Goal: Information Seeking & Learning: Learn about a topic

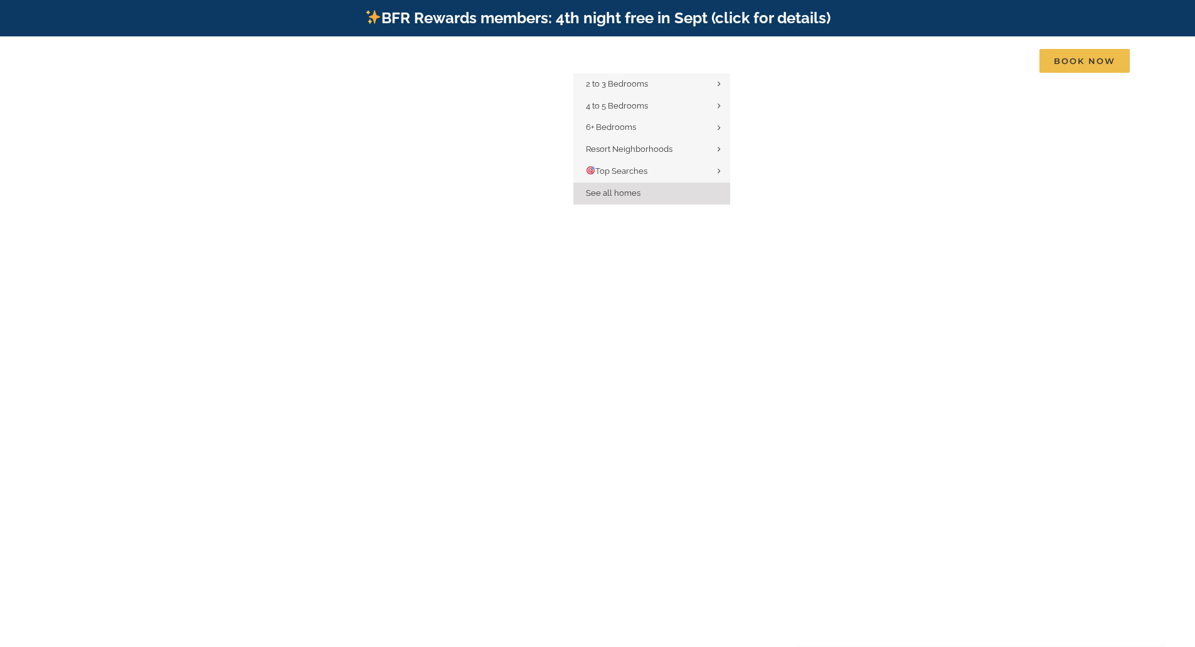
click at [620, 192] on span "See all homes" at bounding box center [613, 192] width 55 height 9
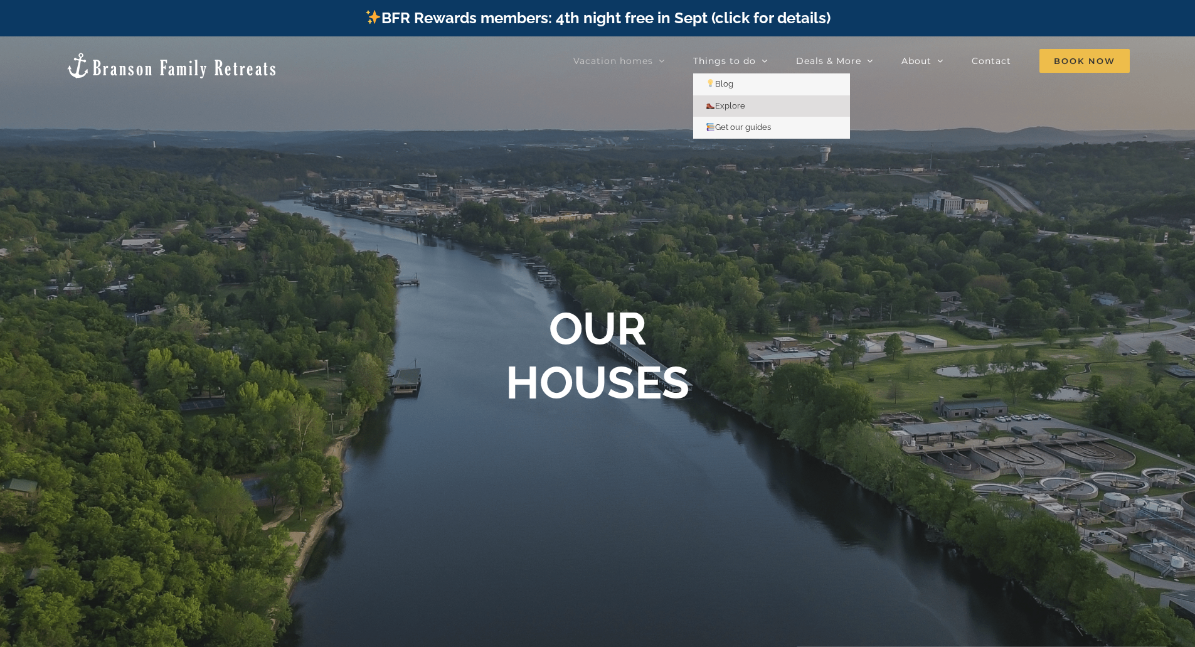
click at [735, 105] on span "Explore" at bounding box center [726, 105] width 40 height 9
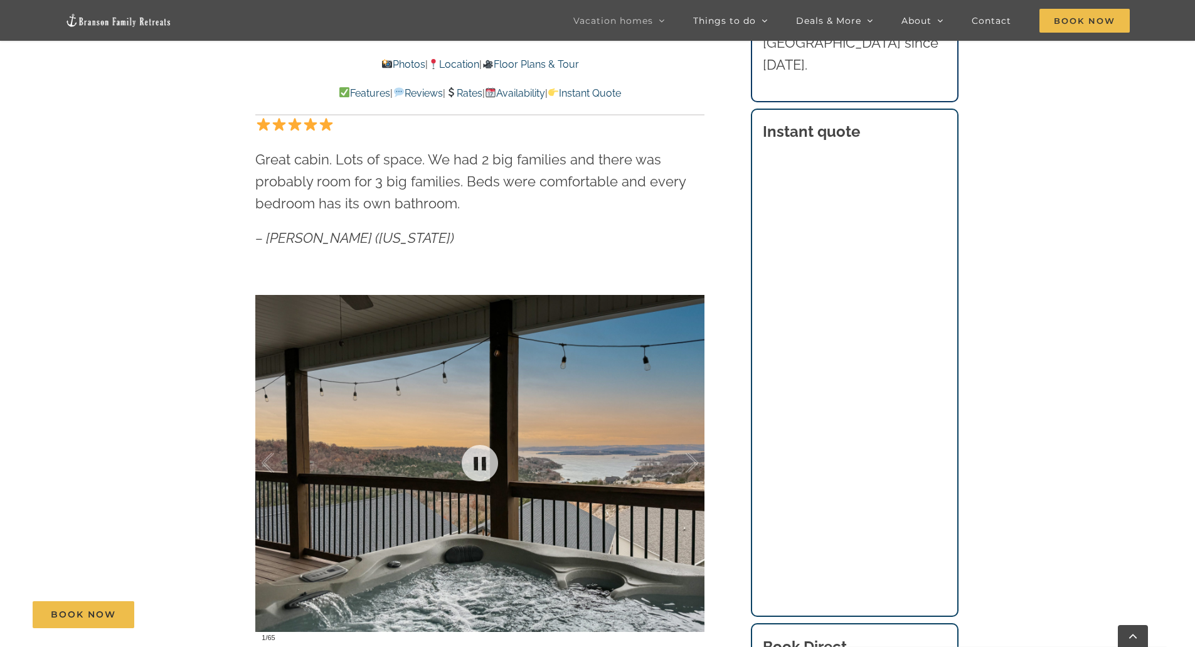
scroll to position [1003, 0]
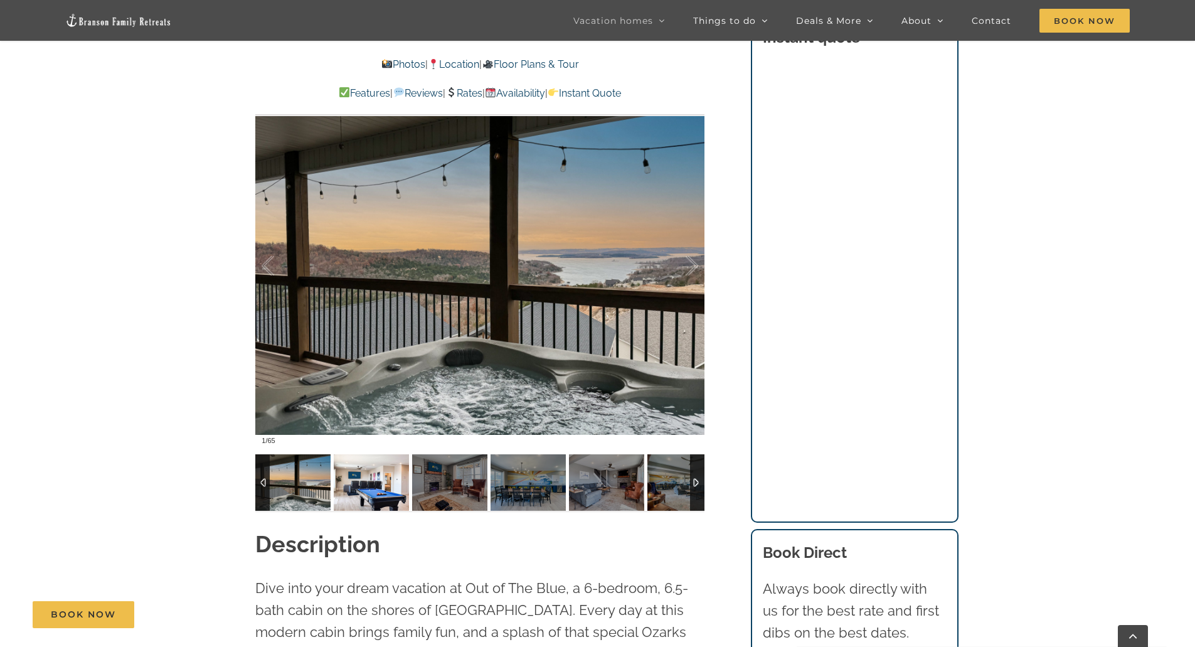
click at [386, 495] on img at bounding box center [371, 482] width 75 height 56
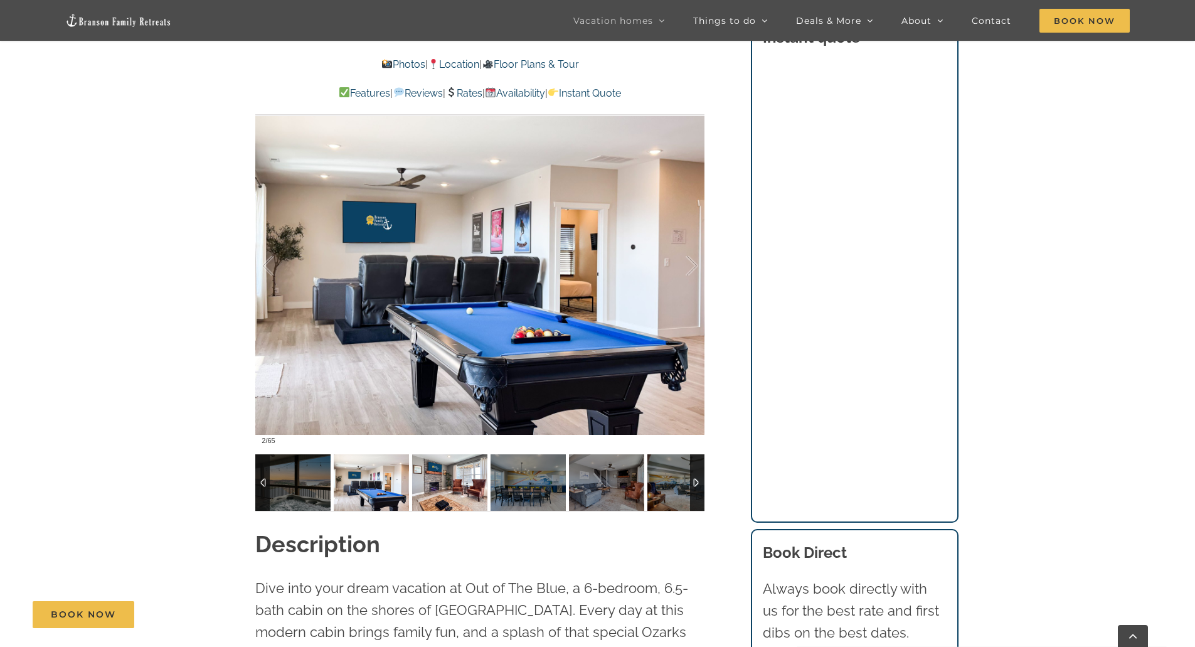
click at [448, 487] on img at bounding box center [449, 482] width 75 height 56
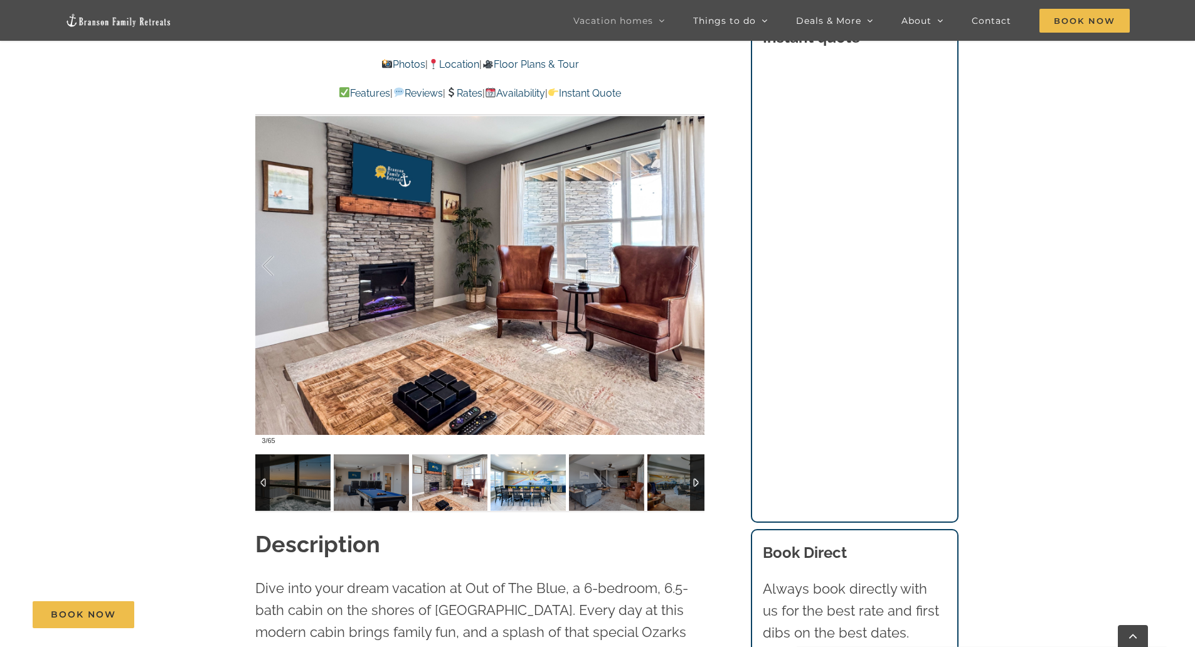
click at [526, 486] on img at bounding box center [527, 482] width 75 height 56
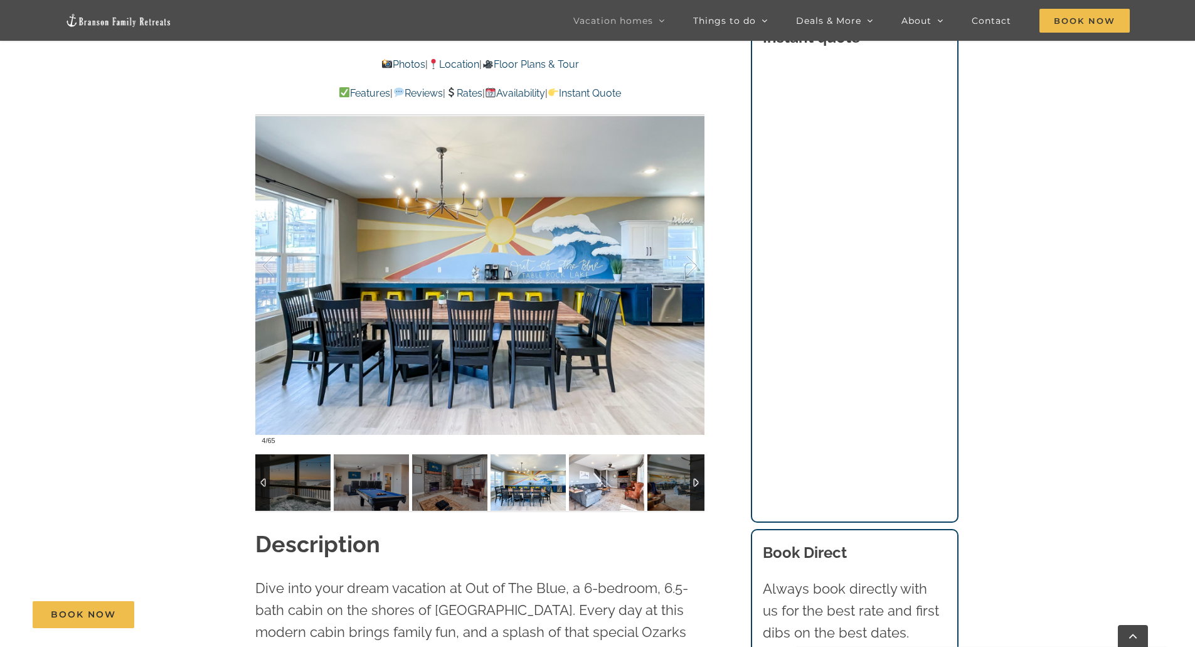
click at [618, 487] on img at bounding box center [606, 482] width 75 height 56
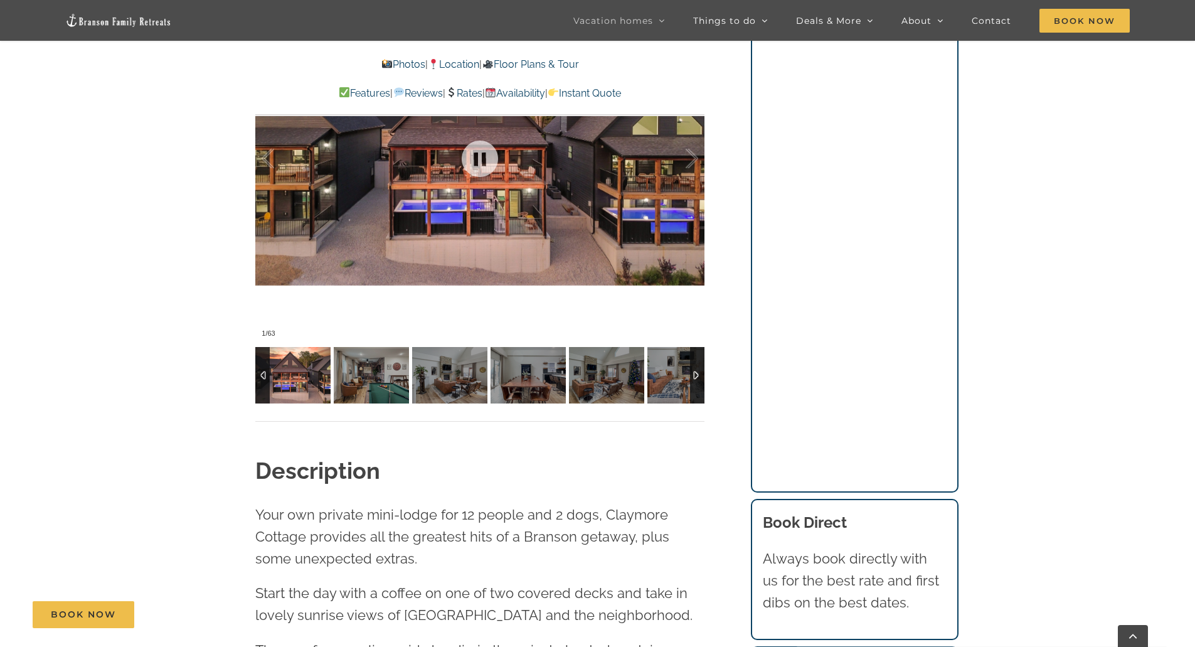
scroll to position [1129, 0]
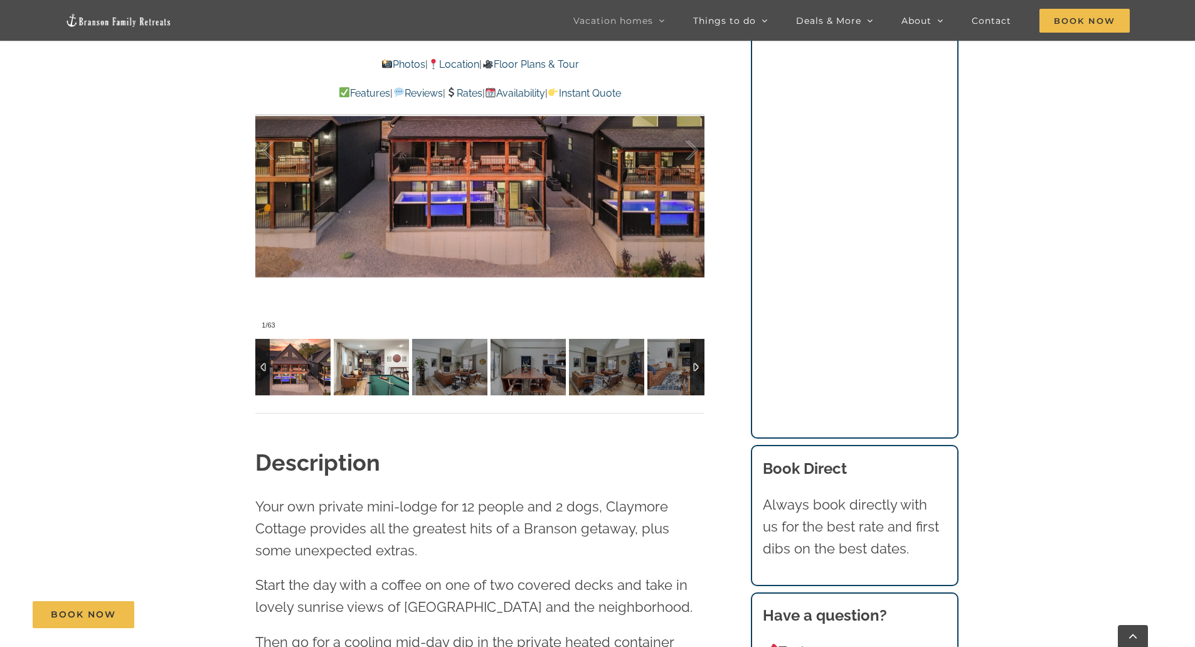
click at [370, 371] on img at bounding box center [371, 367] width 75 height 56
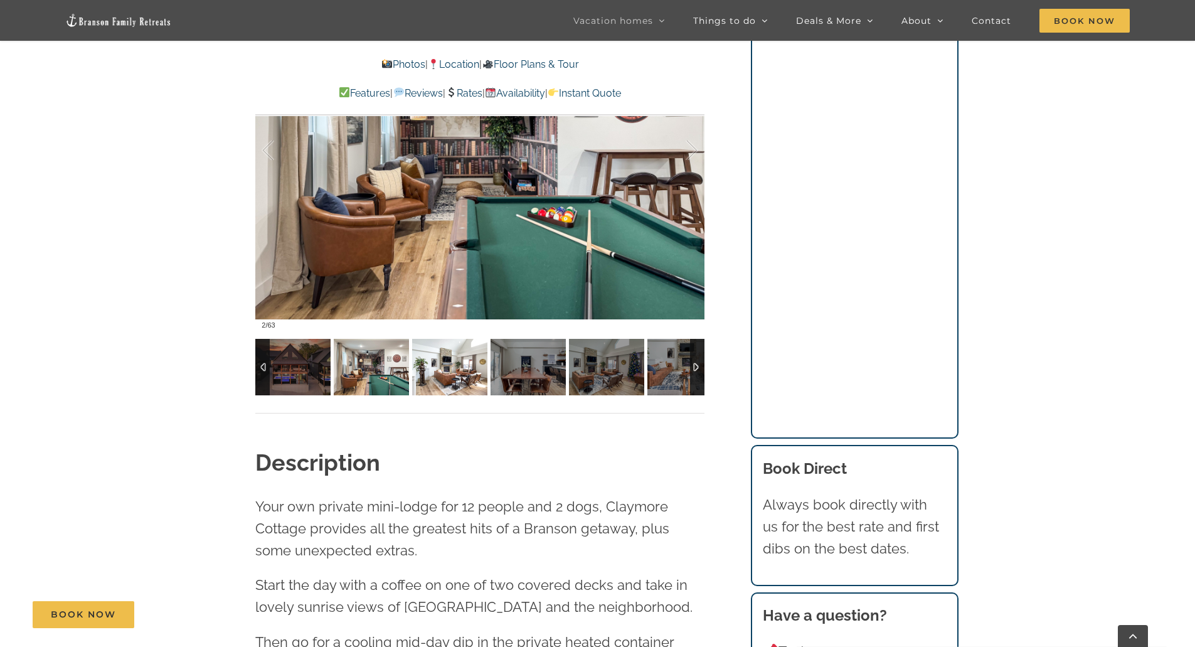
click at [448, 375] on img at bounding box center [449, 367] width 75 height 56
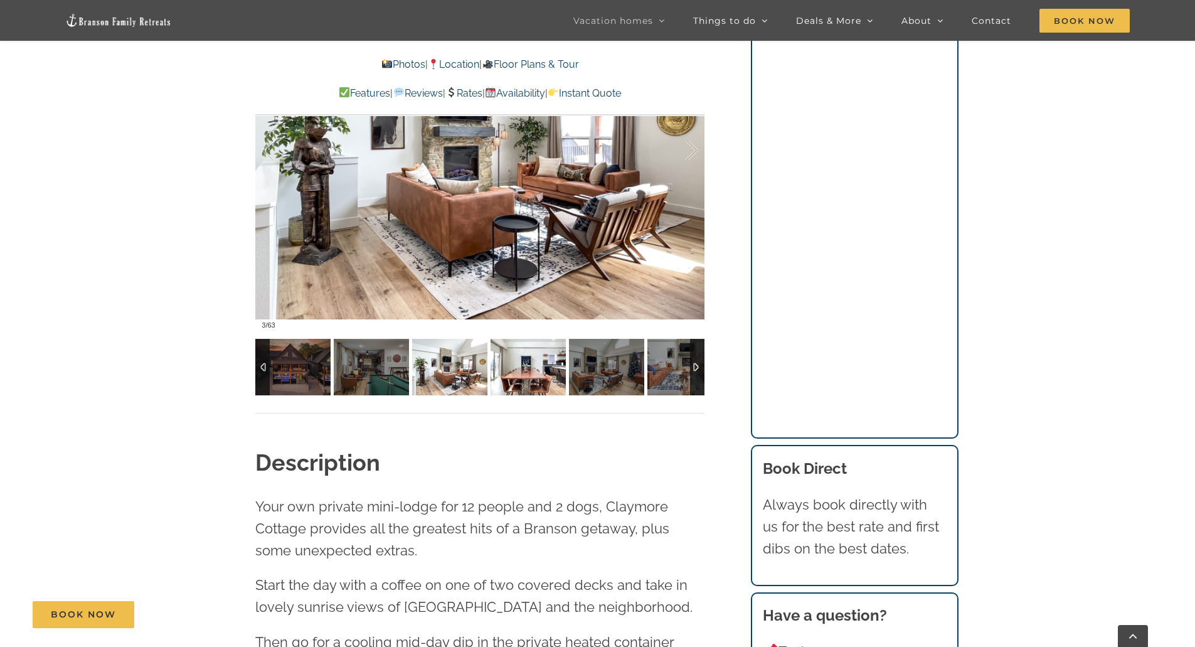
click at [531, 368] on img at bounding box center [527, 367] width 75 height 56
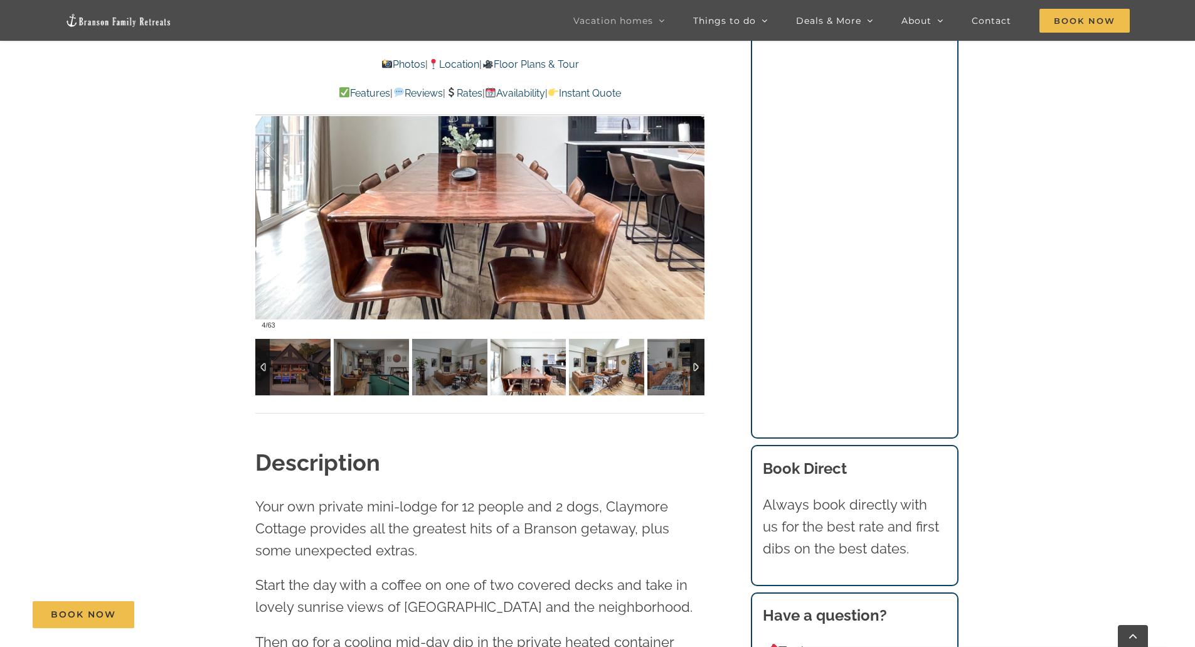
click at [603, 366] on img at bounding box center [606, 367] width 75 height 56
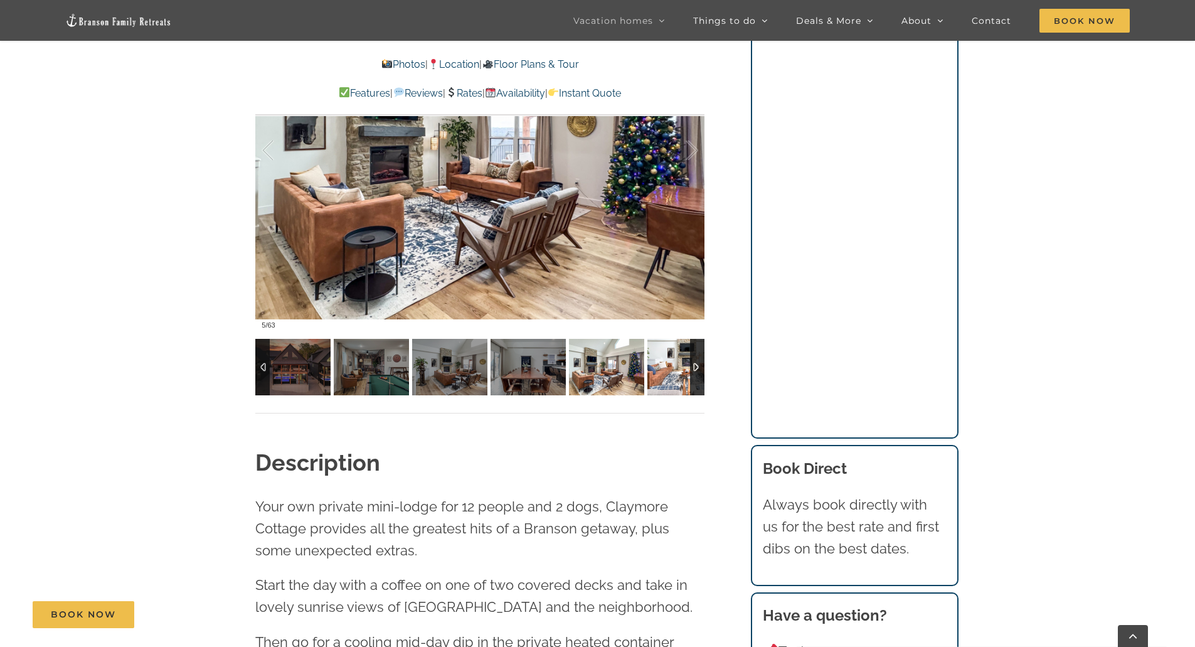
click at [670, 368] on img at bounding box center [684, 367] width 75 height 56
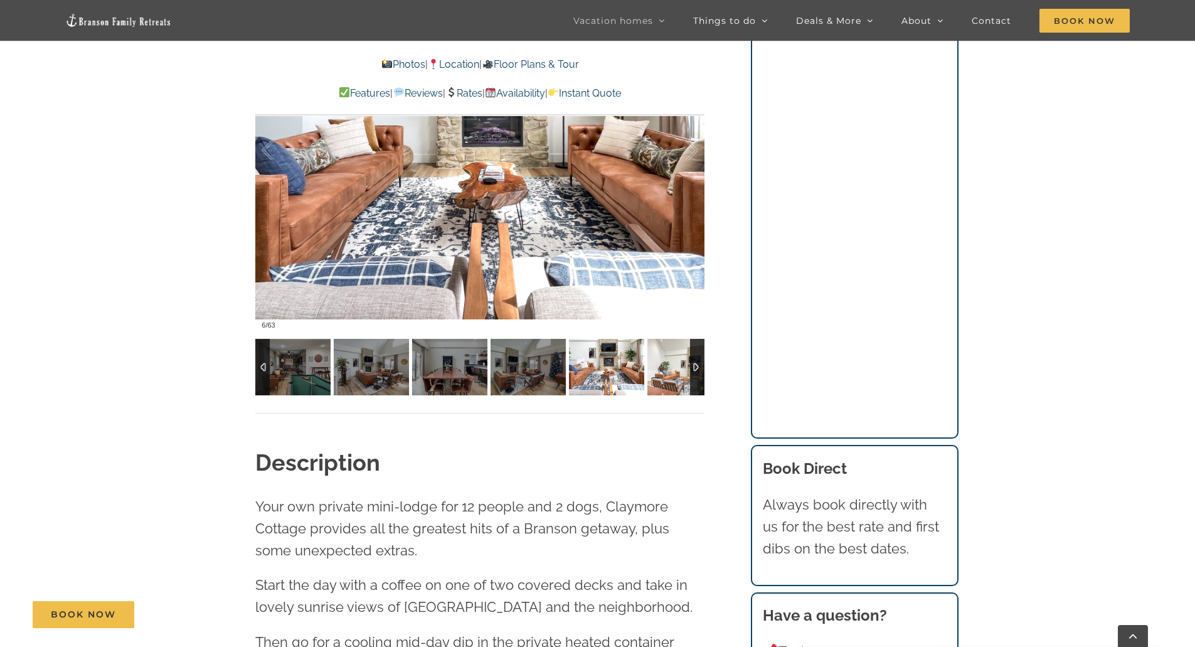
click at [672, 378] on img at bounding box center [684, 367] width 75 height 56
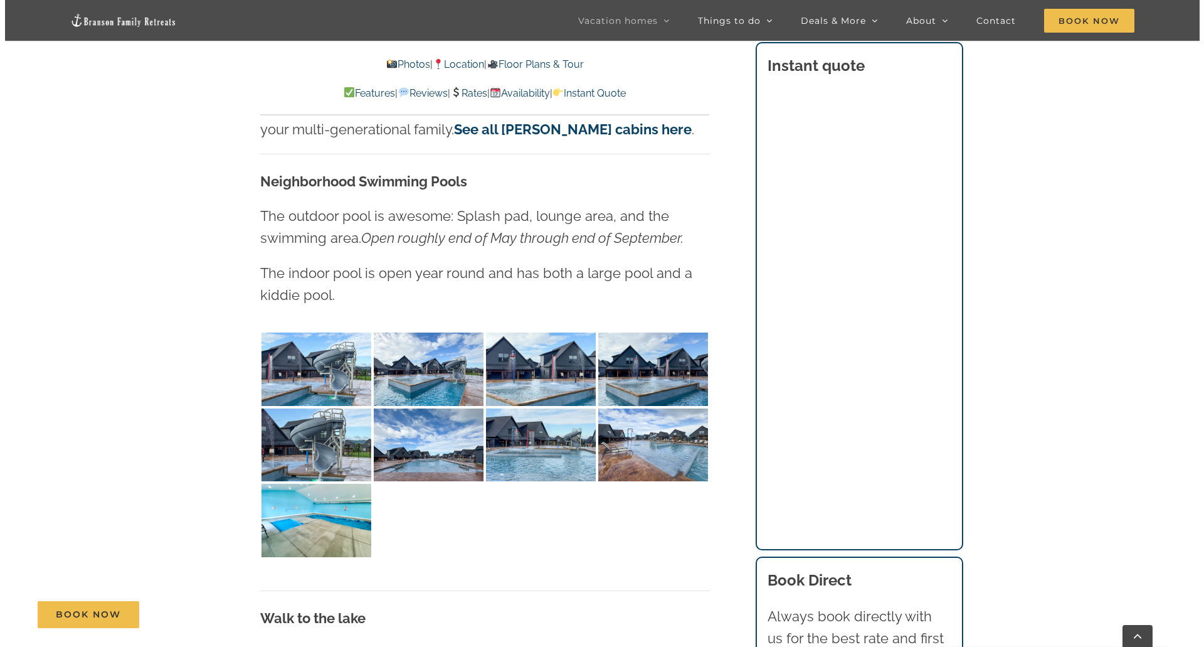
scroll to position [3010, 0]
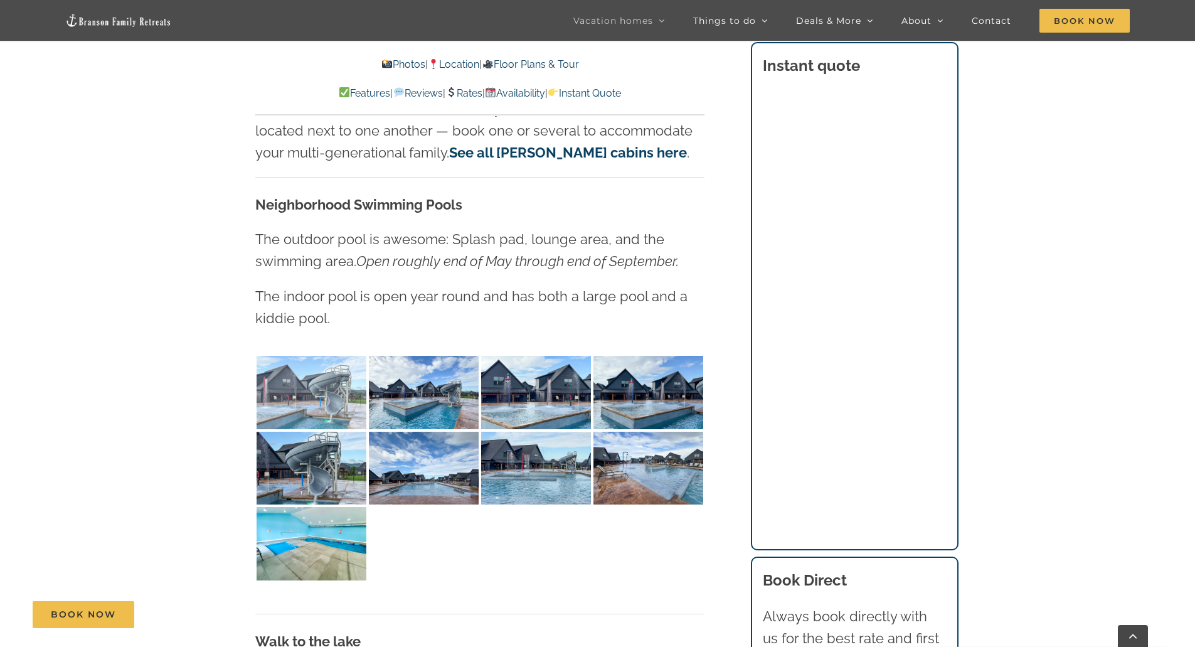
click at [315, 408] on img at bounding box center [312, 392] width 110 height 73
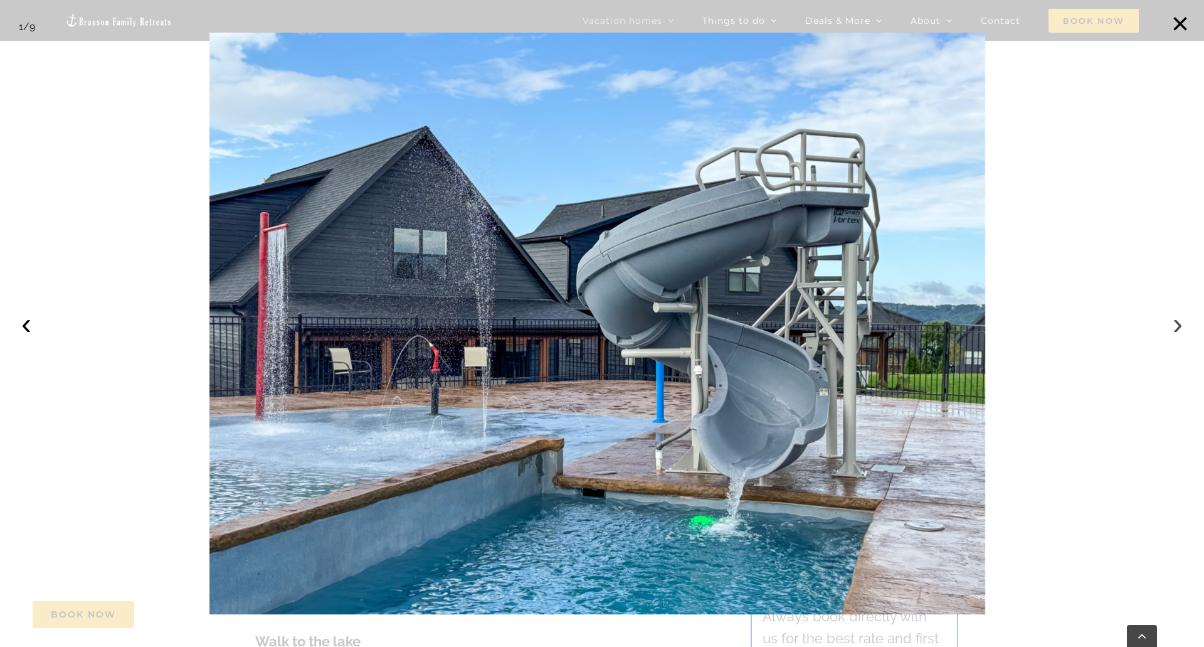
click at [1167, 317] on button "›" at bounding box center [1178, 324] width 28 height 28
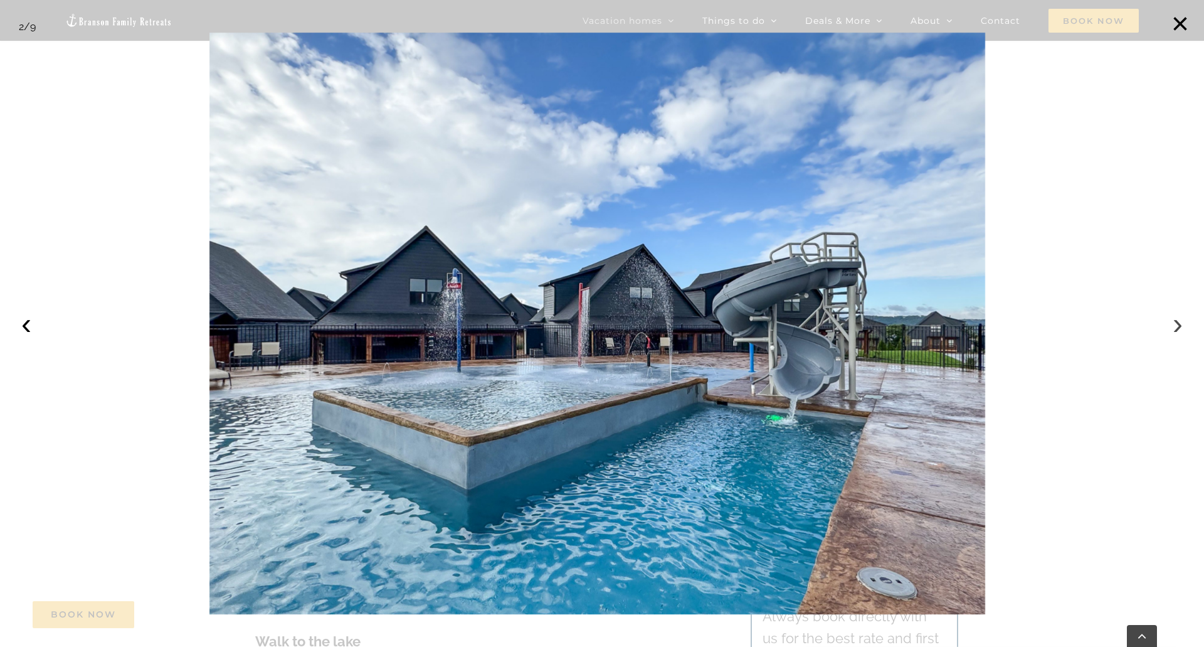
click at [1174, 330] on button "›" at bounding box center [1178, 324] width 28 height 28
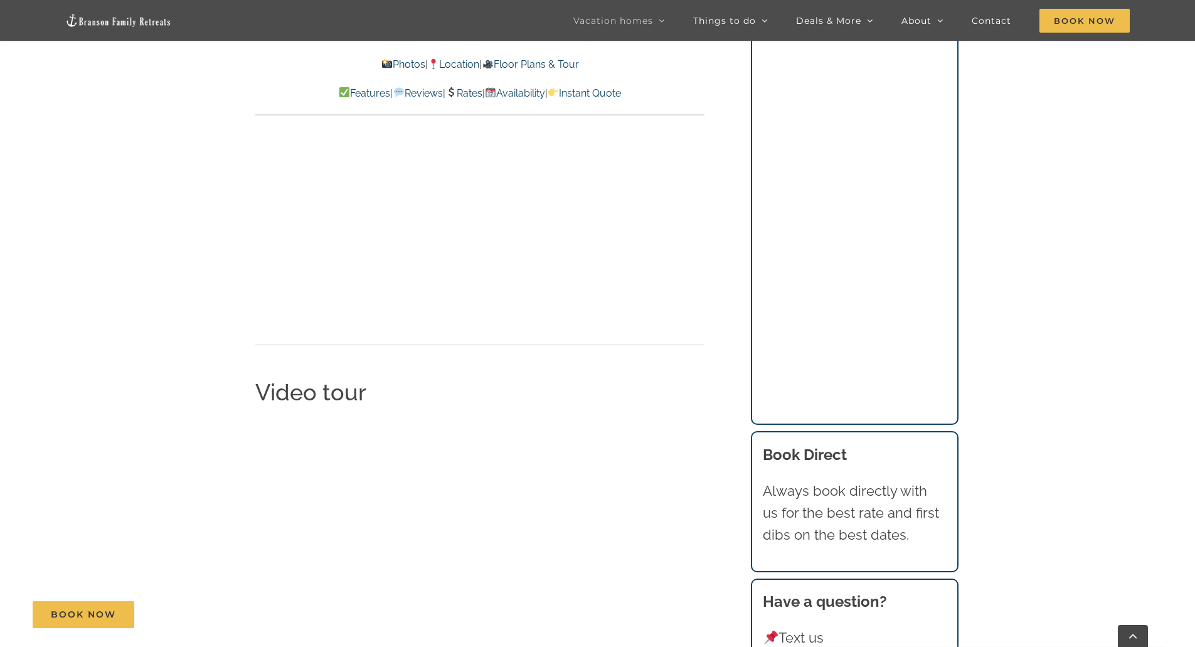
scroll to position [4202, 0]
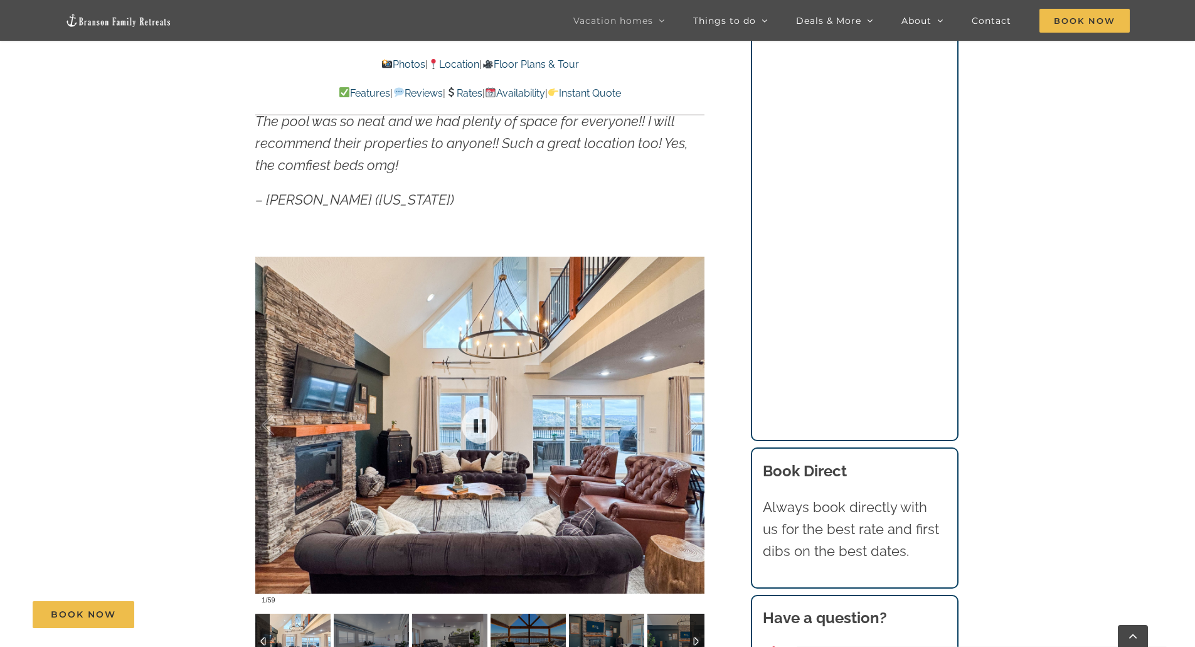
scroll to position [1129, 0]
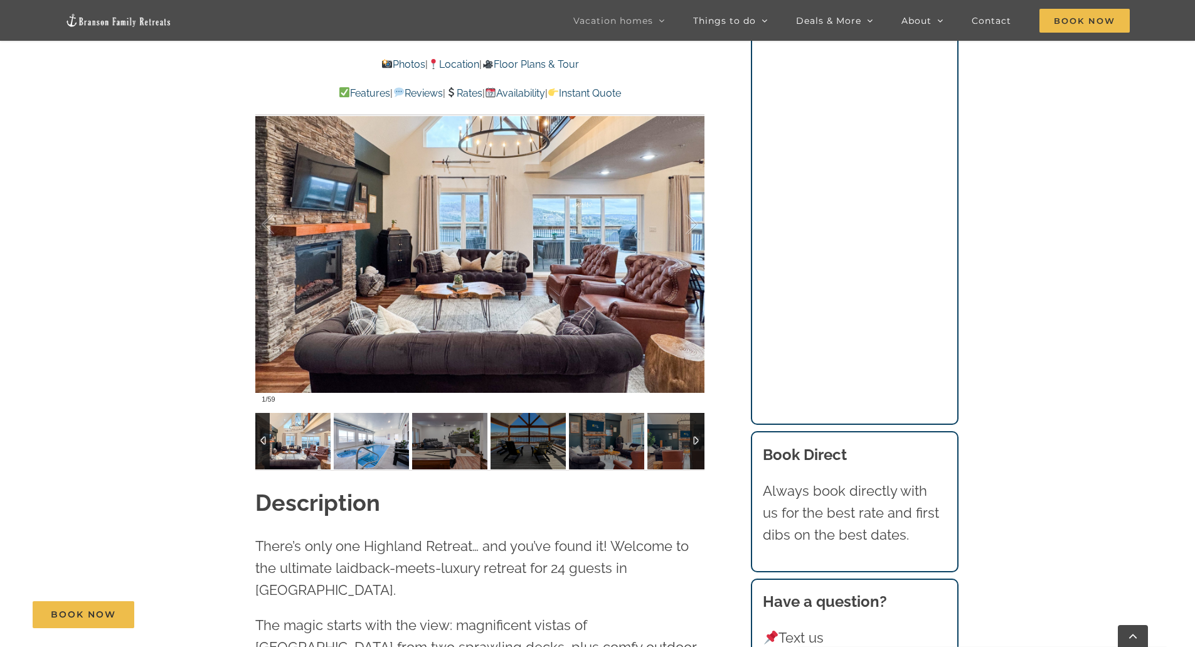
click at [380, 431] on img at bounding box center [371, 441] width 75 height 56
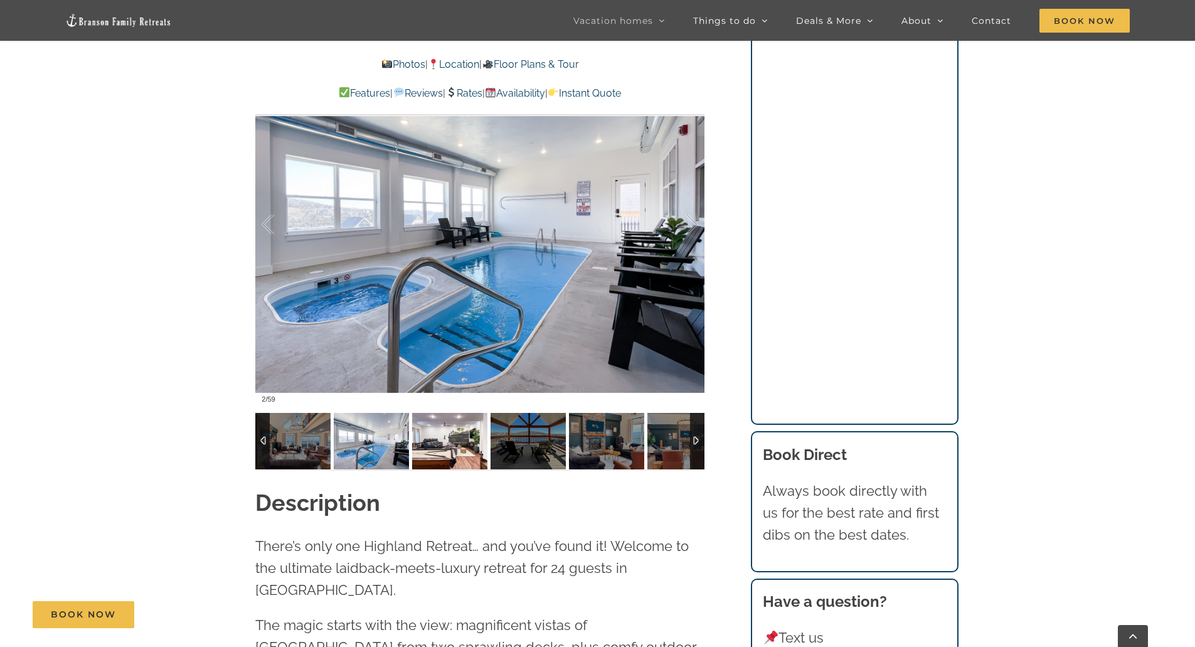
click at [444, 441] on img at bounding box center [449, 441] width 75 height 56
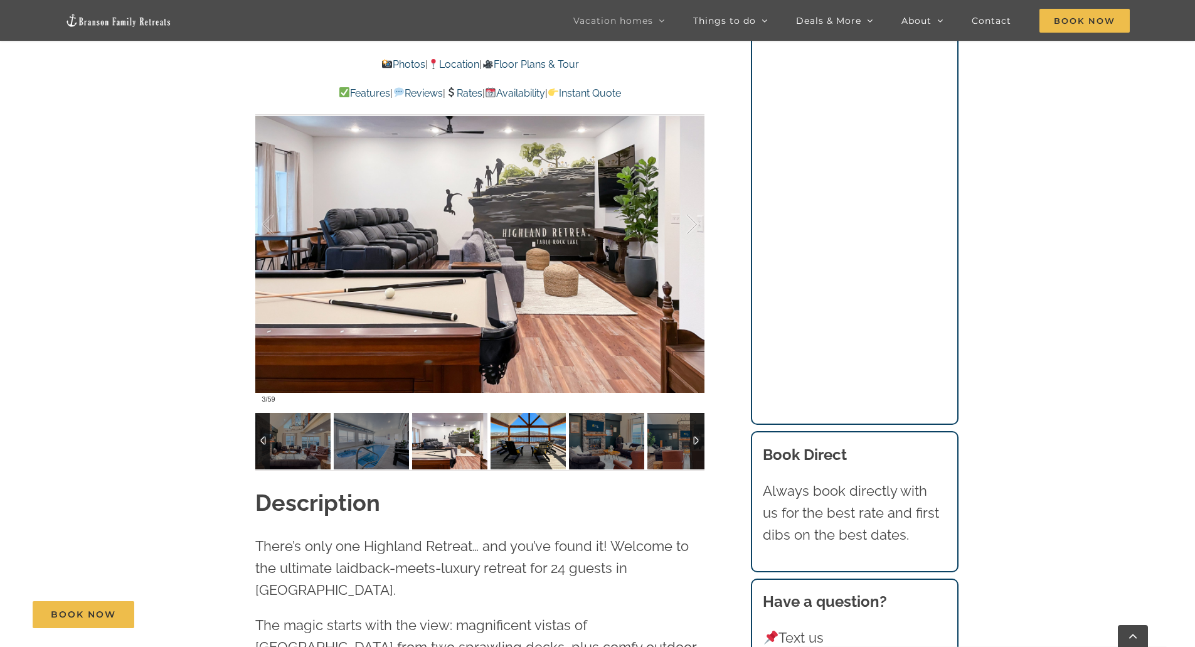
click at [526, 443] on img at bounding box center [527, 441] width 75 height 56
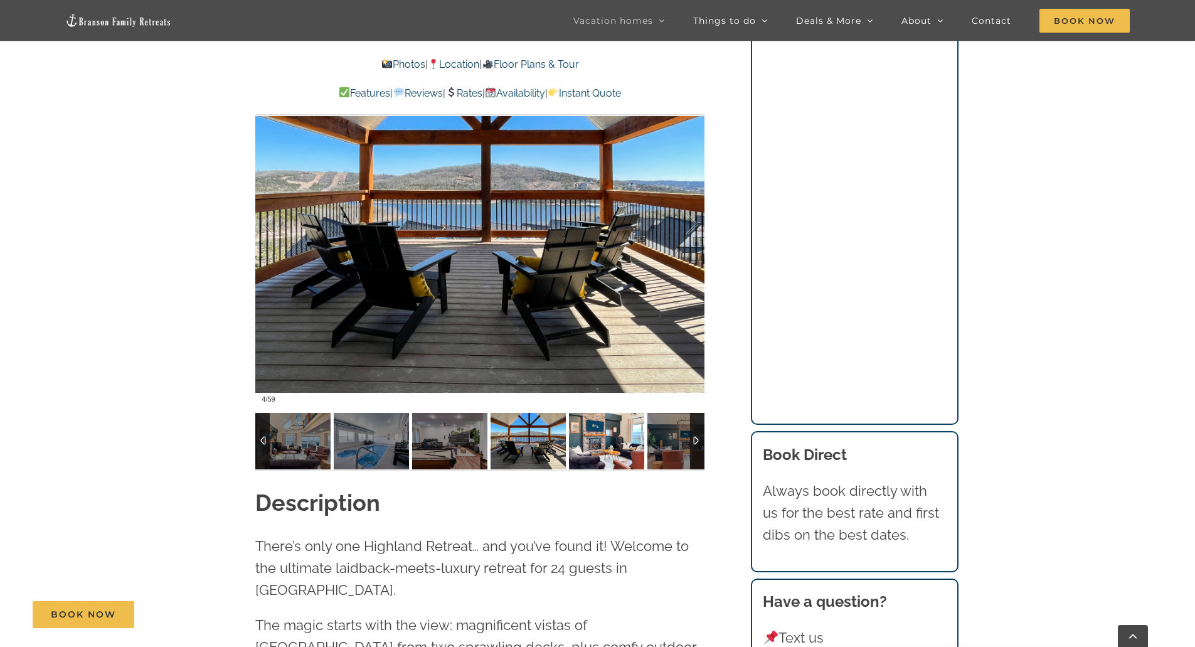
click at [596, 438] on img at bounding box center [606, 441] width 75 height 56
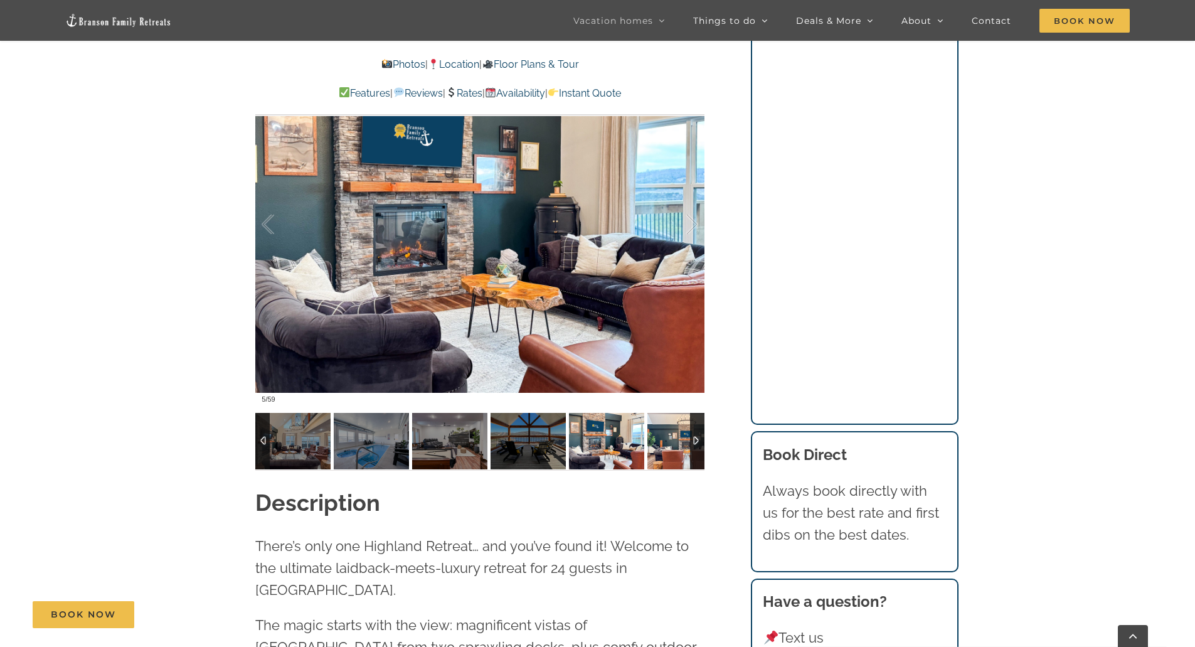
click at [672, 430] on img at bounding box center [684, 441] width 75 height 56
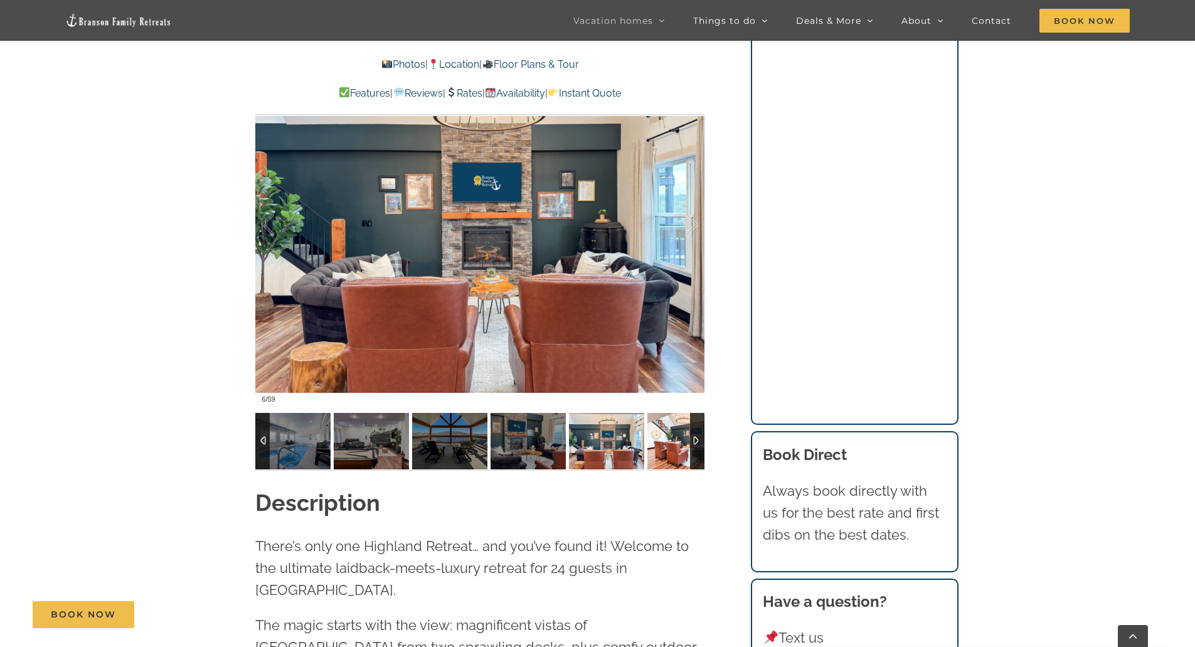
click at [672, 430] on img at bounding box center [684, 441] width 75 height 56
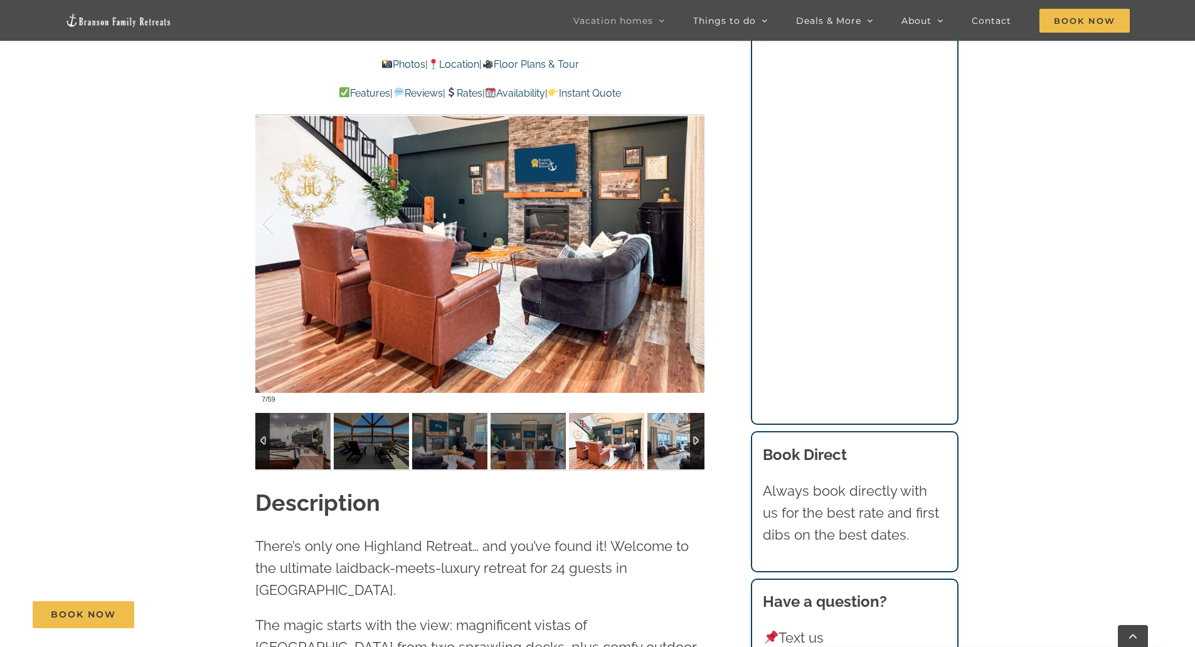
click at [672, 430] on img at bounding box center [684, 441] width 75 height 56
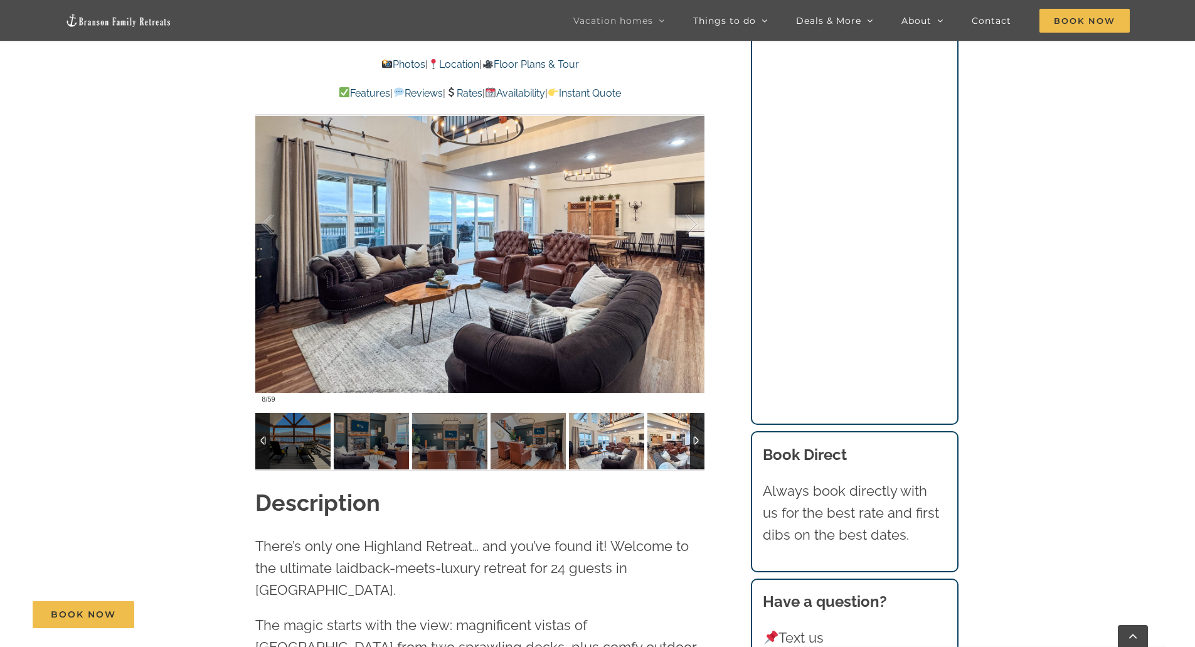
click at [672, 430] on img at bounding box center [684, 441] width 75 height 56
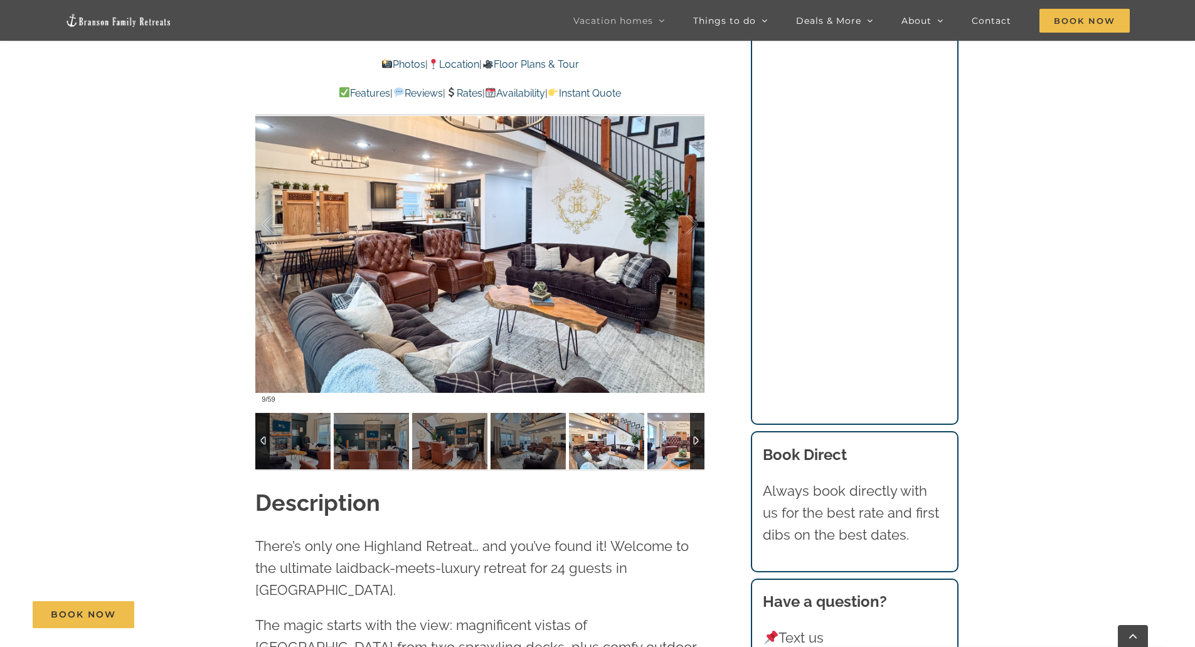
click at [672, 430] on img at bounding box center [684, 441] width 75 height 56
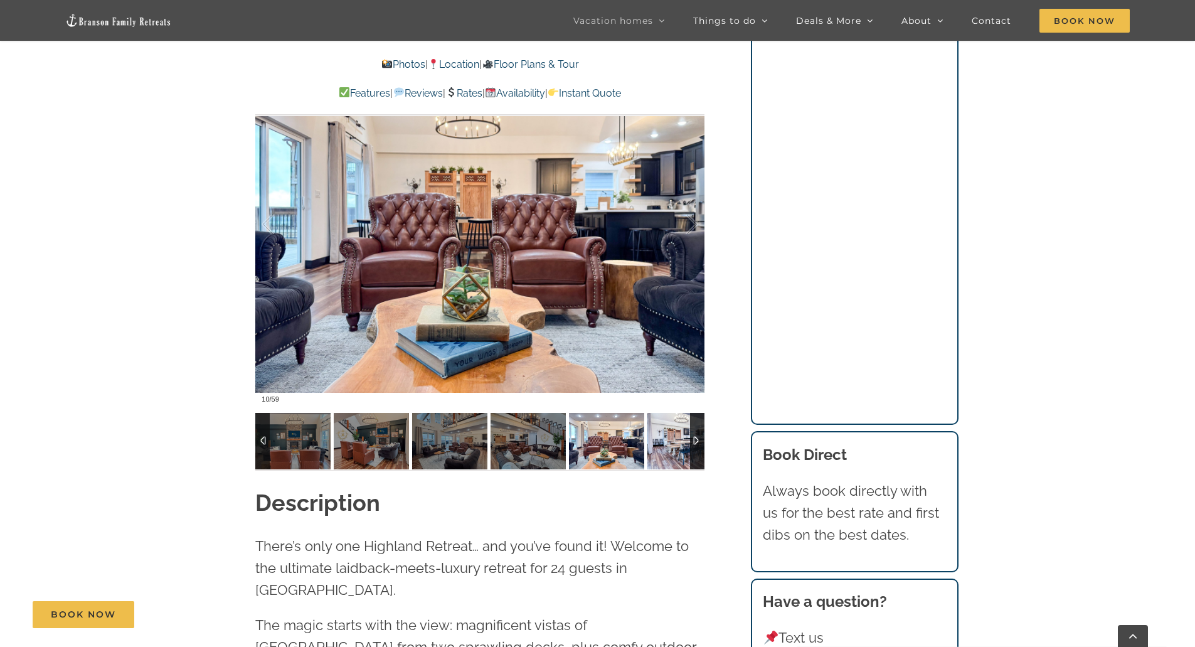
click at [672, 430] on img at bounding box center [684, 441] width 75 height 56
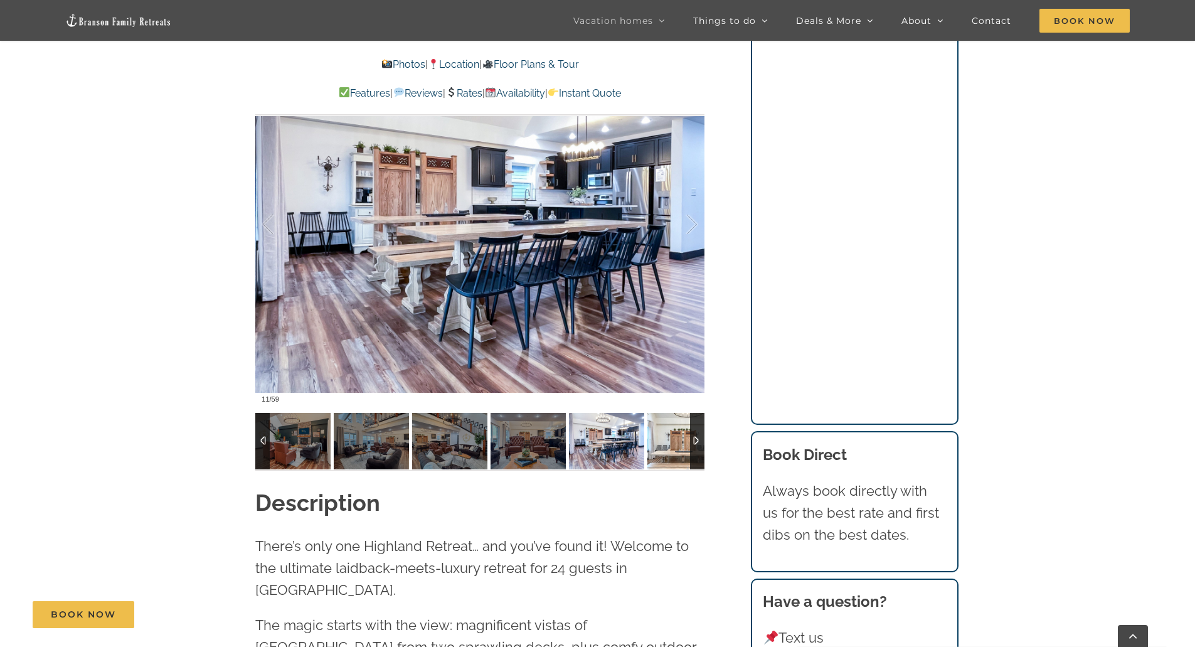
click at [672, 430] on img at bounding box center [684, 441] width 75 height 56
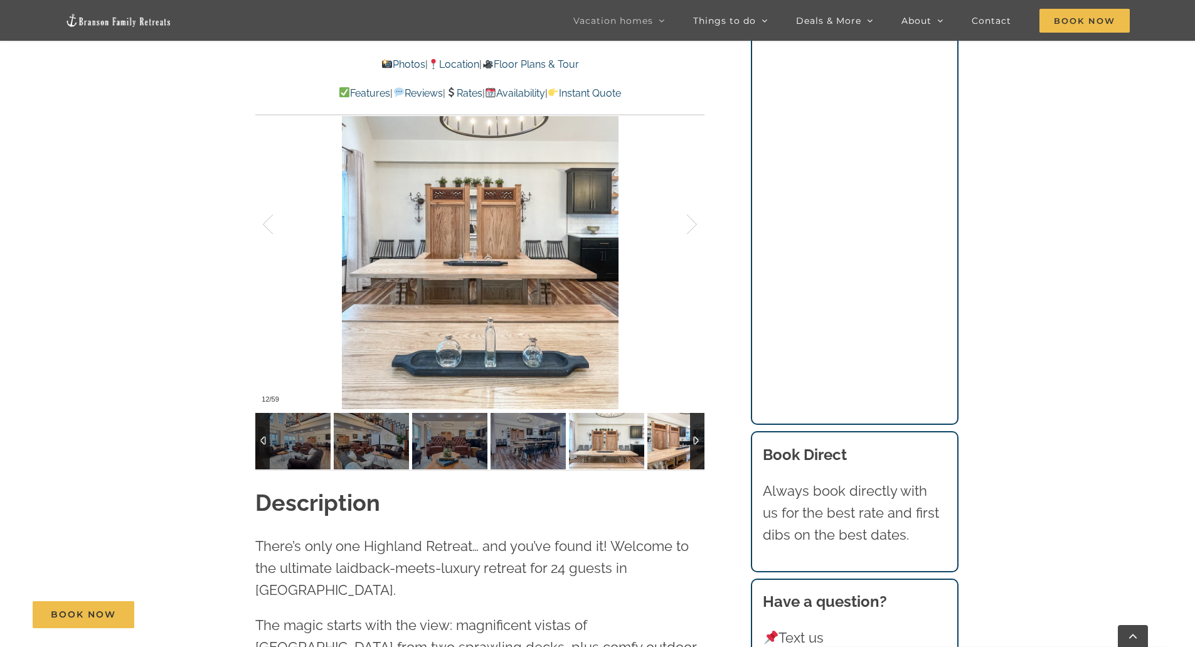
click at [672, 430] on img at bounding box center [684, 441] width 75 height 56
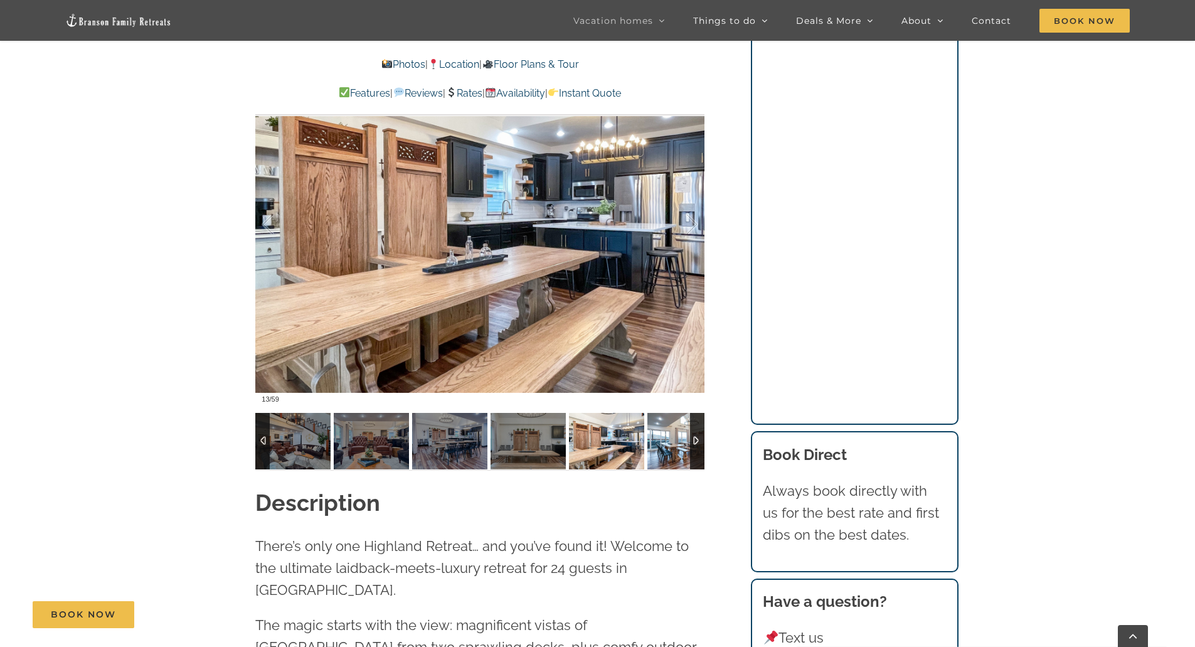
click at [672, 430] on img at bounding box center [684, 441] width 75 height 56
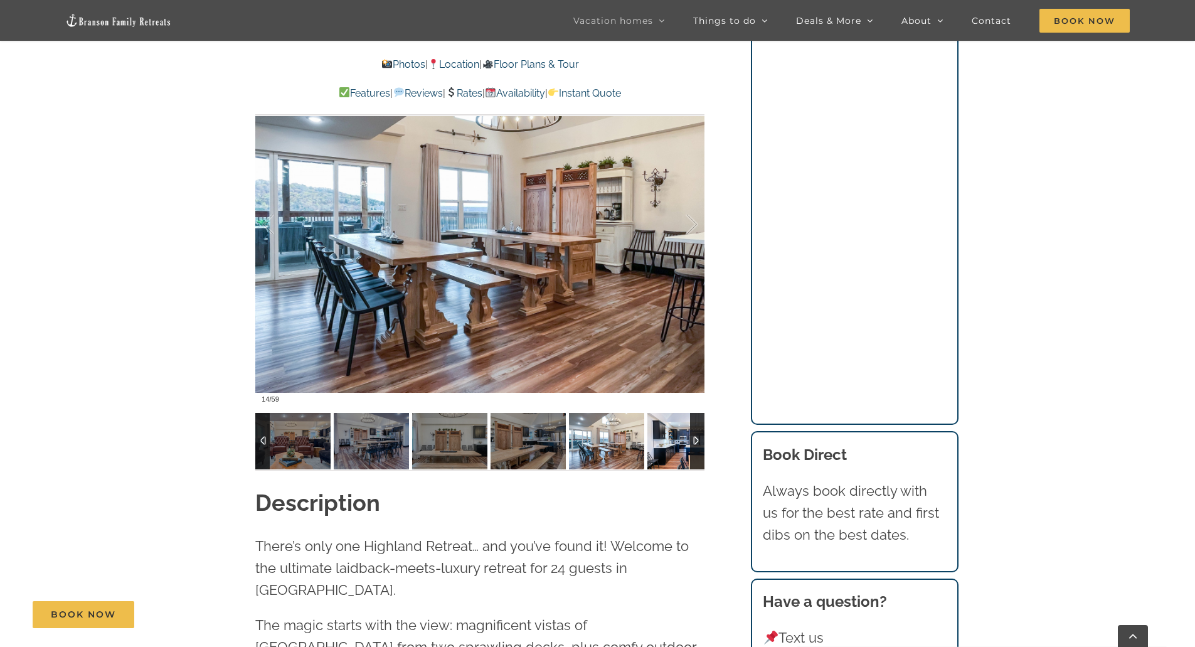
click at [672, 430] on img at bounding box center [684, 441] width 75 height 56
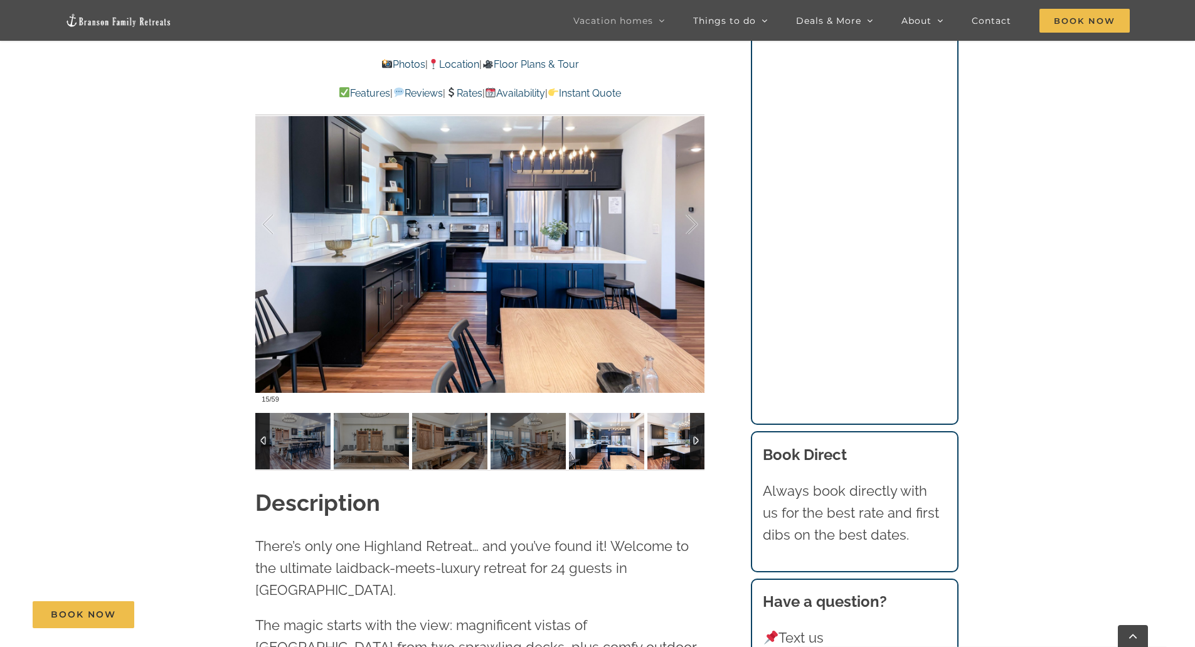
click at [672, 430] on img at bounding box center [684, 441] width 75 height 56
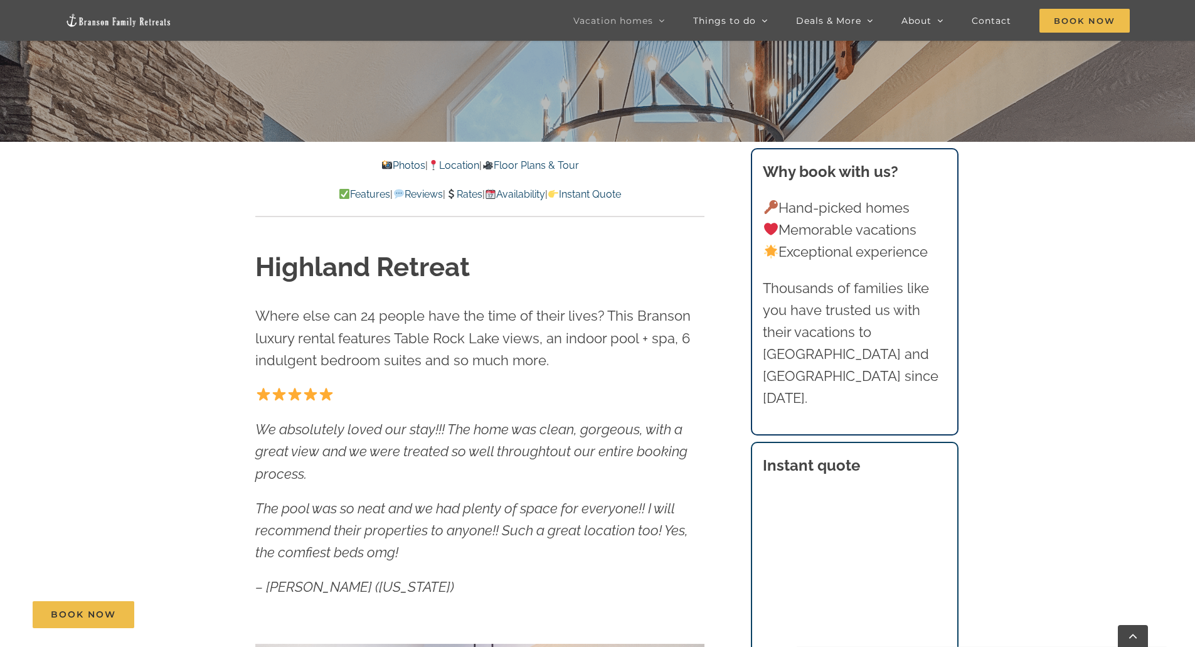
scroll to position [314, 0]
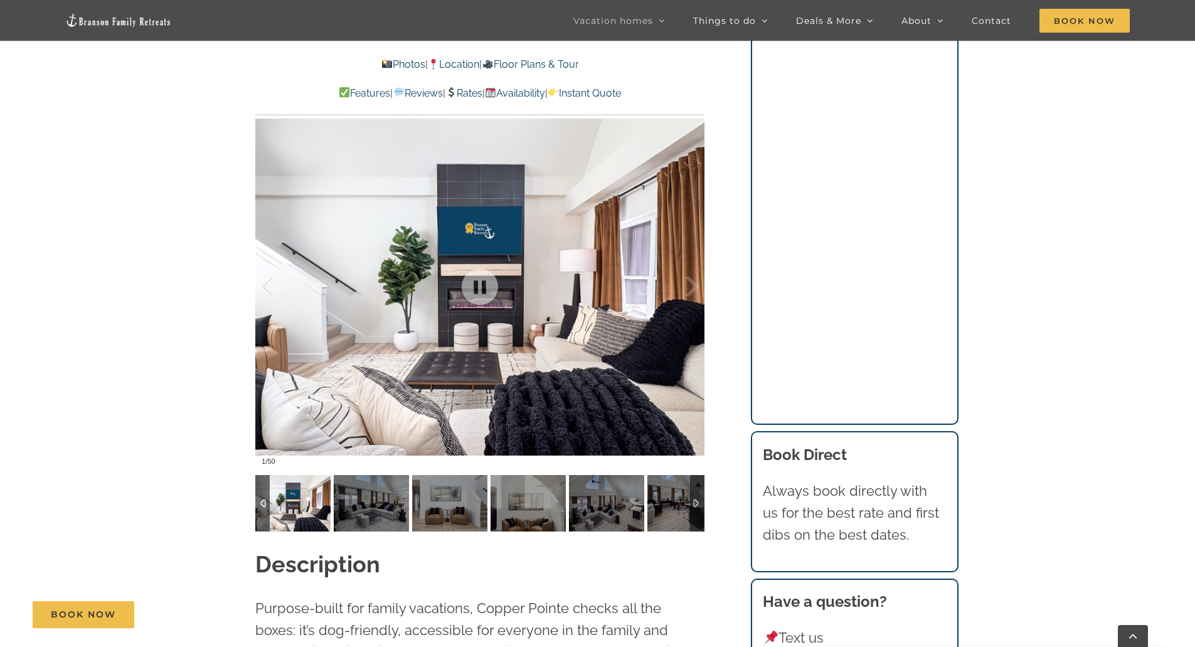
scroll to position [1192, 0]
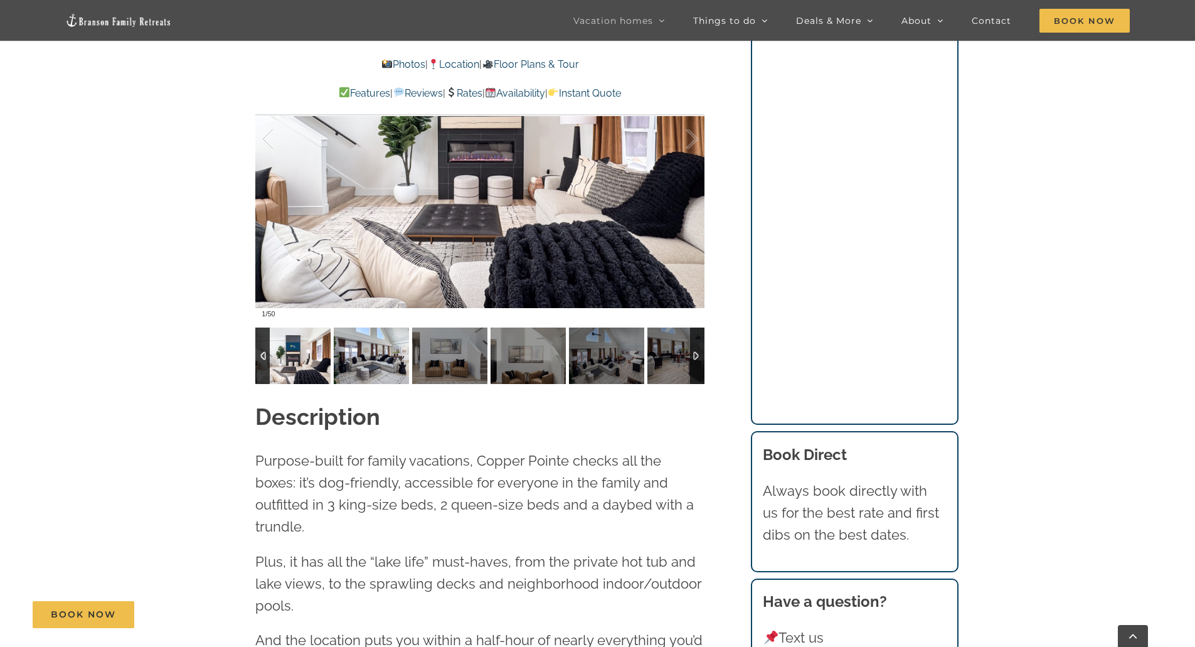
click at [362, 365] on img at bounding box center [371, 355] width 75 height 56
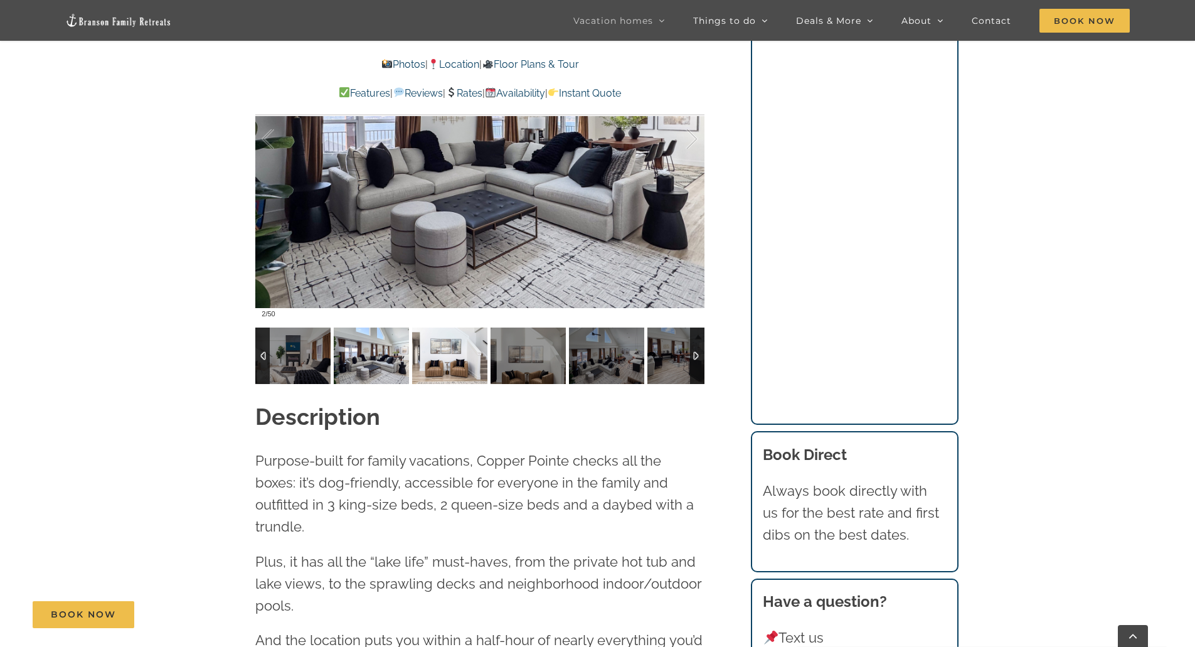
click at [442, 359] on img at bounding box center [449, 355] width 75 height 56
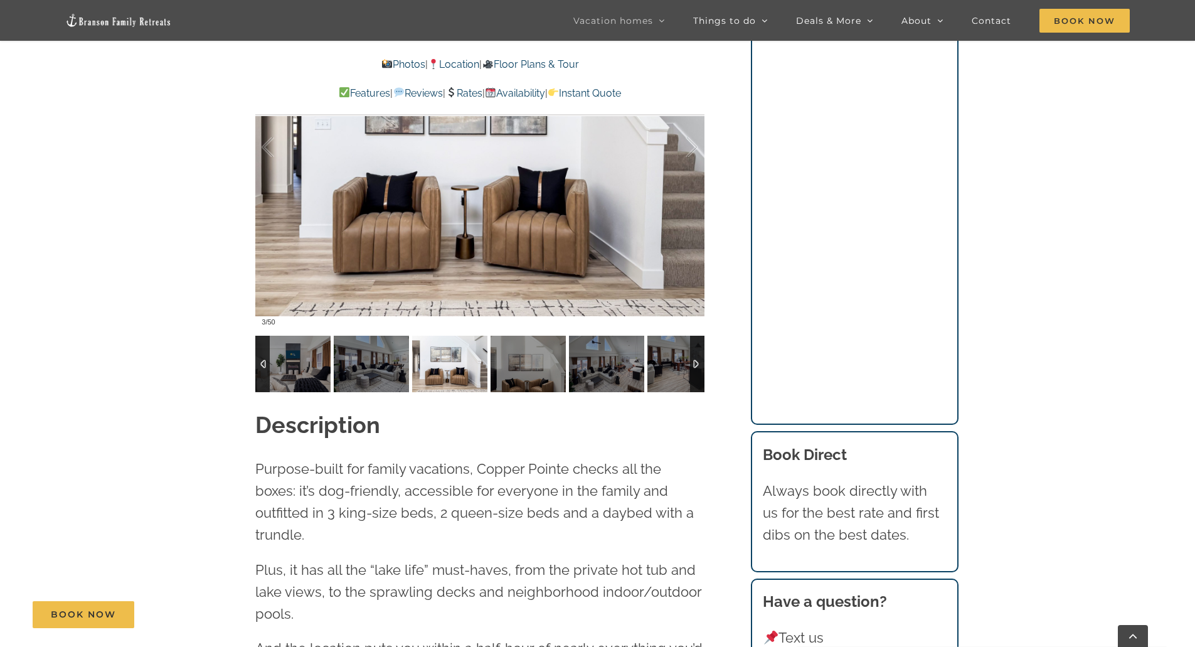
scroll to position [1066, 0]
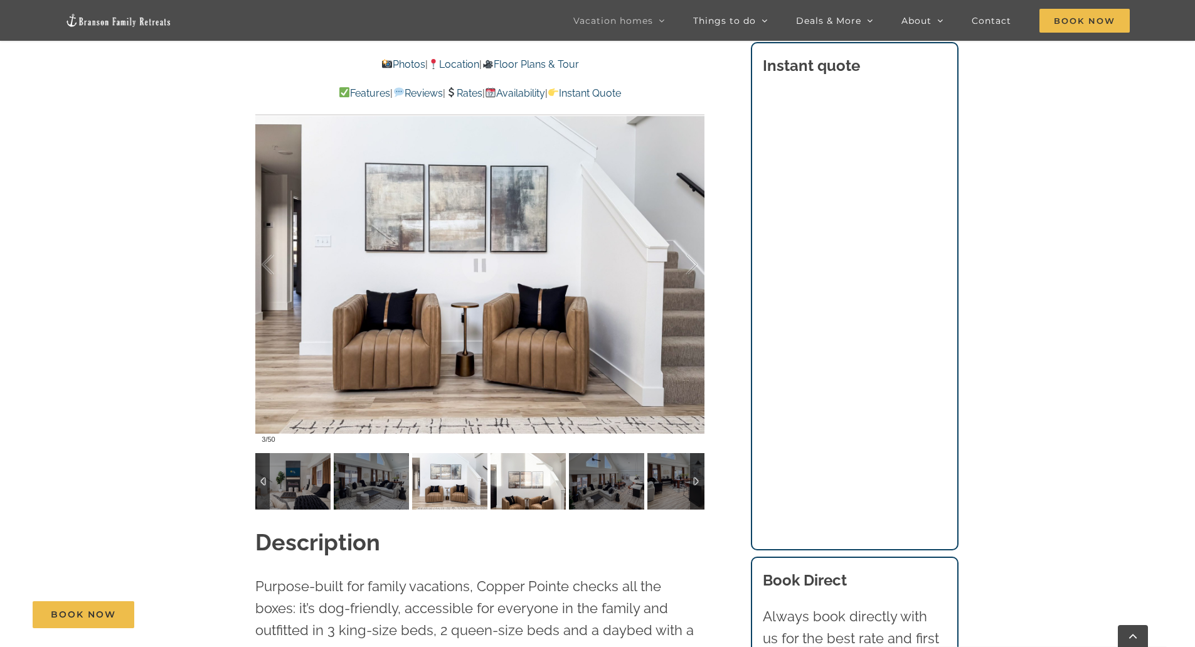
click at [524, 467] on img at bounding box center [527, 481] width 75 height 56
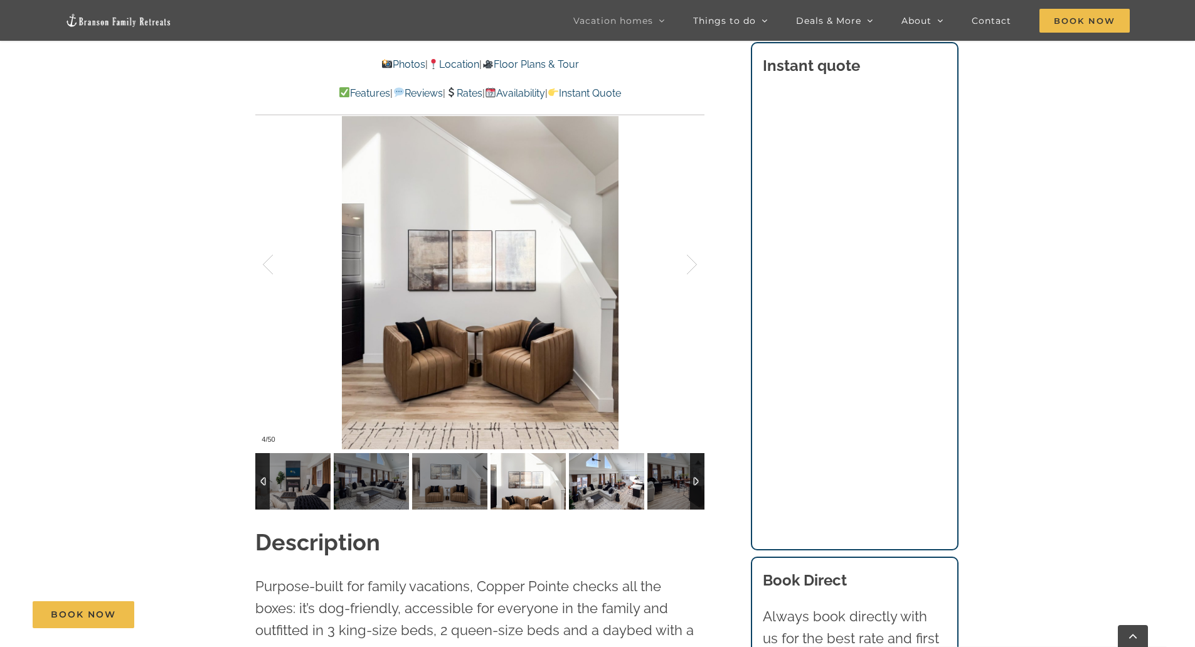
click at [606, 479] on img at bounding box center [606, 481] width 75 height 56
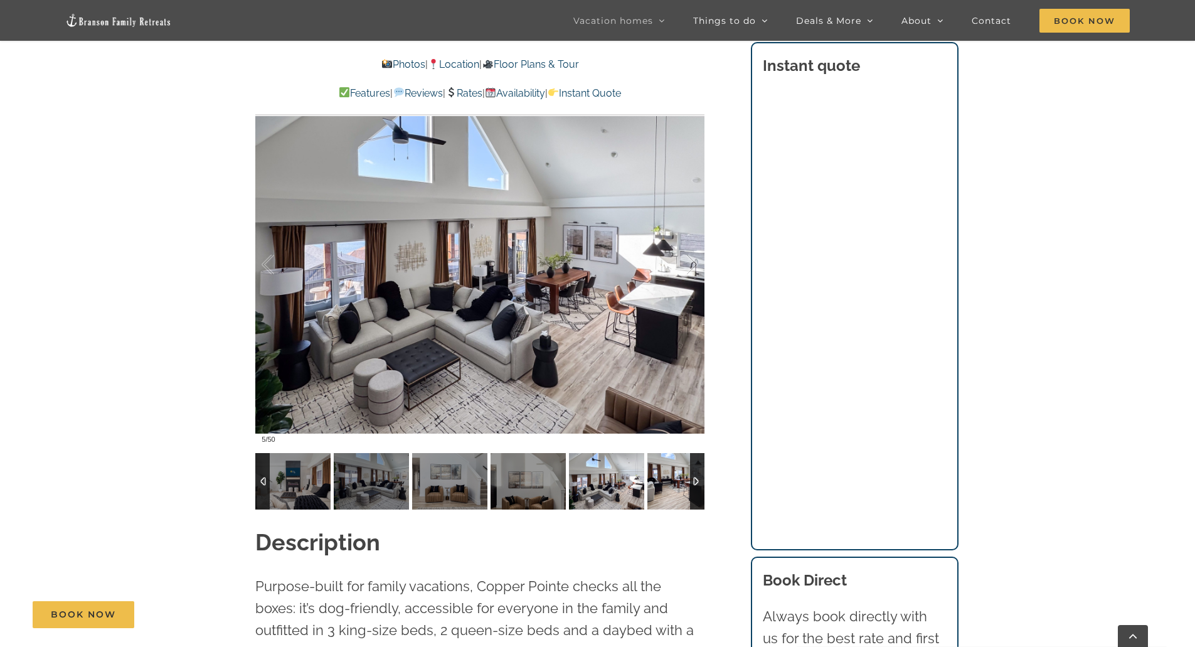
click at [674, 480] on img at bounding box center [684, 481] width 75 height 56
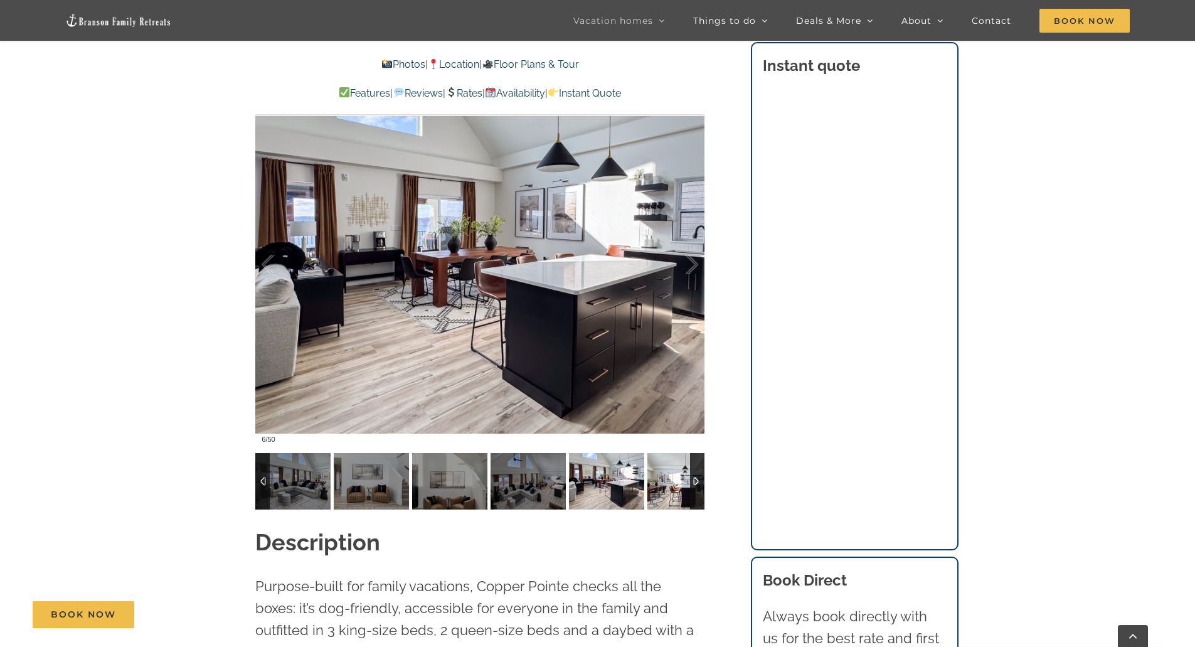
click at [674, 480] on img at bounding box center [684, 481] width 75 height 56
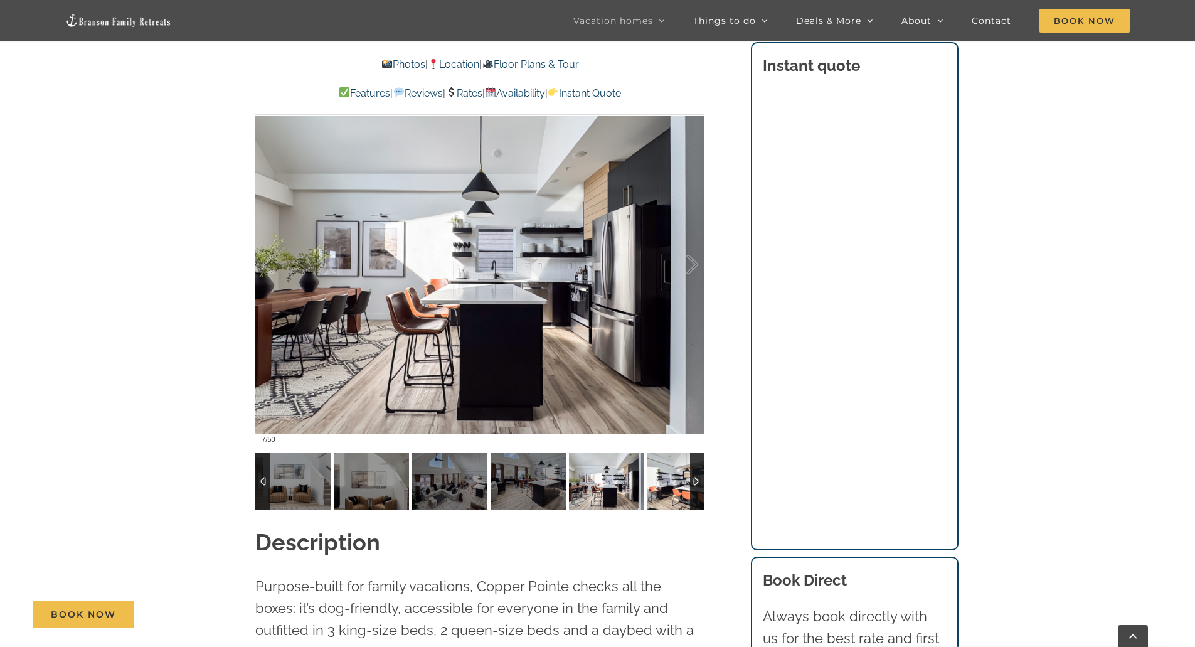
click at [674, 480] on img at bounding box center [684, 481] width 75 height 56
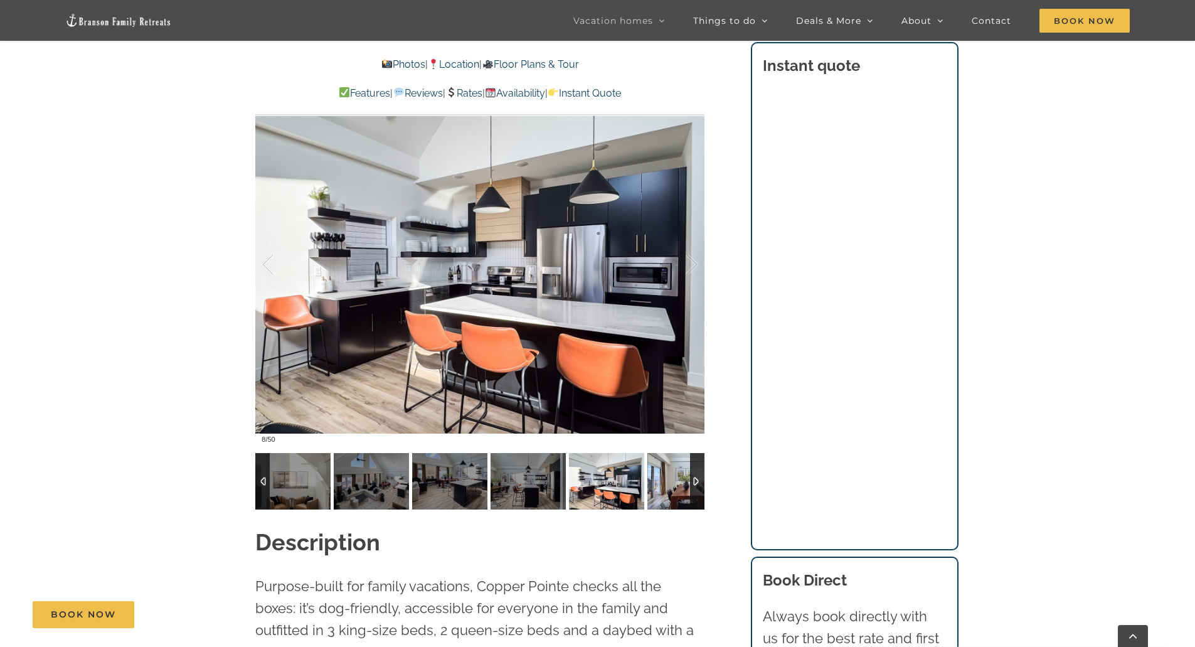
click at [674, 480] on img at bounding box center [684, 481] width 75 height 56
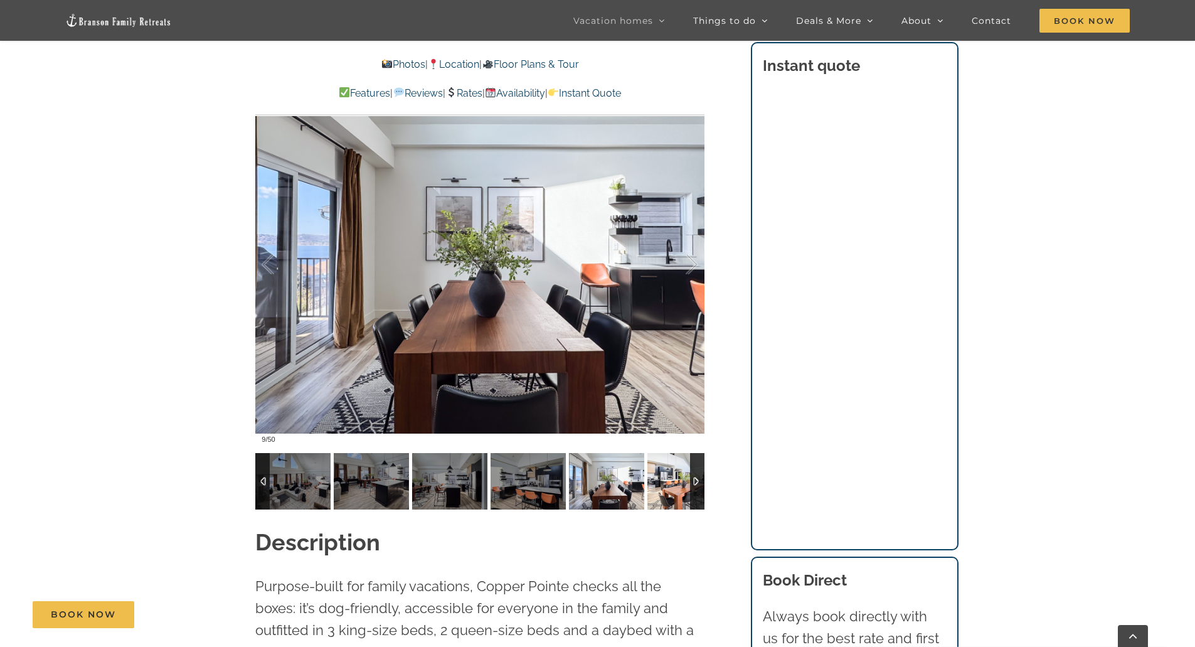
click at [674, 480] on img at bounding box center [684, 481] width 75 height 56
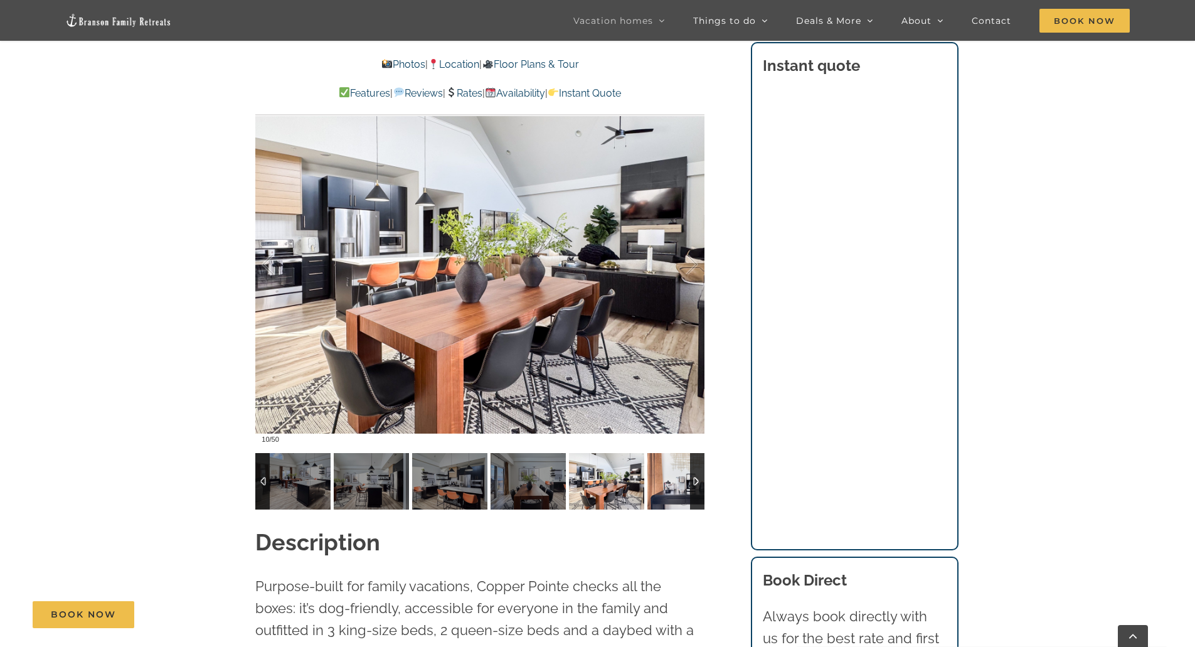
click at [674, 480] on img at bounding box center [684, 481] width 75 height 56
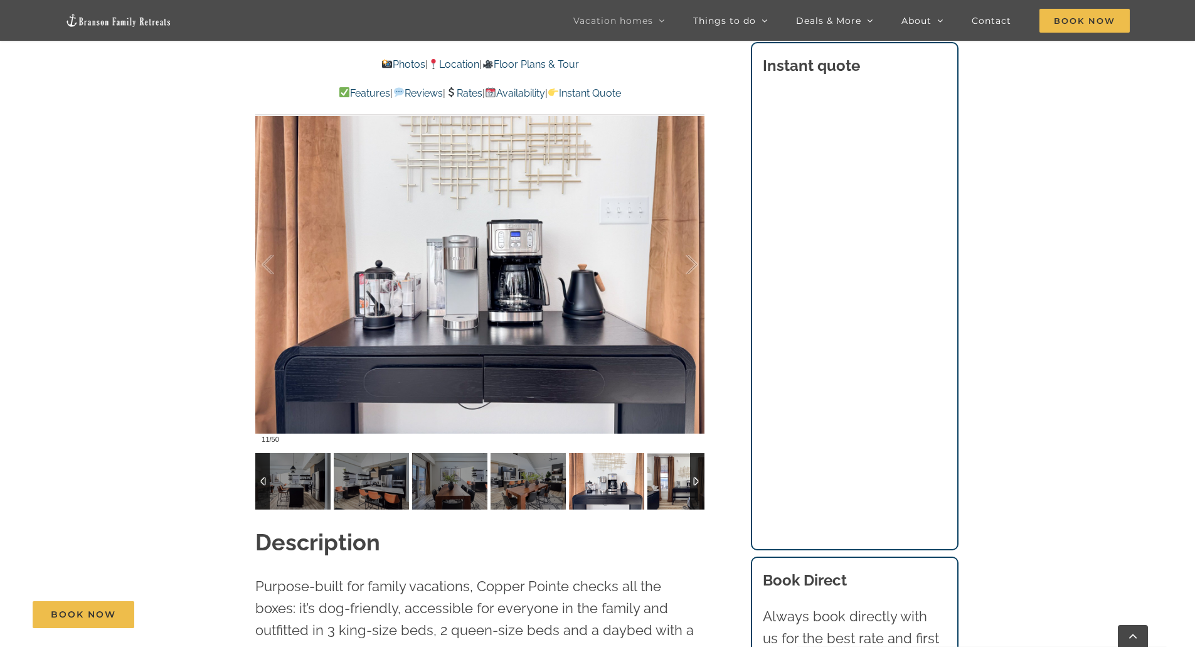
click at [674, 480] on img at bounding box center [684, 481] width 75 height 56
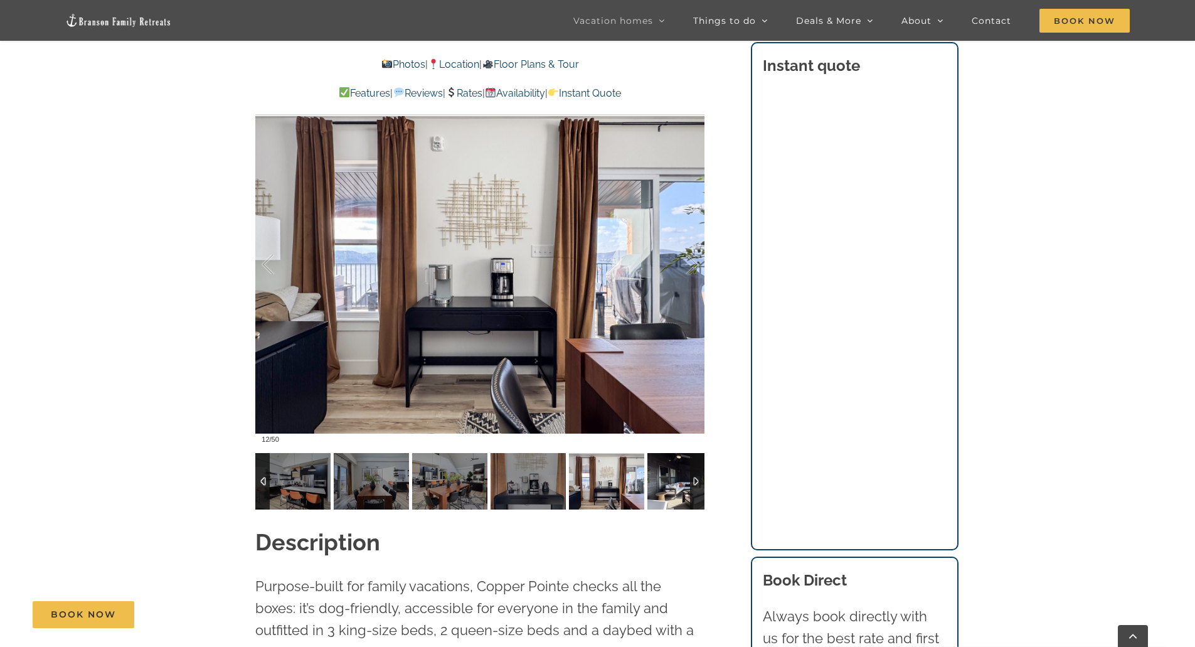
click at [674, 480] on img at bounding box center [684, 481] width 75 height 56
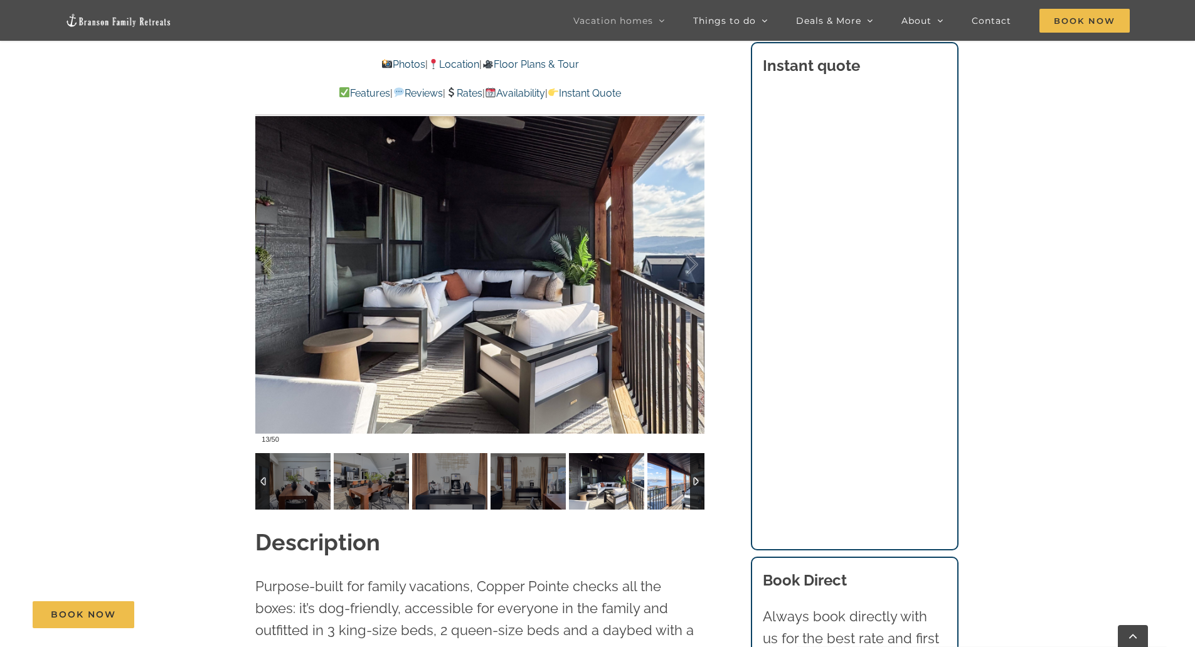
click at [674, 480] on img at bounding box center [684, 481] width 75 height 56
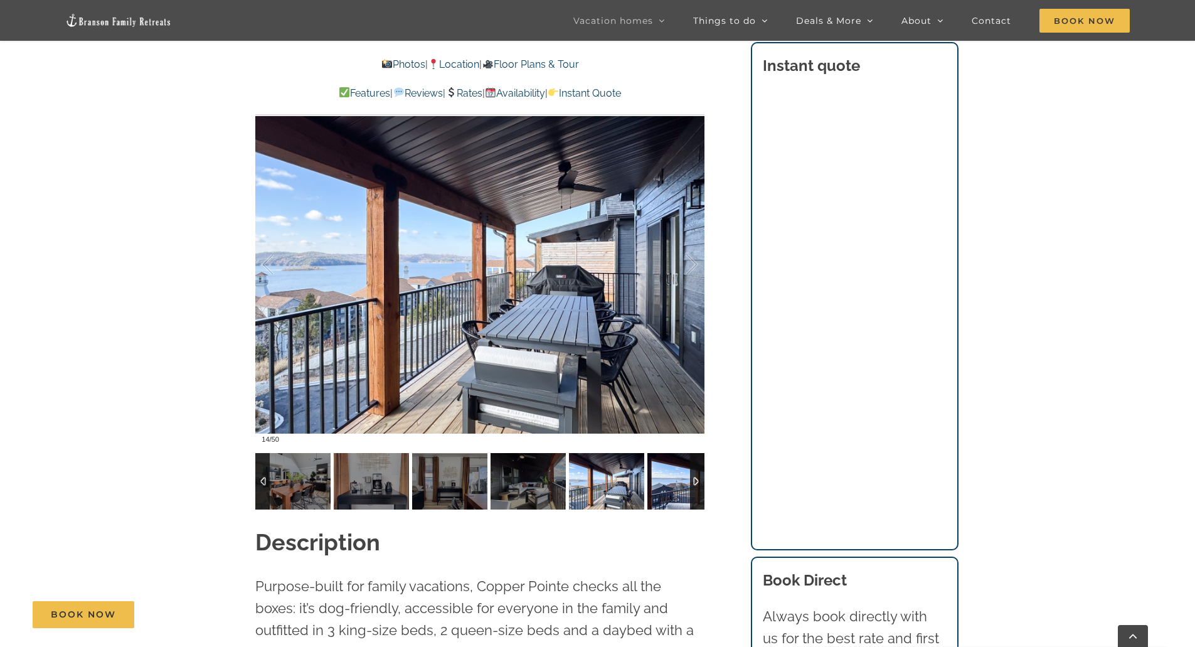
click at [674, 480] on img at bounding box center [684, 481] width 75 height 56
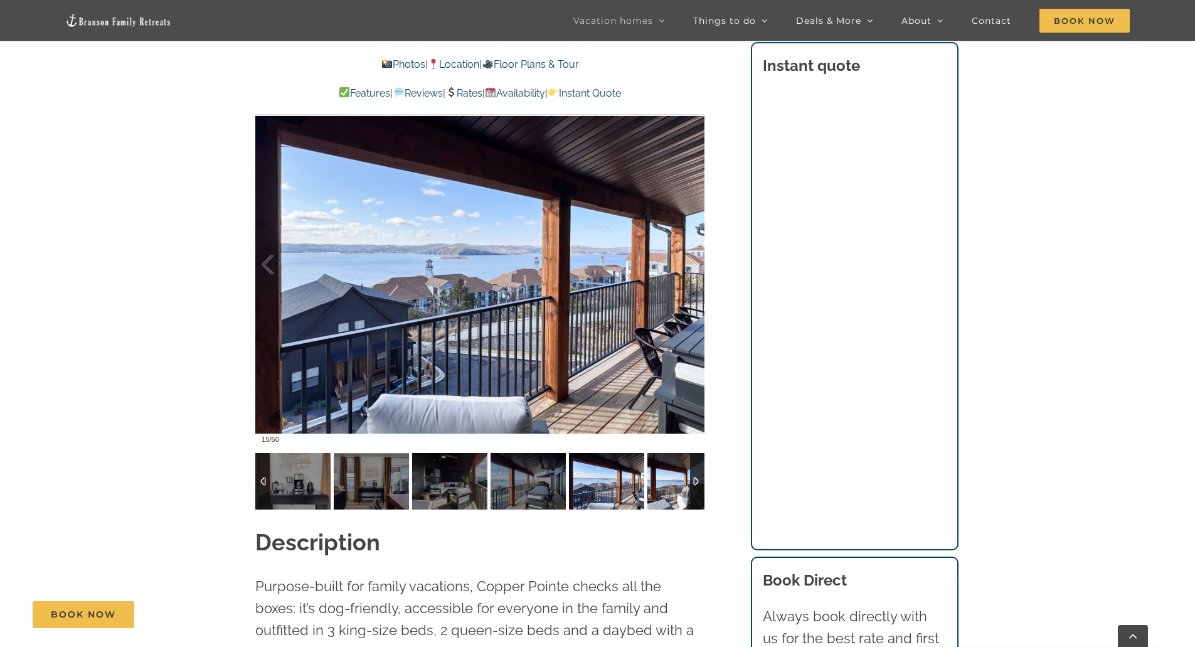
click at [674, 480] on img at bounding box center [684, 481] width 75 height 56
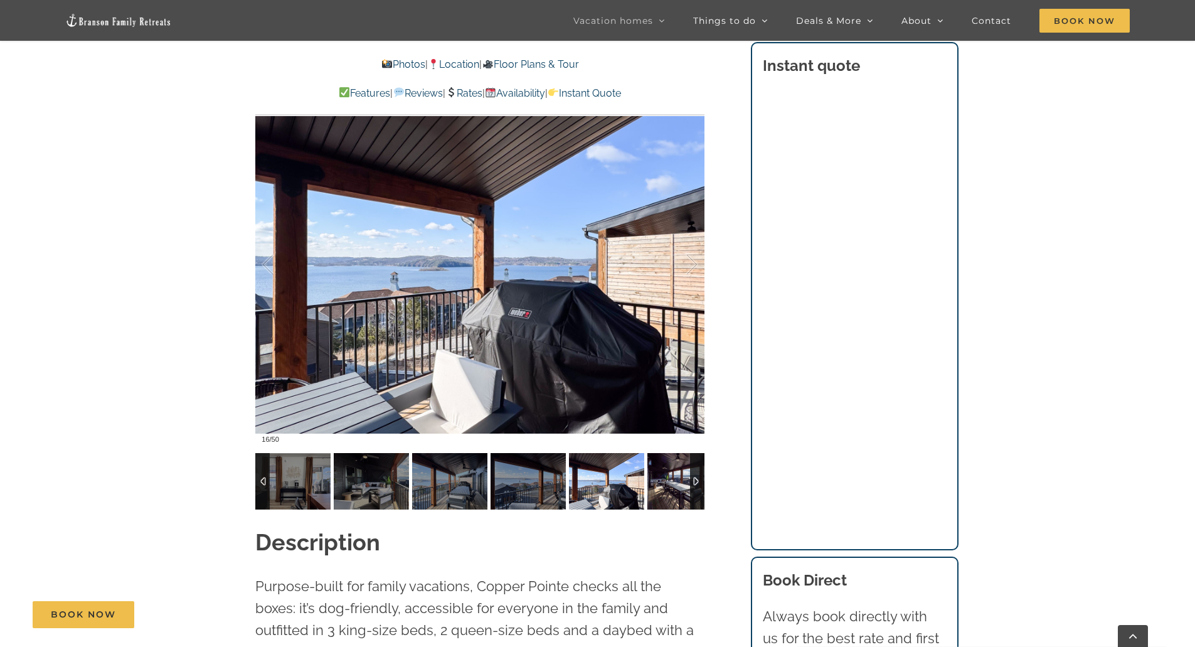
click at [674, 480] on img at bounding box center [684, 481] width 75 height 56
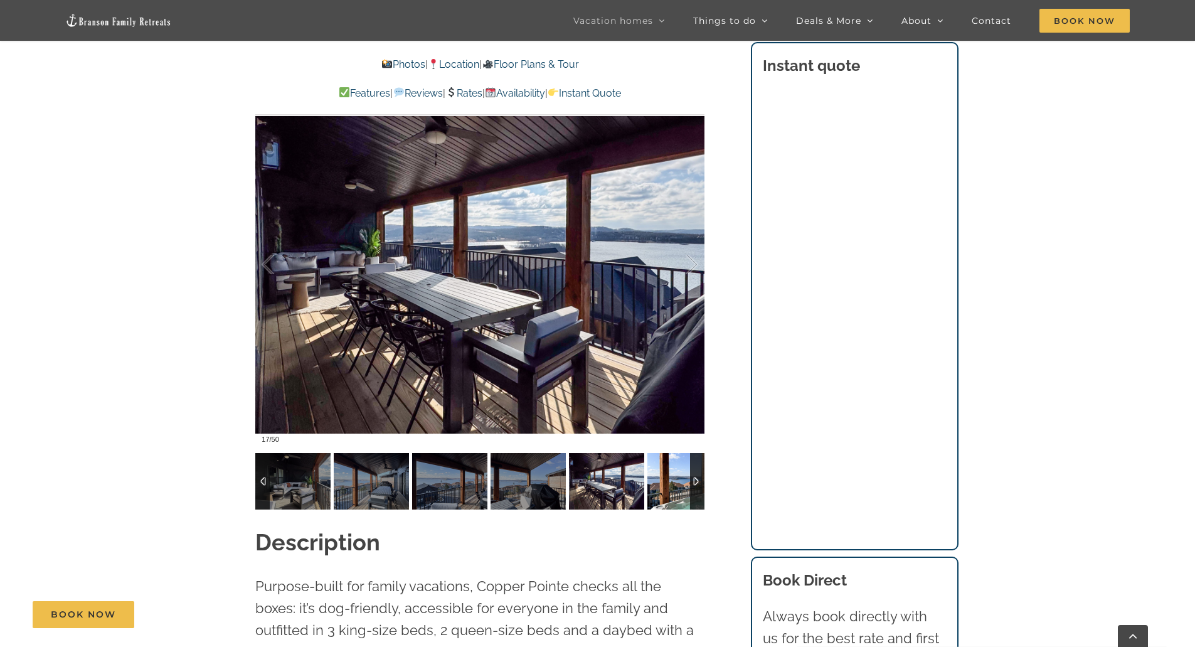
click at [674, 480] on img at bounding box center [684, 481] width 75 height 56
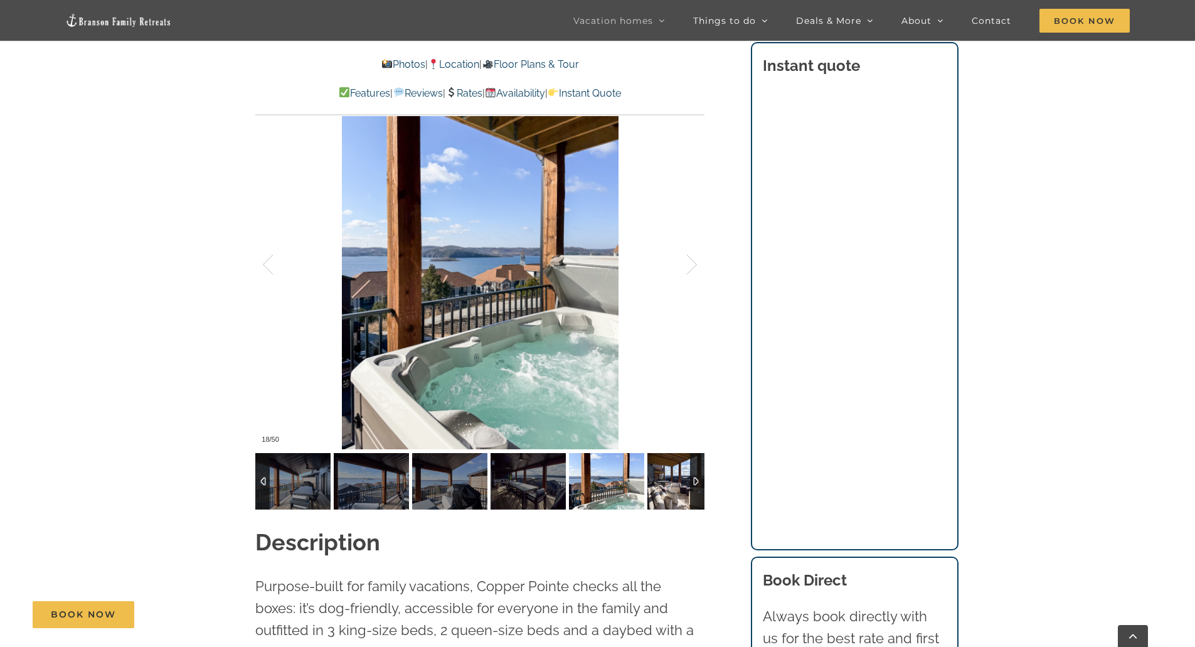
click at [674, 480] on img at bounding box center [684, 481] width 75 height 56
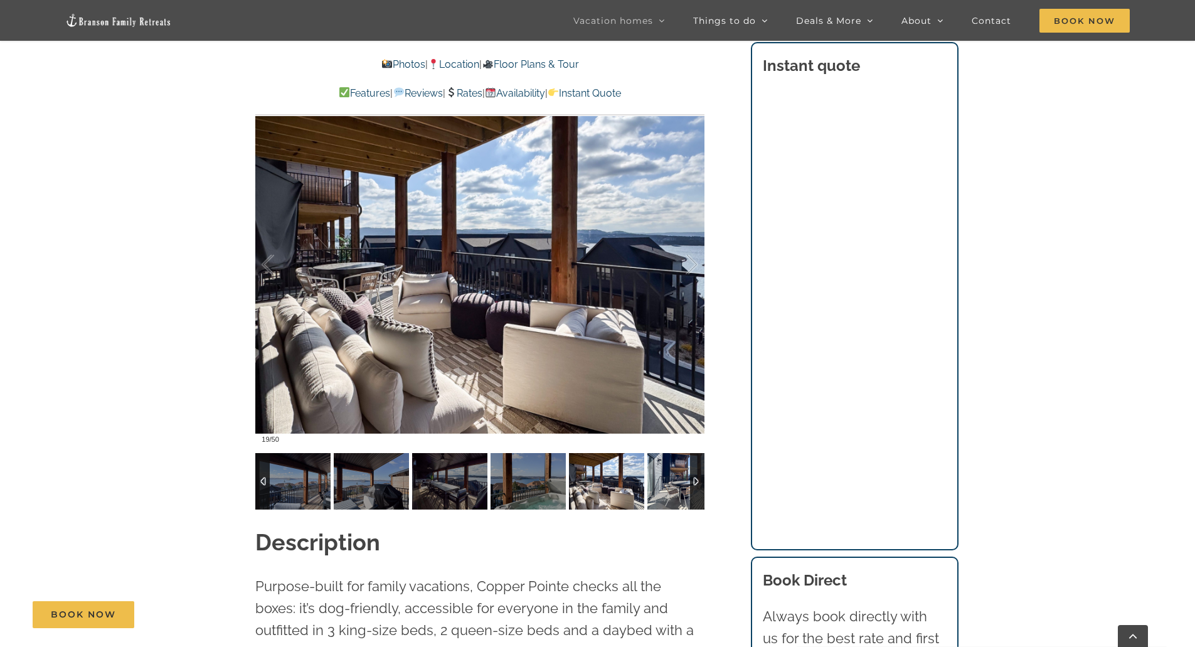
click at [674, 480] on img at bounding box center [684, 481] width 75 height 56
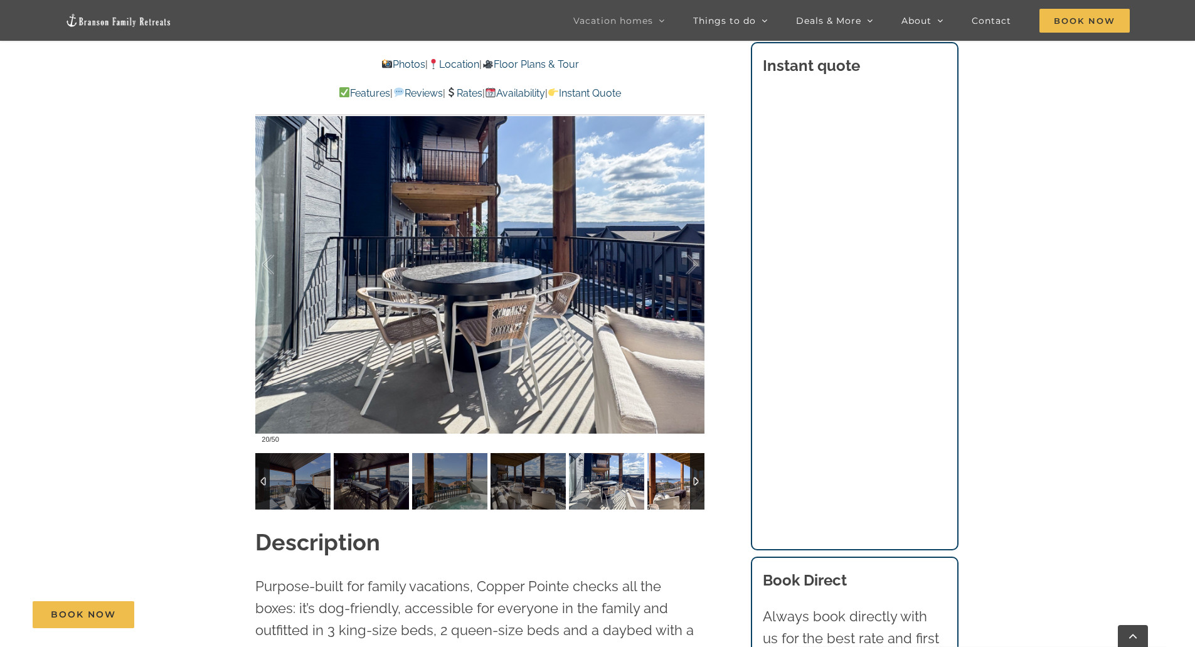
click at [674, 480] on img at bounding box center [684, 481] width 75 height 56
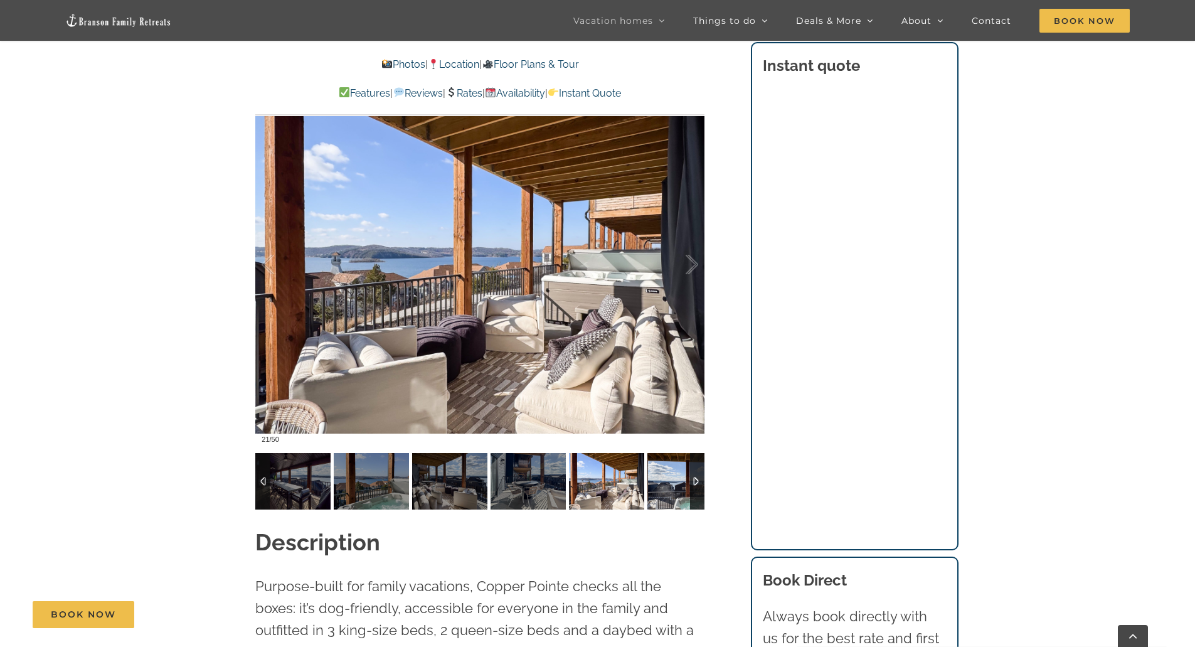
click at [674, 480] on img at bounding box center [684, 481] width 75 height 56
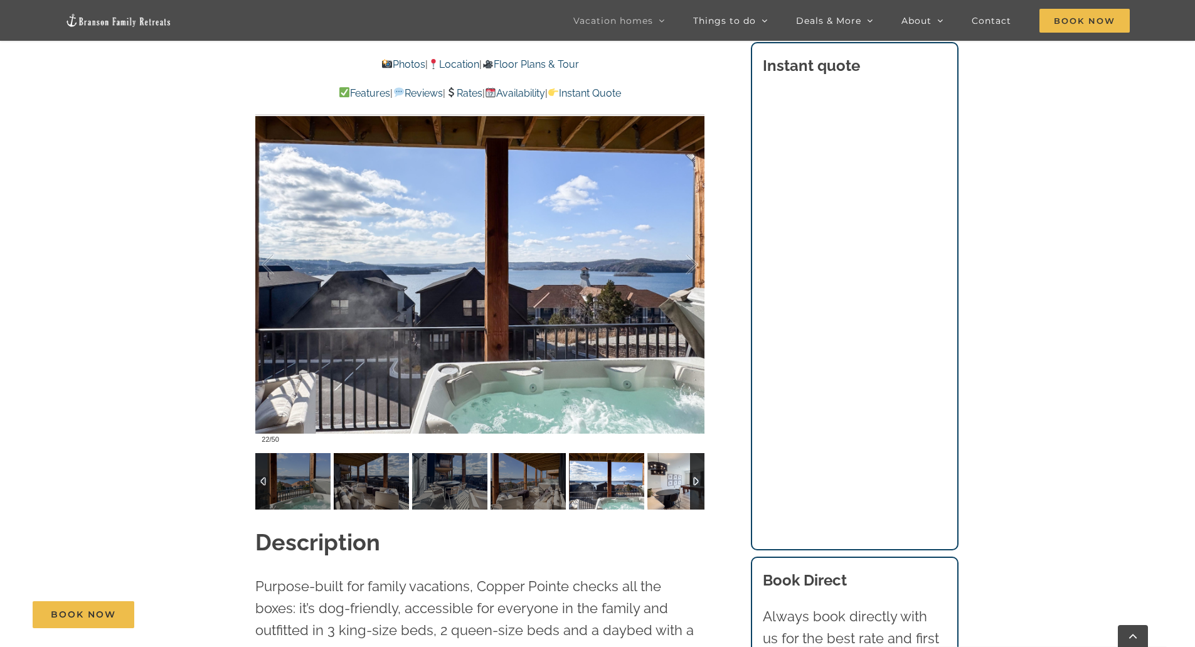
click at [674, 480] on img at bounding box center [684, 481] width 75 height 56
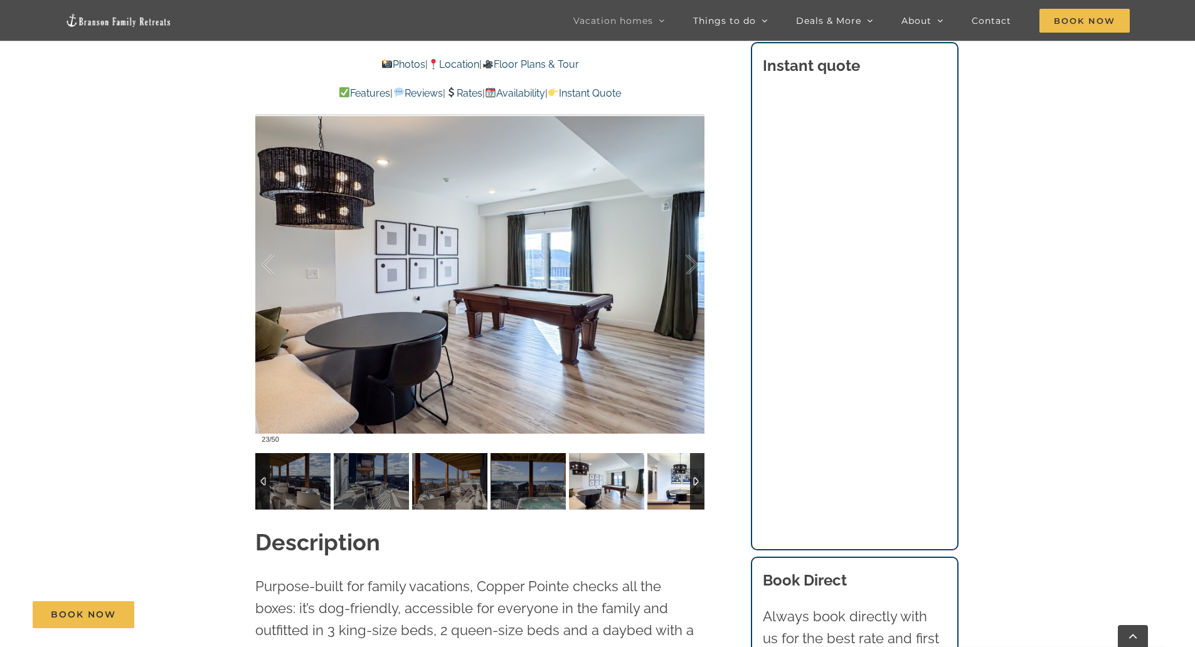
click at [674, 480] on img at bounding box center [684, 481] width 75 height 56
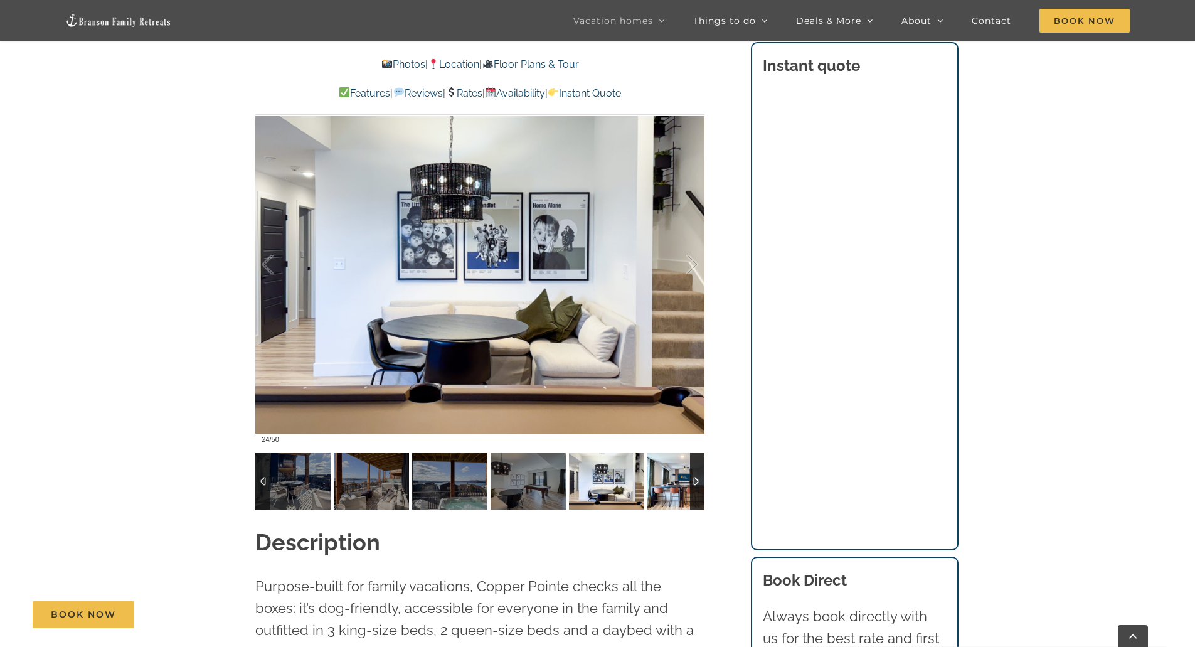
click at [674, 480] on img at bounding box center [684, 481] width 75 height 56
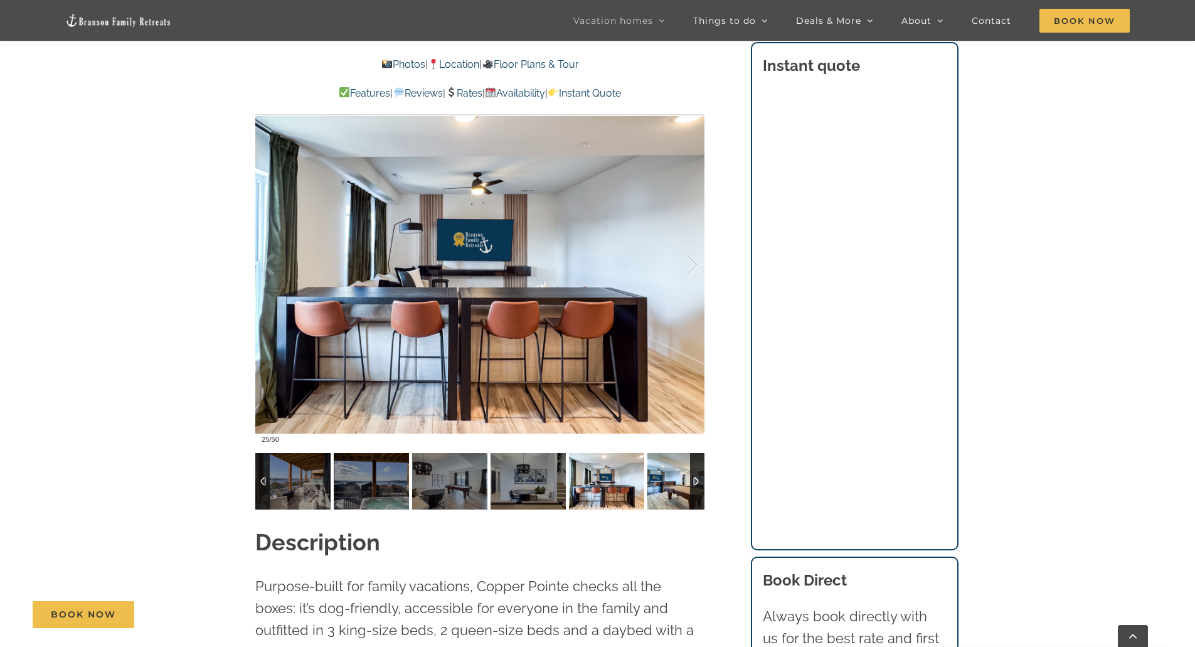
click at [674, 480] on img at bounding box center [684, 481] width 75 height 56
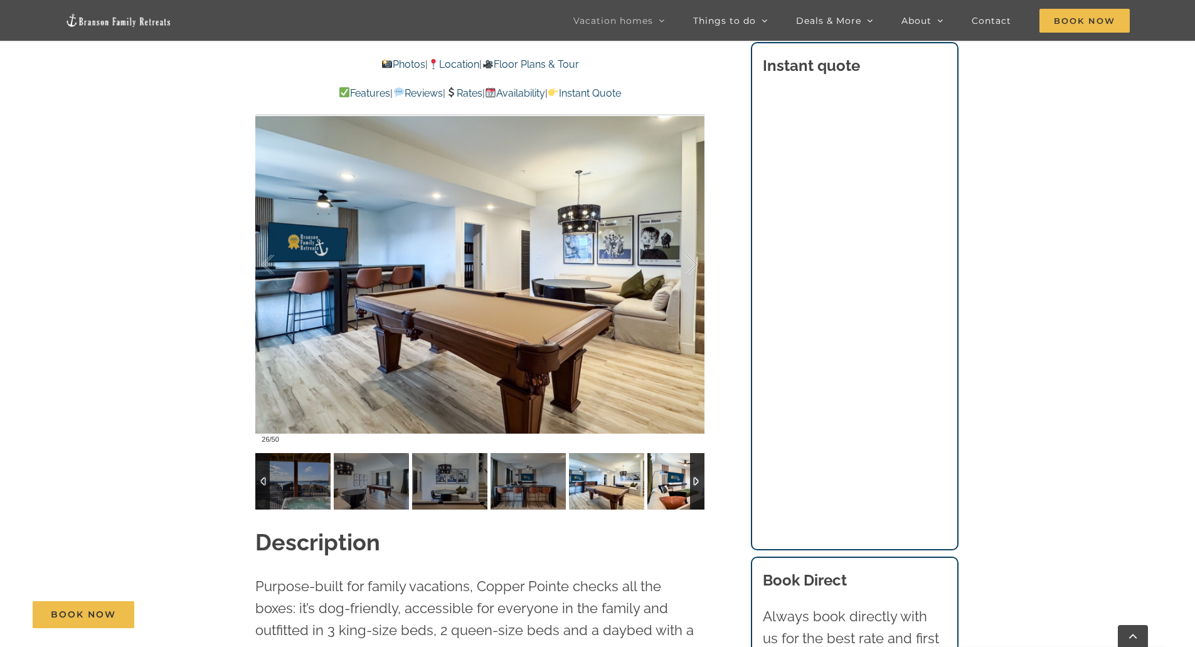
click at [674, 480] on img at bounding box center [684, 481] width 75 height 56
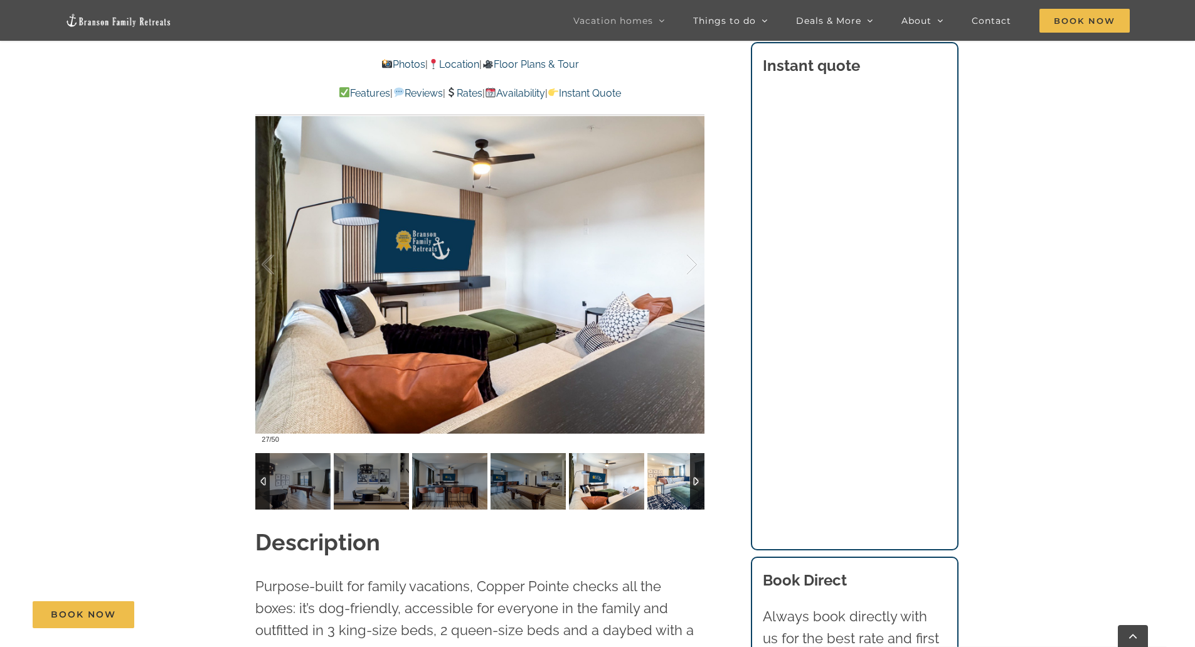
click at [674, 480] on img at bounding box center [684, 481] width 75 height 56
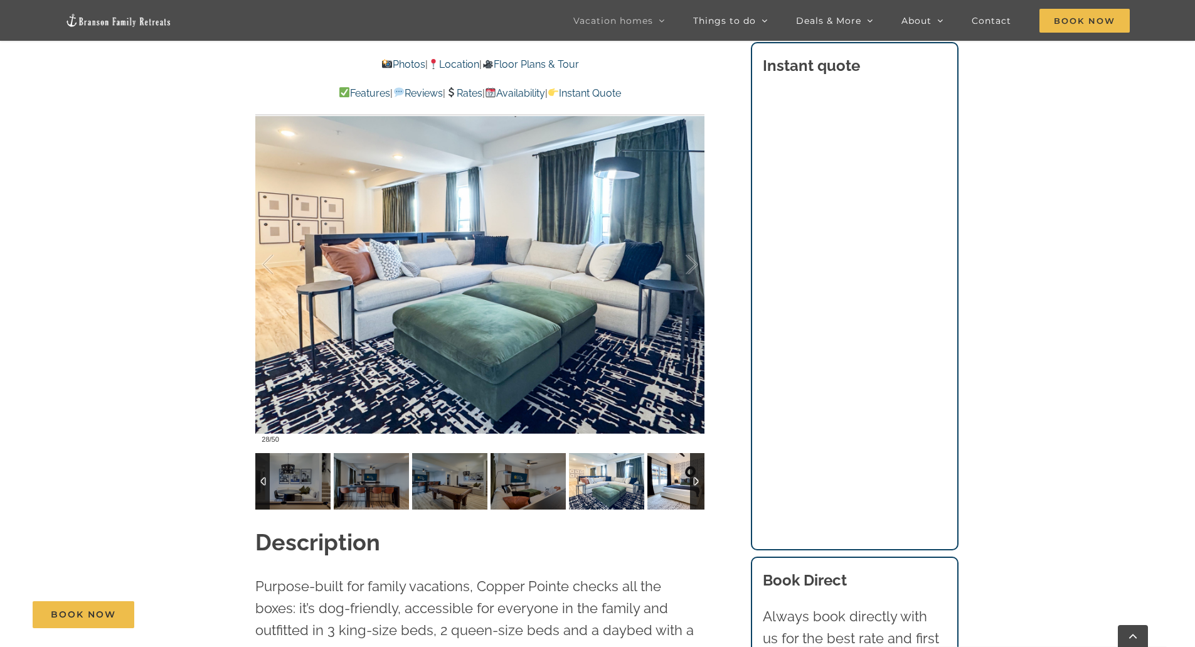
click at [674, 480] on img at bounding box center [684, 481] width 75 height 56
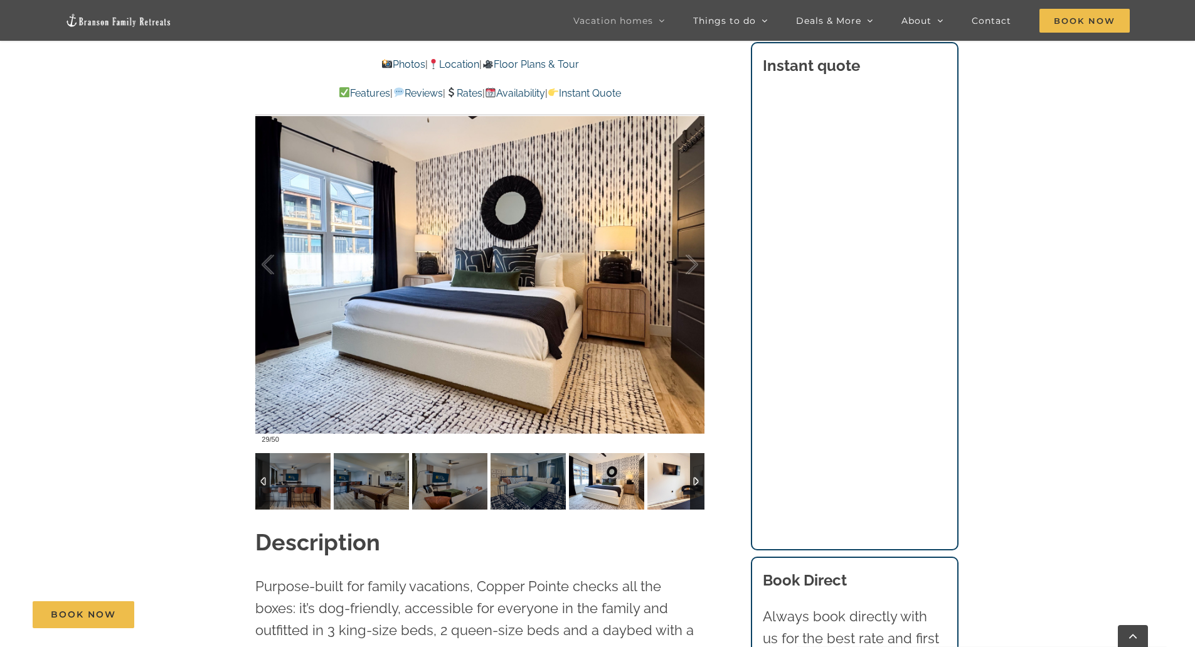
click at [674, 480] on img at bounding box center [684, 481] width 75 height 56
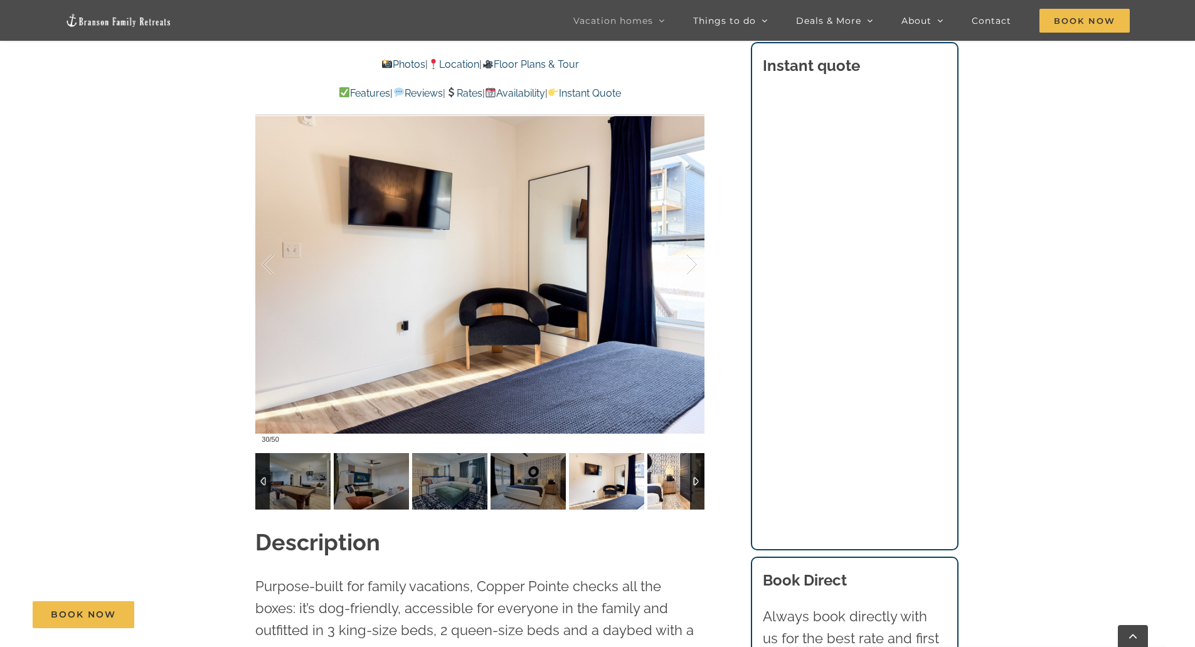
click at [674, 480] on img at bounding box center [684, 481] width 75 height 56
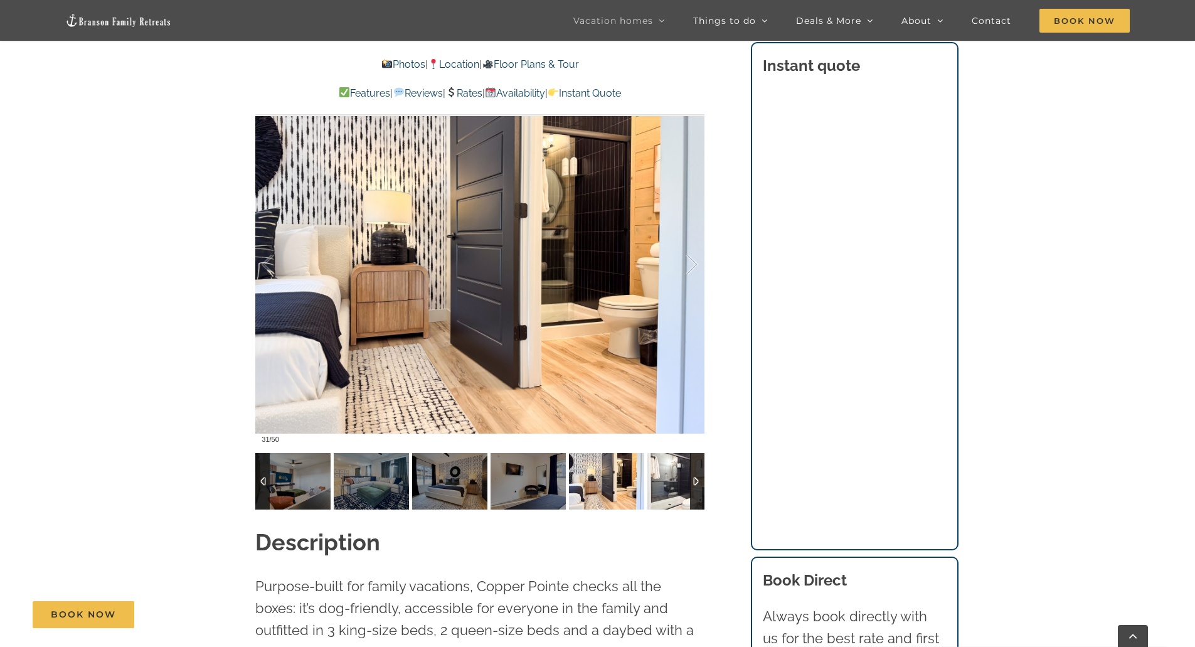
click at [674, 480] on img at bounding box center [684, 481] width 75 height 56
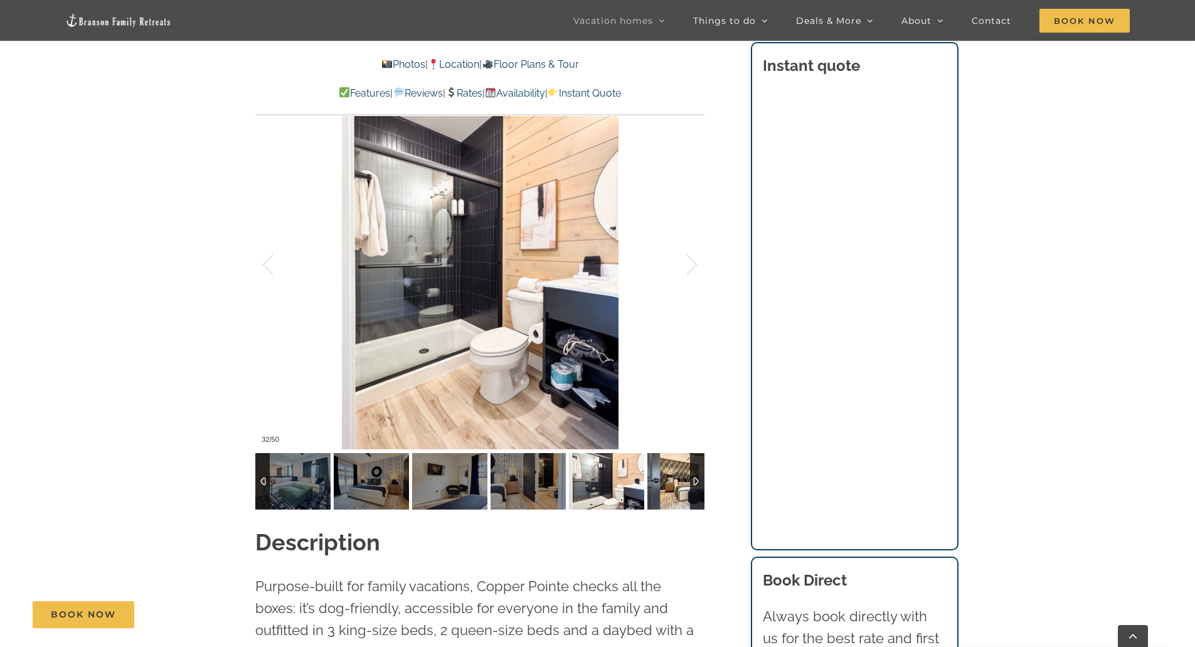
click at [674, 480] on img at bounding box center [684, 481] width 75 height 56
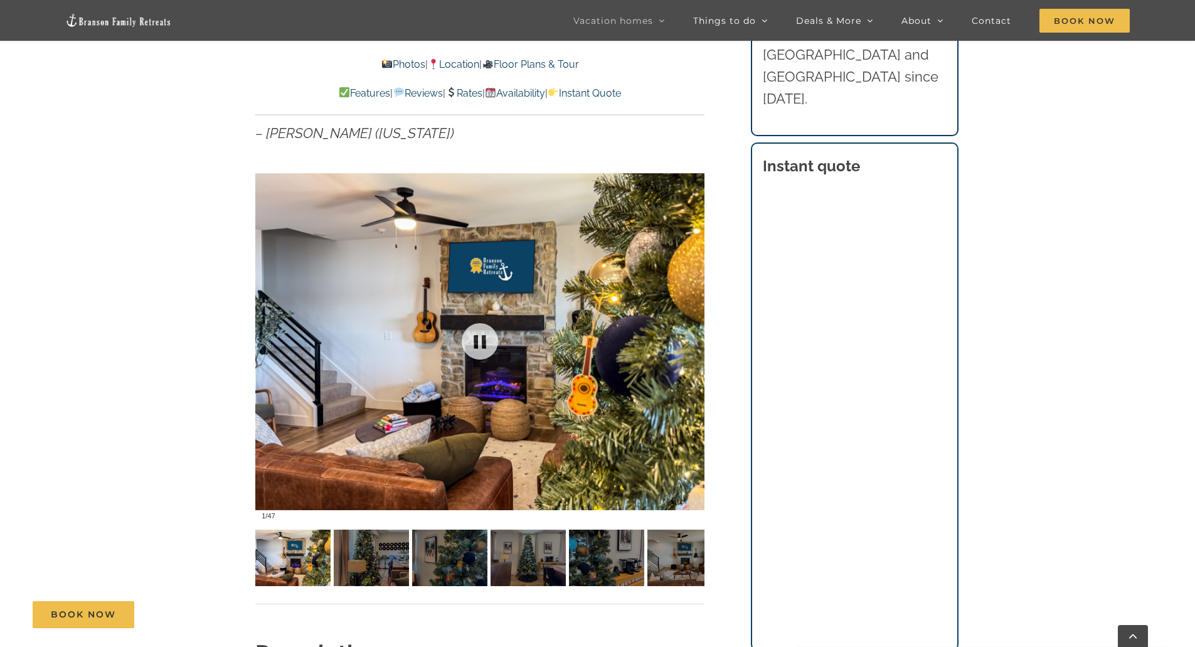
scroll to position [941, 0]
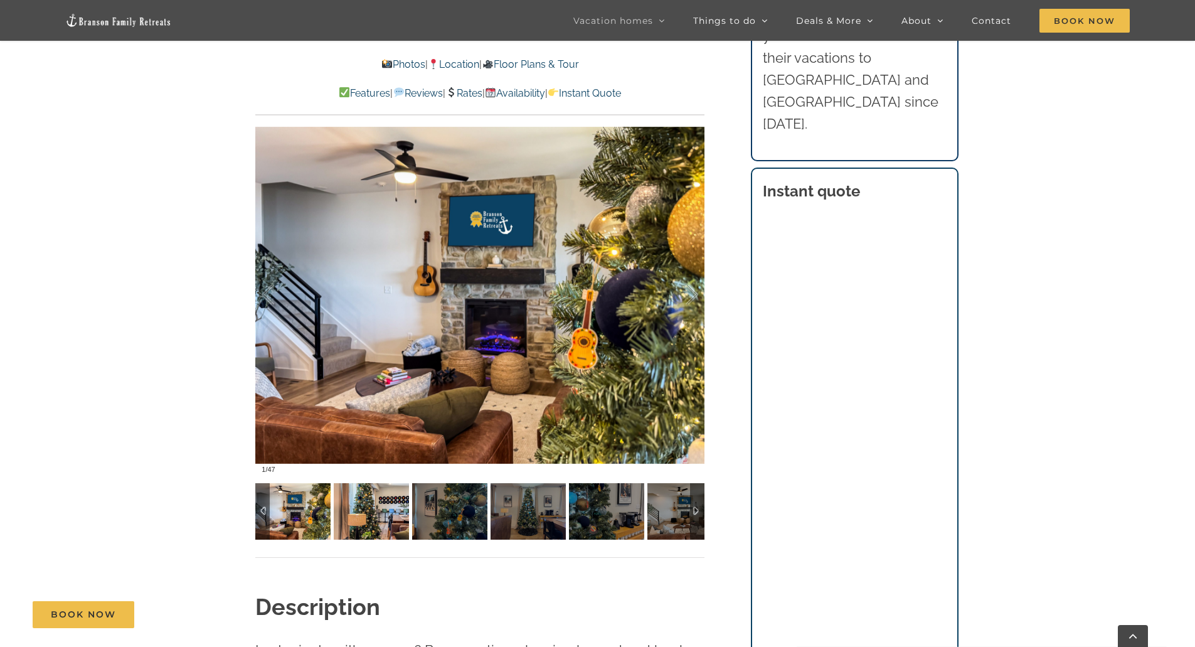
click at [371, 495] on img at bounding box center [371, 511] width 75 height 56
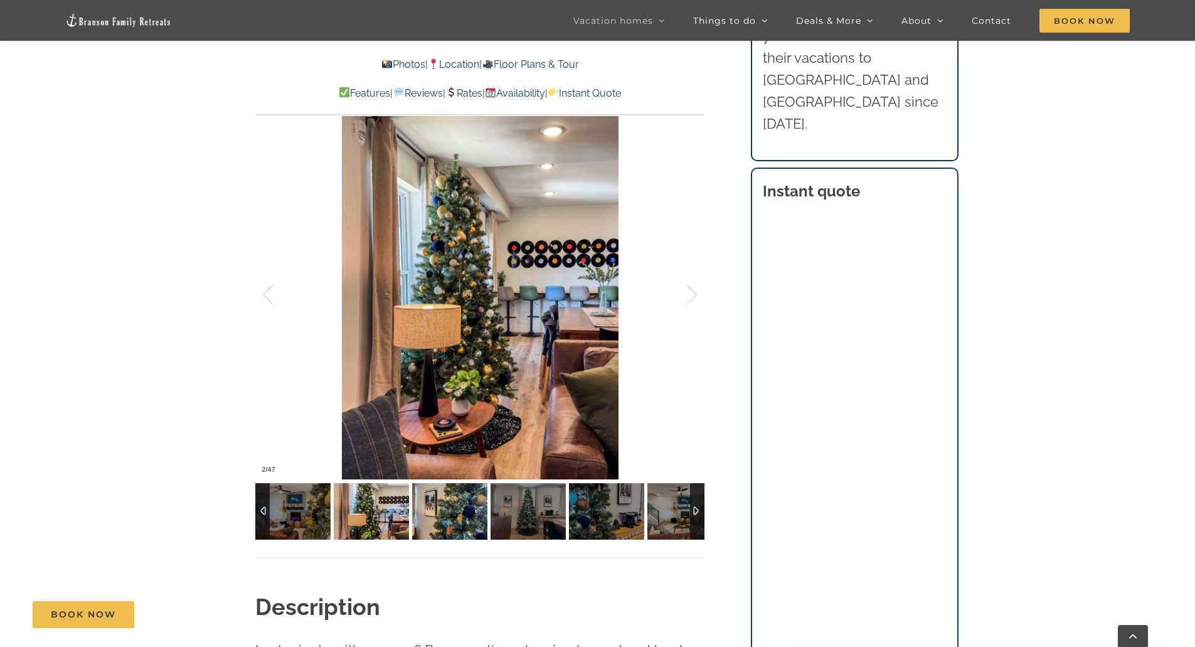
click at [444, 510] on img at bounding box center [449, 511] width 75 height 56
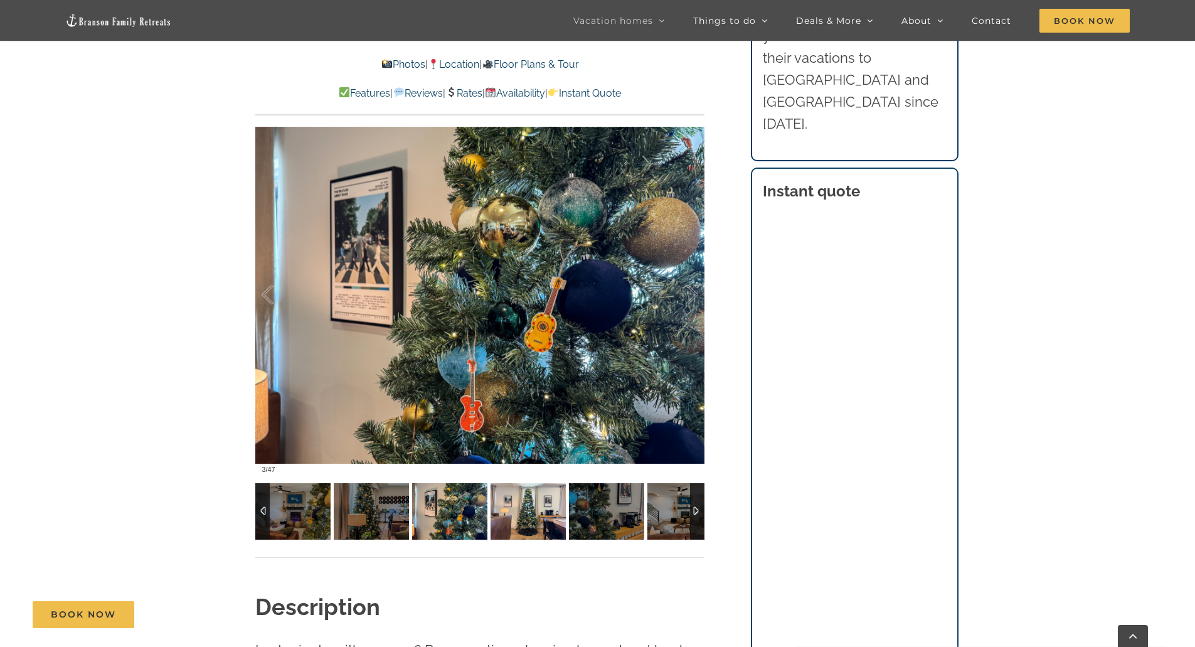
click at [517, 514] on img at bounding box center [527, 511] width 75 height 56
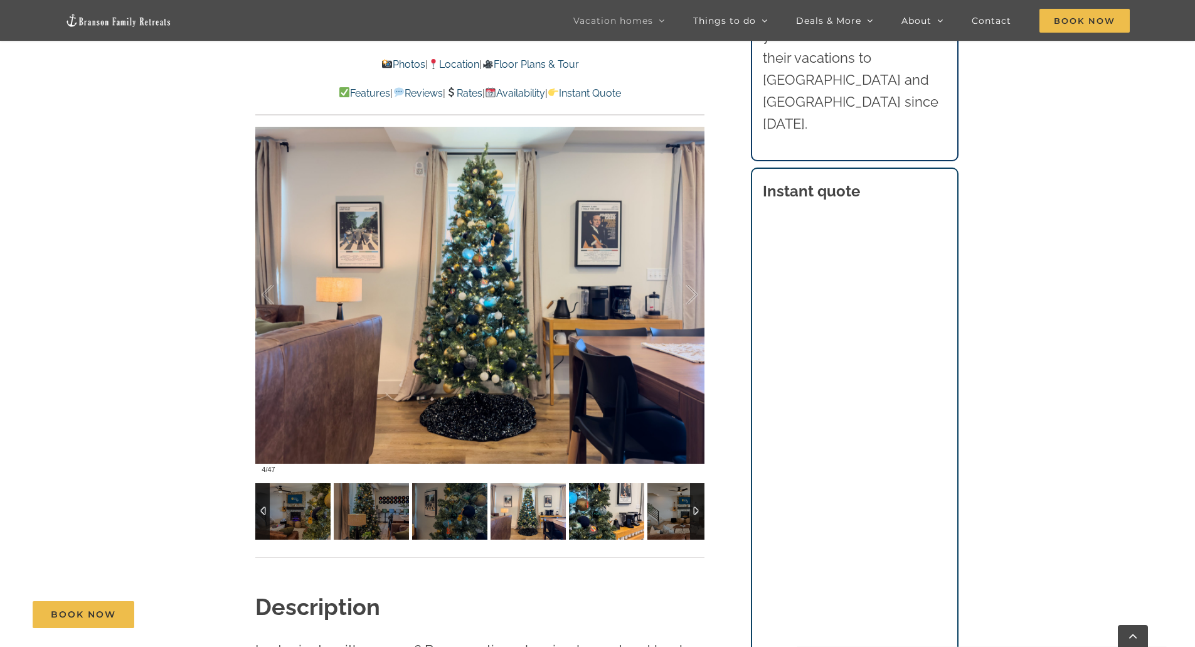
click at [585, 521] on img at bounding box center [606, 511] width 75 height 56
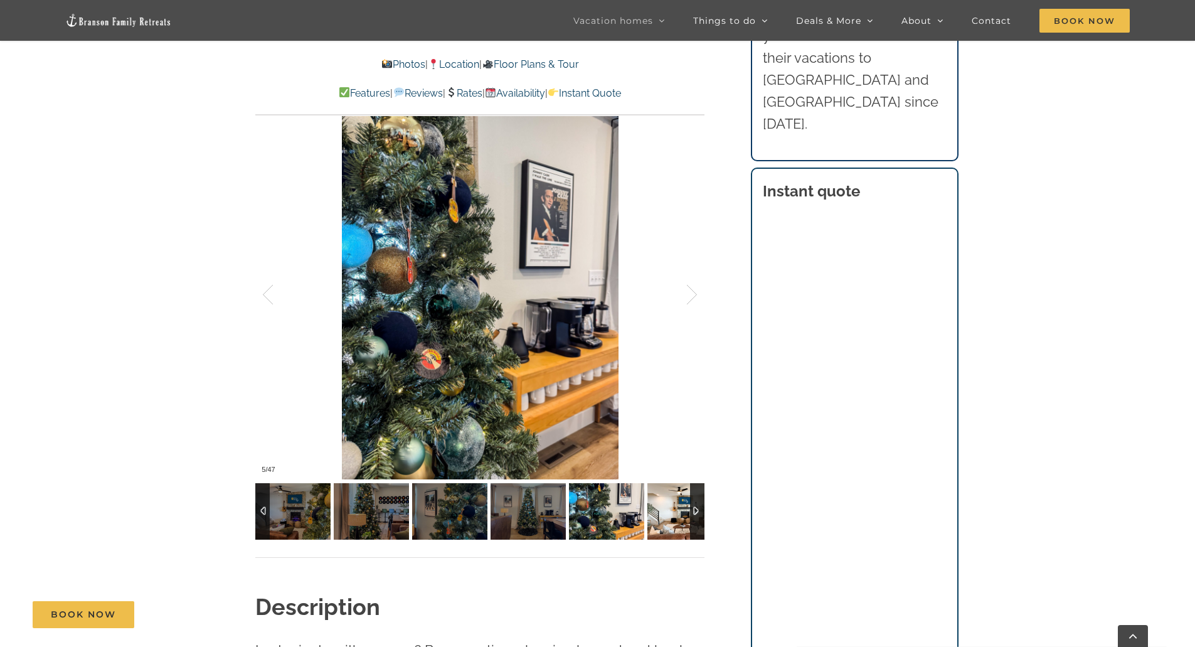
click at [672, 514] on img at bounding box center [684, 511] width 75 height 56
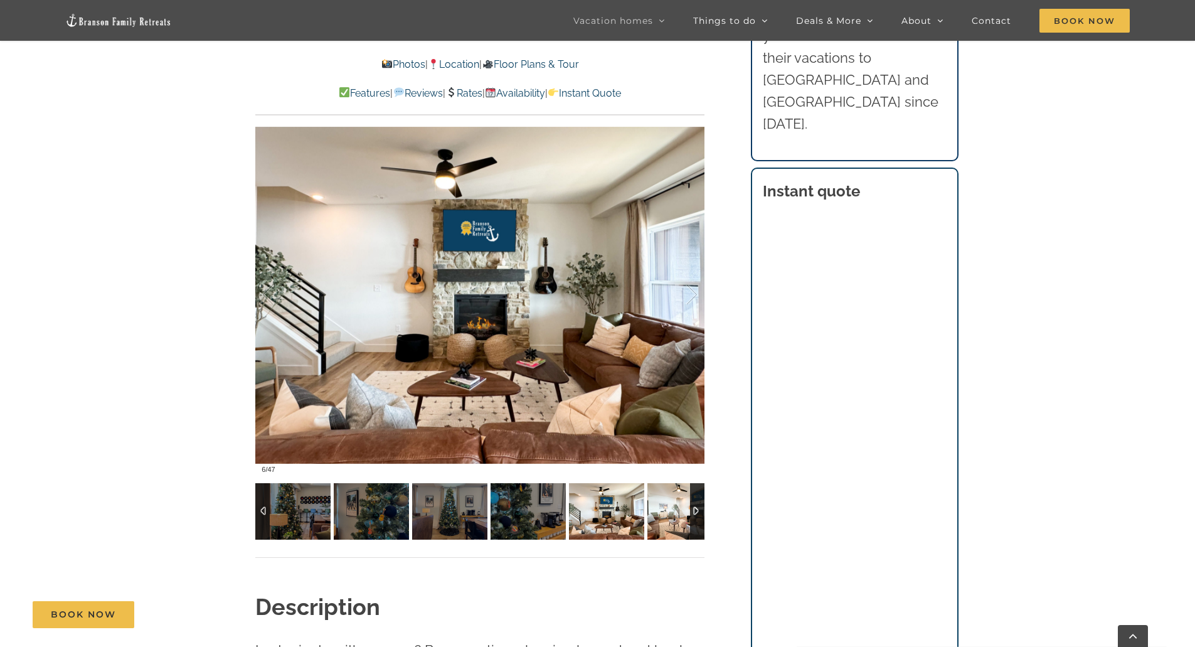
click at [672, 514] on img at bounding box center [684, 511] width 75 height 56
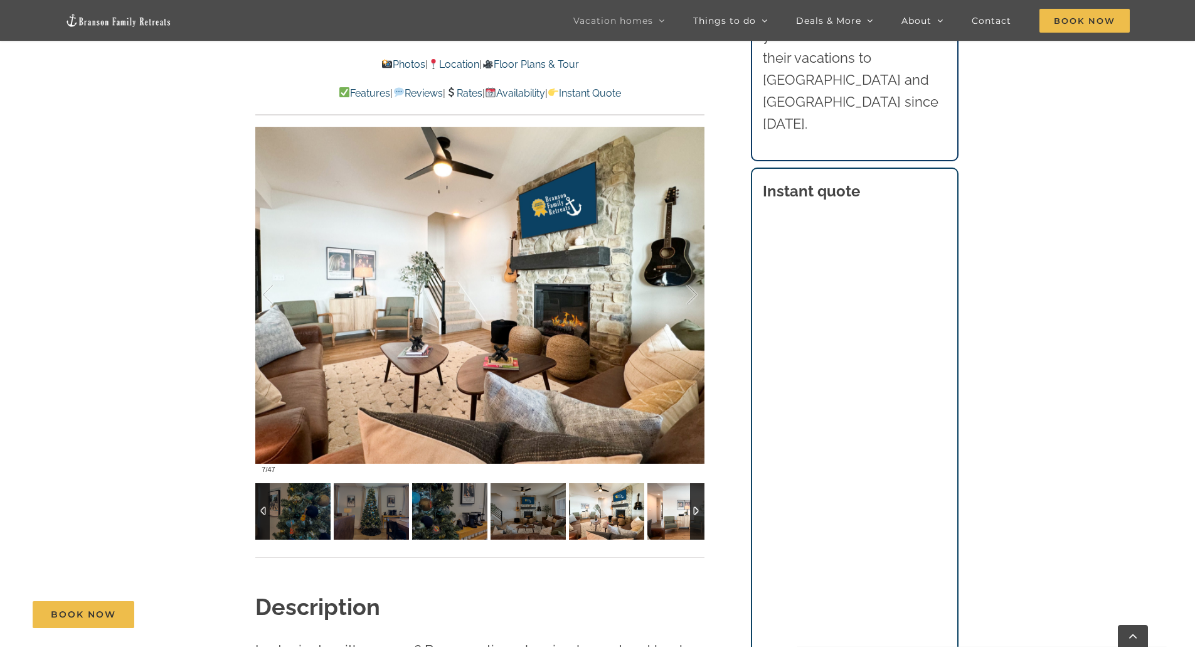
click at [672, 514] on img at bounding box center [684, 511] width 75 height 56
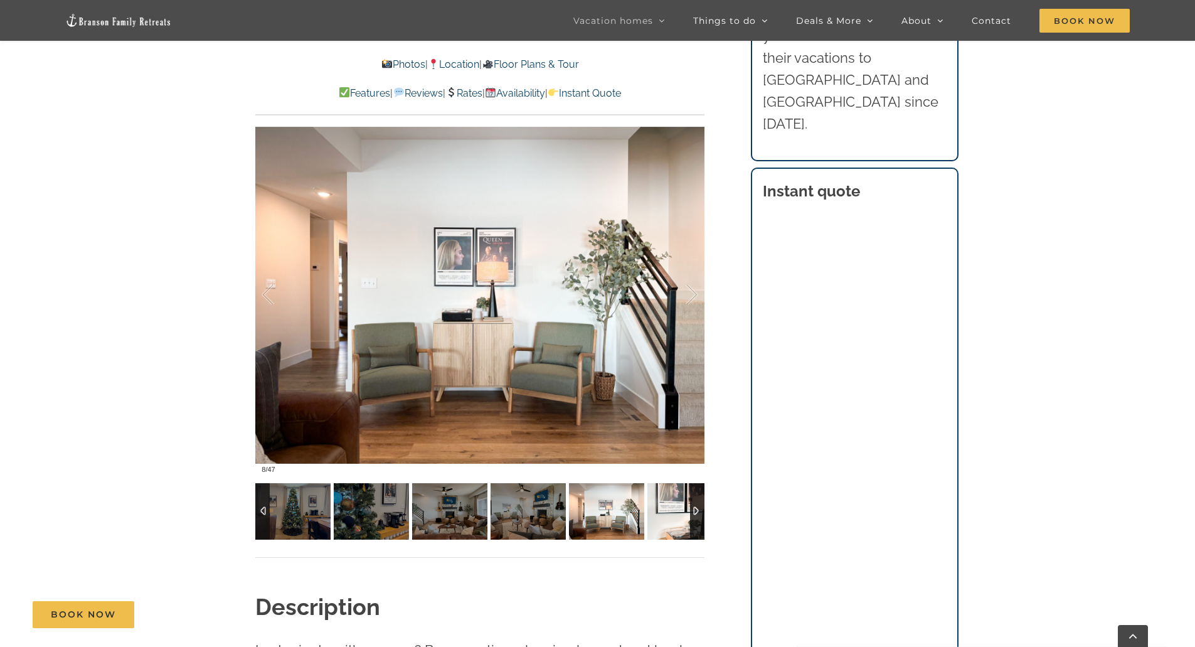
click at [672, 514] on img at bounding box center [684, 511] width 75 height 56
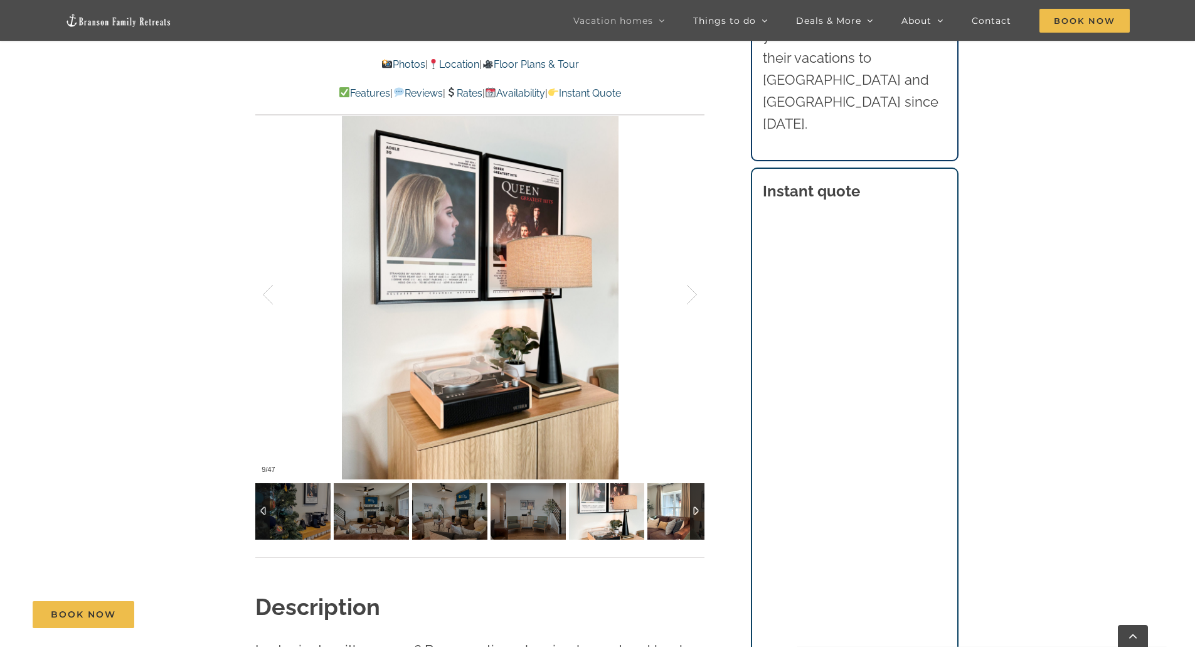
click at [672, 514] on img at bounding box center [684, 511] width 75 height 56
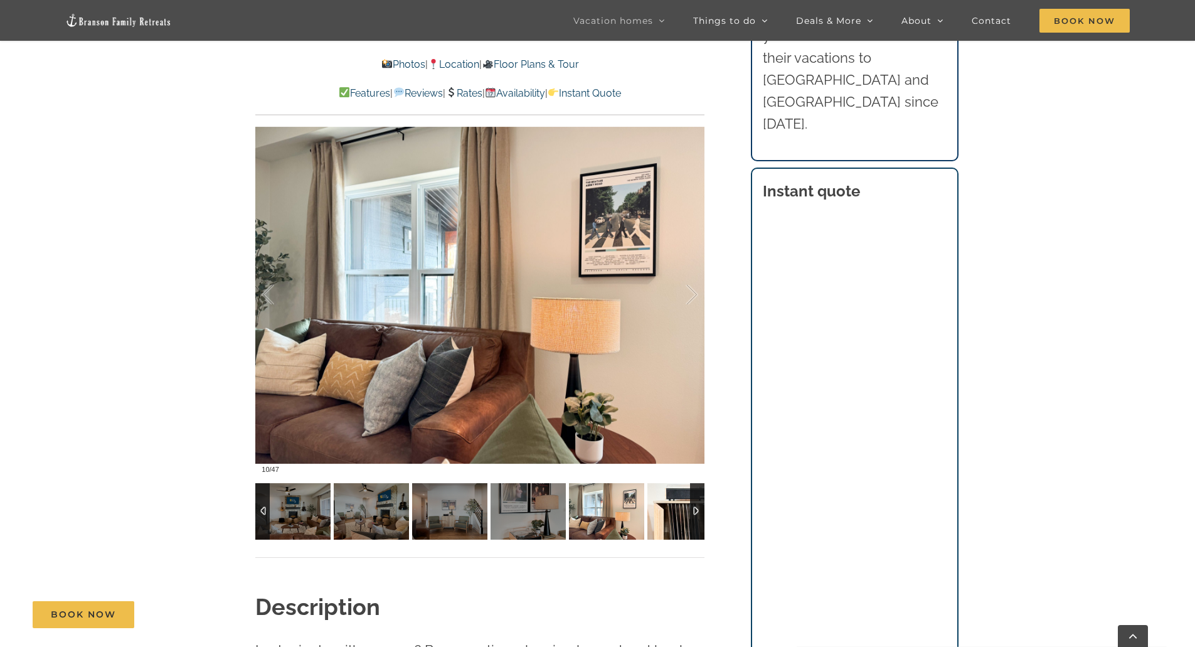
click at [672, 514] on img at bounding box center [684, 511] width 75 height 56
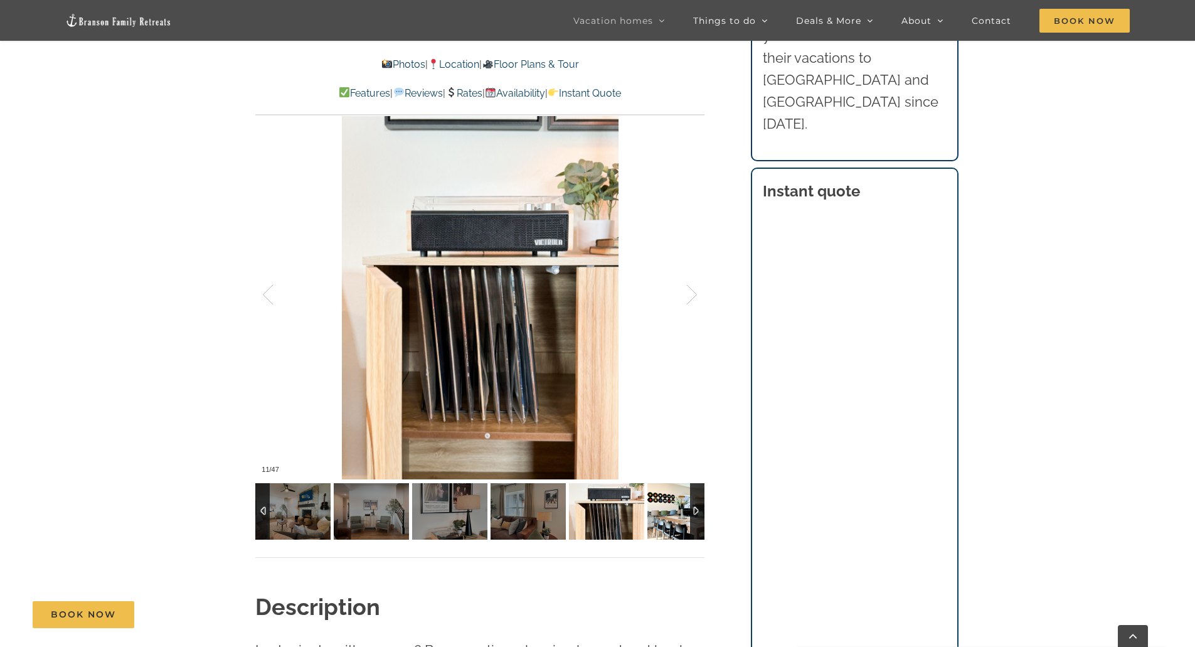
click at [672, 514] on img at bounding box center [684, 511] width 75 height 56
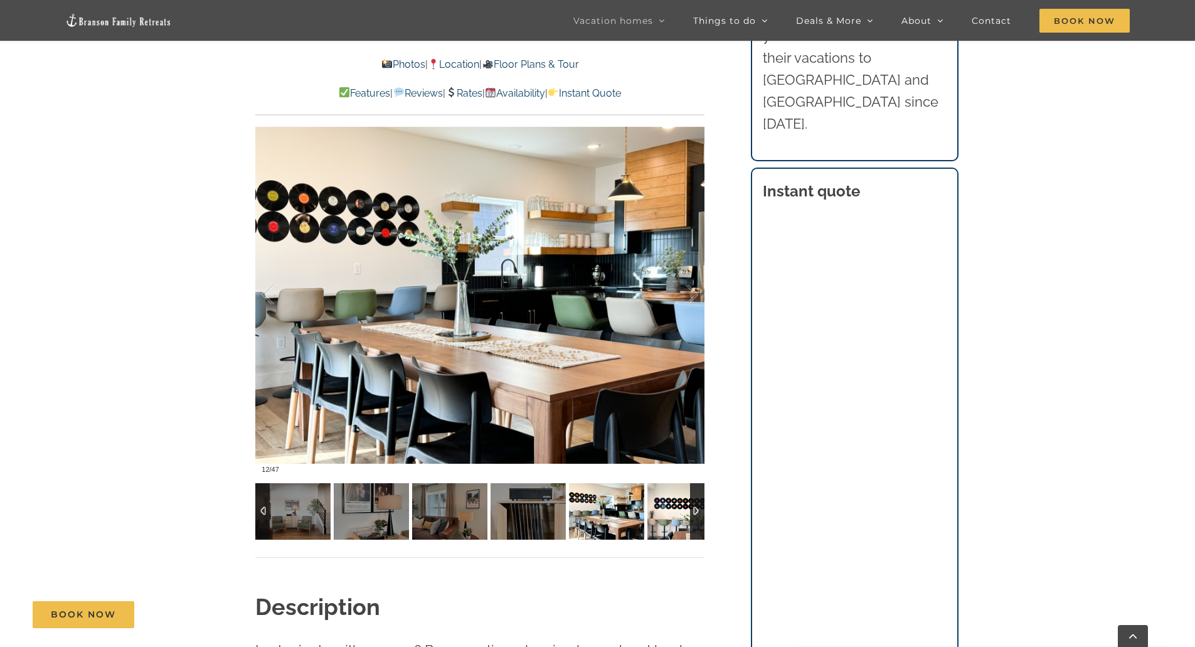
click at [672, 514] on img at bounding box center [684, 511] width 75 height 56
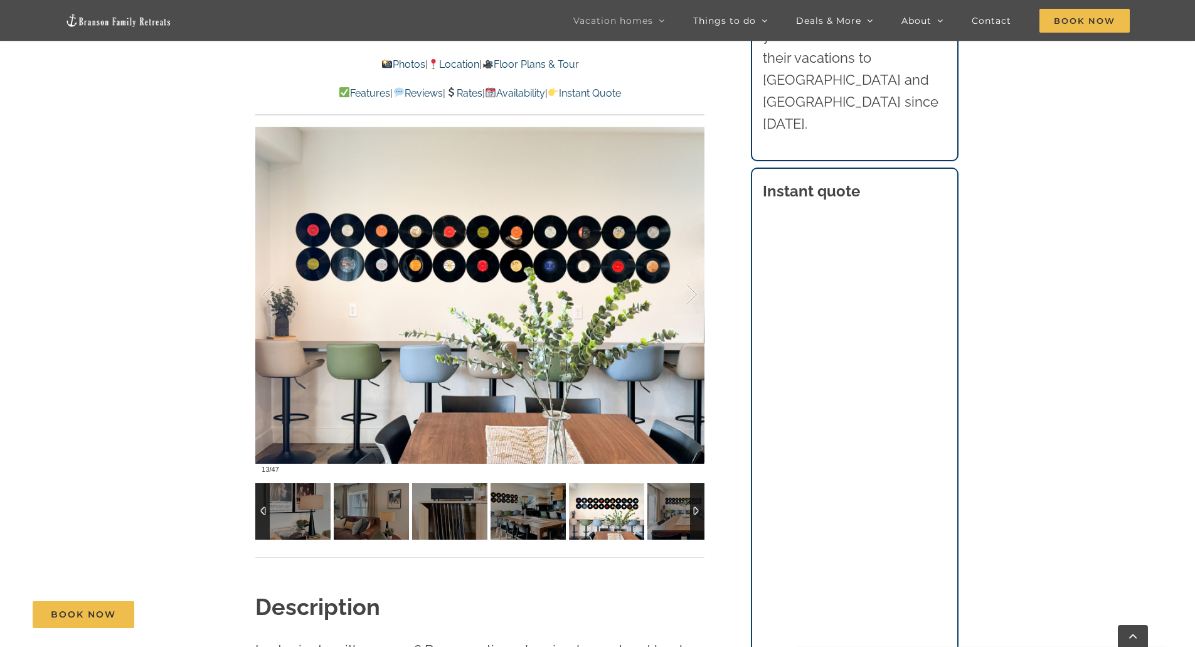
click at [607, 514] on img at bounding box center [606, 511] width 75 height 56
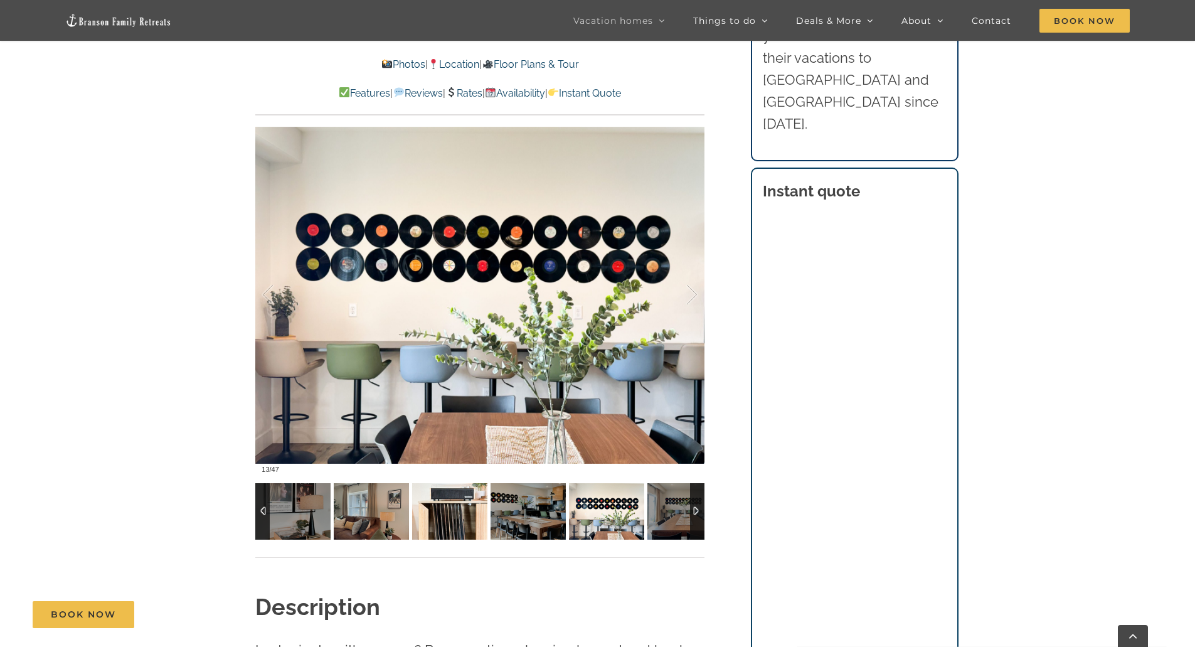
click at [431, 511] on img at bounding box center [449, 511] width 75 height 56
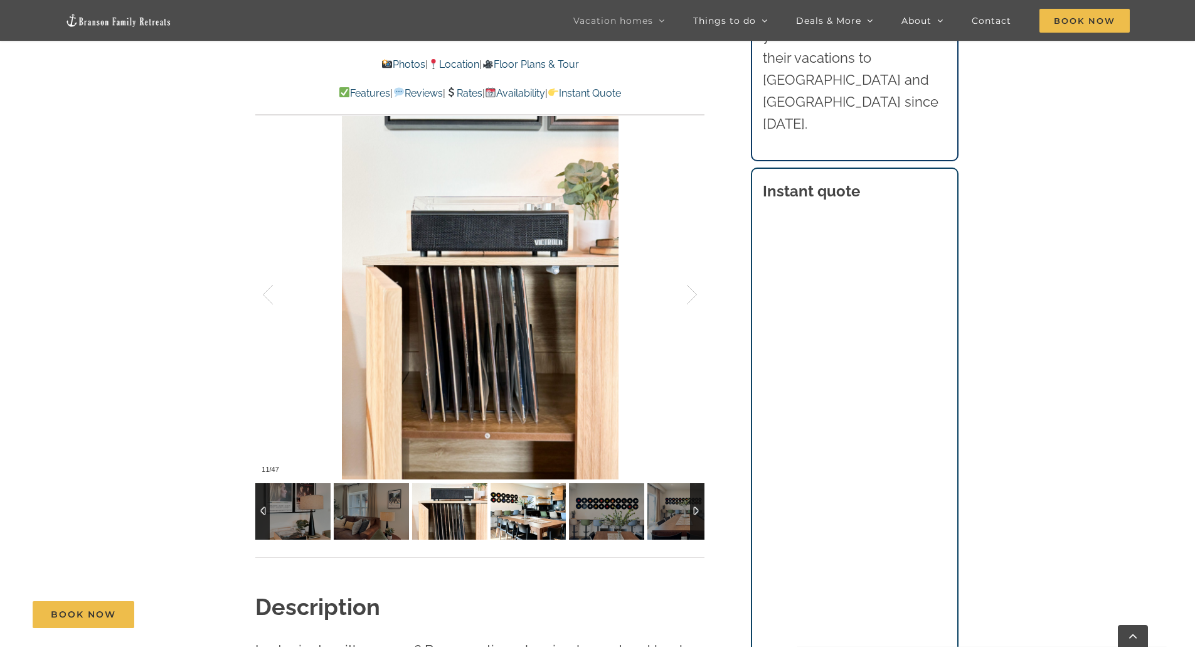
click at [514, 511] on img at bounding box center [527, 511] width 75 height 56
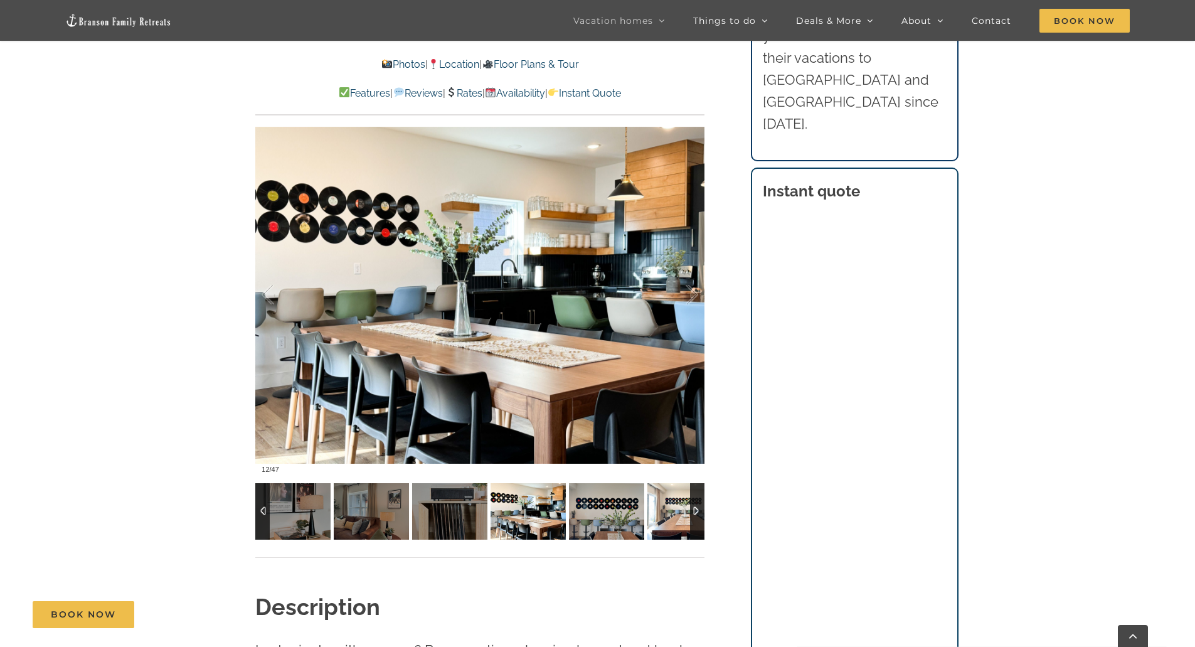
click at [664, 511] on img at bounding box center [684, 511] width 75 height 56
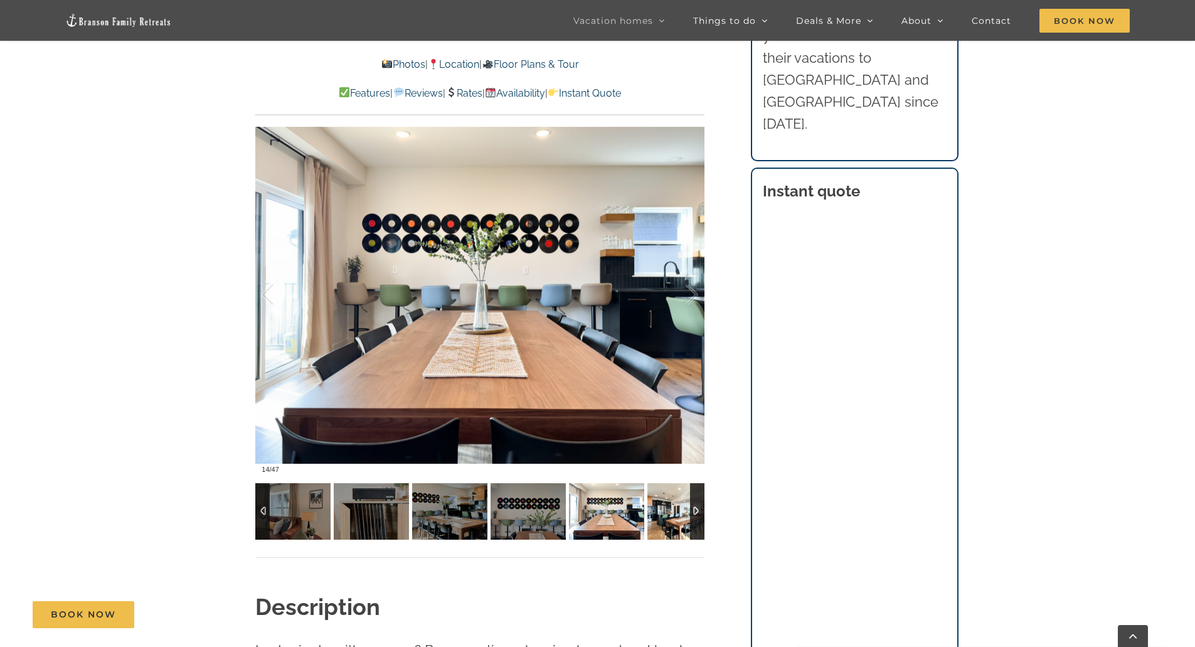
click at [663, 511] on img at bounding box center [684, 511] width 75 height 56
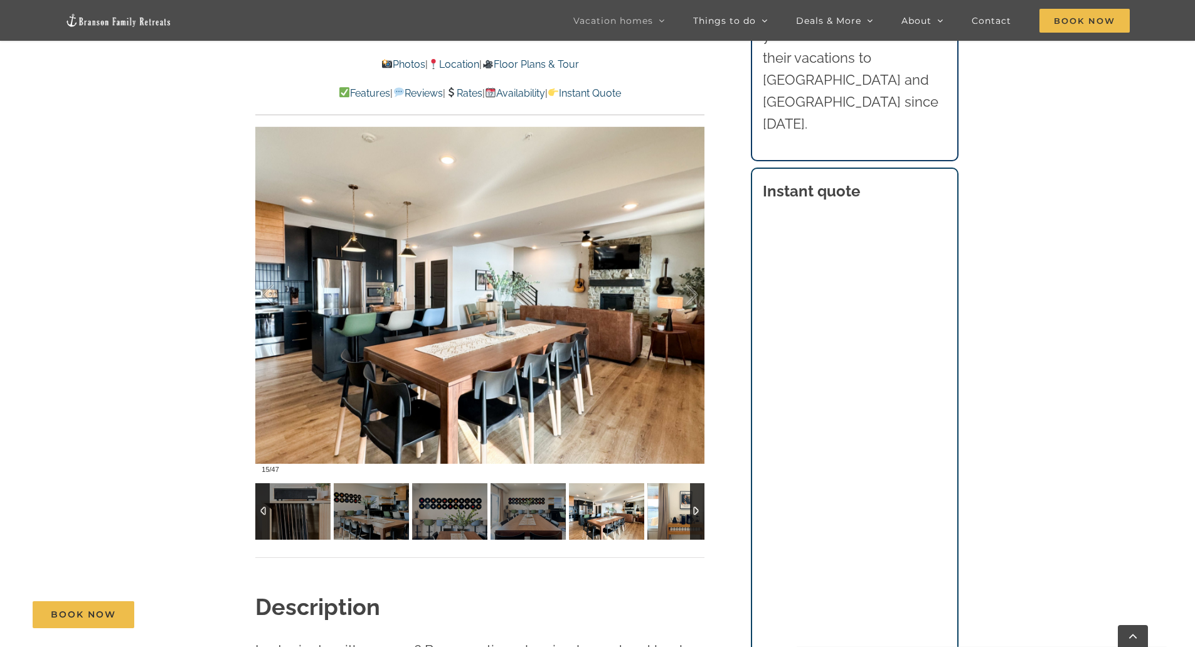
click at [663, 511] on img at bounding box center [684, 511] width 75 height 56
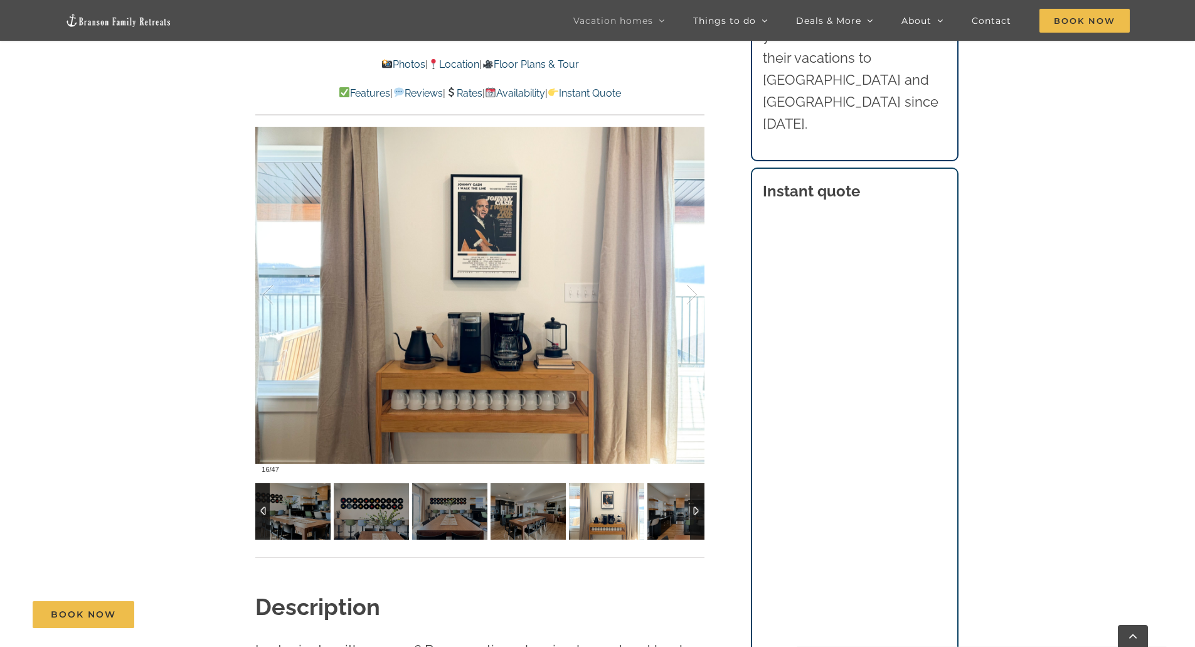
click at [612, 512] on img at bounding box center [606, 511] width 75 height 56
click at [544, 518] on img at bounding box center [527, 511] width 75 height 56
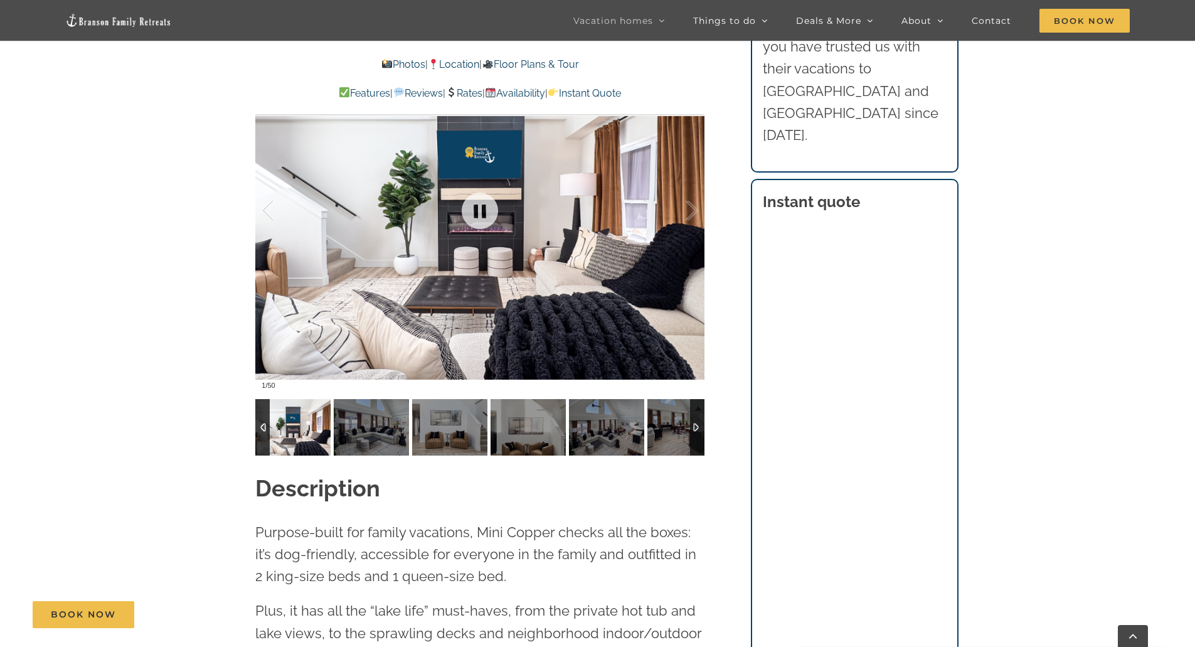
scroll to position [1129, 0]
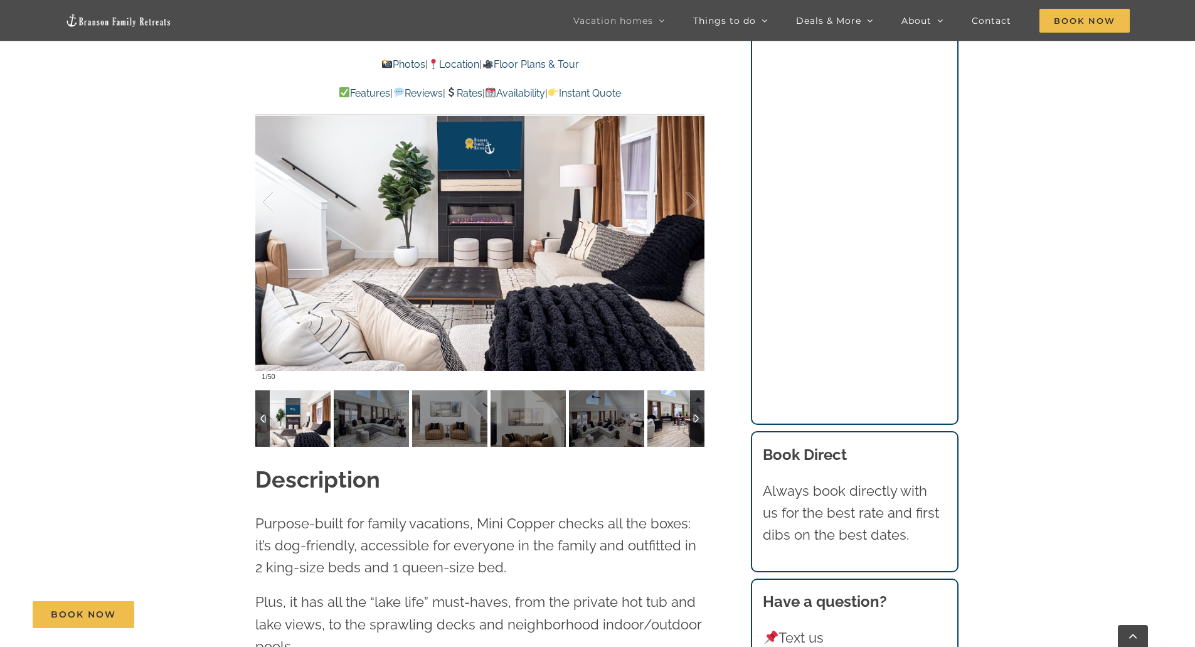
click at [678, 428] on img at bounding box center [684, 418] width 75 height 56
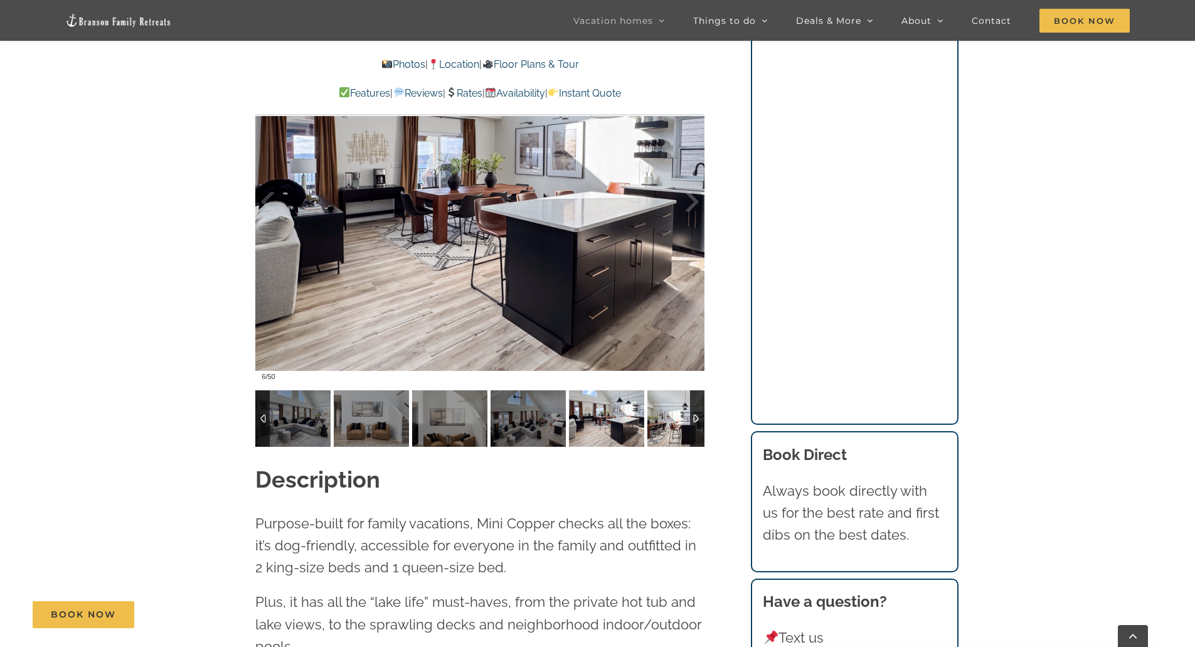
click at [676, 429] on img at bounding box center [684, 418] width 75 height 56
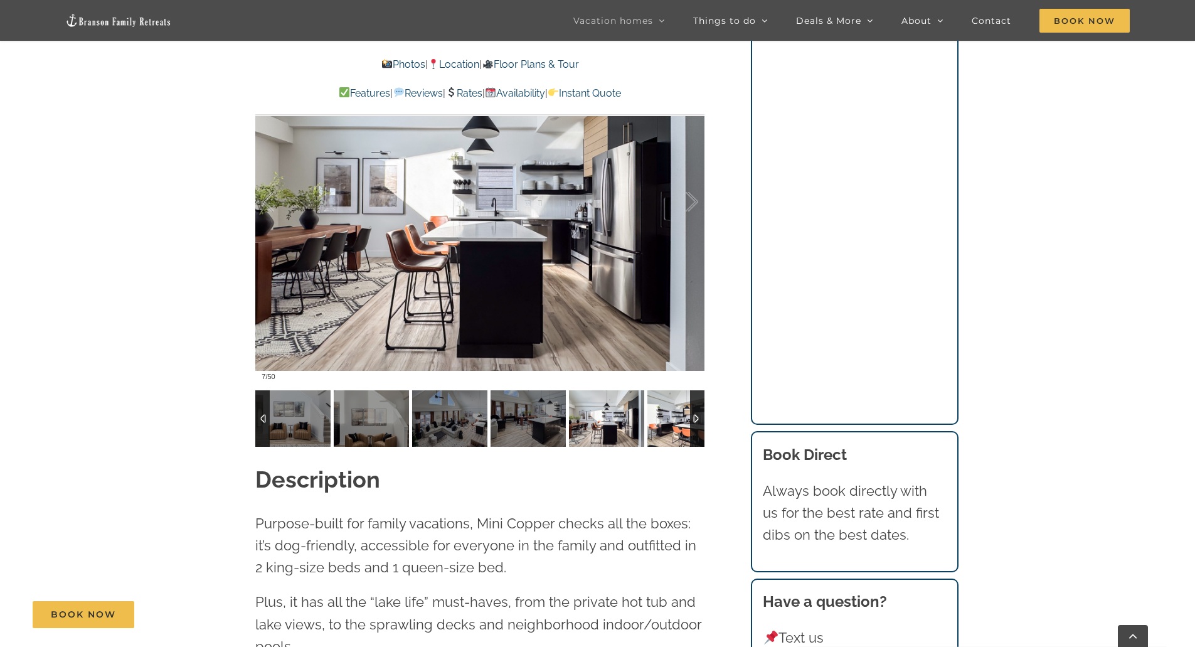
click at [676, 429] on img at bounding box center [684, 418] width 75 height 56
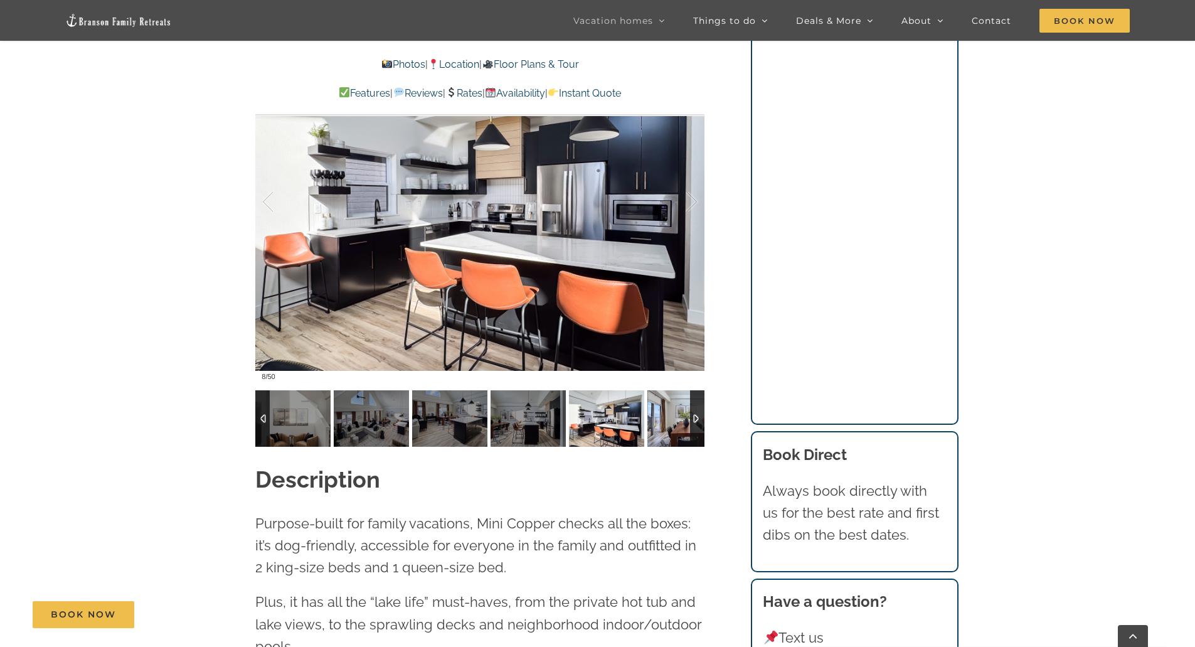
click at [676, 429] on img at bounding box center [684, 418] width 75 height 56
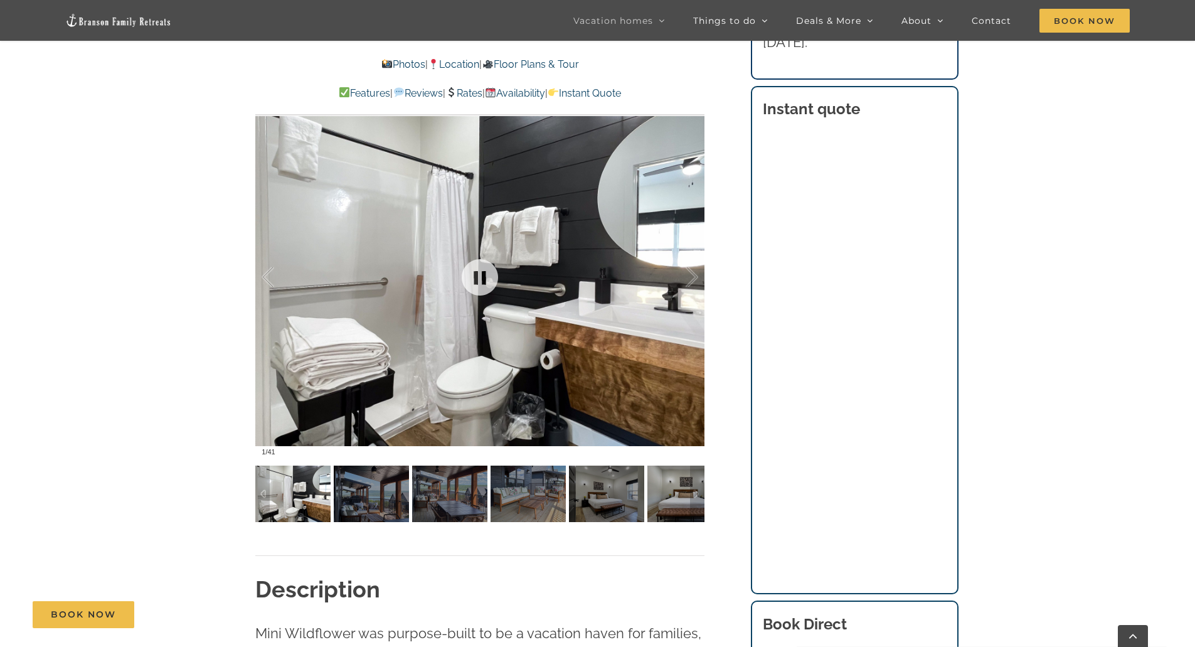
scroll to position [941, 0]
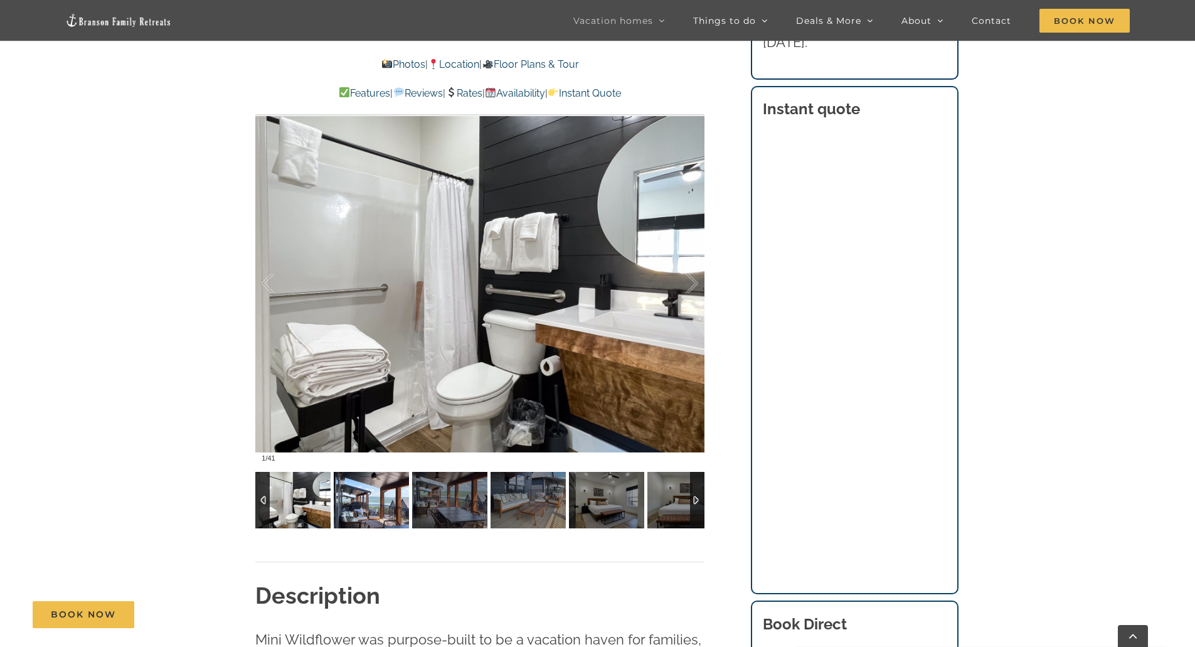
click at [376, 506] on img at bounding box center [371, 500] width 75 height 56
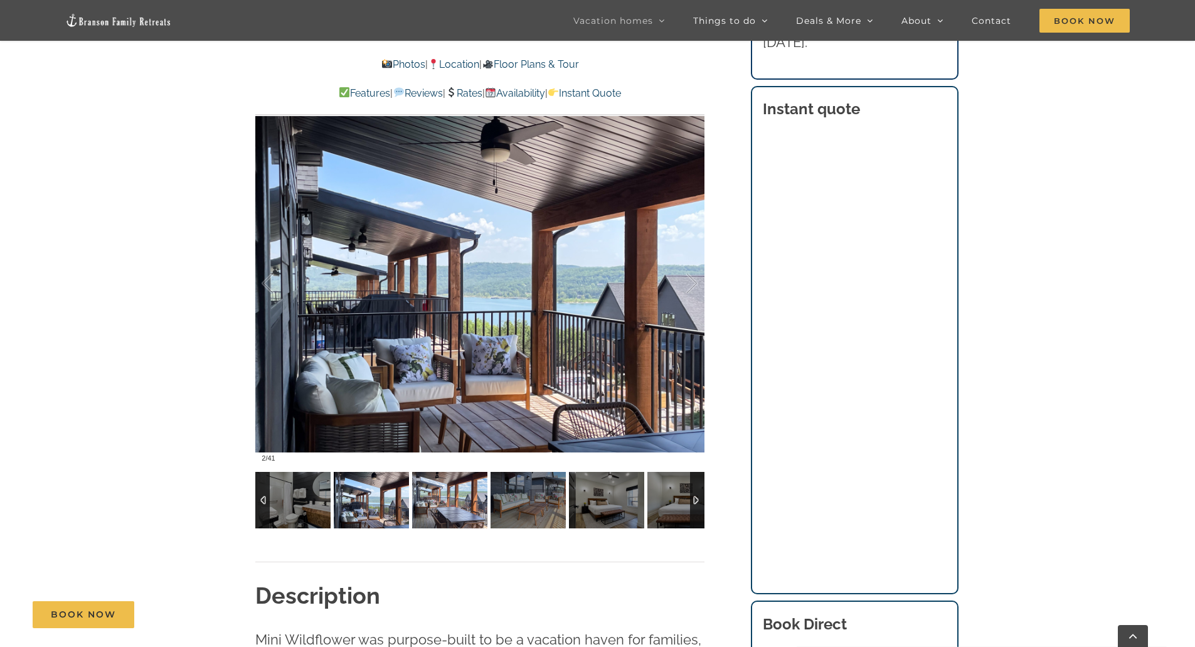
click at [447, 497] on img at bounding box center [449, 500] width 75 height 56
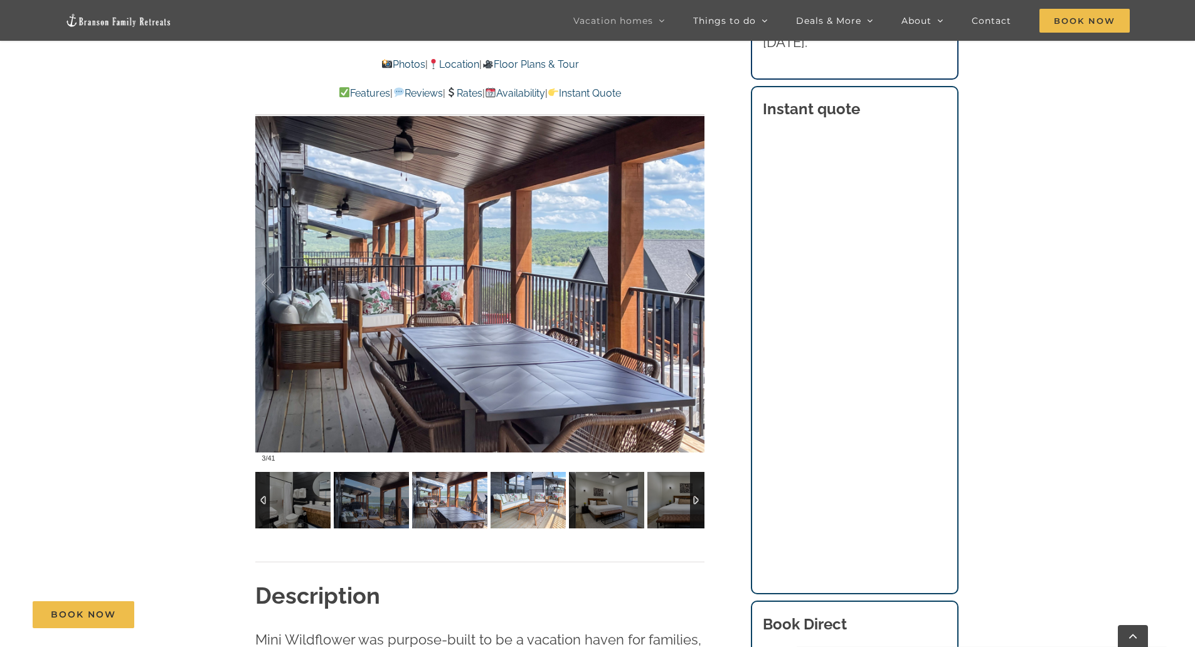
click at [543, 505] on img at bounding box center [527, 500] width 75 height 56
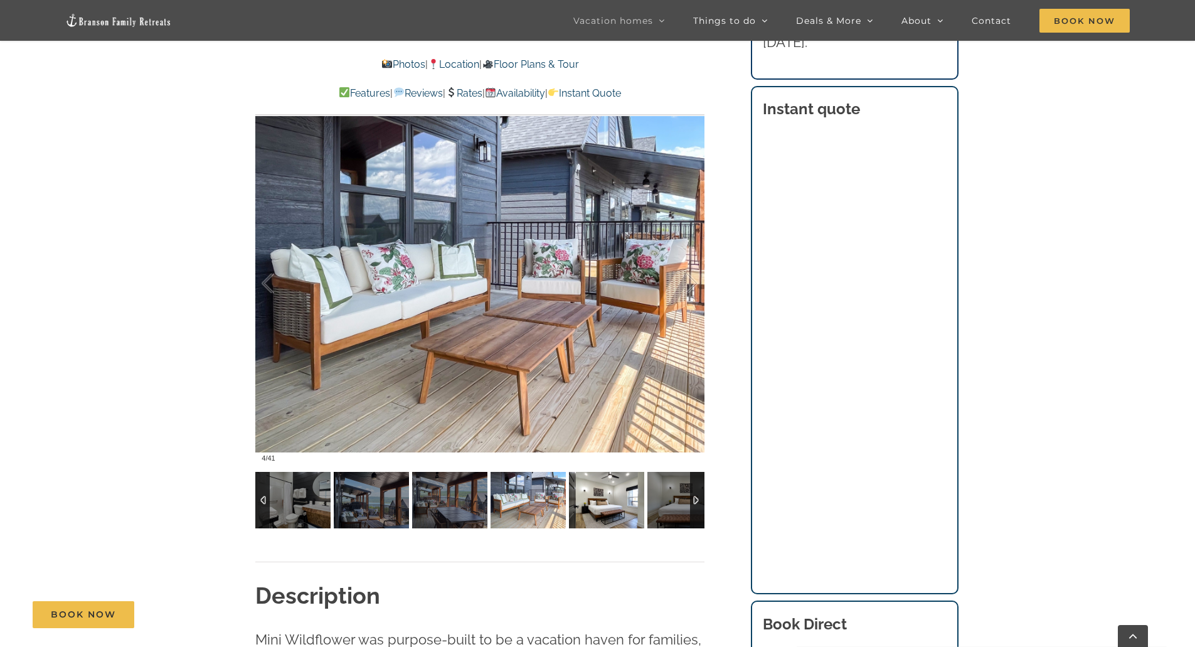
click at [598, 499] on img at bounding box center [606, 500] width 75 height 56
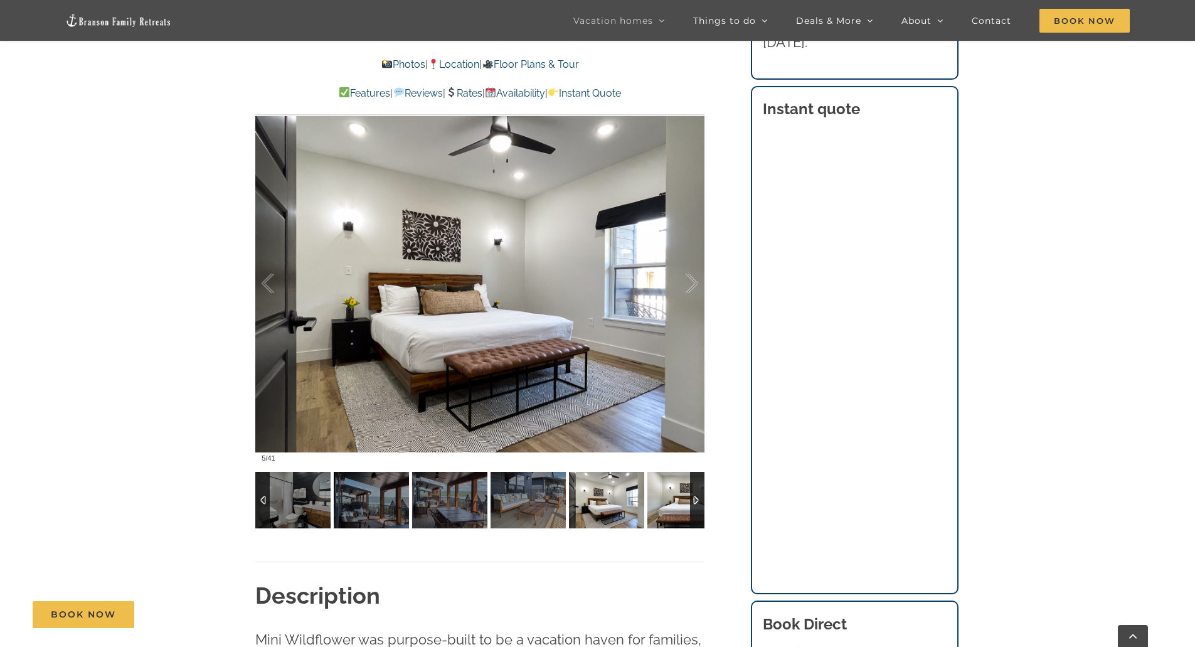
click at [659, 498] on img at bounding box center [684, 500] width 75 height 56
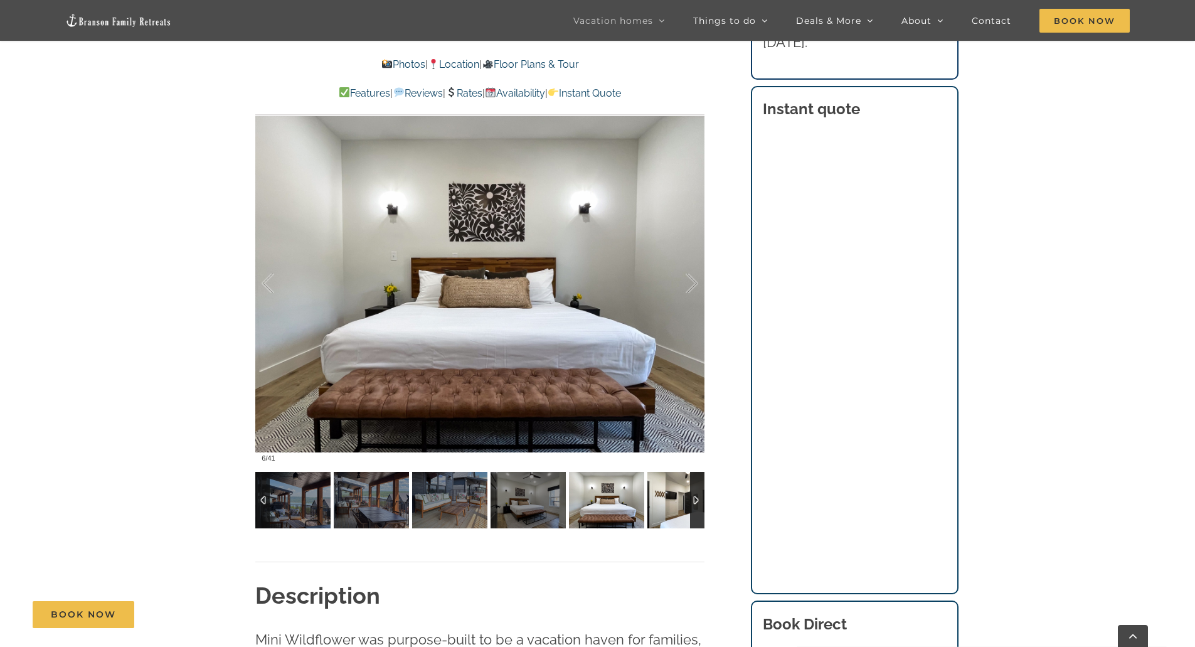
click at [659, 498] on img at bounding box center [684, 500] width 75 height 56
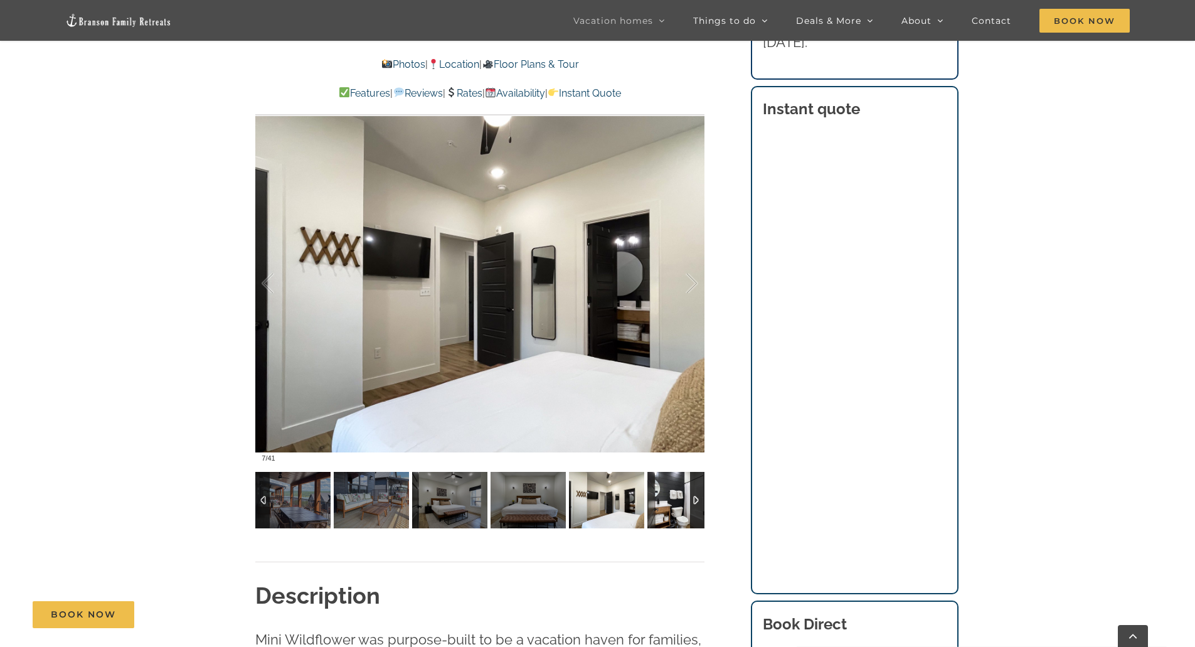
click at [659, 498] on img at bounding box center [684, 500] width 75 height 56
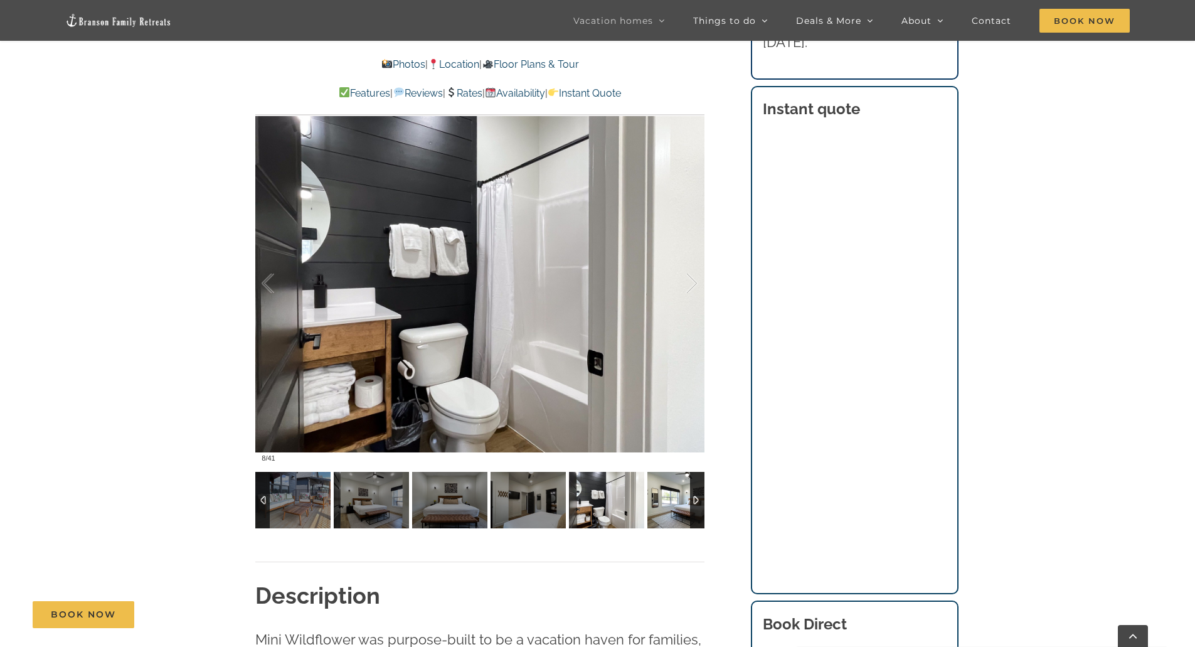
click at [654, 497] on img at bounding box center [684, 500] width 75 height 56
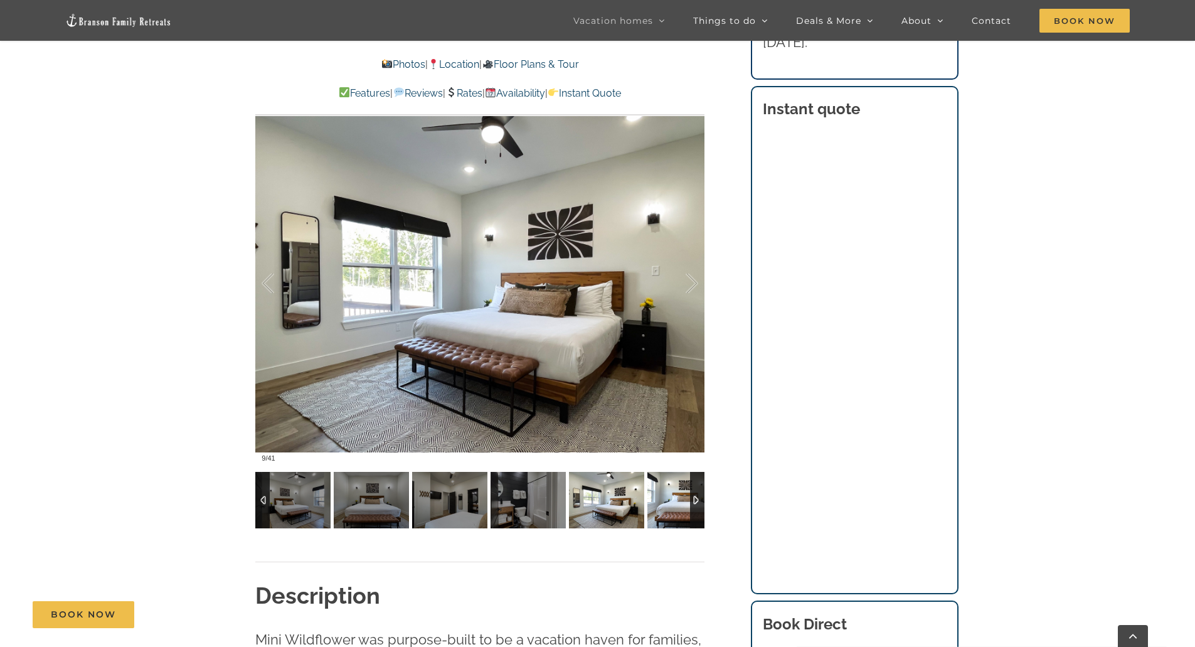
click at [654, 497] on img at bounding box center [684, 500] width 75 height 56
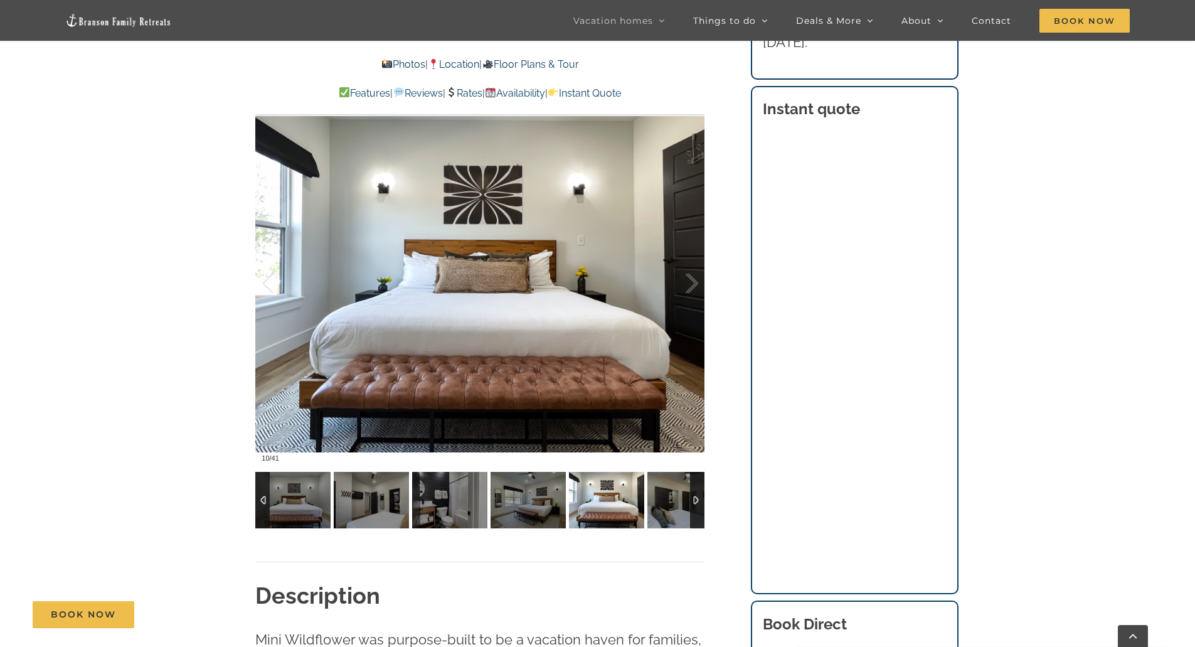
click at [652, 497] on img at bounding box center [684, 500] width 75 height 56
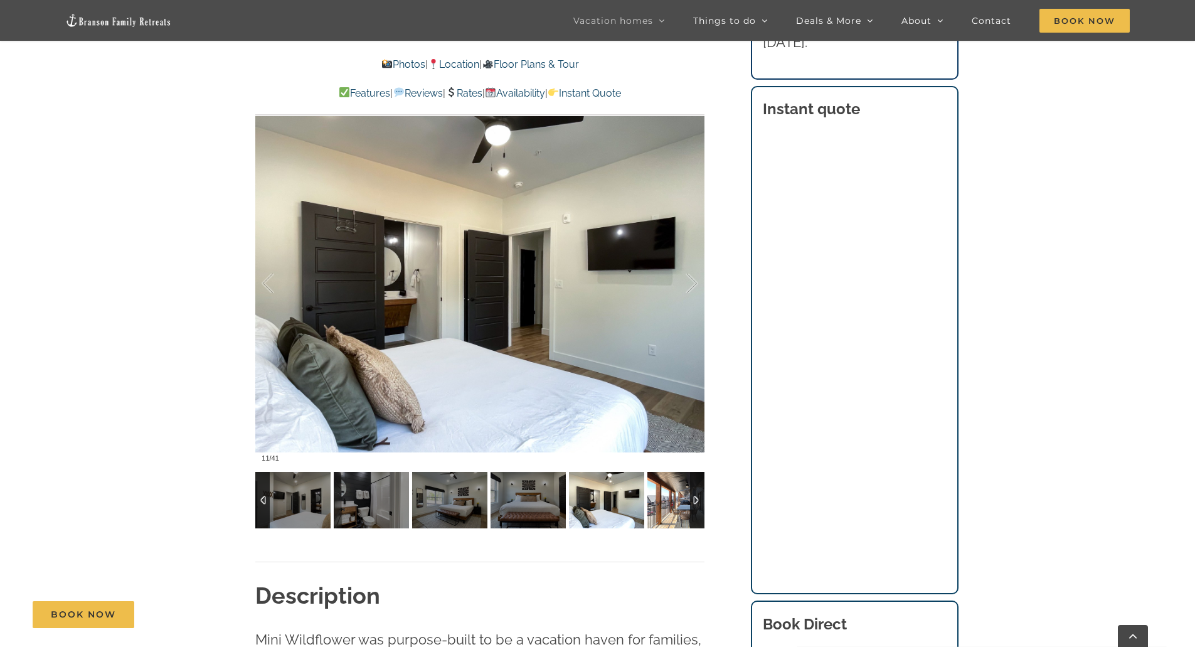
click at [652, 497] on img at bounding box center [684, 500] width 75 height 56
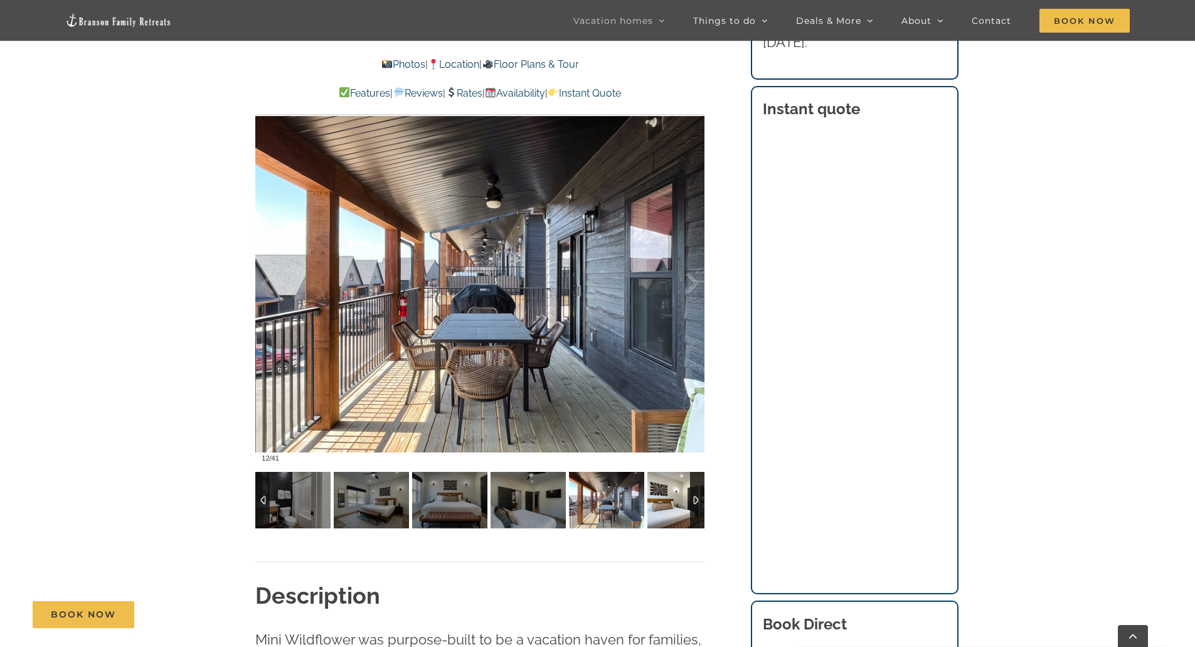
click at [652, 497] on img at bounding box center [684, 500] width 75 height 56
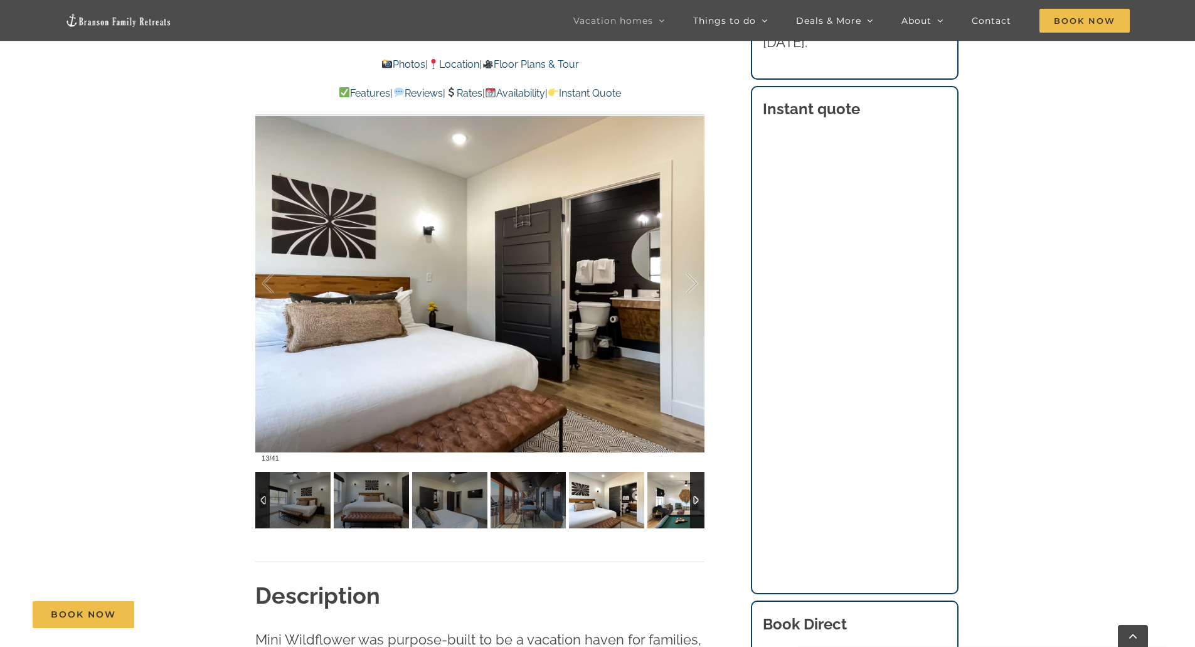
click at [652, 497] on img at bounding box center [684, 500] width 75 height 56
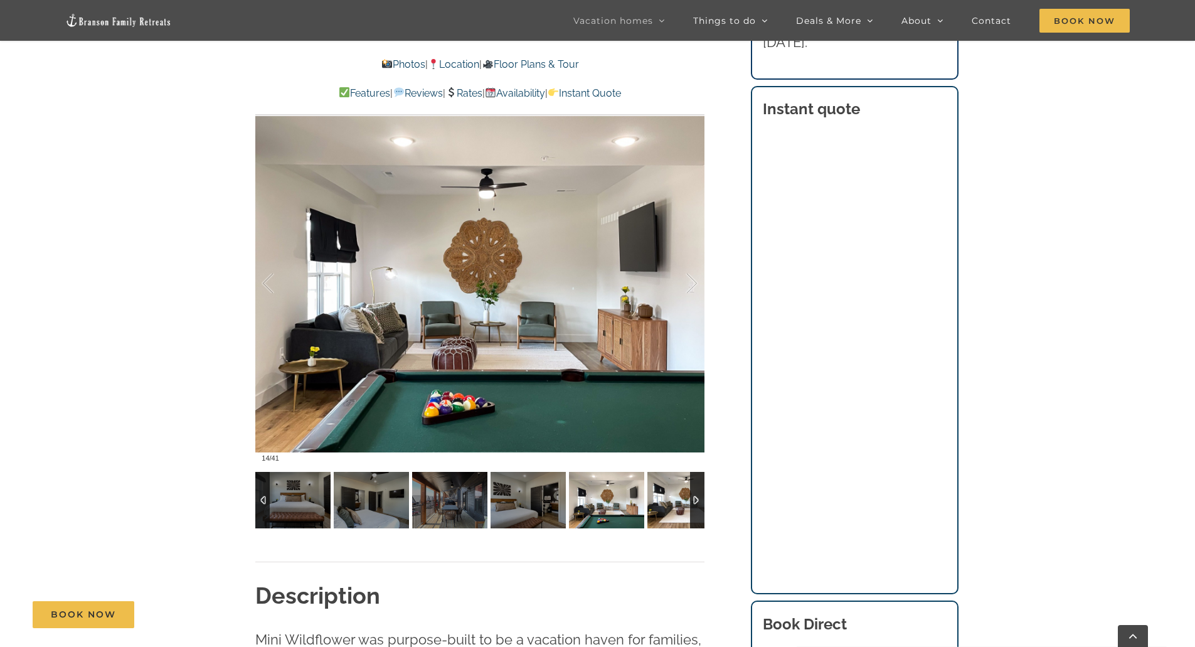
click at [650, 497] on img at bounding box center [684, 500] width 75 height 56
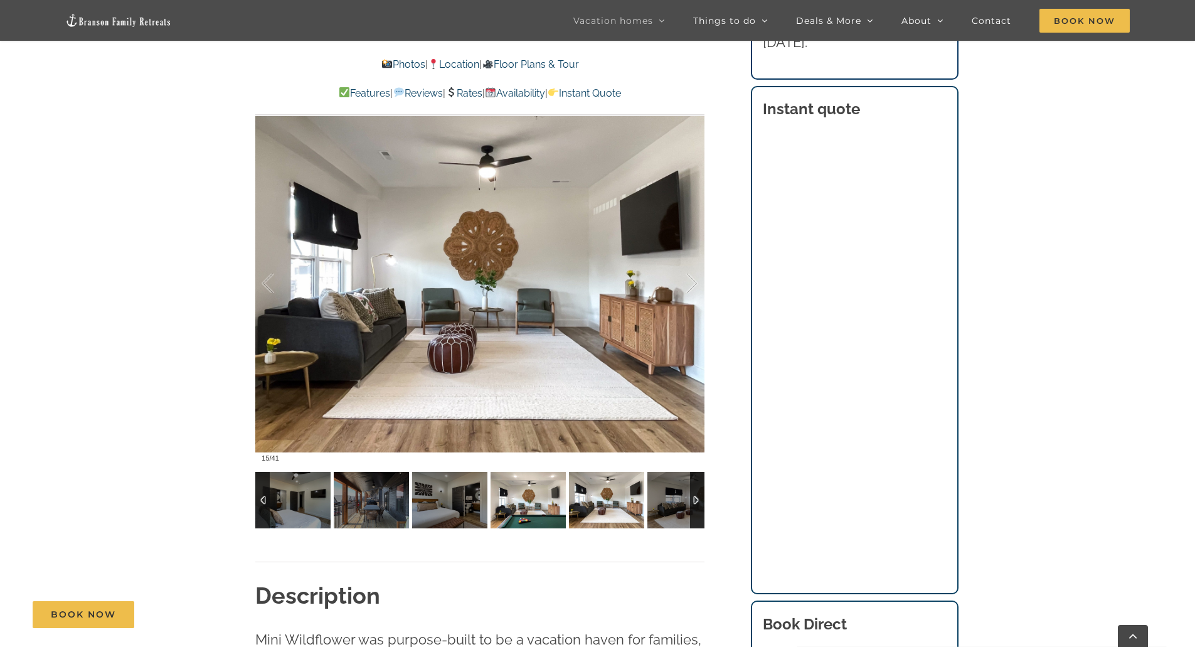
click at [545, 503] on img at bounding box center [527, 500] width 75 height 56
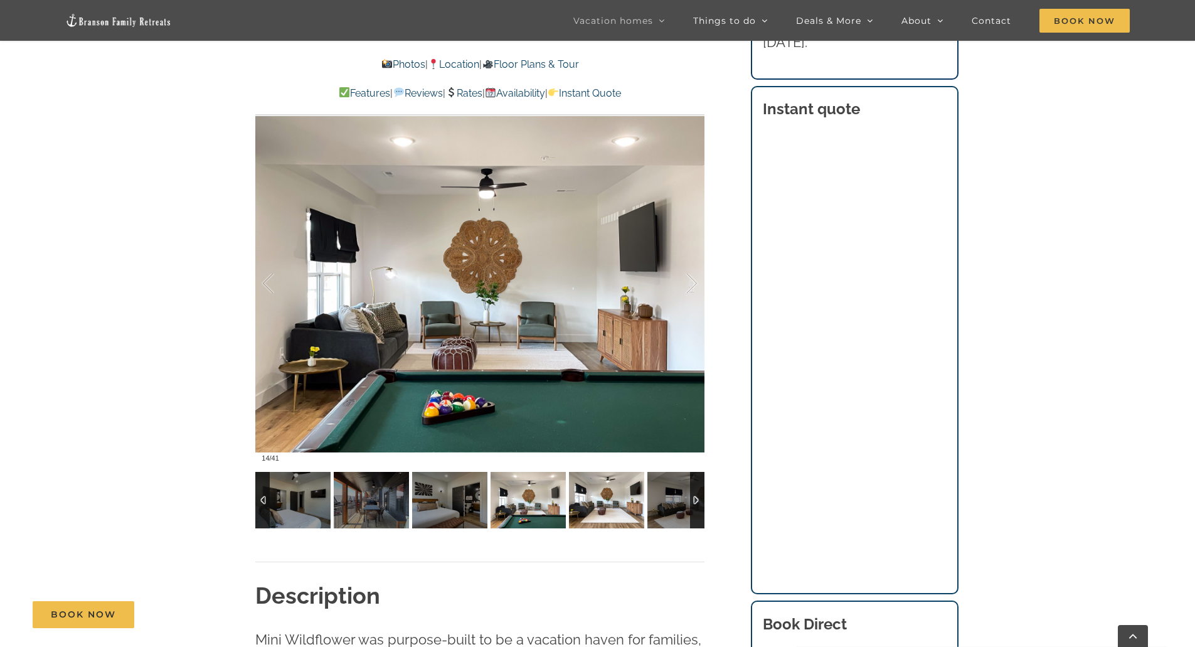
click at [595, 501] on img at bounding box center [606, 500] width 75 height 56
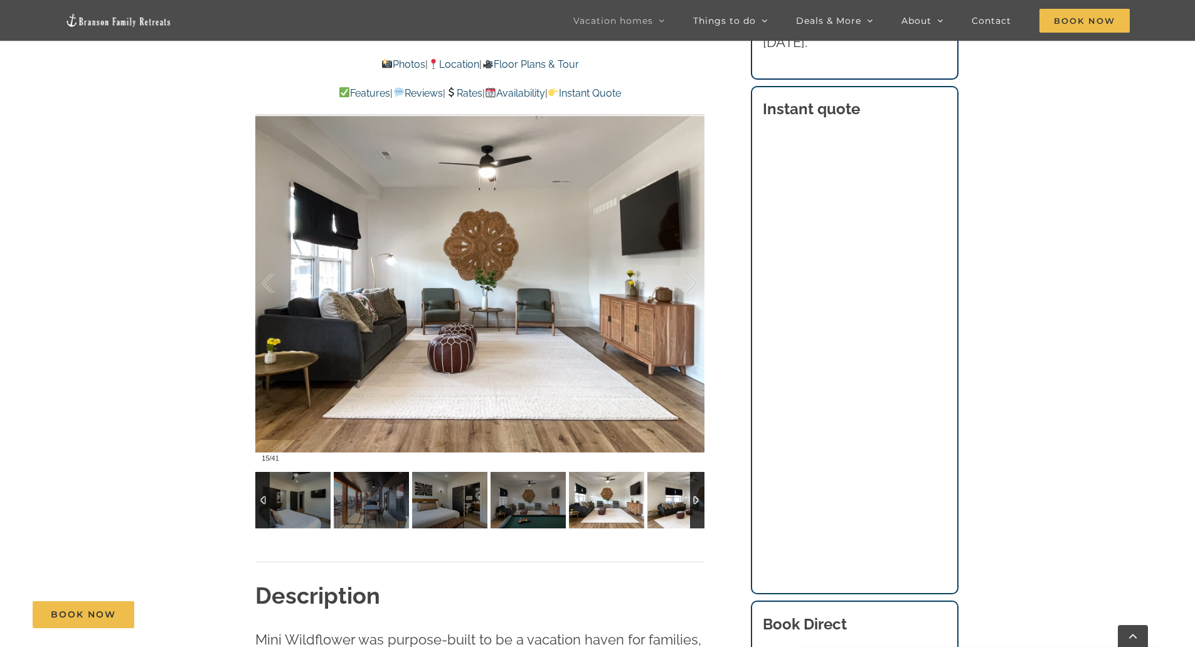
click at [658, 503] on img at bounding box center [684, 500] width 75 height 56
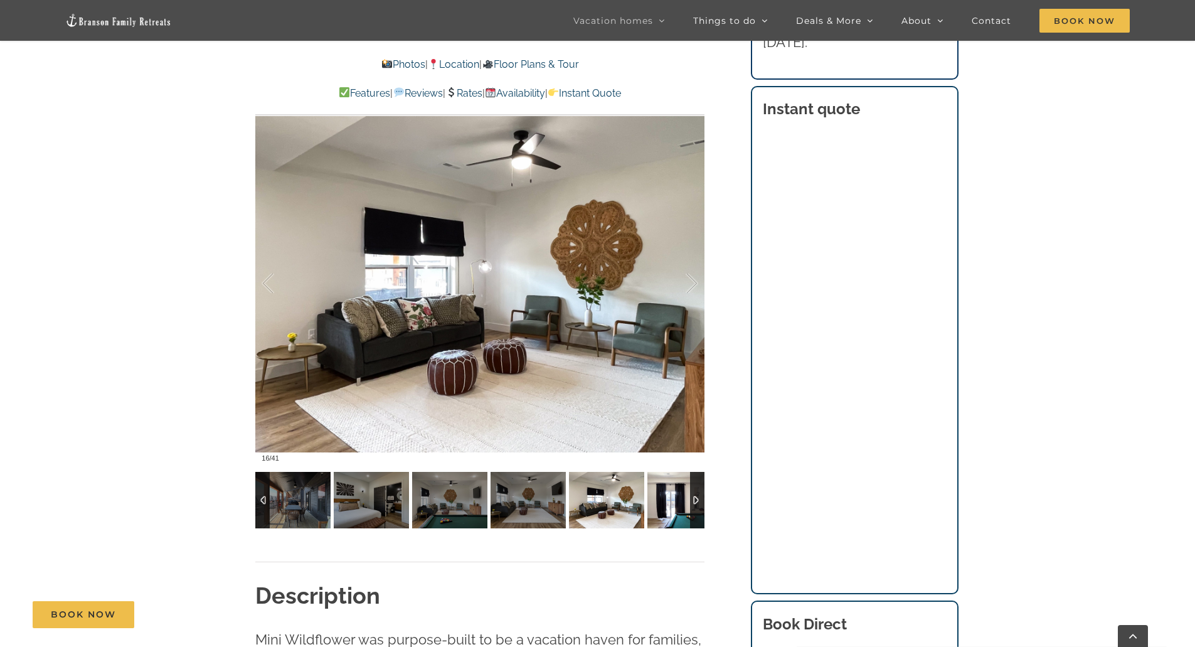
click at [655, 503] on img at bounding box center [684, 500] width 75 height 56
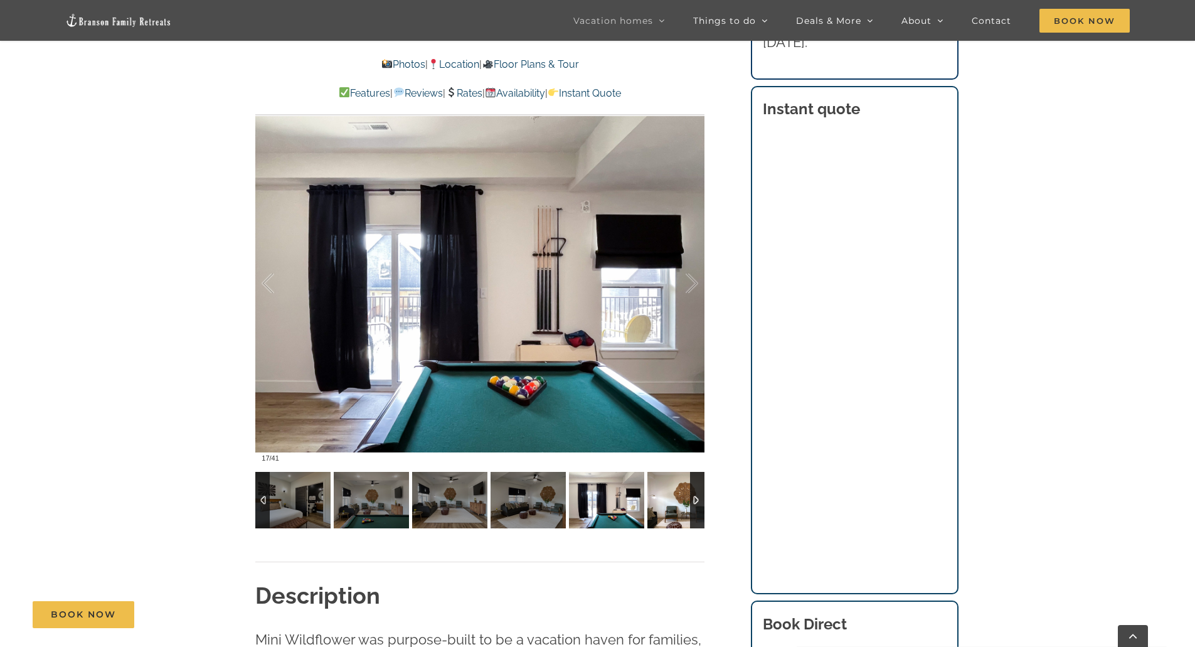
click at [655, 503] on img at bounding box center [684, 500] width 75 height 56
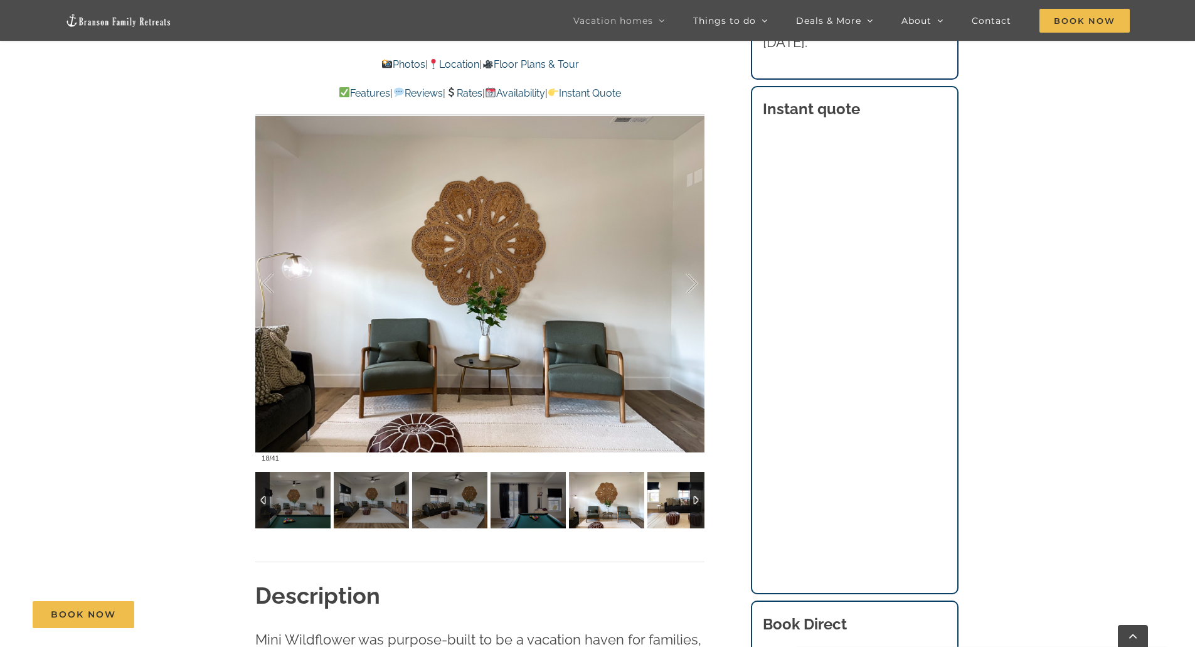
click at [651, 503] on img at bounding box center [684, 500] width 75 height 56
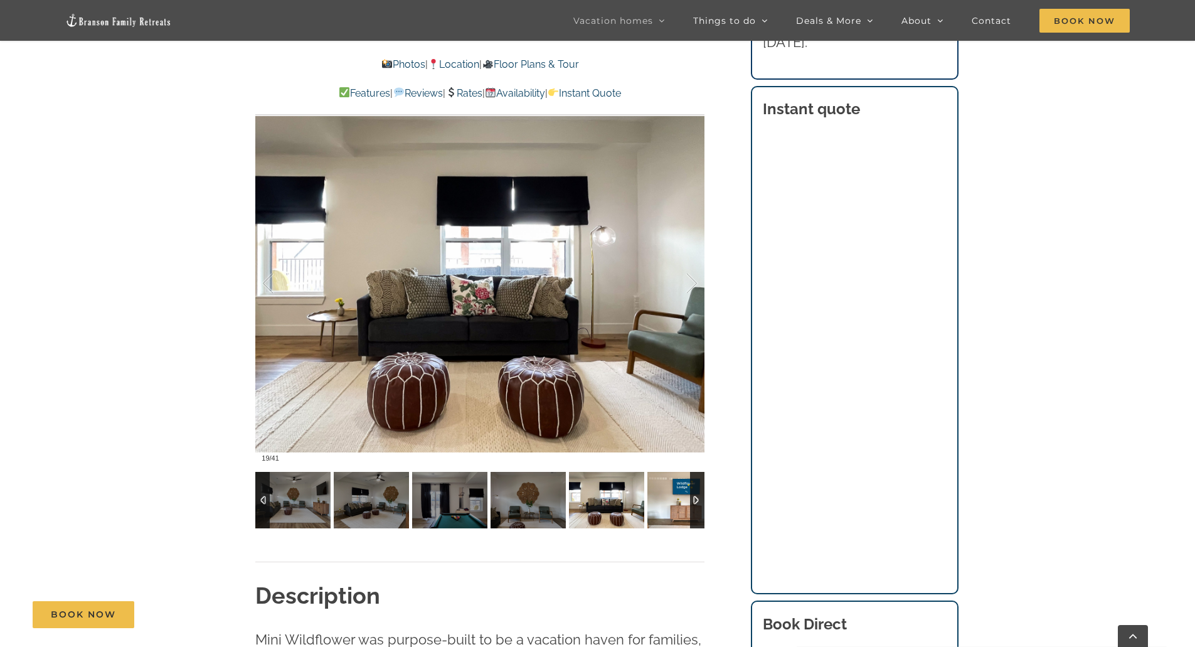
click at [651, 503] on img at bounding box center [684, 500] width 75 height 56
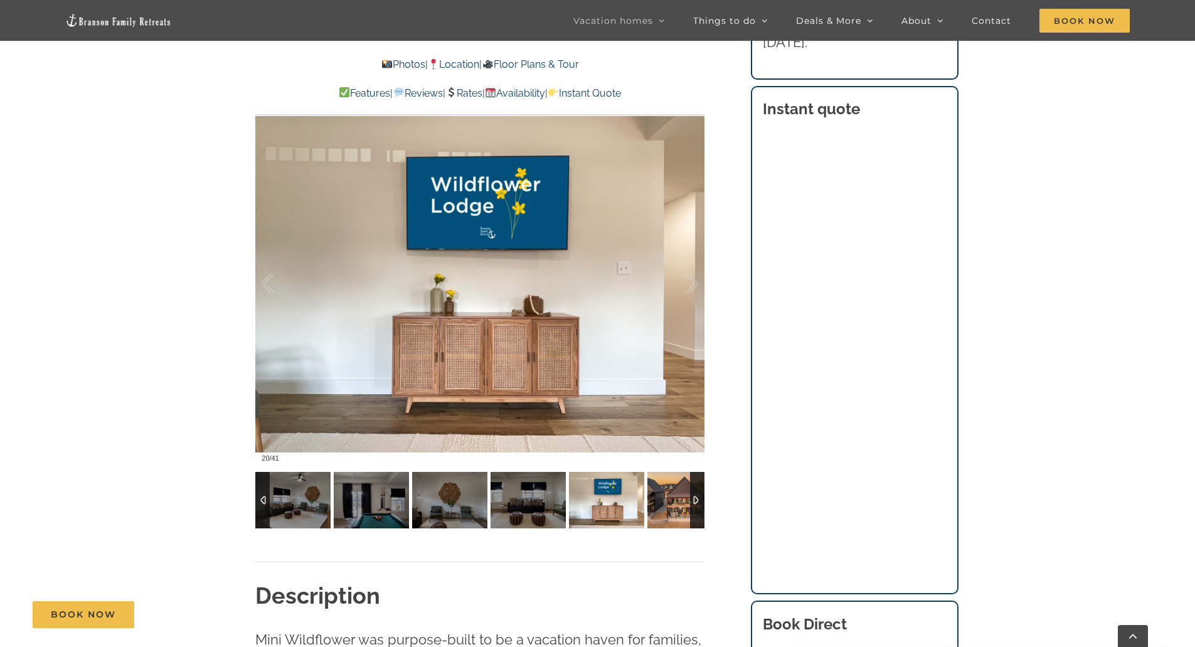
click at [651, 503] on img at bounding box center [684, 500] width 75 height 56
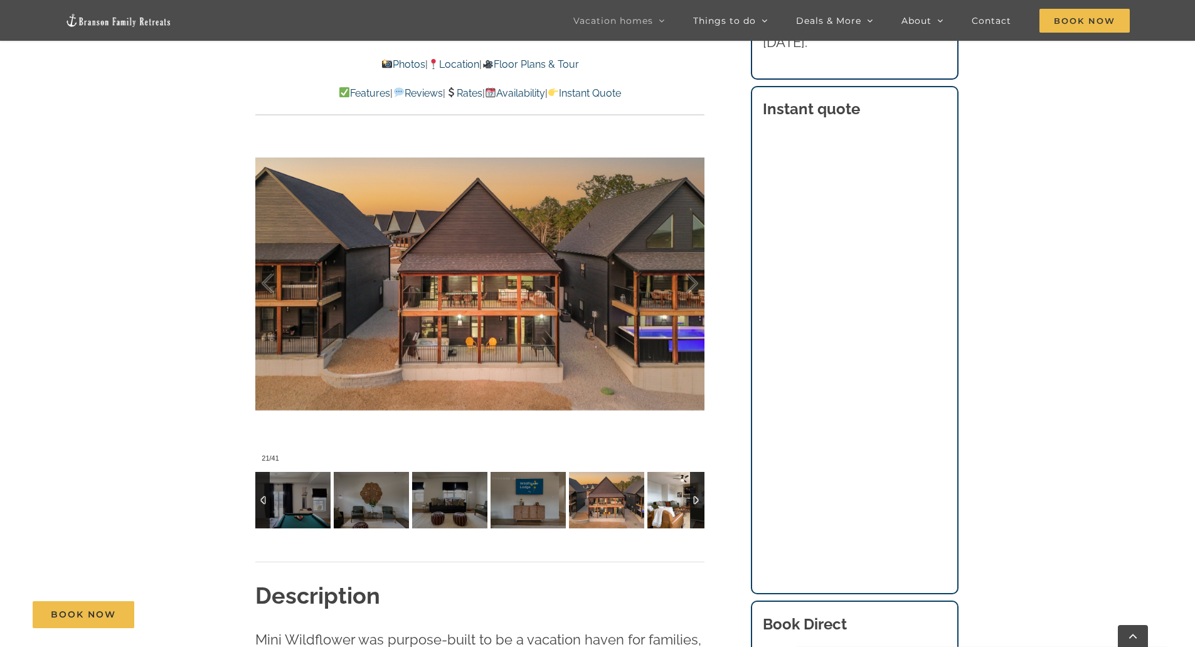
click at [651, 503] on img at bounding box center [684, 500] width 75 height 56
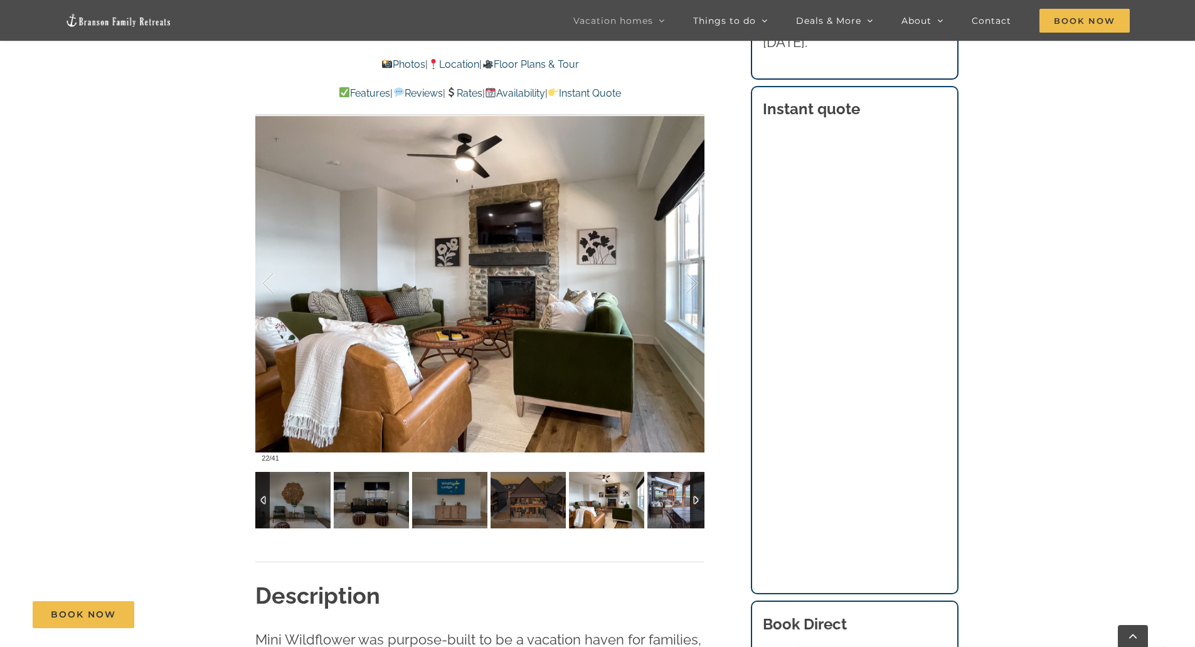
click at [649, 502] on img at bounding box center [684, 500] width 75 height 56
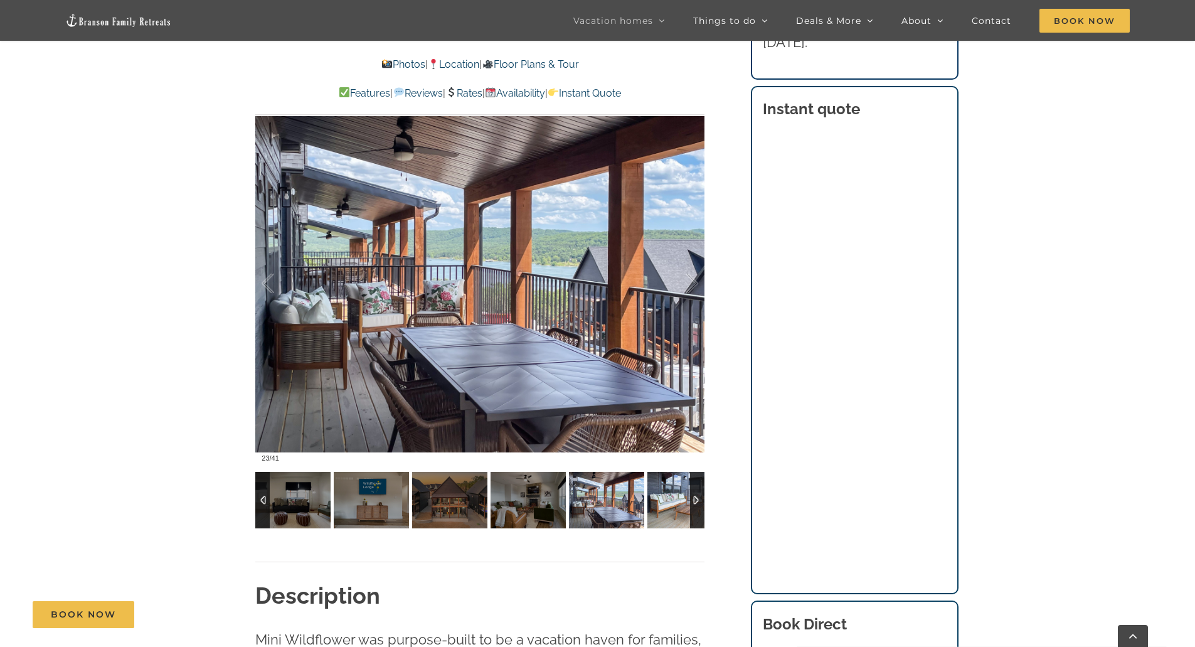
click at [649, 502] on img at bounding box center [684, 500] width 75 height 56
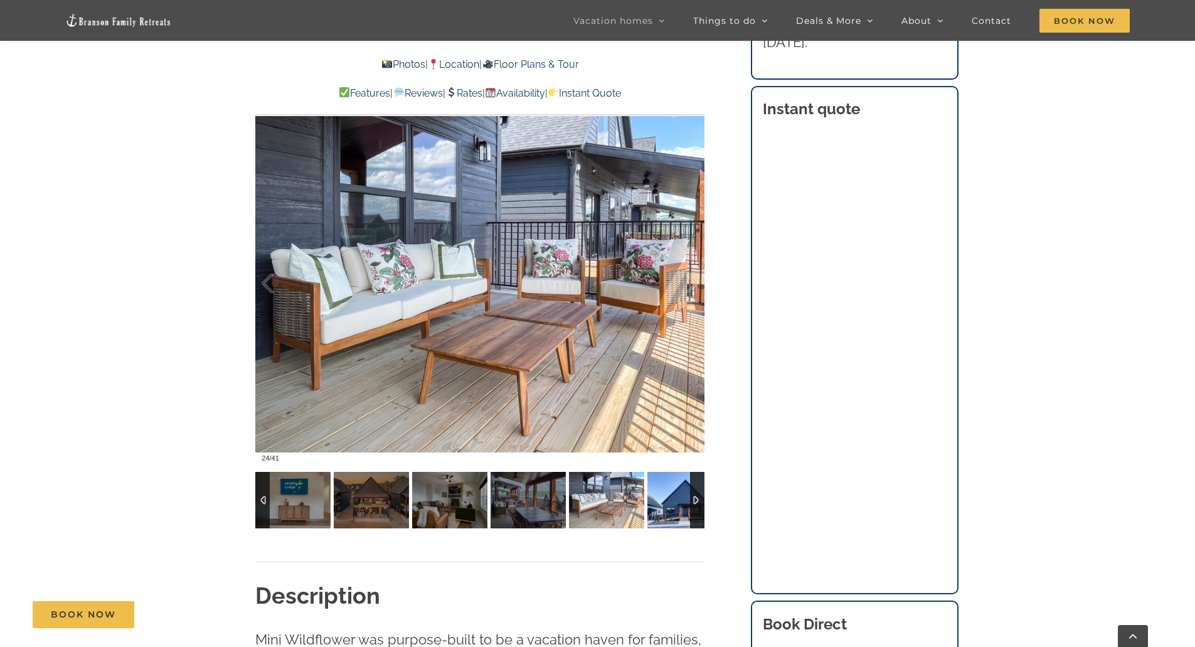
click at [649, 502] on img at bounding box center [684, 500] width 75 height 56
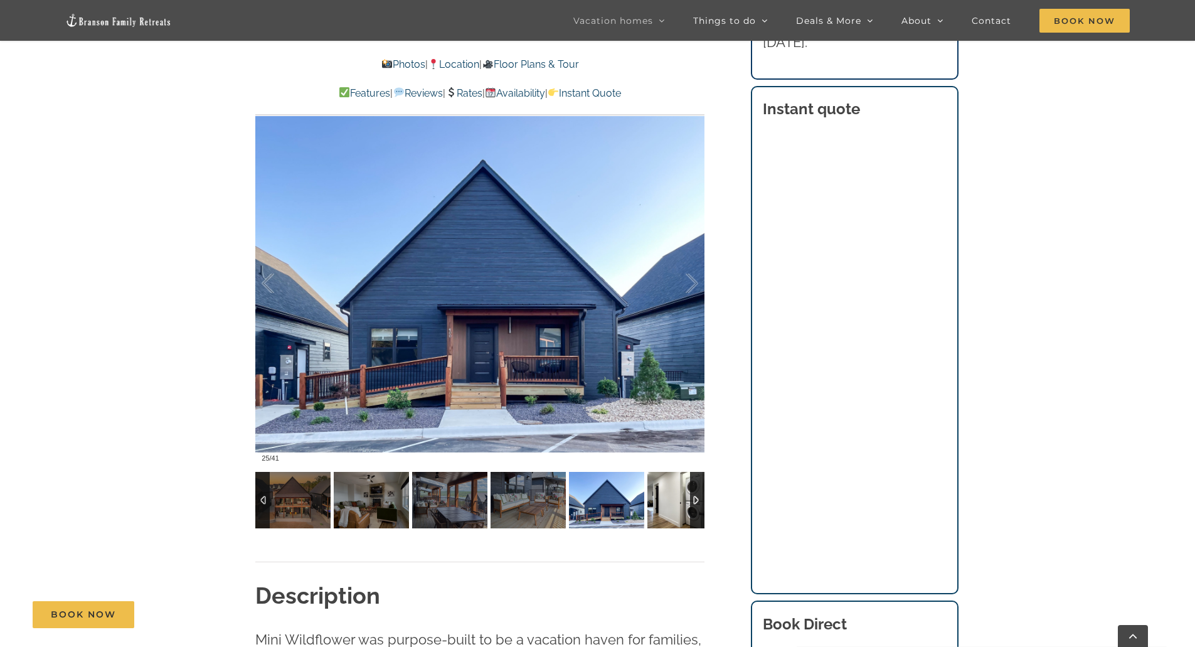
click at [649, 502] on img at bounding box center [684, 500] width 75 height 56
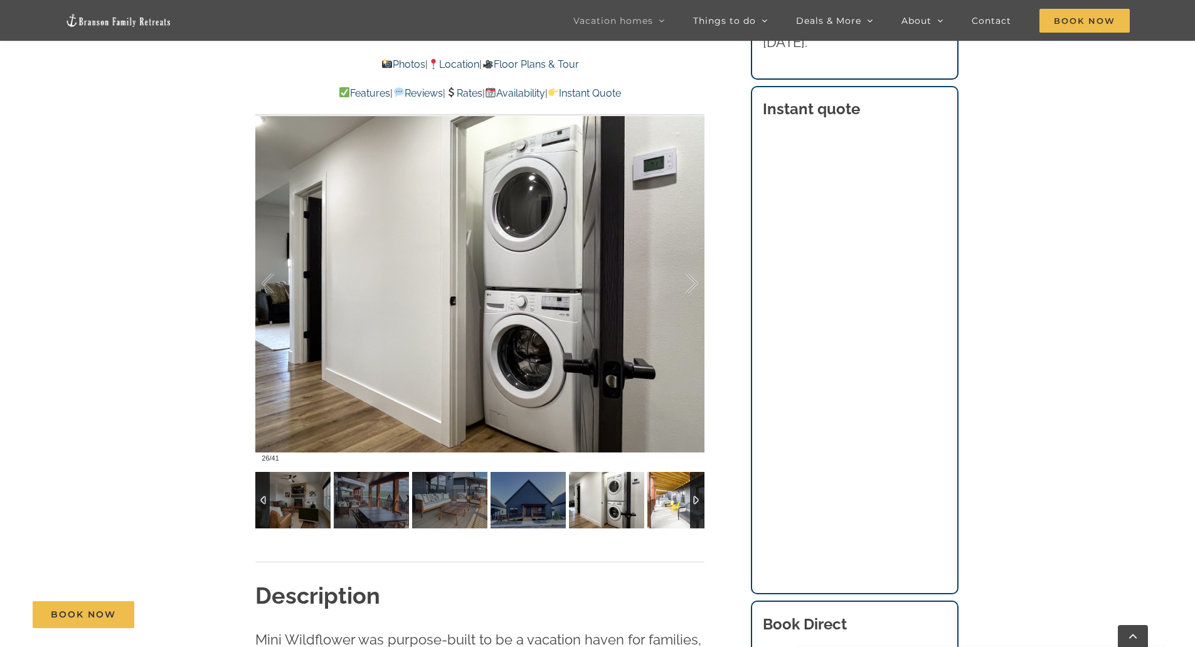
click at [649, 502] on img at bounding box center [684, 500] width 75 height 56
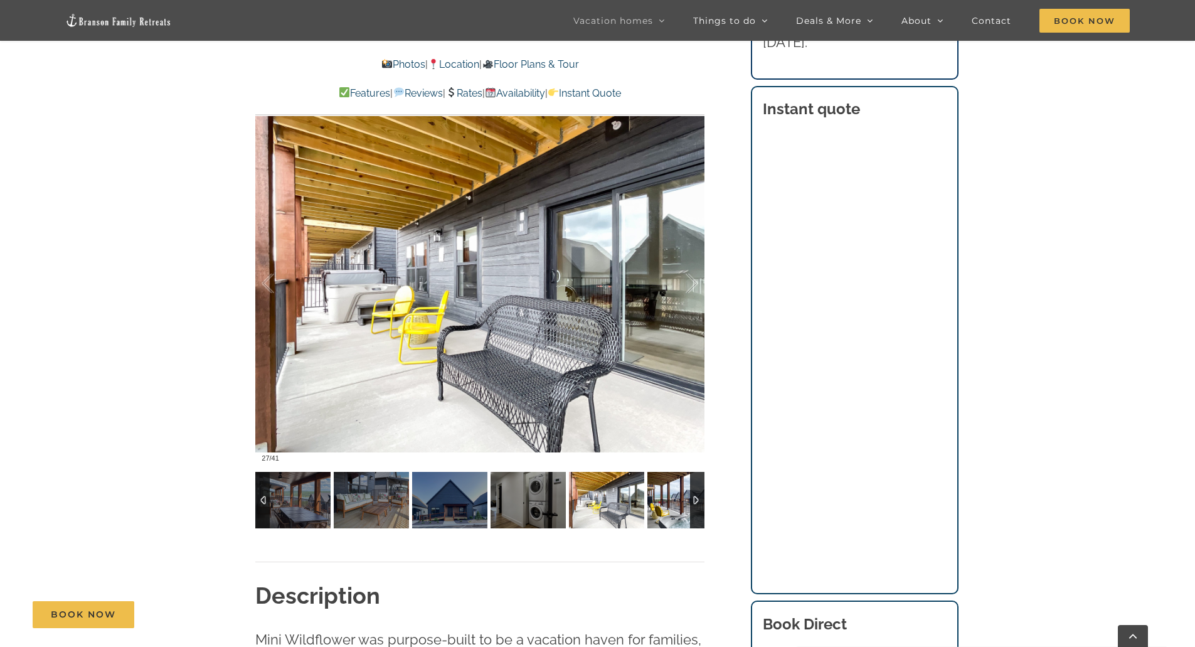
click at [649, 502] on img at bounding box center [684, 500] width 75 height 56
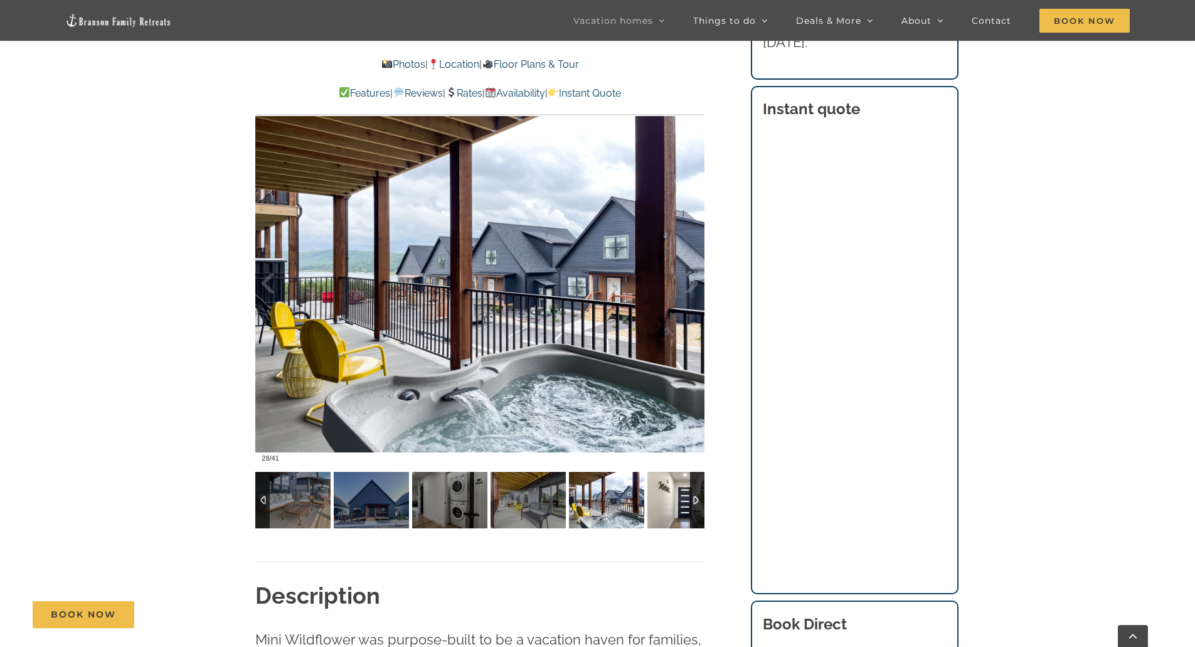
click at [649, 502] on img at bounding box center [684, 500] width 75 height 56
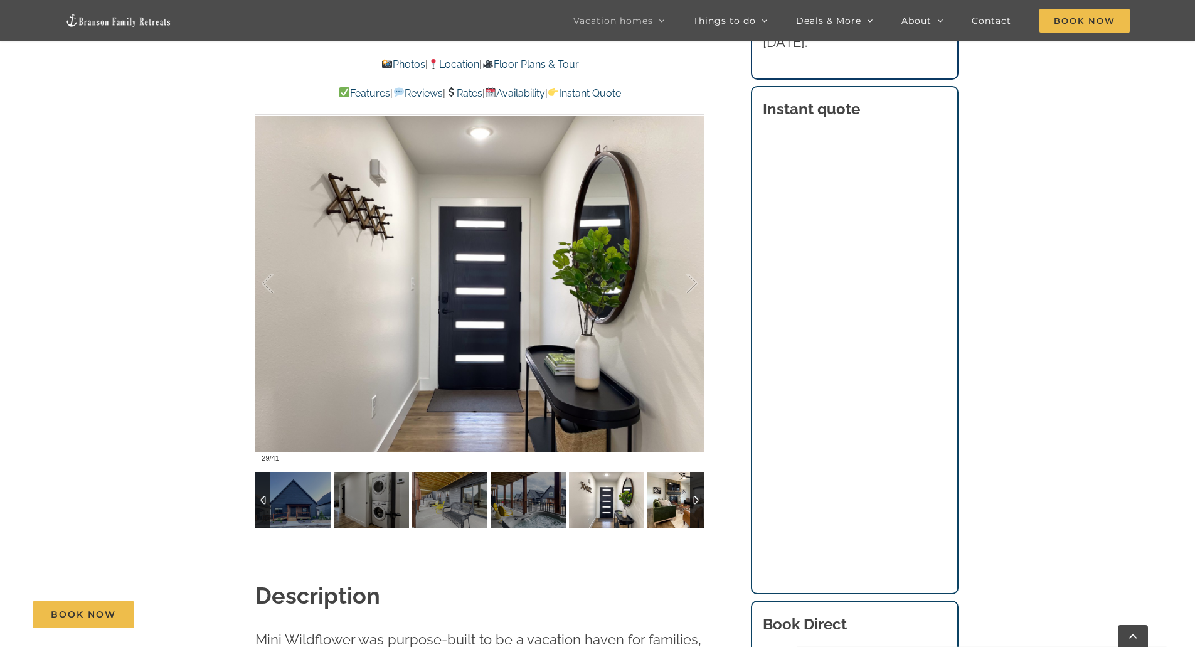
click at [649, 502] on img at bounding box center [684, 500] width 75 height 56
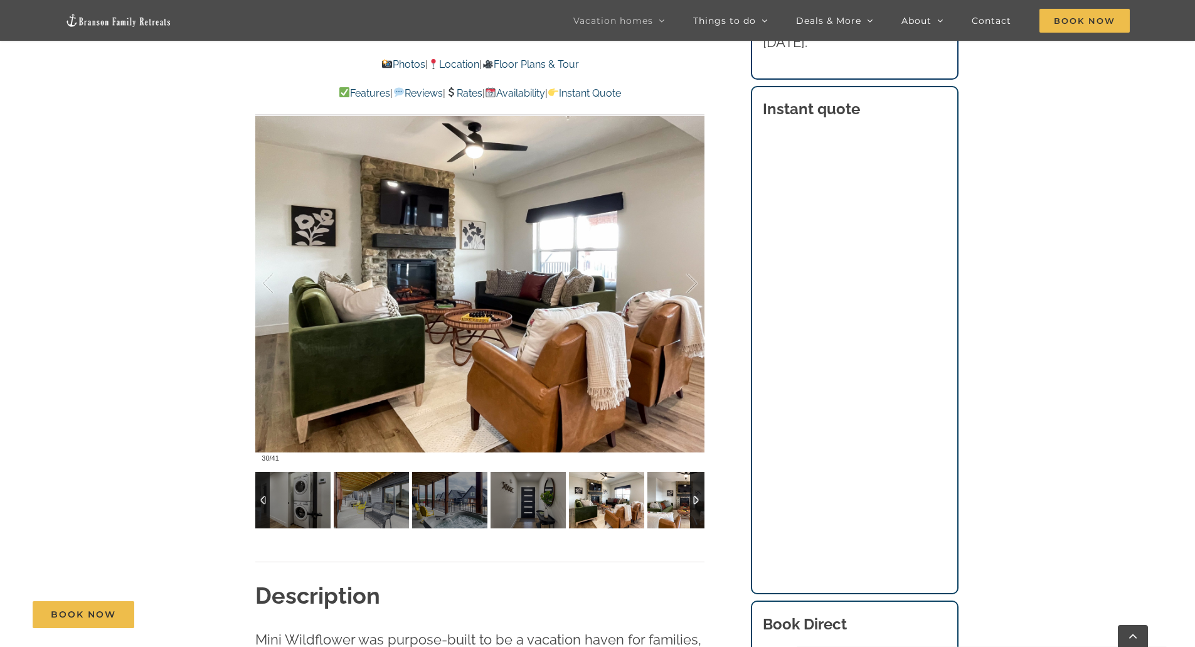
click at [649, 502] on img at bounding box center [684, 500] width 75 height 56
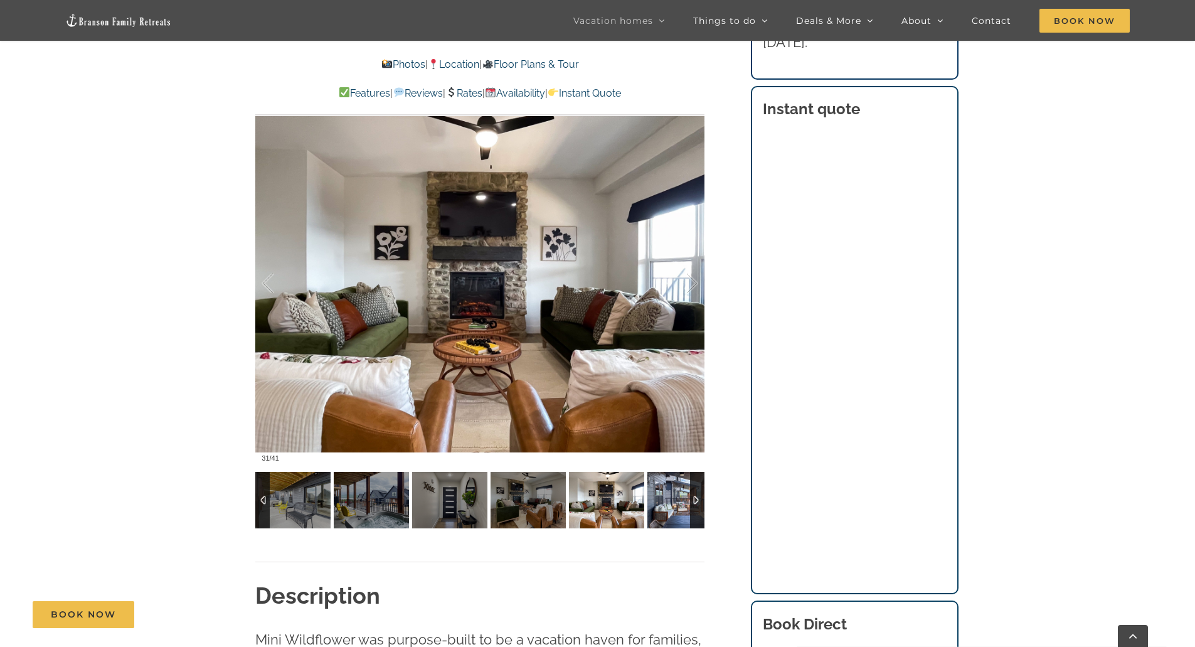
click at [649, 502] on img at bounding box center [684, 500] width 75 height 56
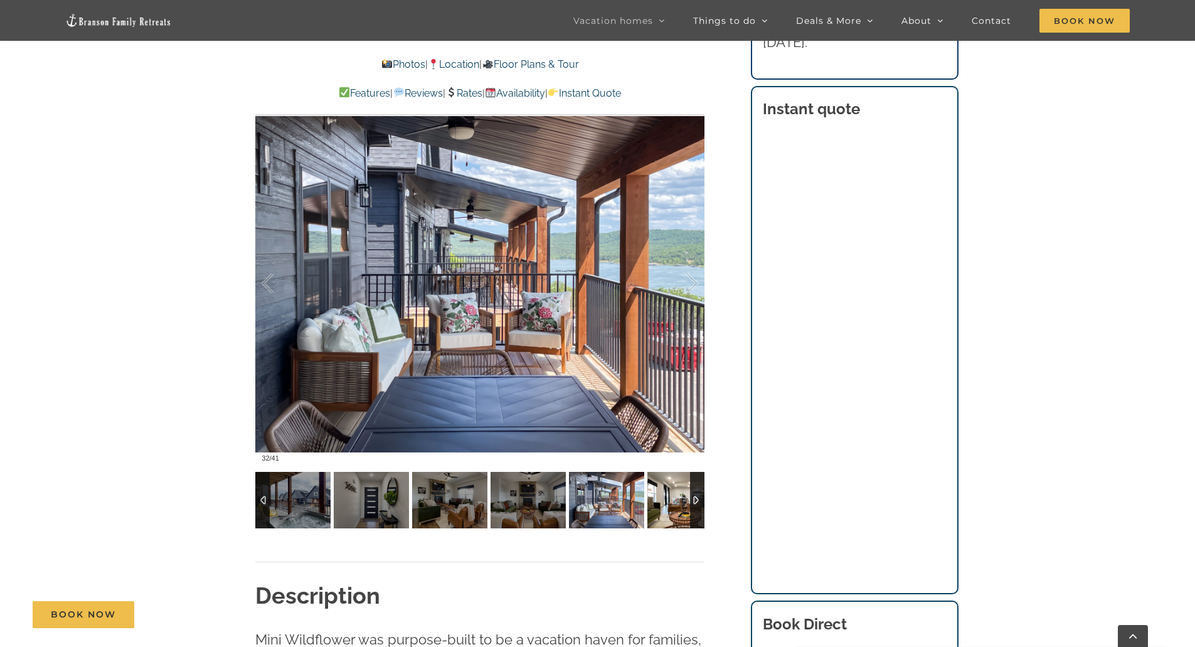
click at [649, 502] on img at bounding box center [684, 500] width 75 height 56
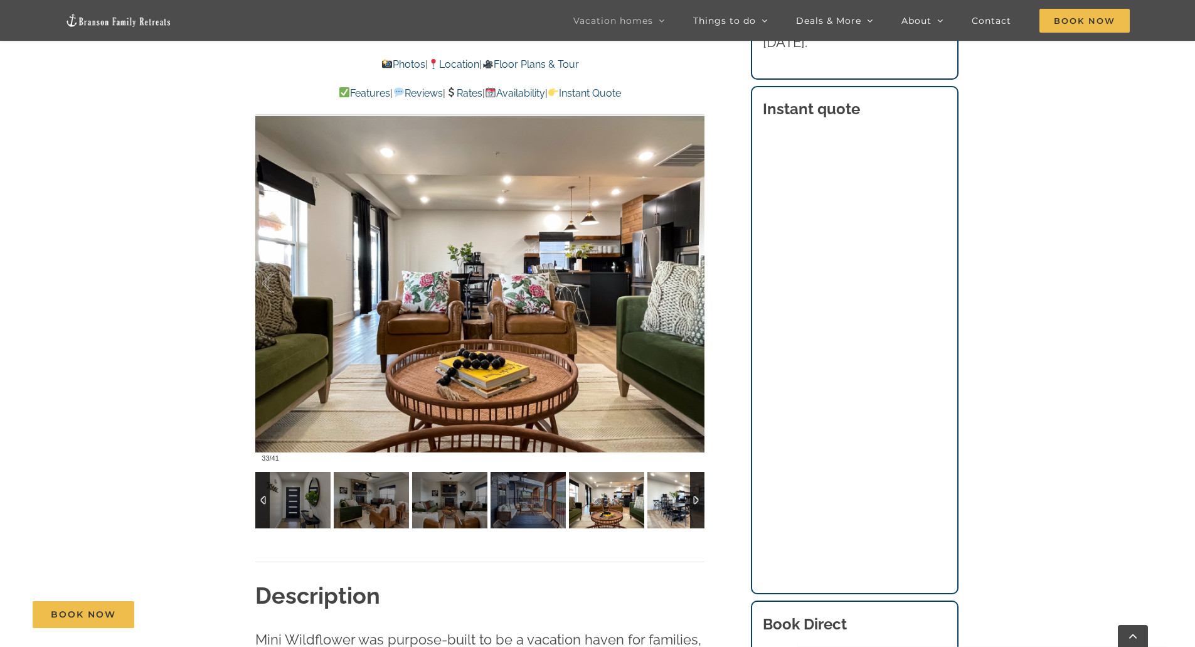
click at [649, 502] on img at bounding box center [684, 500] width 75 height 56
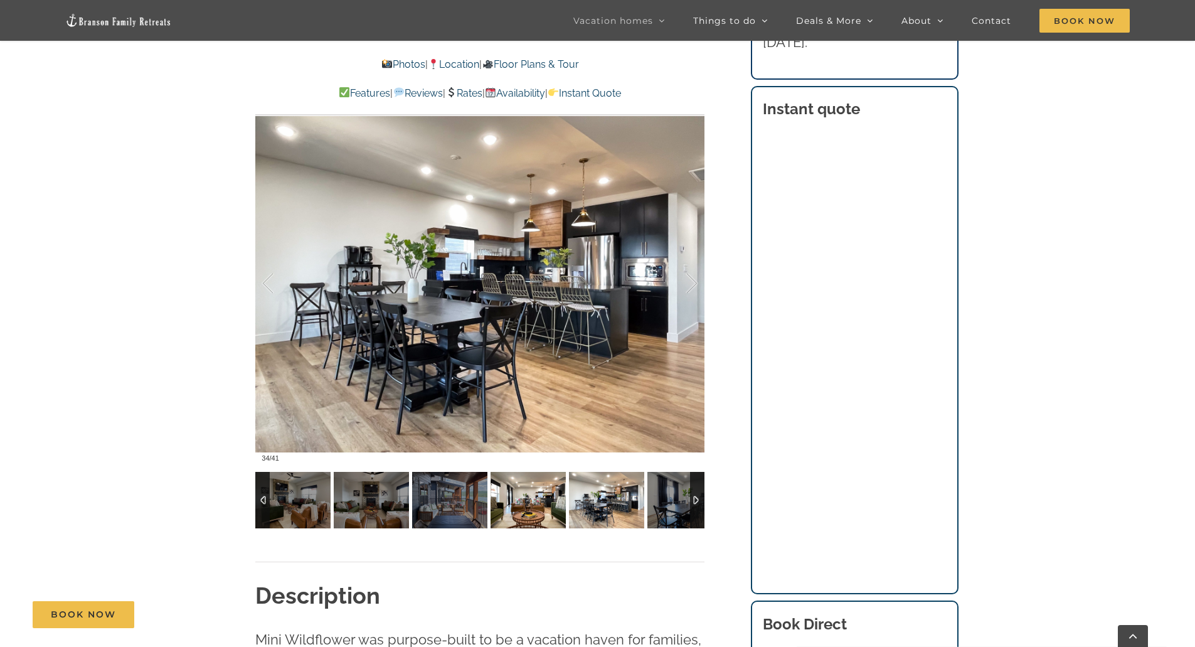
click at [522, 513] on img at bounding box center [527, 500] width 75 height 56
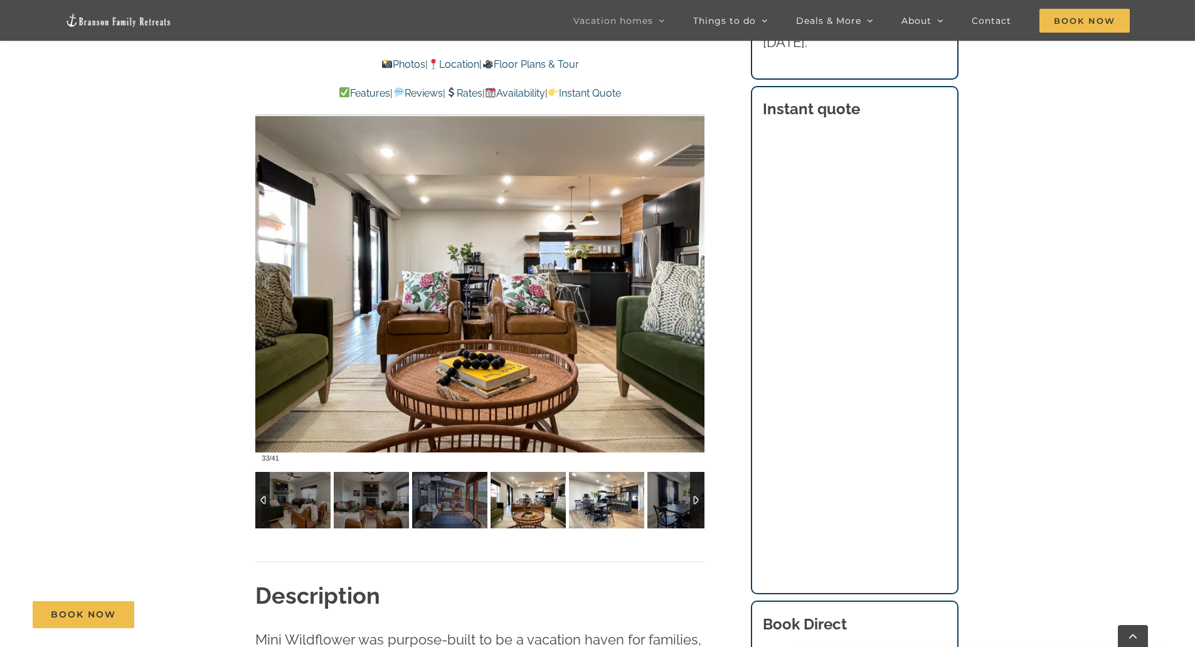
click at [610, 509] on img at bounding box center [606, 500] width 75 height 56
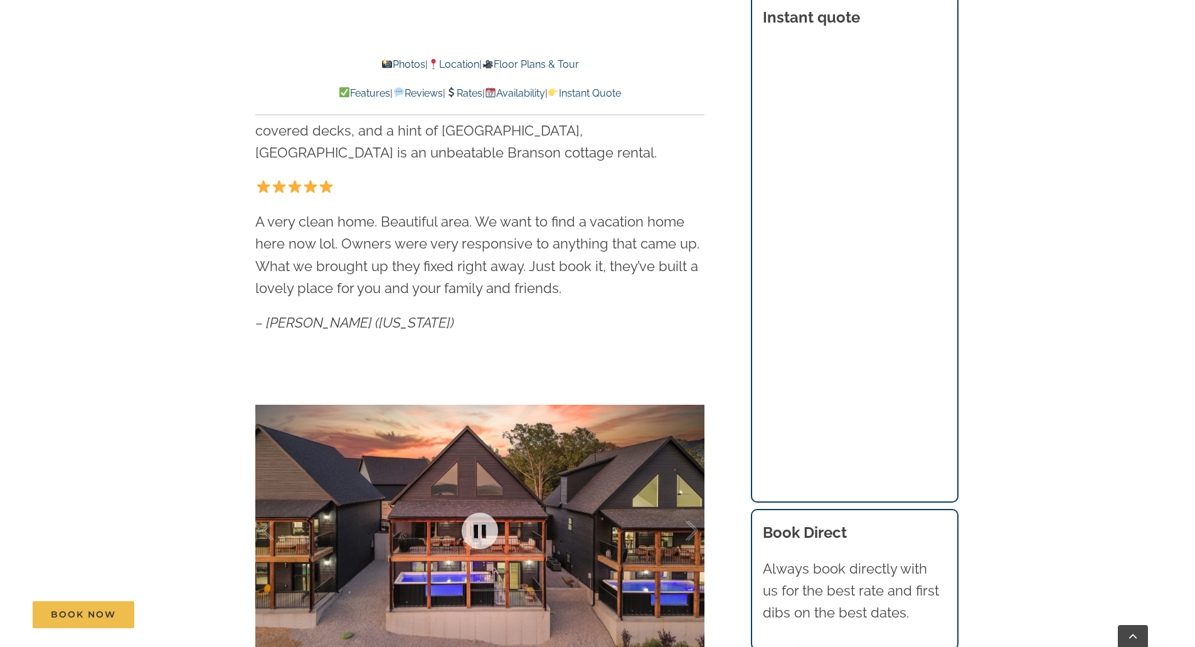
scroll to position [1003, 0]
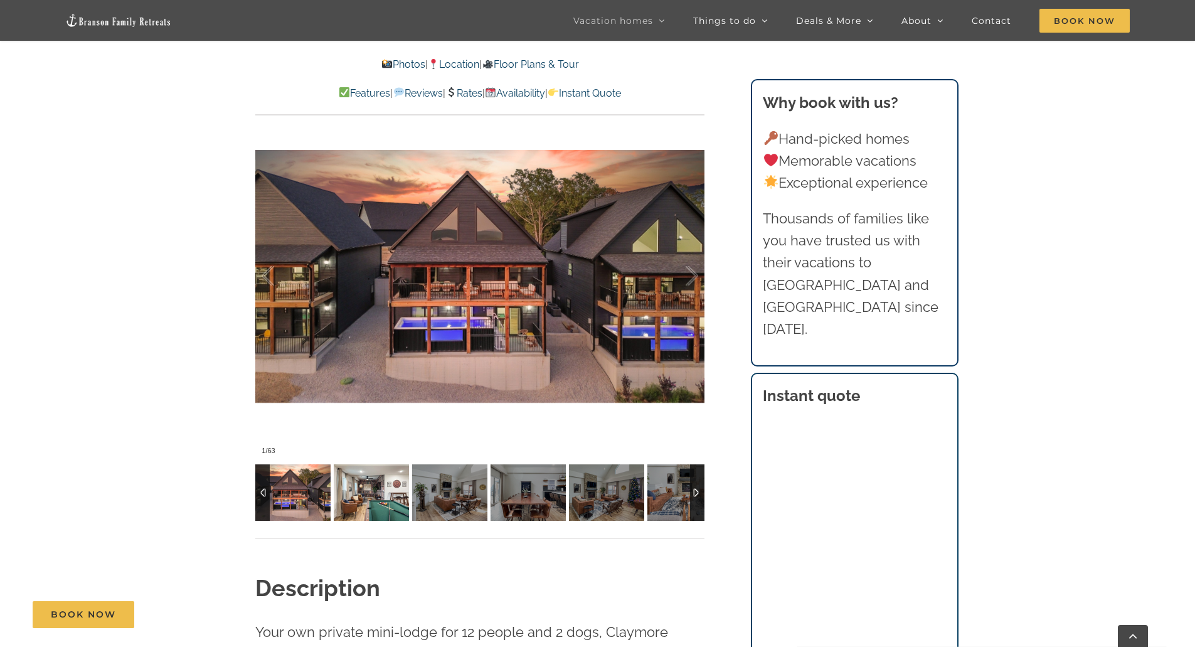
click at [395, 490] on img at bounding box center [371, 492] width 75 height 56
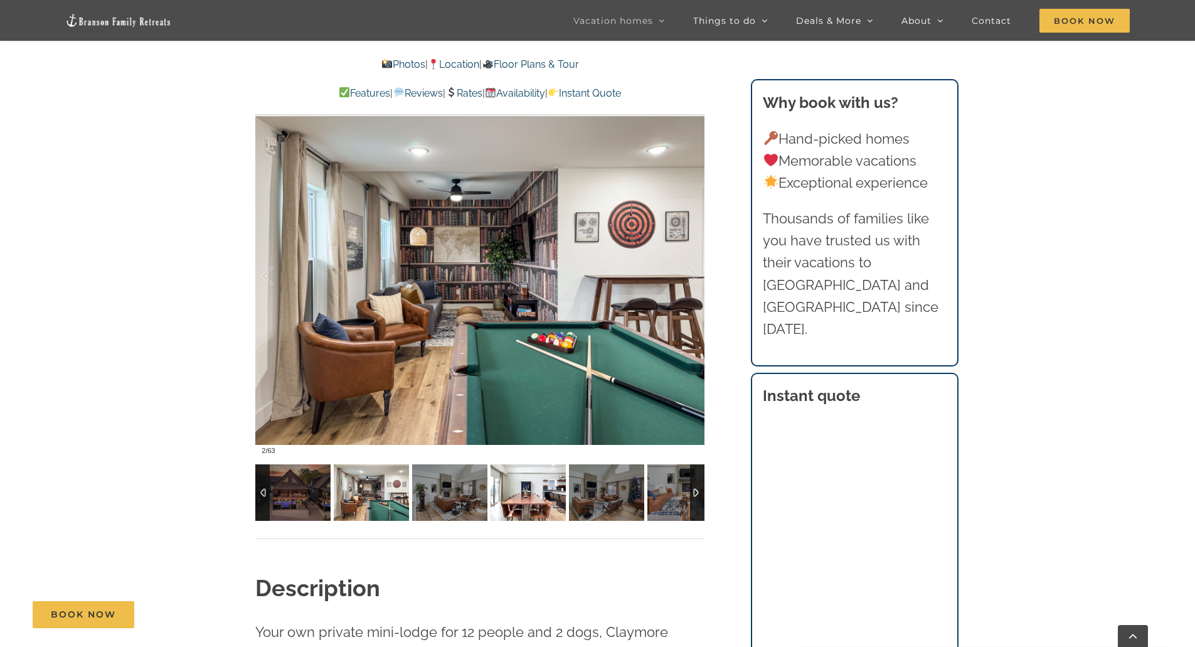
click at [517, 500] on img at bounding box center [527, 492] width 75 height 56
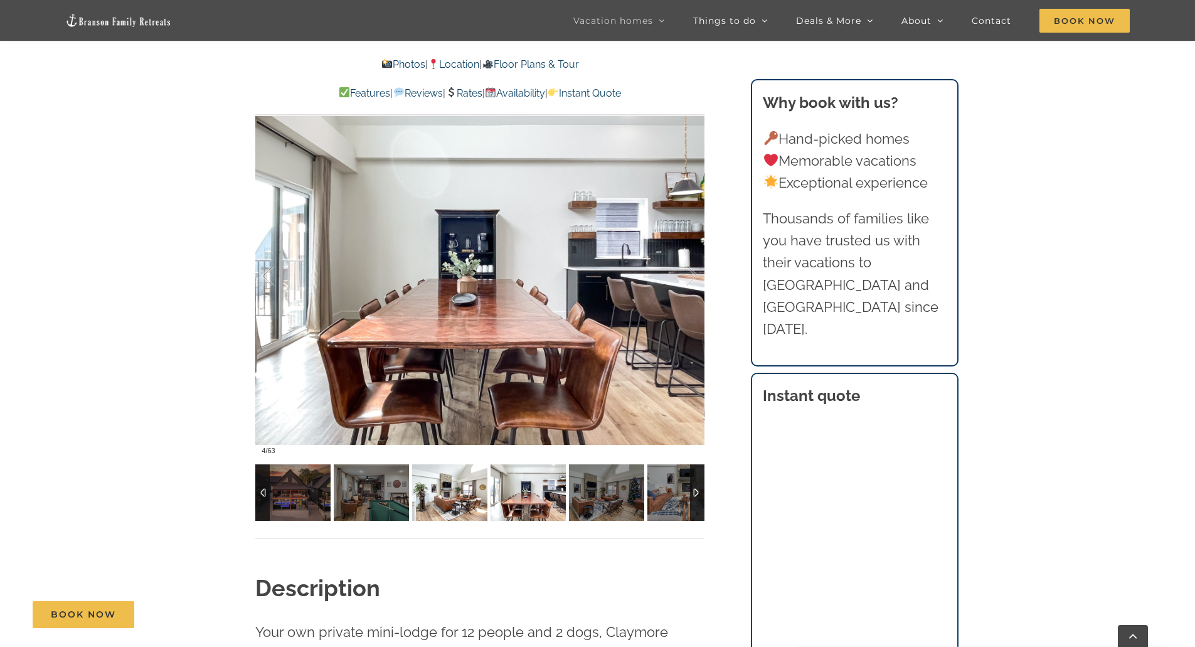
click at [439, 496] on img at bounding box center [449, 492] width 75 height 56
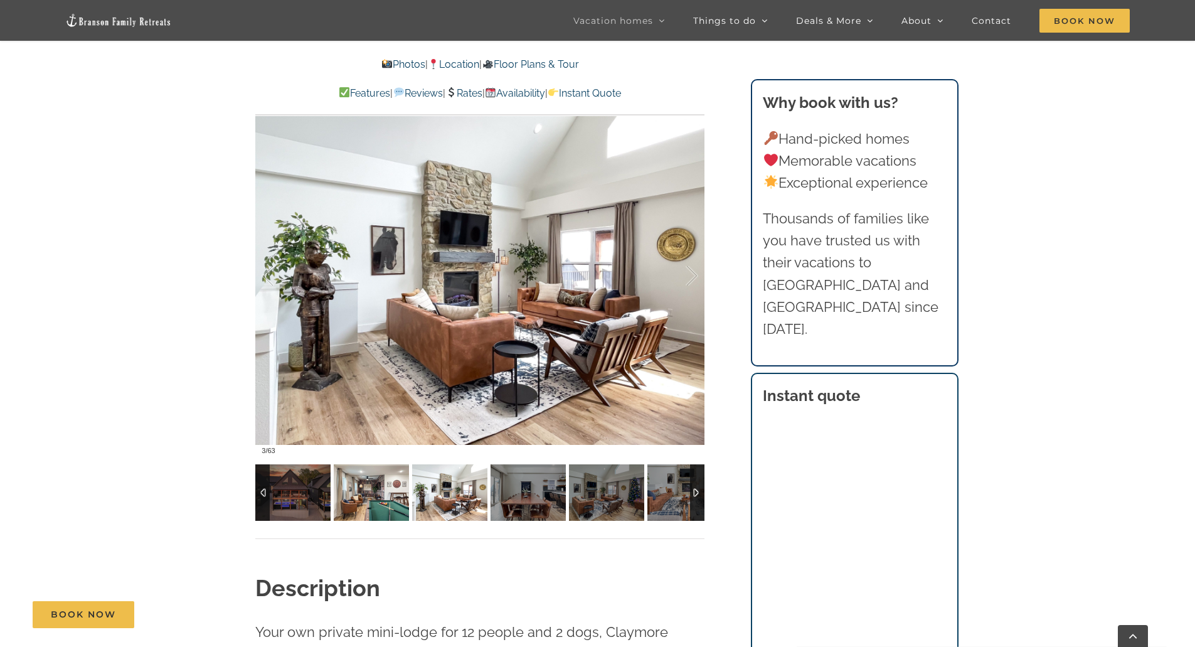
click at [389, 494] on img at bounding box center [371, 492] width 75 height 56
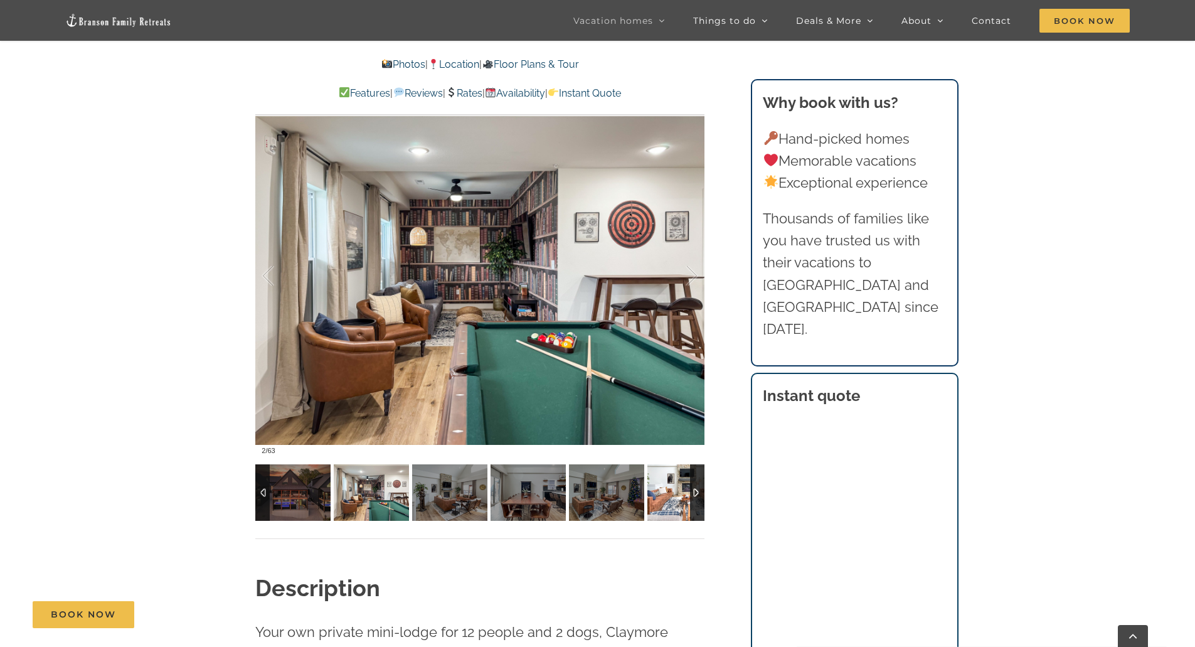
click at [673, 504] on img at bounding box center [684, 492] width 75 height 56
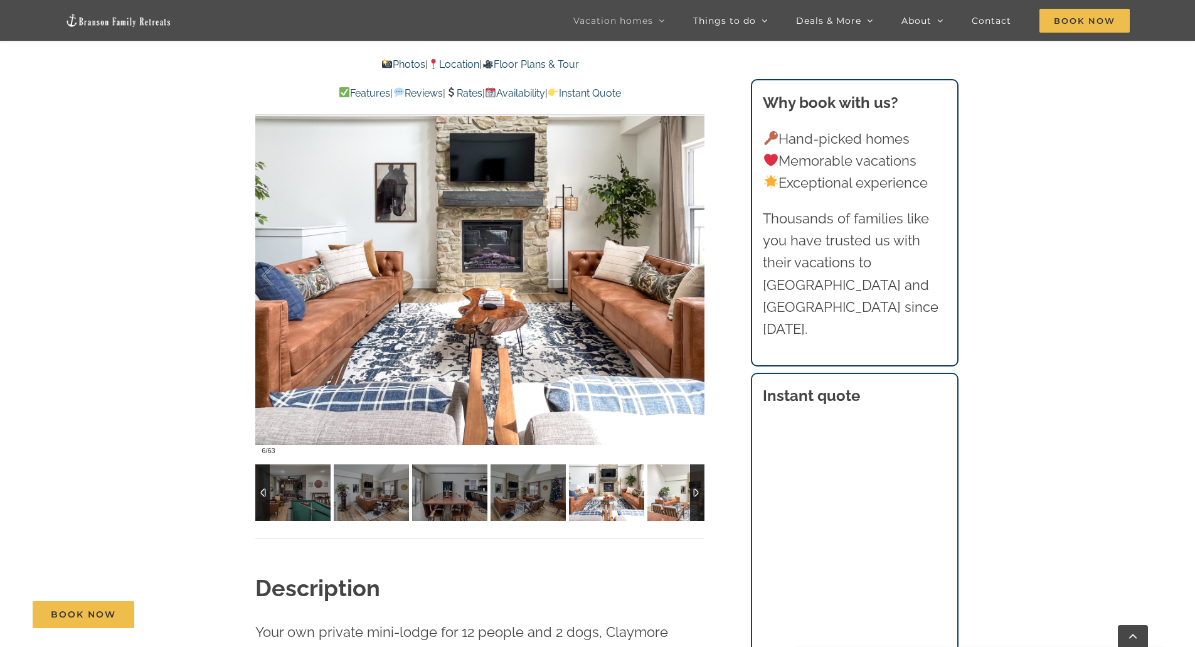
click at [673, 504] on img at bounding box center [684, 492] width 75 height 56
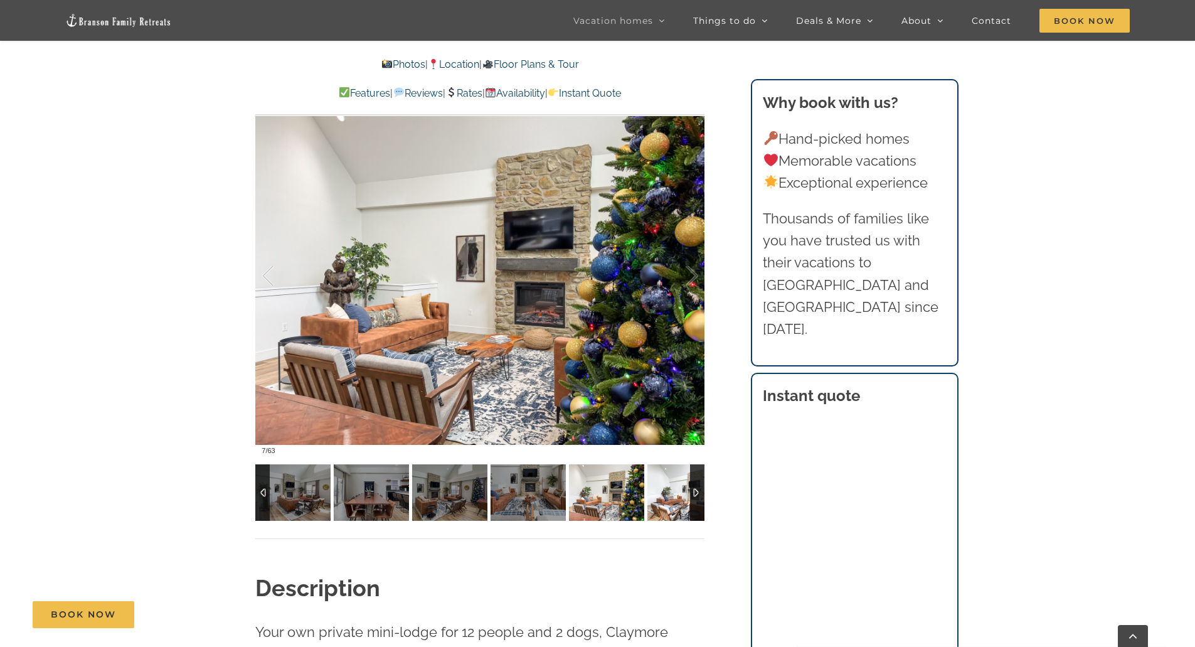
click at [673, 504] on img at bounding box center [684, 492] width 75 height 56
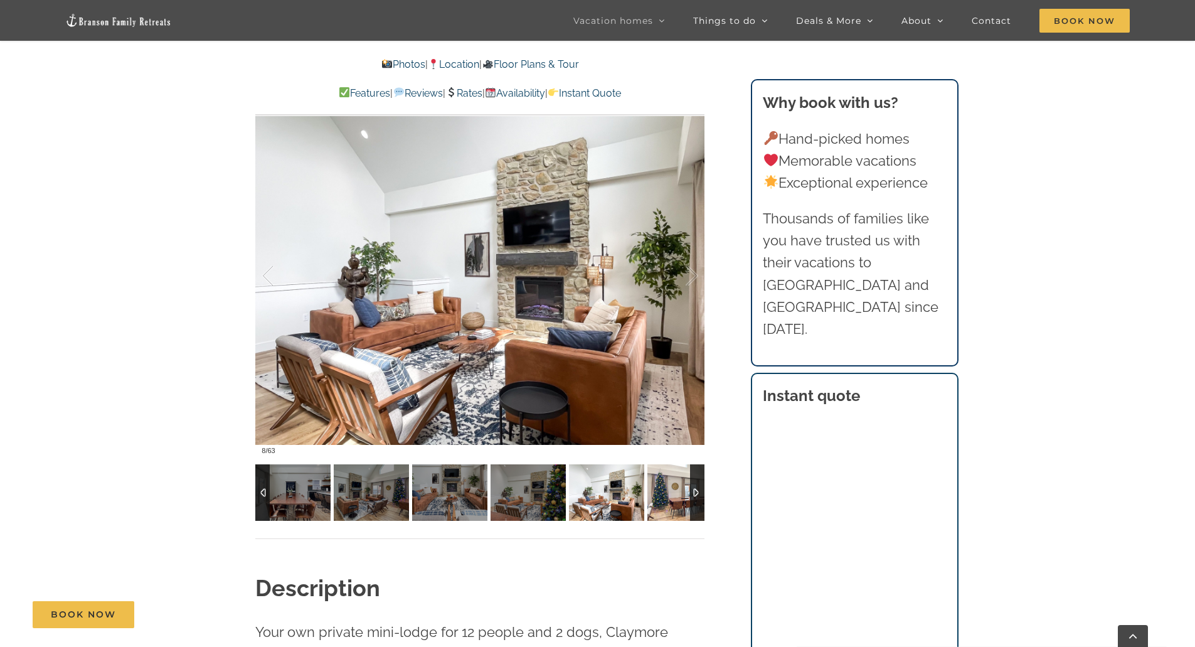
click at [673, 504] on img at bounding box center [684, 492] width 75 height 56
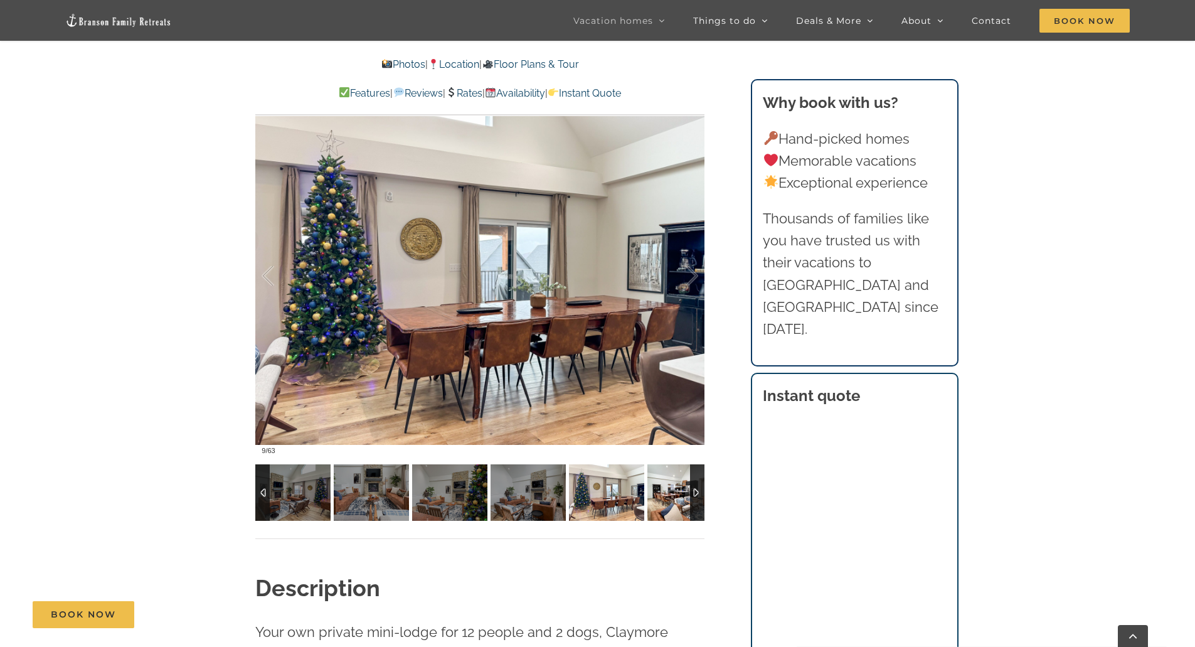
click at [673, 504] on img at bounding box center [684, 492] width 75 height 56
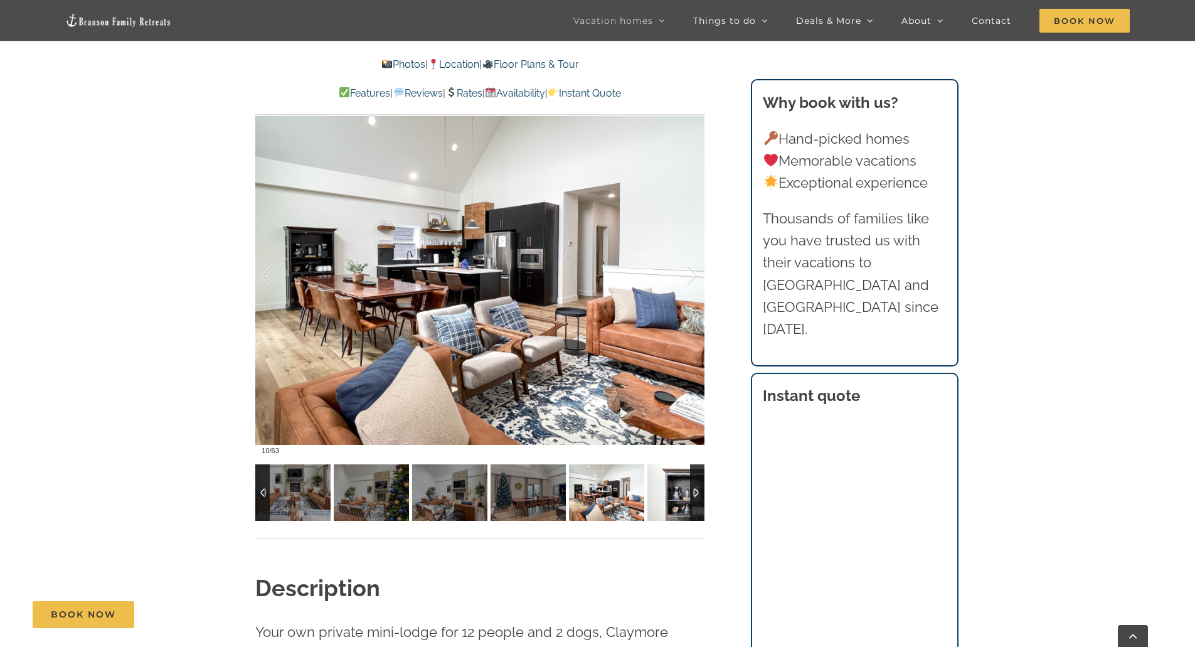
click at [669, 504] on img at bounding box center [684, 492] width 75 height 56
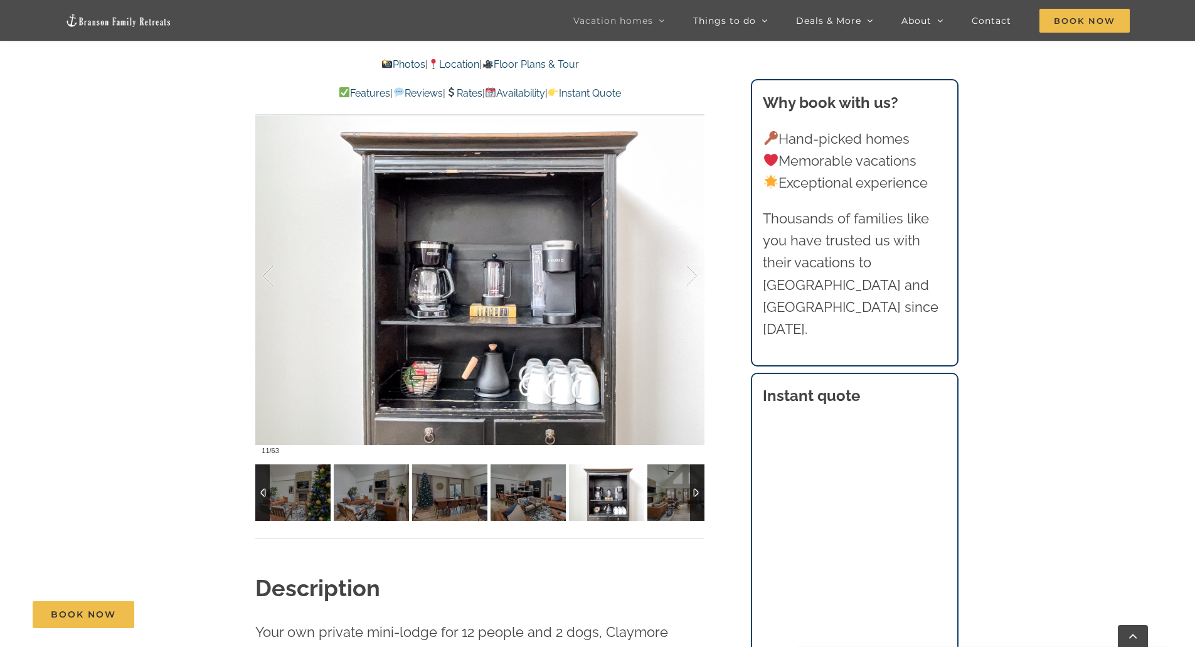
click at [590, 502] on img at bounding box center [606, 492] width 75 height 56
click at [535, 494] on img at bounding box center [527, 492] width 75 height 56
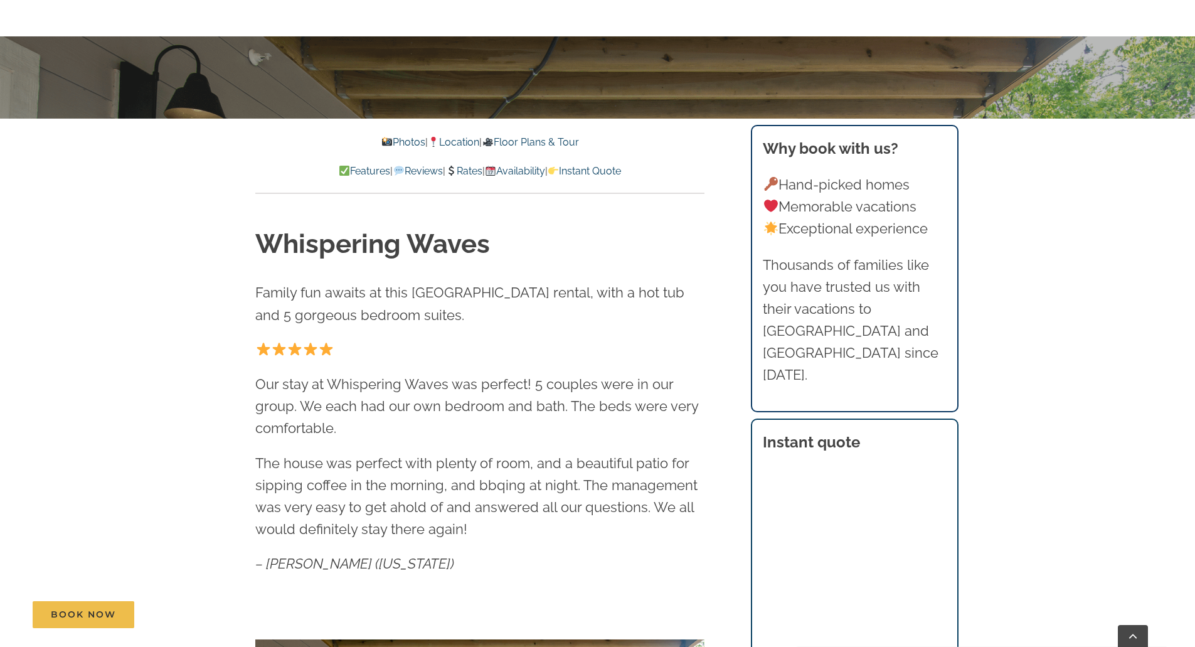
scroll to position [1003, 0]
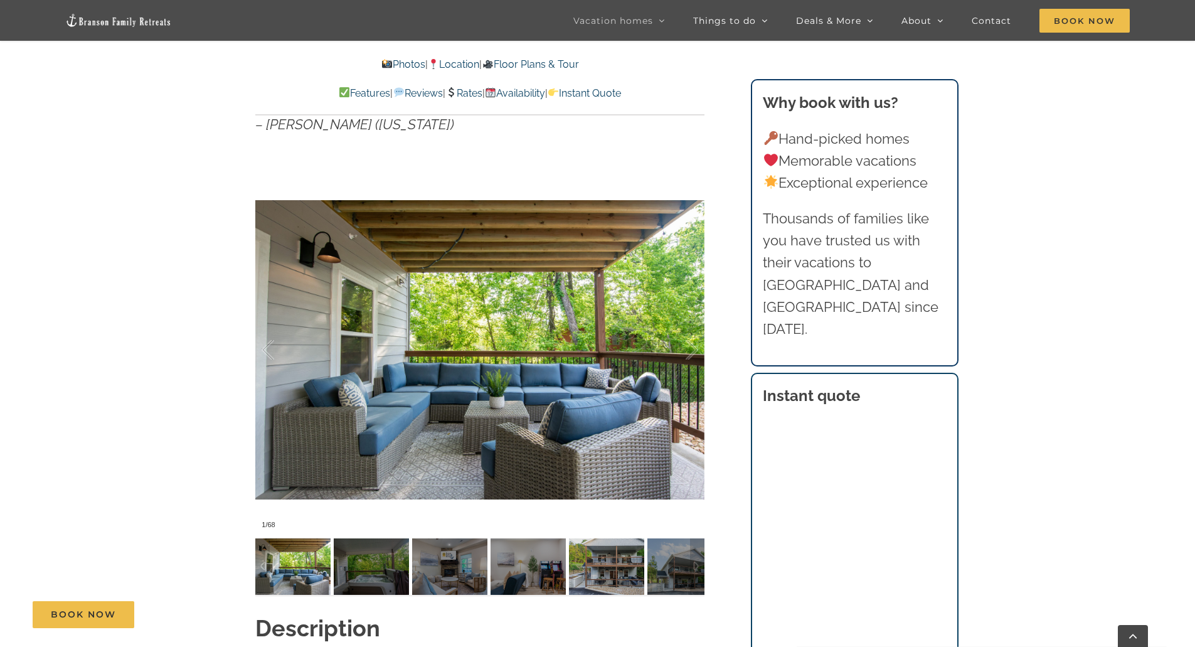
click at [615, 569] on img at bounding box center [606, 566] width 75 height 56
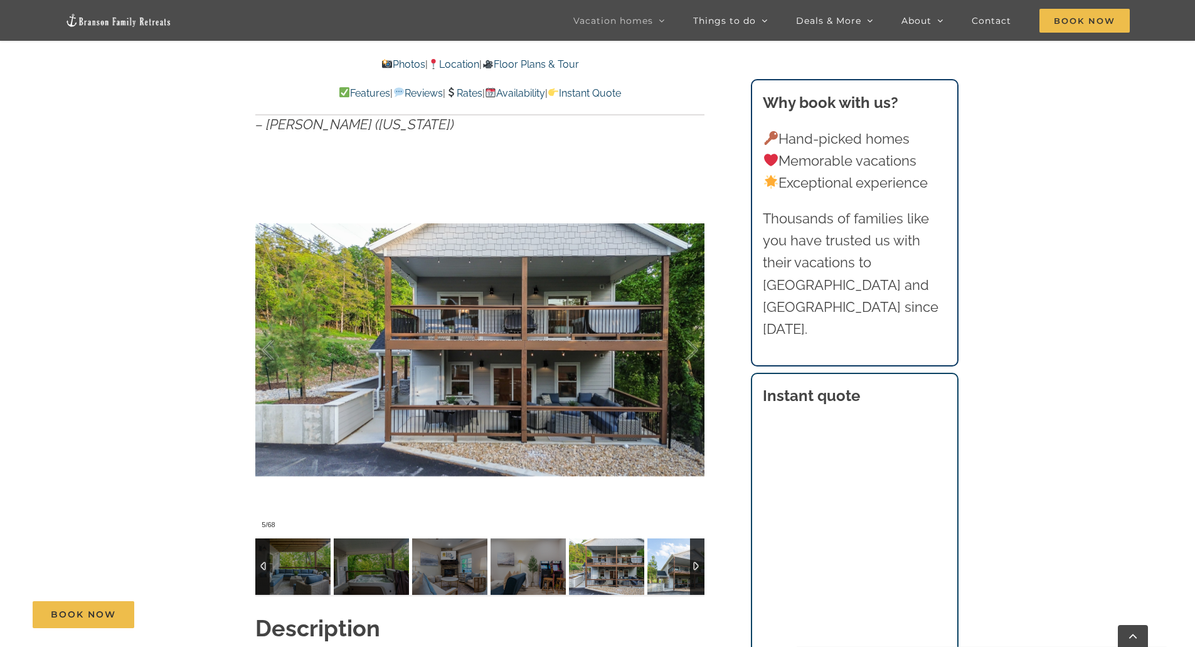
click at [667, 573] on img at bounding box center [684, 566] width 75 height 56
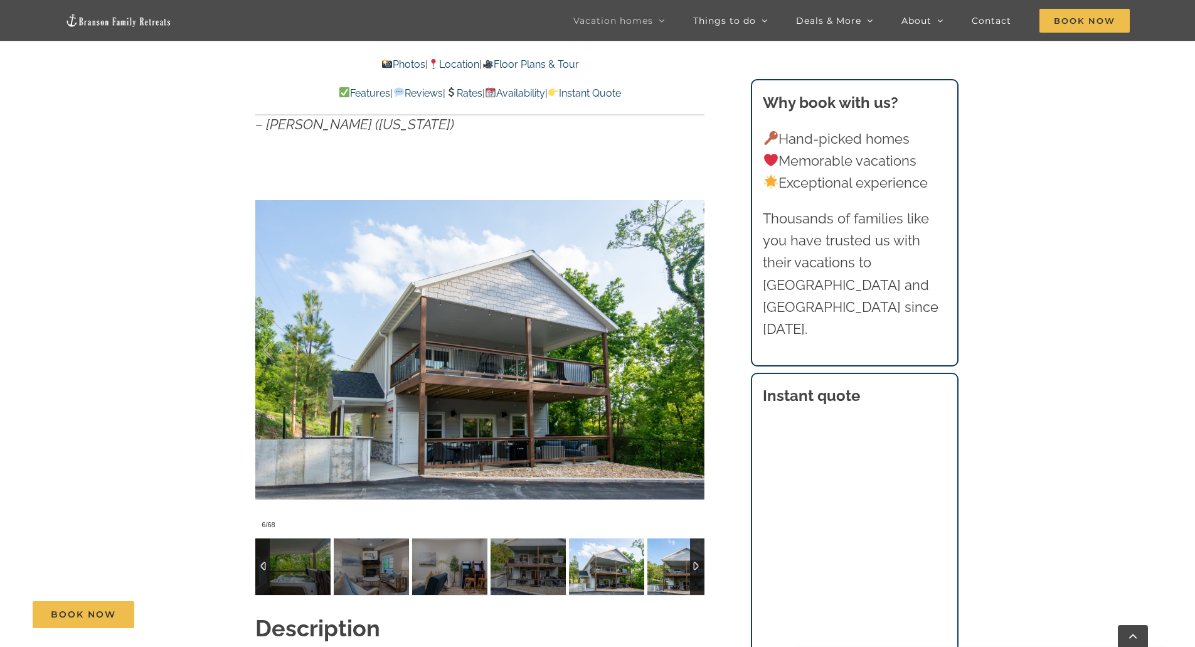
click at [667, 573] on img at bounding box center [684, 566] width 75 height 56
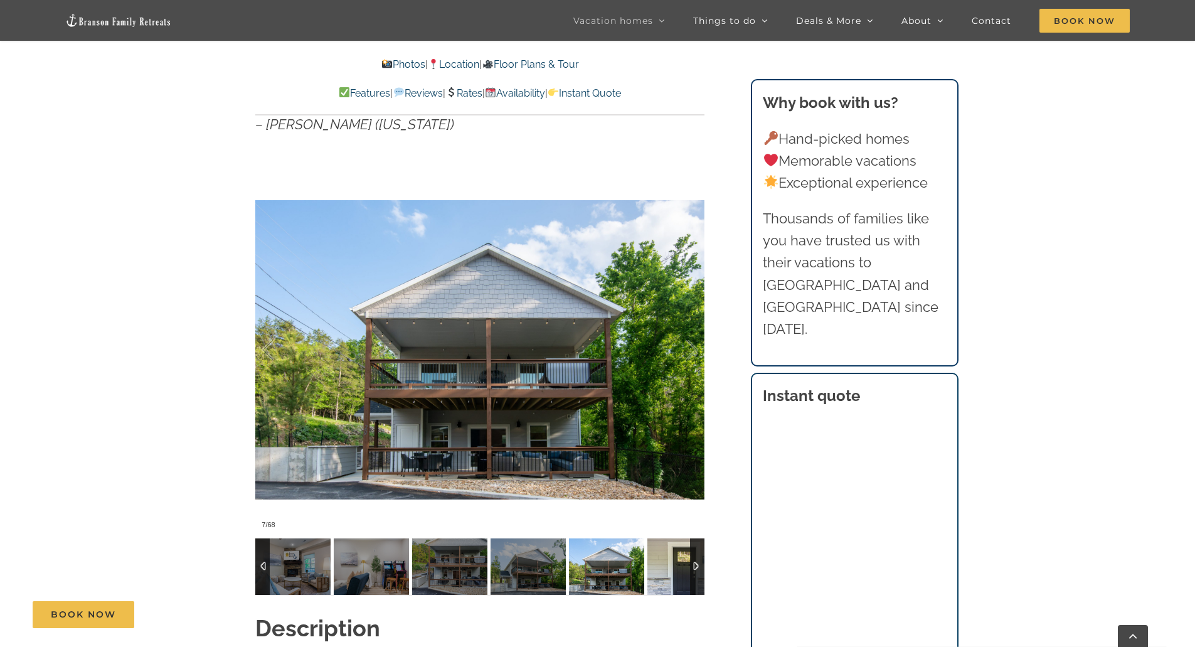
click at [667, 573] on img at bounding box center [684, 566] width 75 height 56
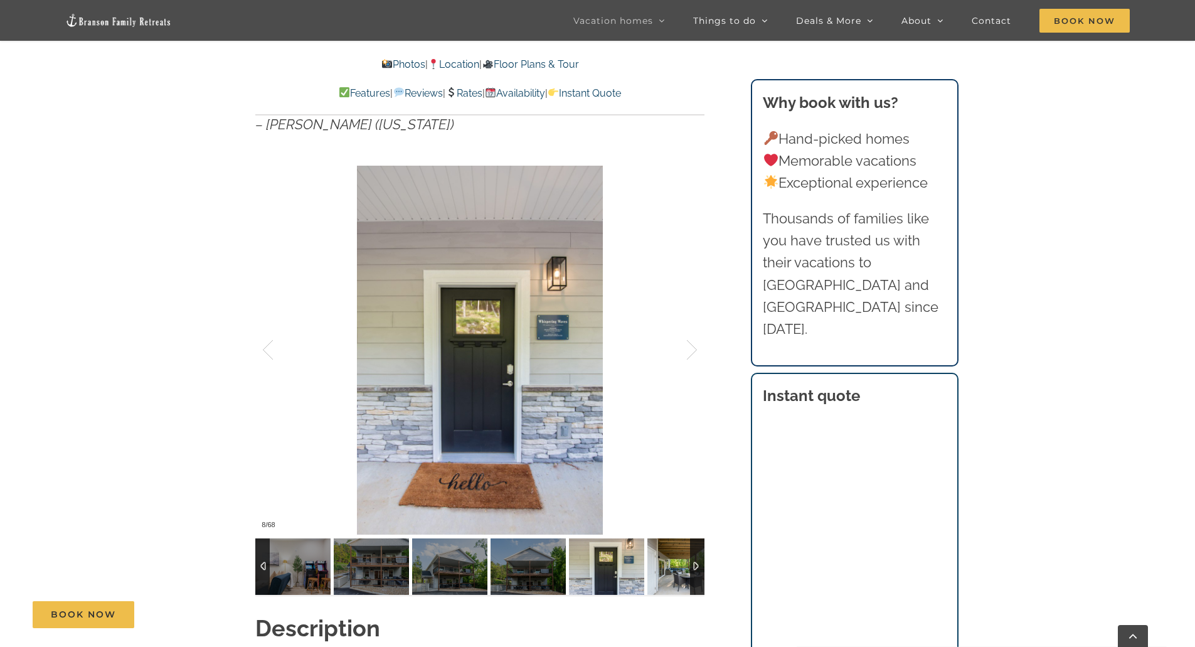
click at [667, 573] on img at bounding box center [684, 566] width 75 height 56
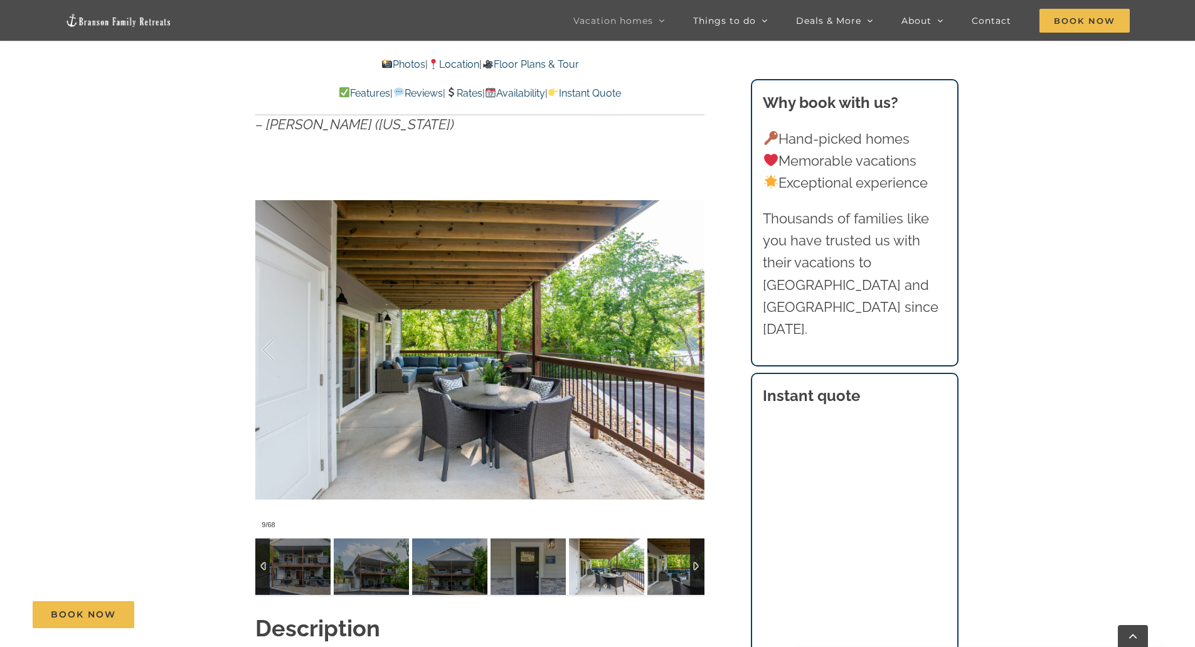
click at [667, 573] on img at bounding box center [684, 566] width 75 height 56
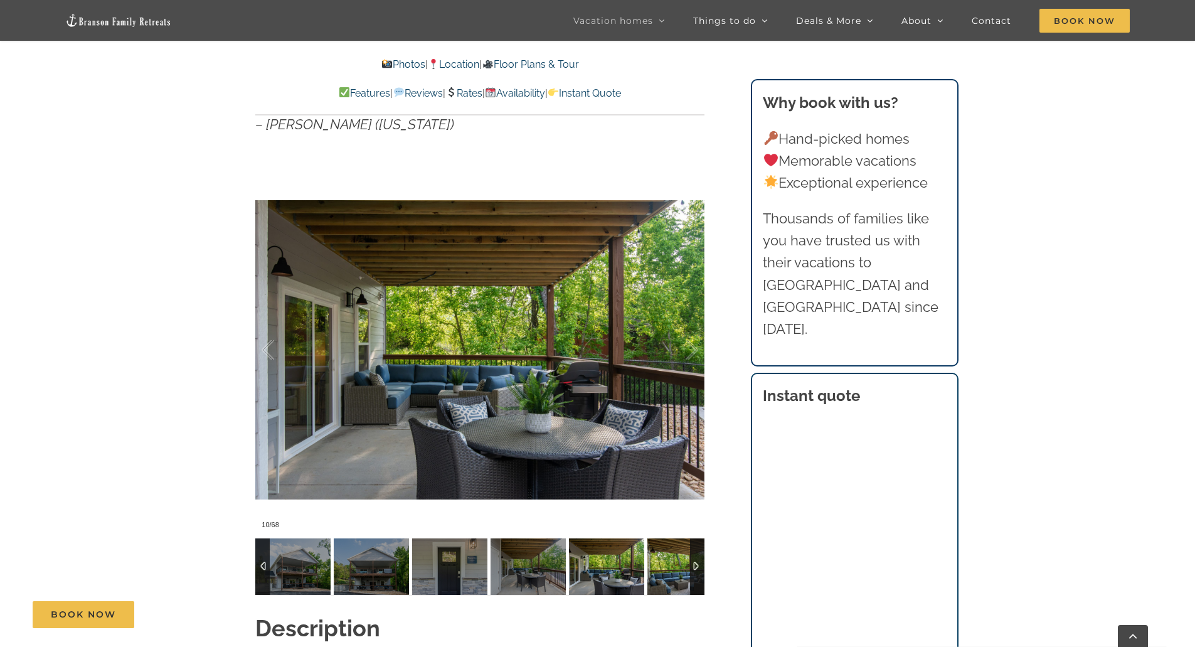
click at [667, 573] on img at bounding box center [684, 566] width 75 height 56
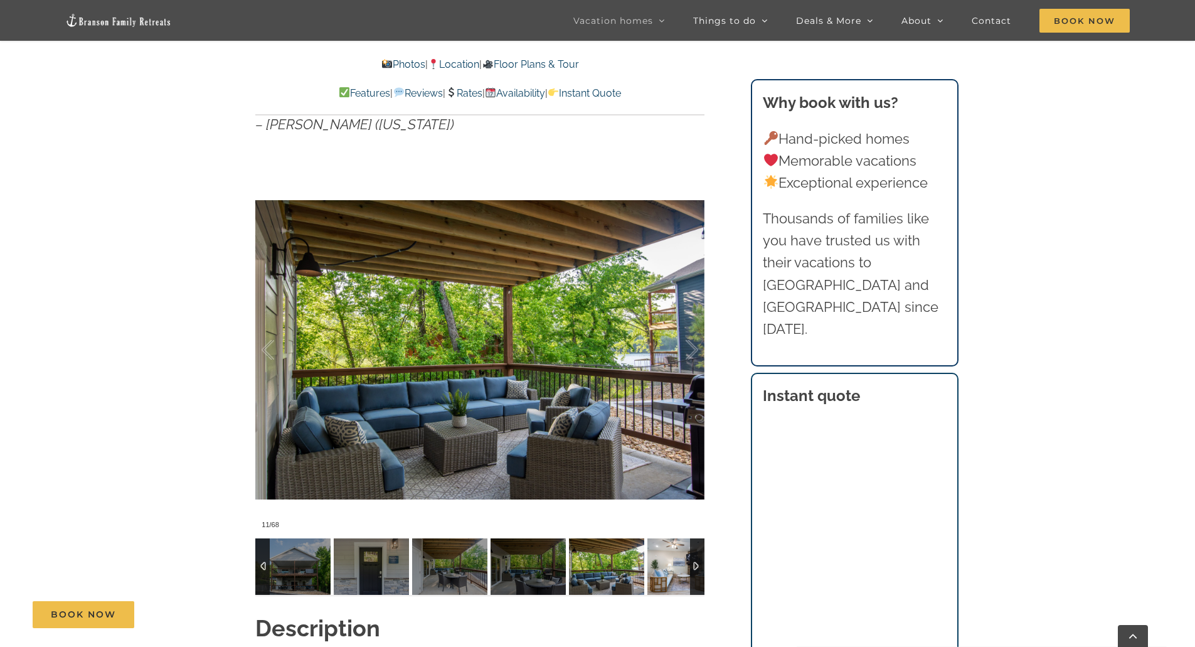
click at [667, 573] on img at bounding box center [684, 566] width 75 height 56
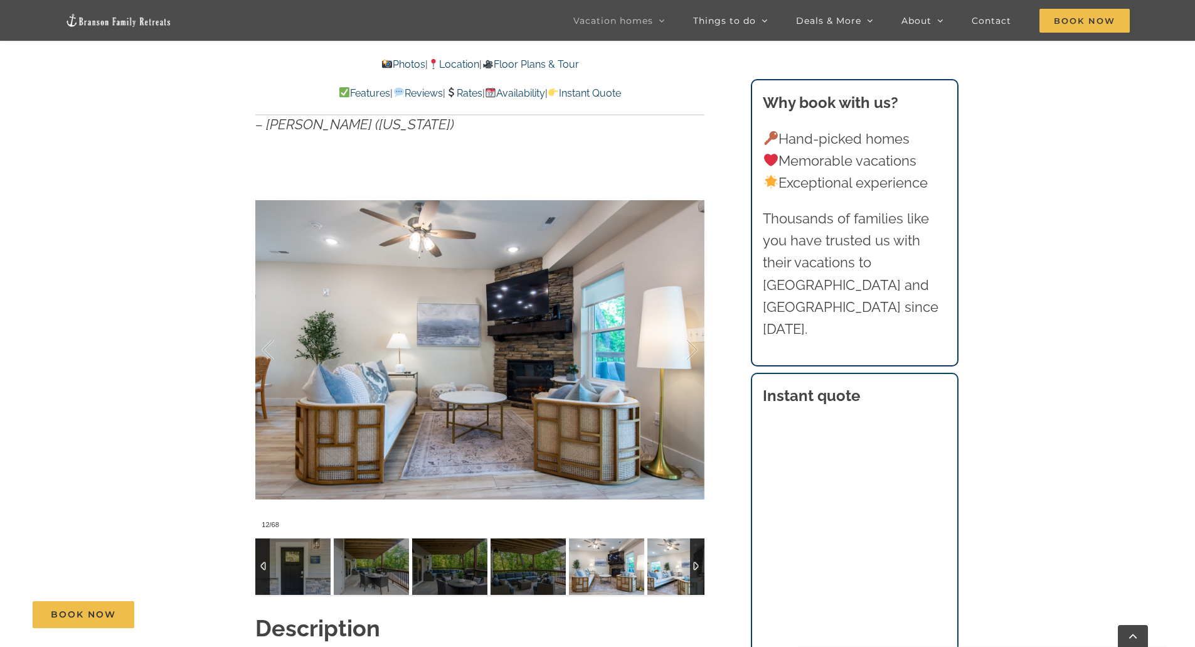
click at [667, 573] on img at bounding box center [684, 566] width 75 height 56
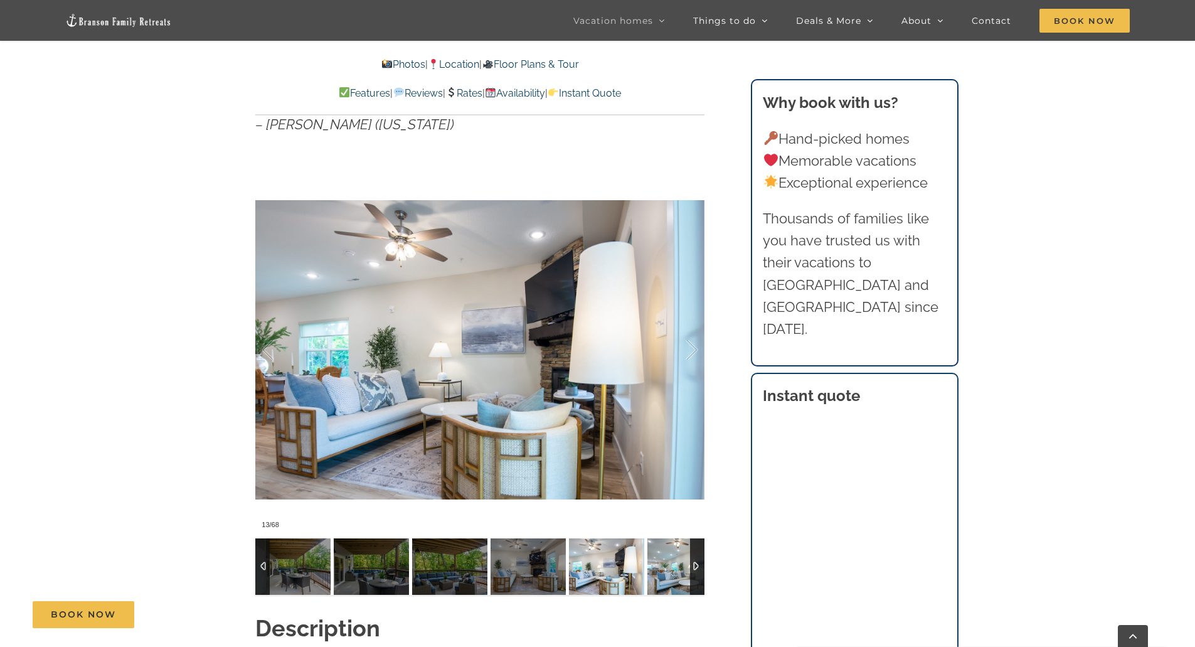
click at [667, 573] on img at bounding box center [684, 566] width 75 height 56
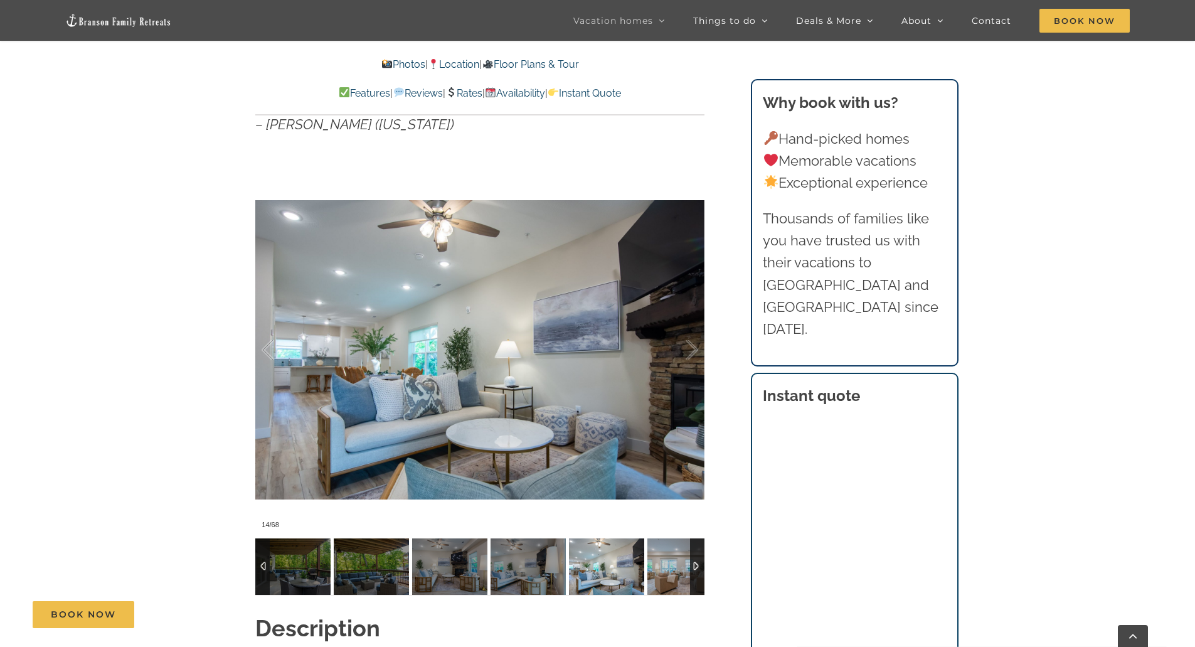
click at [667, 573] on img at bounding box center [684, 566] width 75 height 56
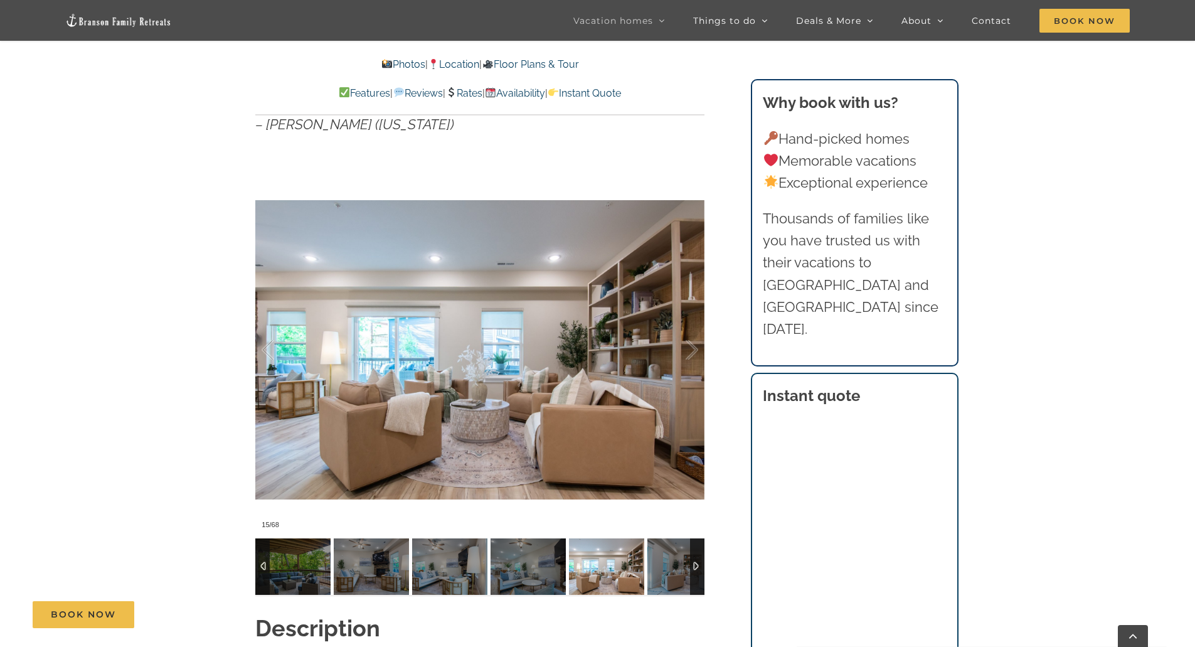
click at [666, 573] on img at bounding box center [684, 566] width 75 height 56
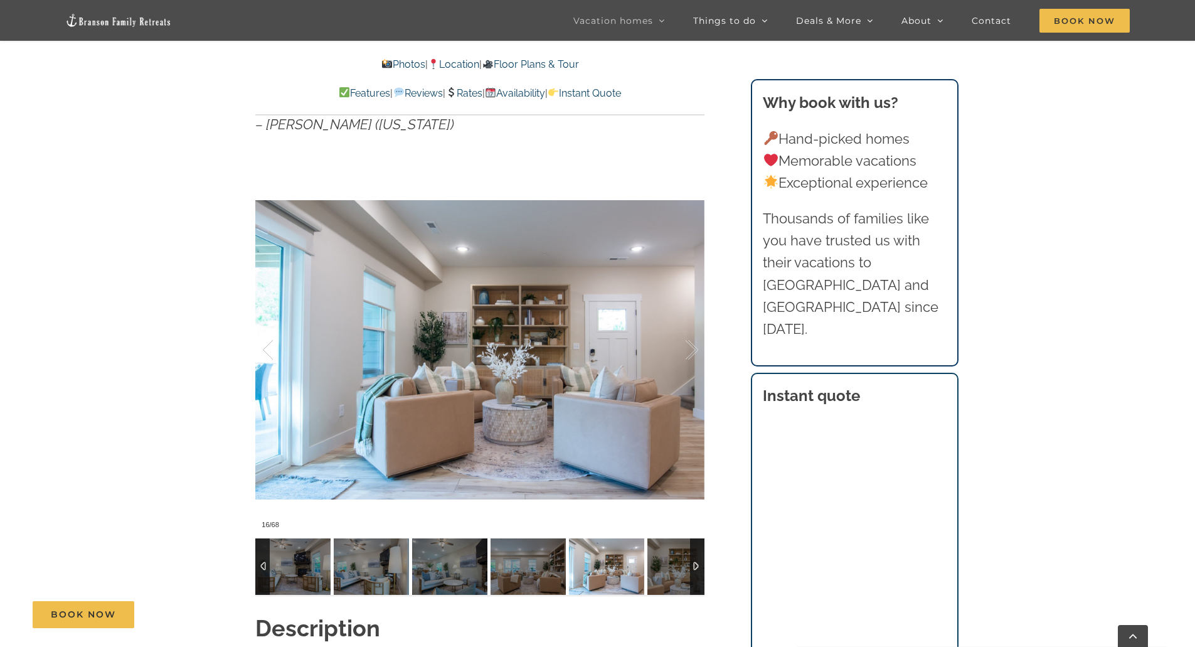
click at [666, 573] on img at bounding box center [684, 566] width 75 height 56
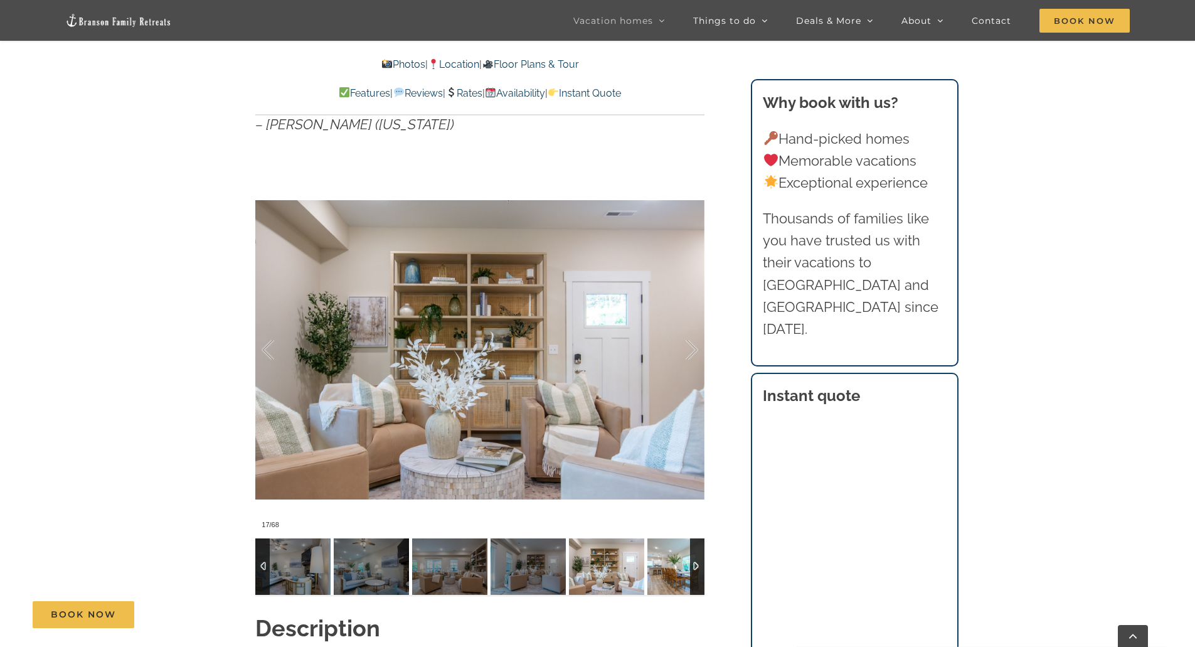
click at [666, 573] on img at bounding box center [684, 566] width 75 height 56
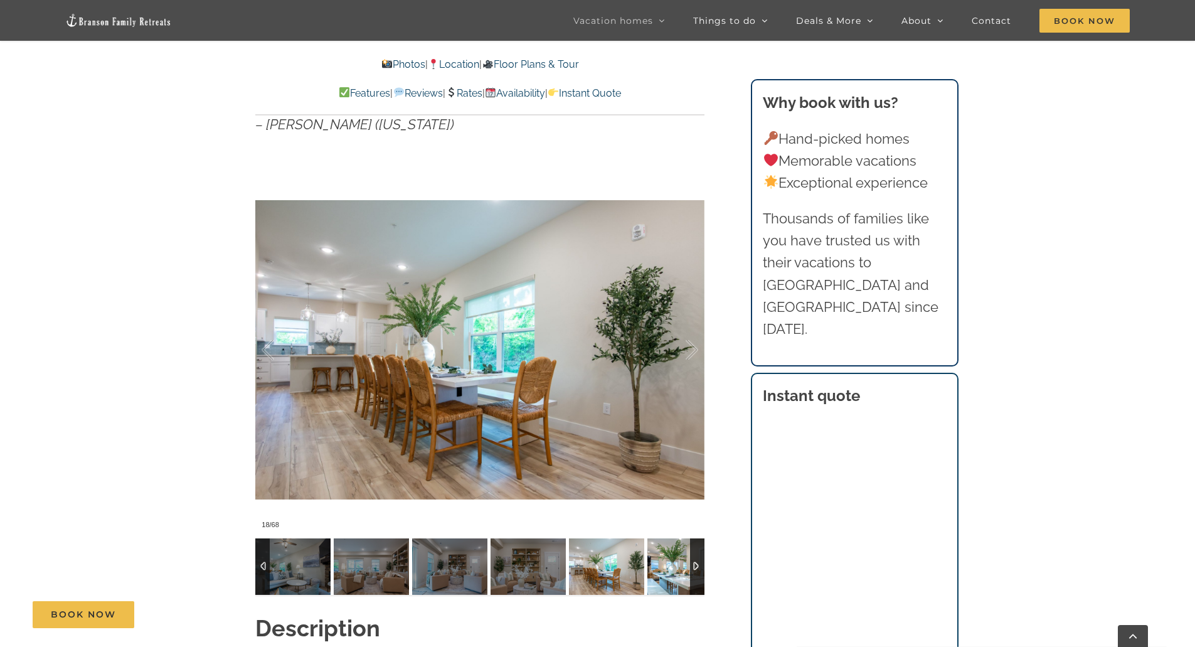
click at [666, 573] on img at bounding box center [684, 566] width 75 height 56
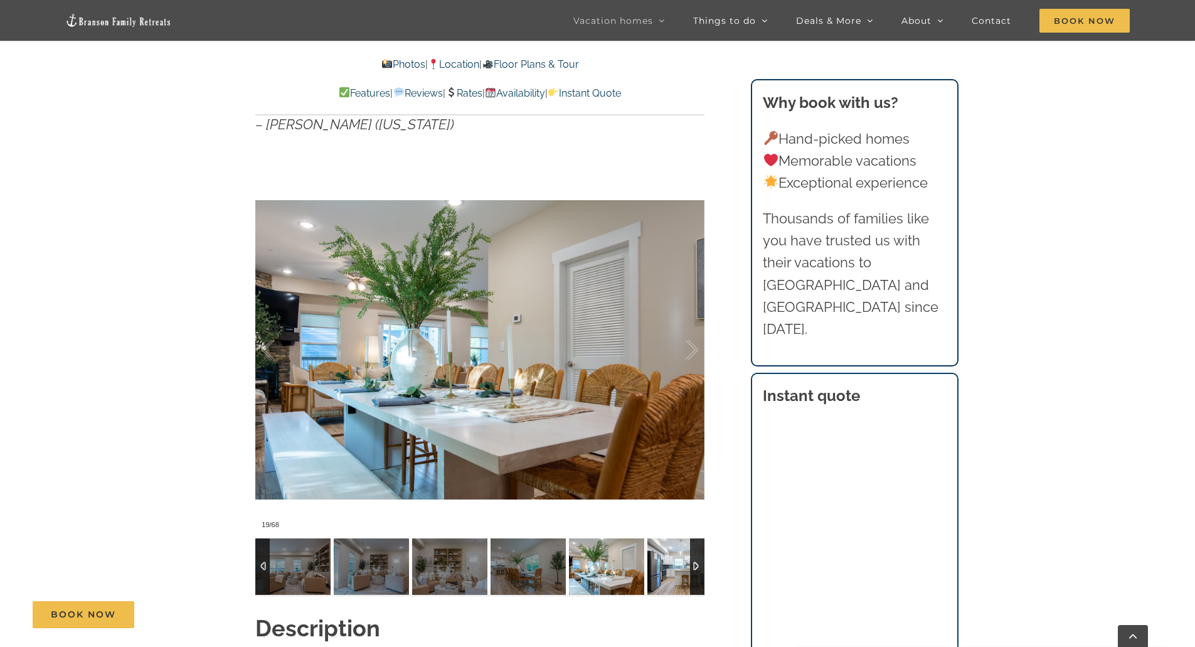
click at [666, 573] on img at bounding box center [684, 566] width 75 height 56
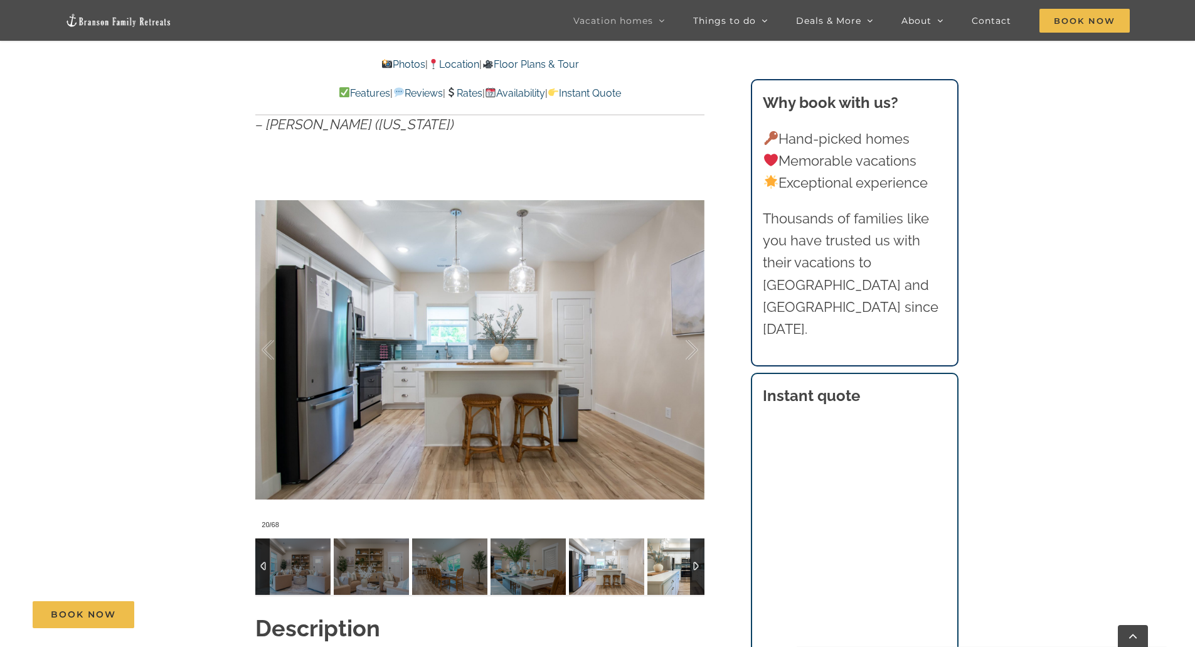
click at [666, 573] on img at bounding box center [684, 566] width 75 height 56
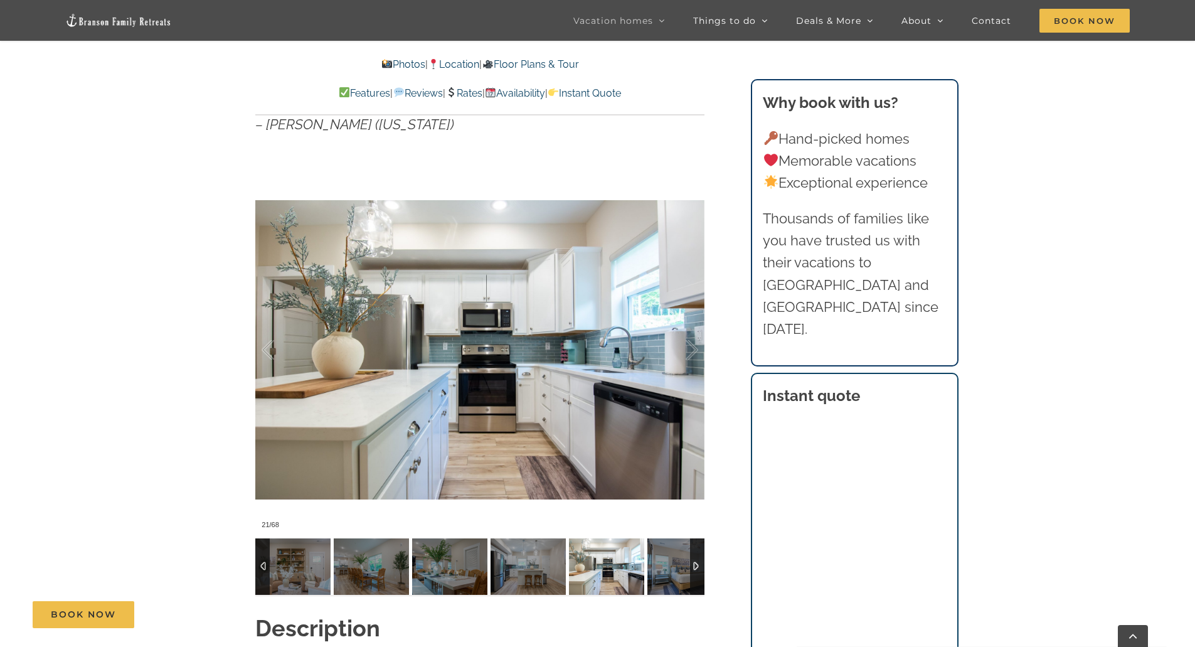
click at [594, 566] on img at bounding box center [606, 566] width 75 height 56
click at [540, 570] on img at bounding box center [527, 566] width 75 height 56
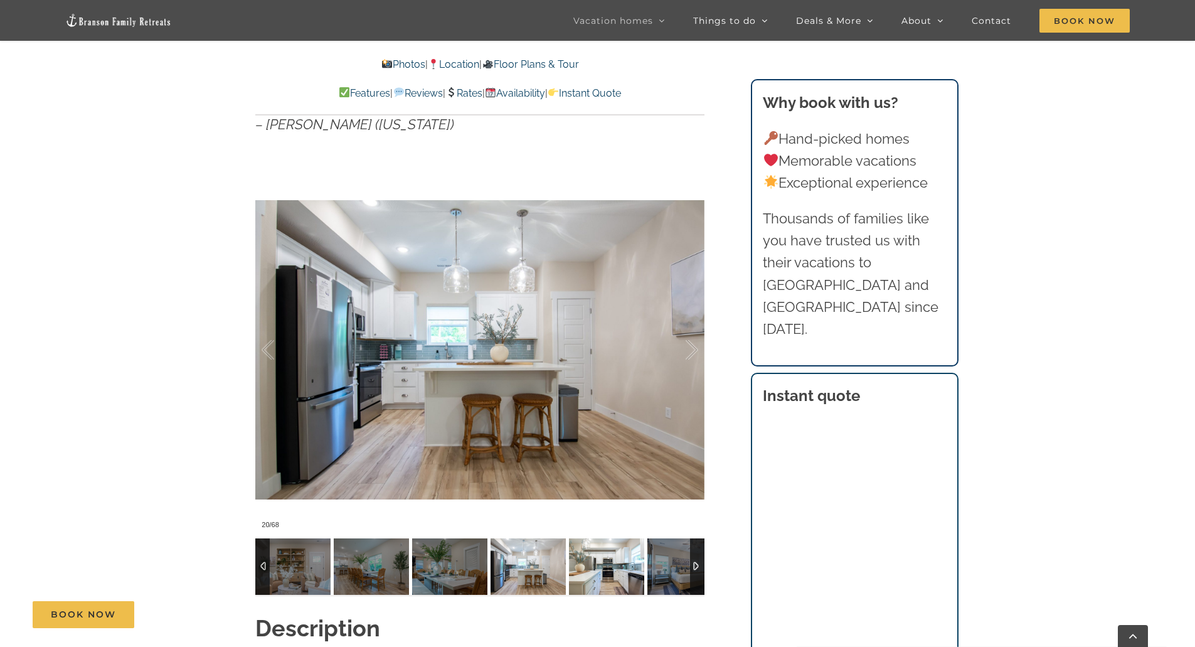
click at [573, 568] on img at bounding box center [606, 566] width 75 height 56
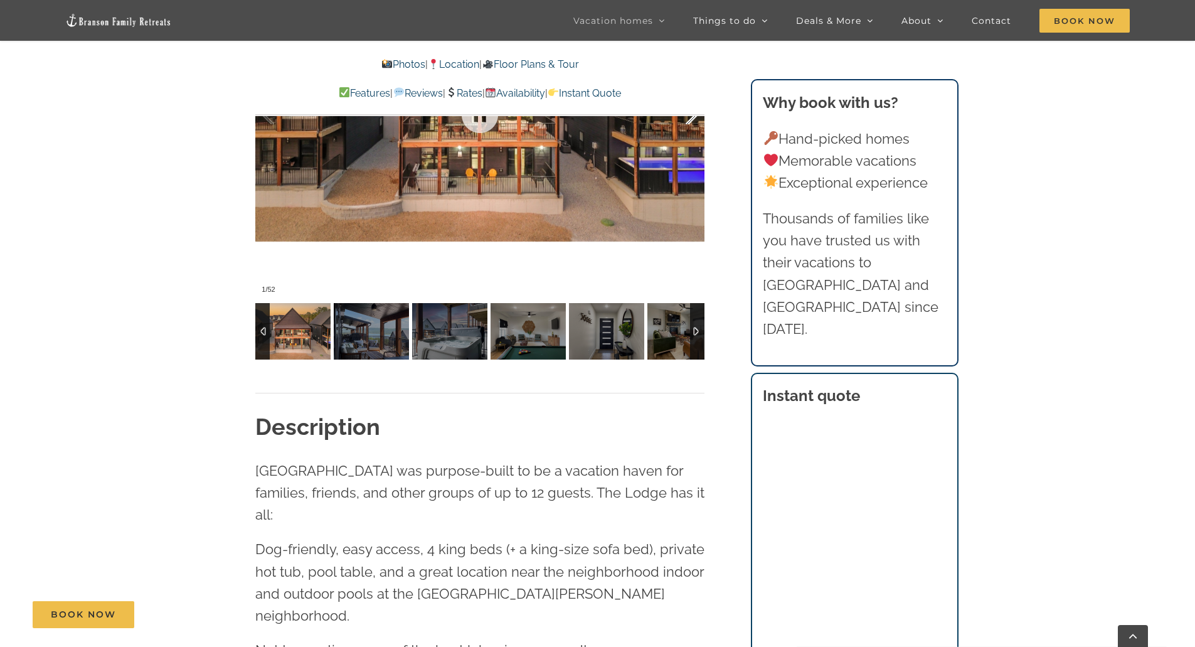
scroll to position [1129, 0]
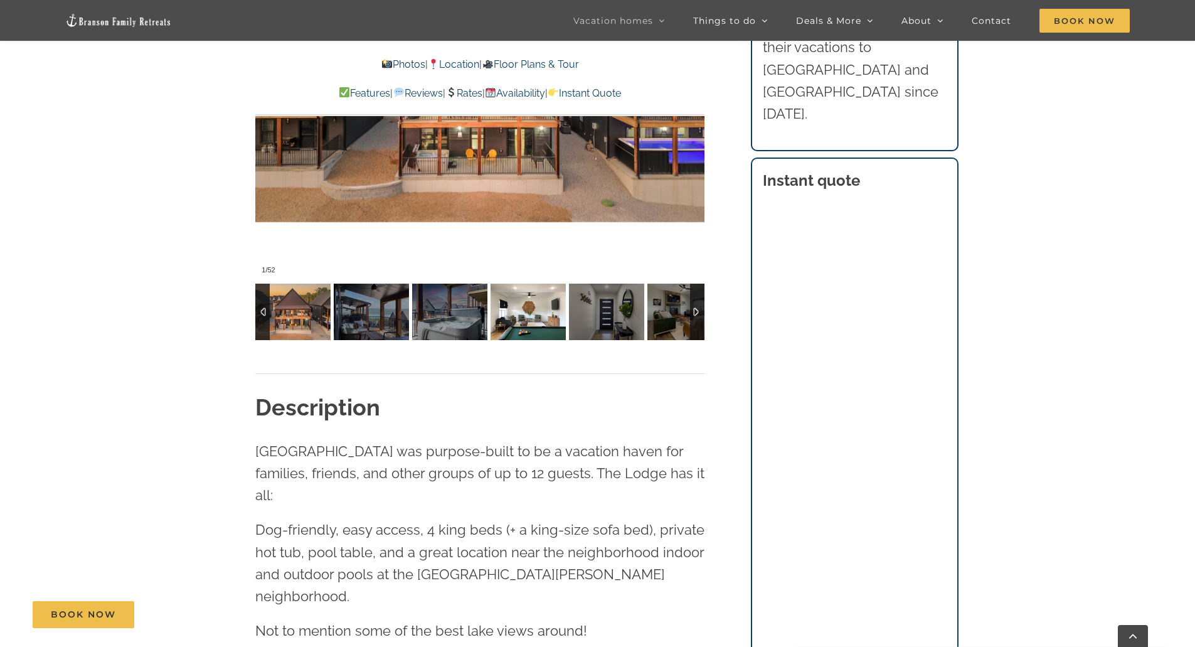
click at [513, 315] on img at bounding box center [527, 311] width 75 height 56
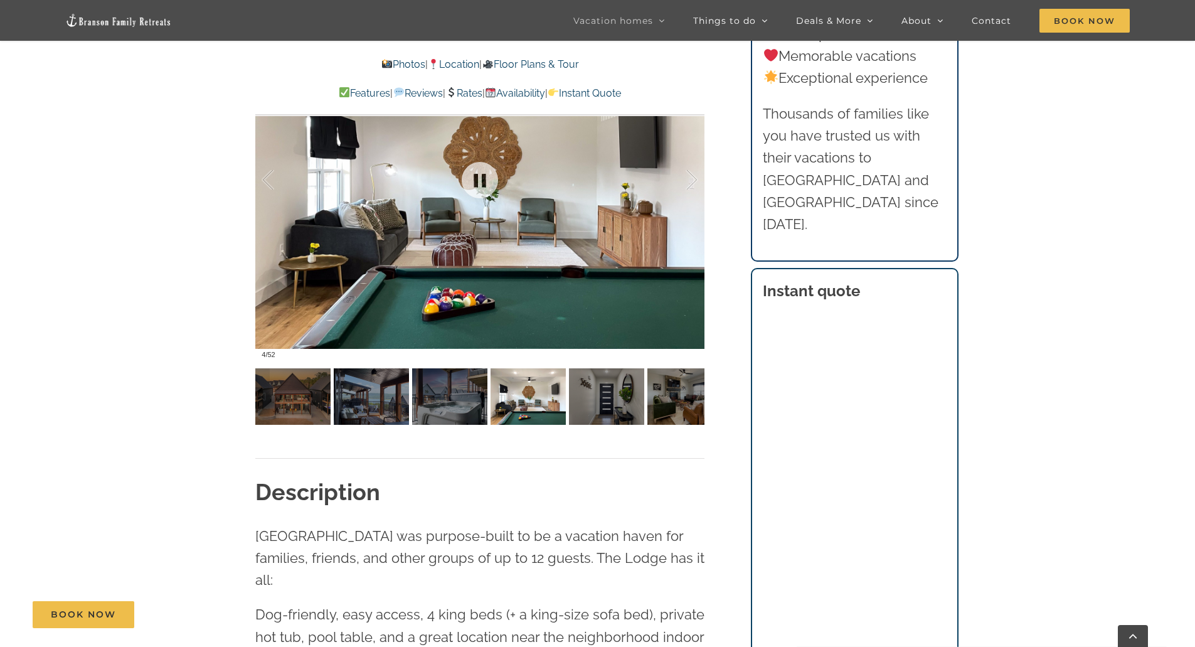
scroll to position [1066, 0]
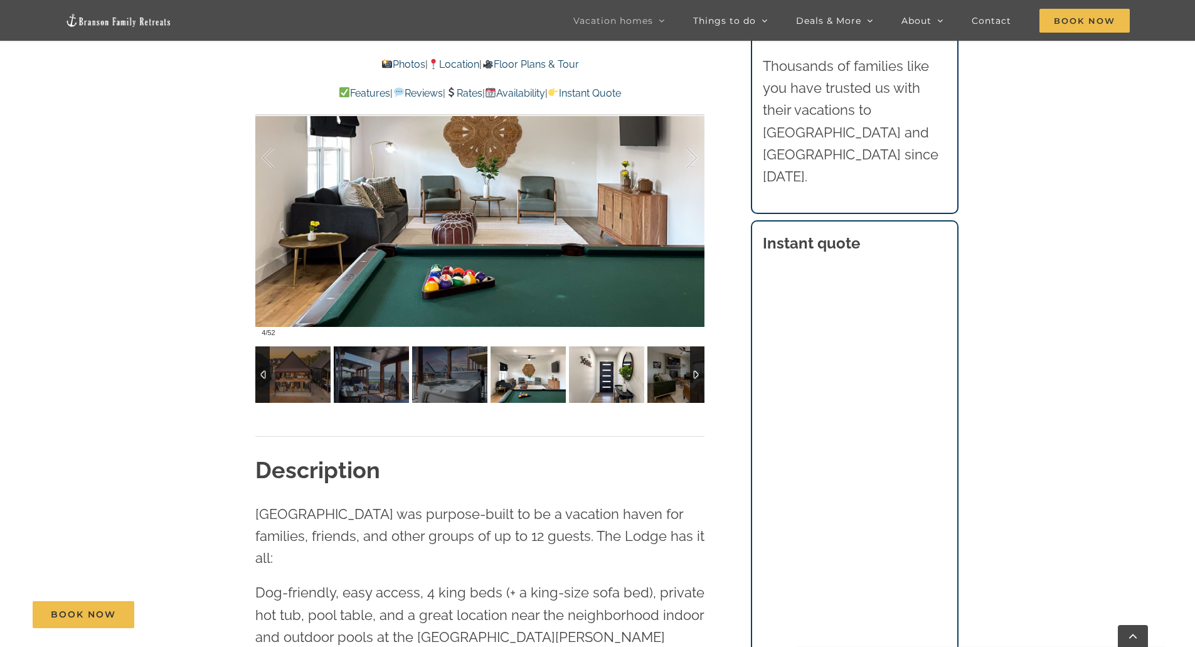
click at [614, 384] on img at bounding box center [606, 374] width 75 height 56
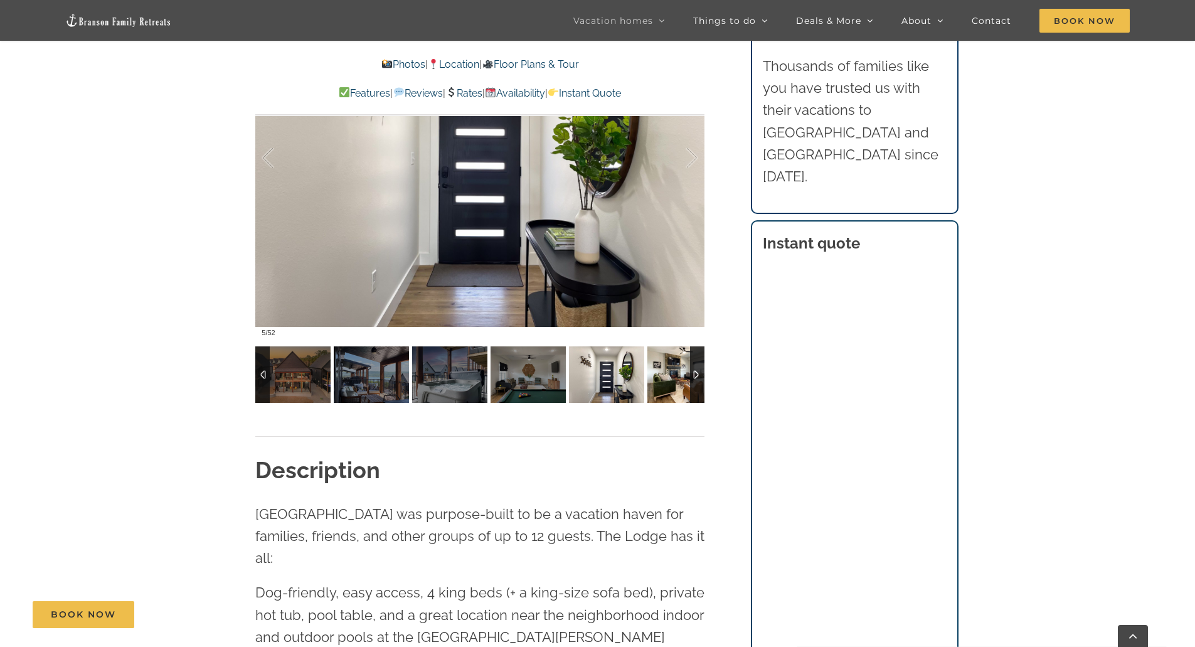
click at [663, 381] on img at bounding box center [684, 374] width 75 height 56
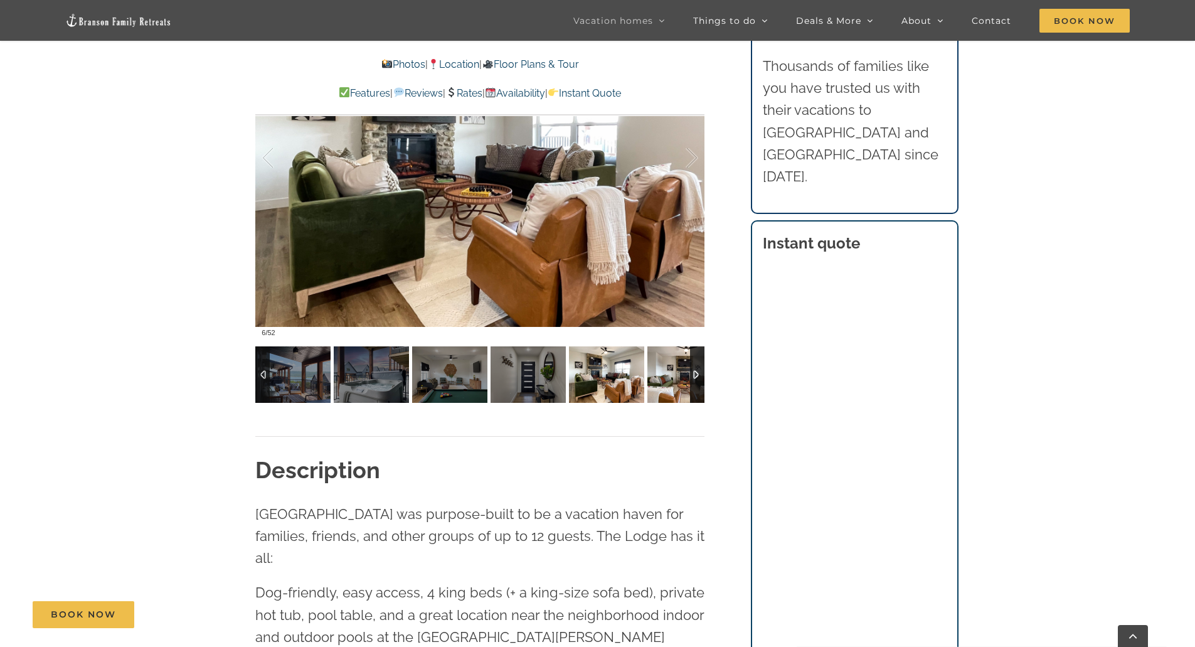
click at [664, 381] on img at bounding box center [684, 374] width 75 height 56
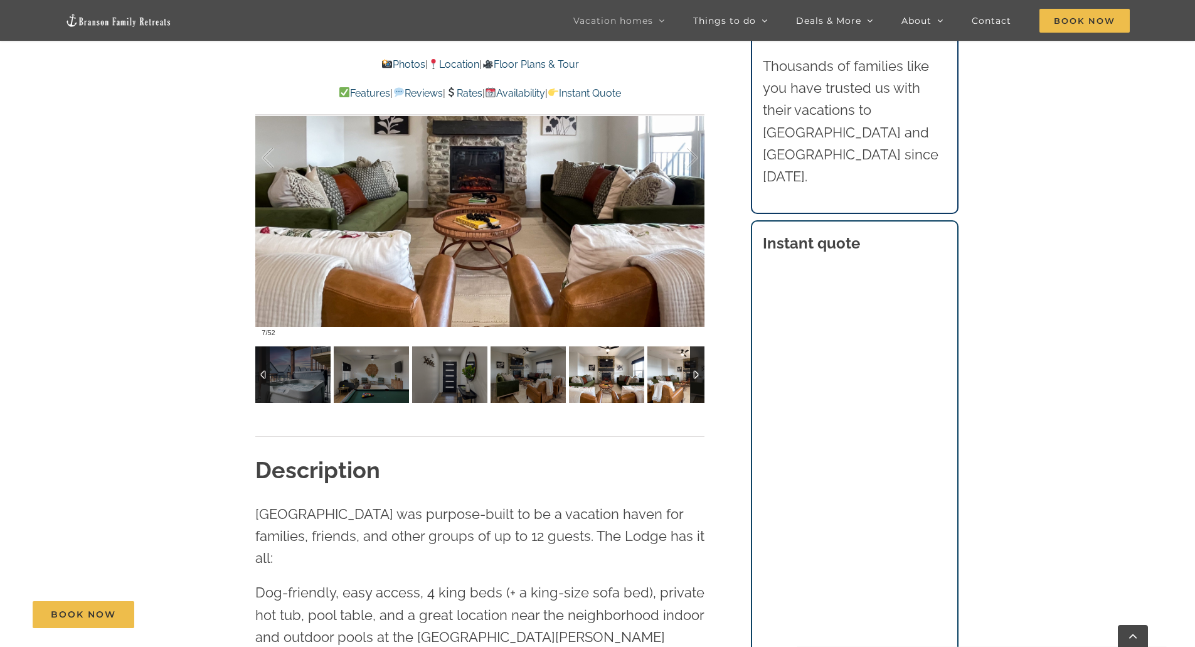
click at [664, 381] on img at bounding box center [684, 374] width 75 height 56
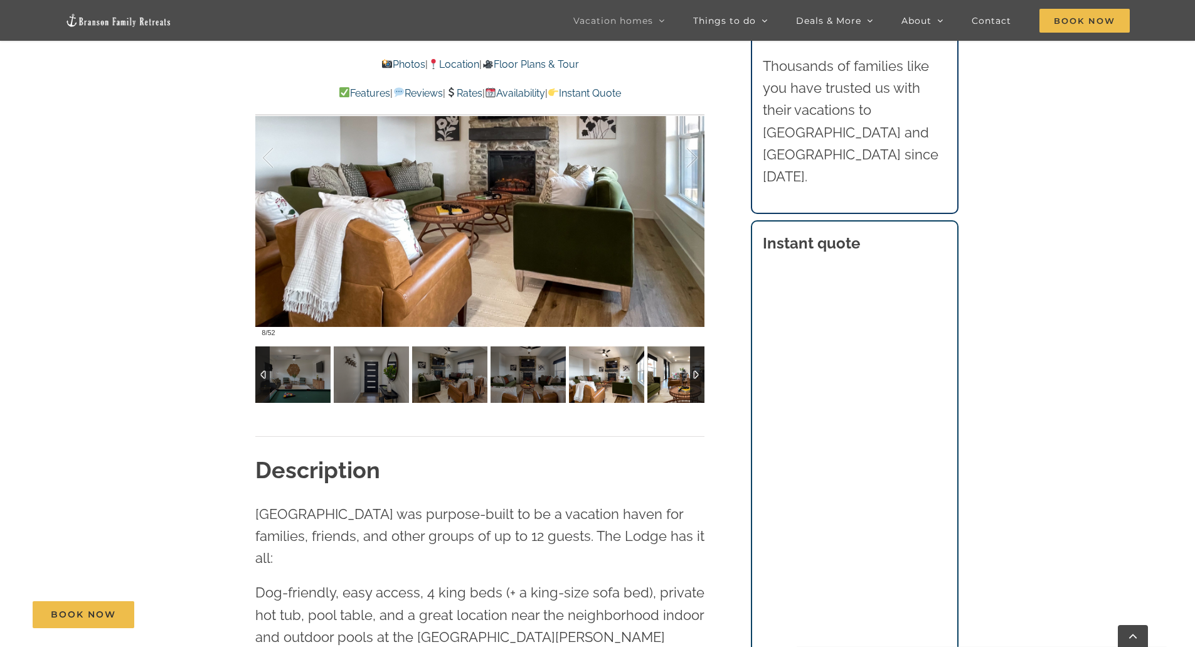
click at [664, 381] on img at bounding box center [684, 374] width 75 height 56
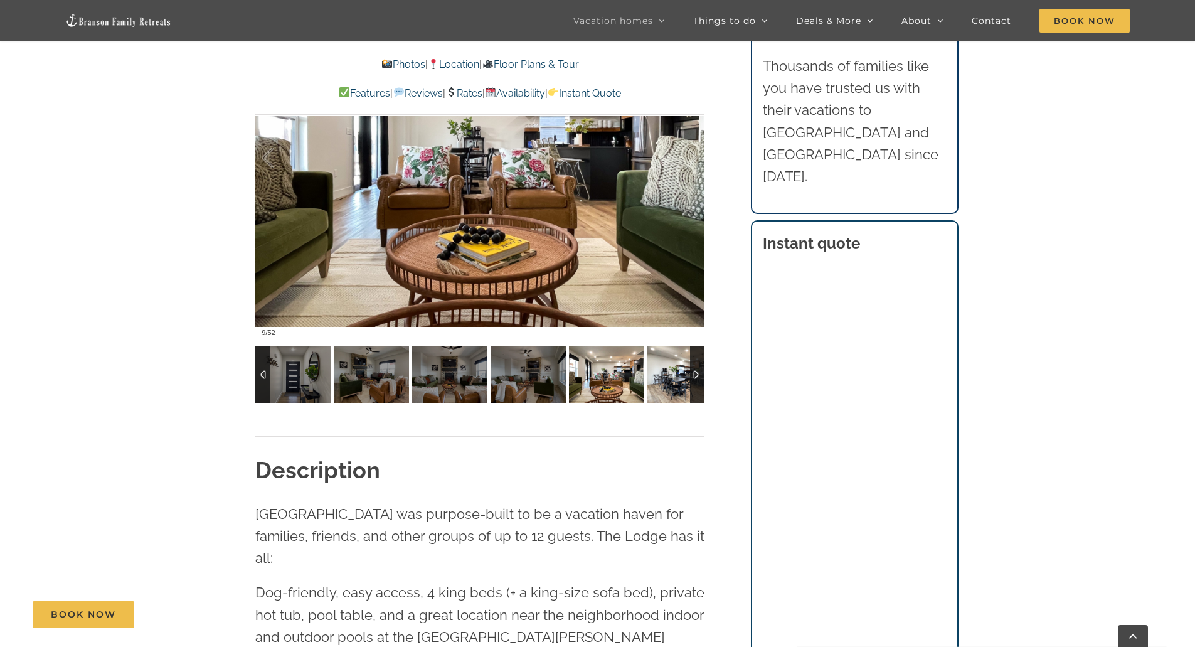
click at [664, 381] on img at bounding box center [684, 374] width 75 height 56
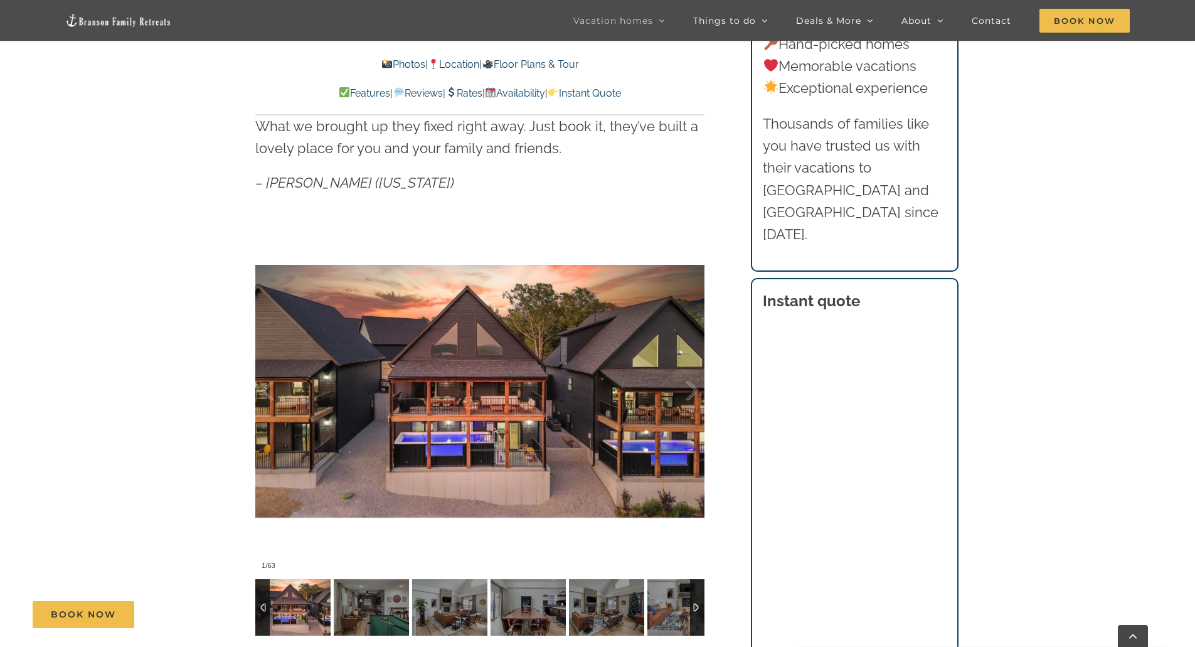
scroll to position [1129, 0]
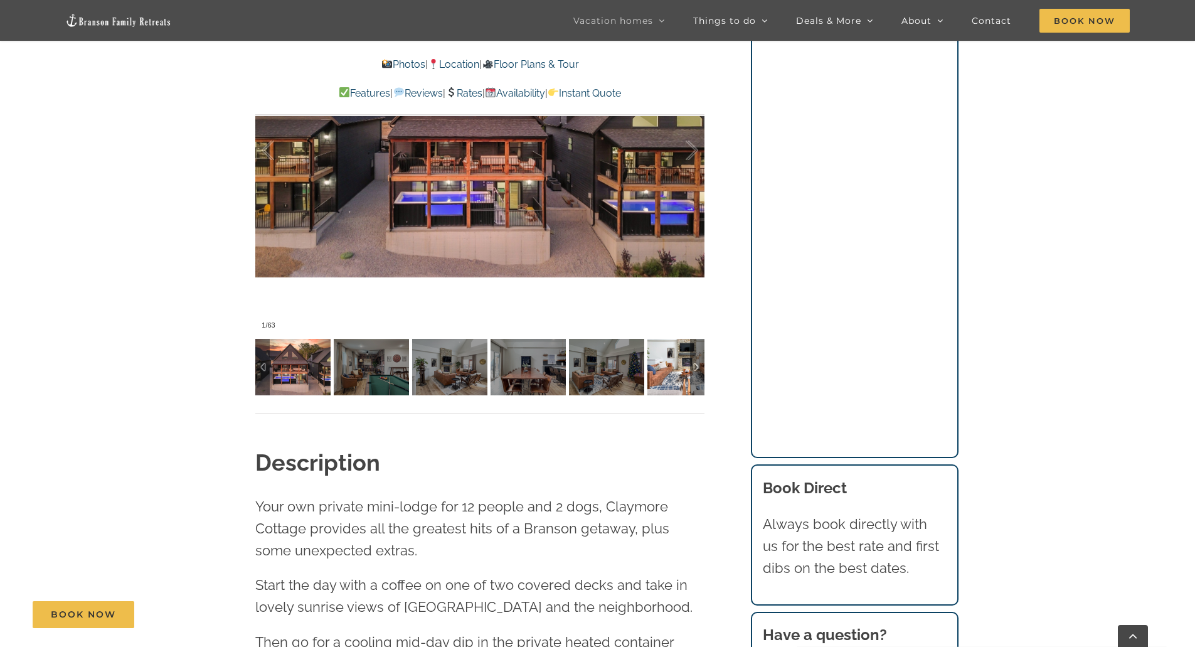
click at [677, 346] on img at bounding box center [684, 367] width 75 height 56
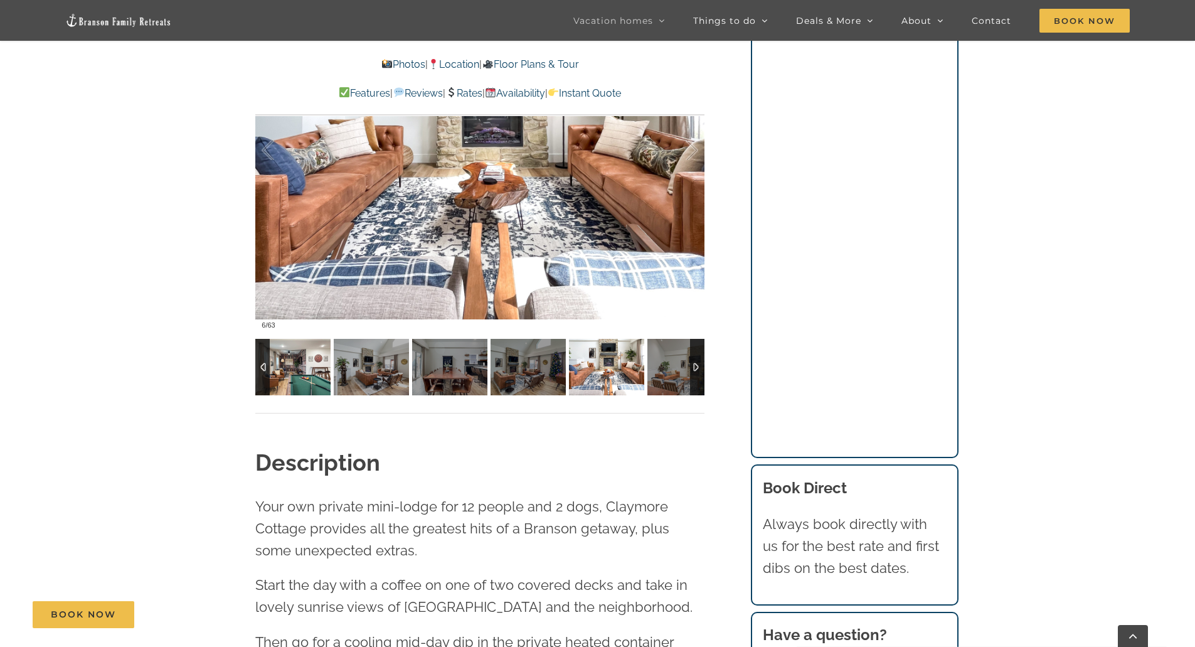
click at [307, 379] on img at bounding box center [292, 367] width 75 height 56
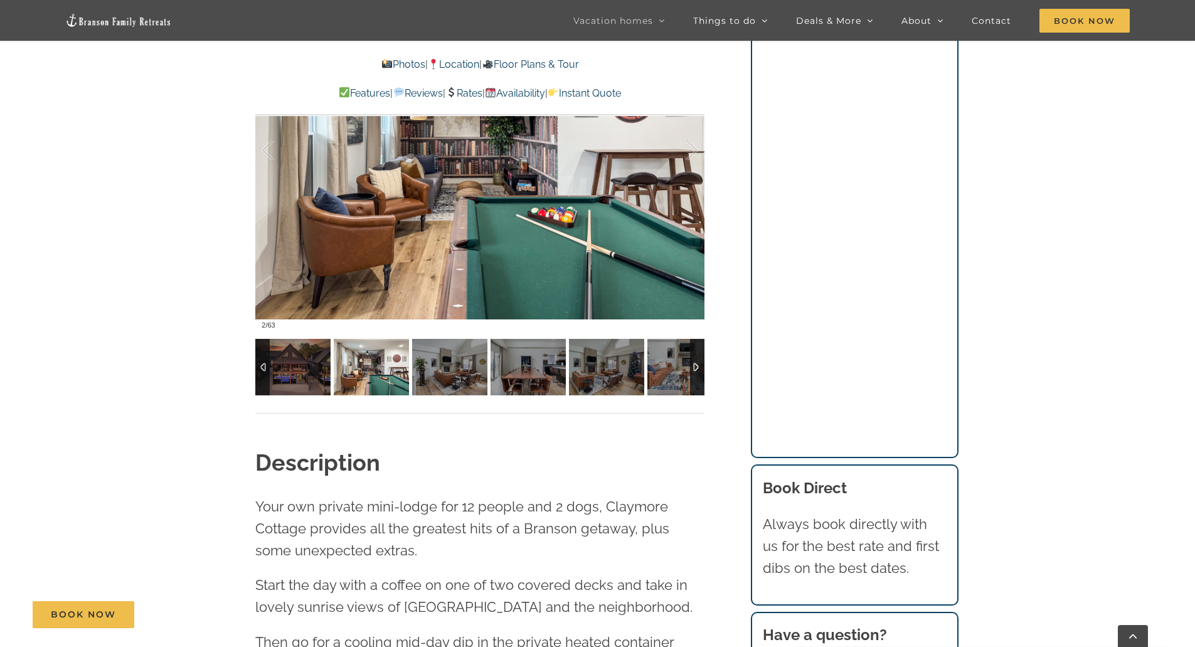
click at [696, 368] on div at bounding box center [697, 367] width 14 height 56
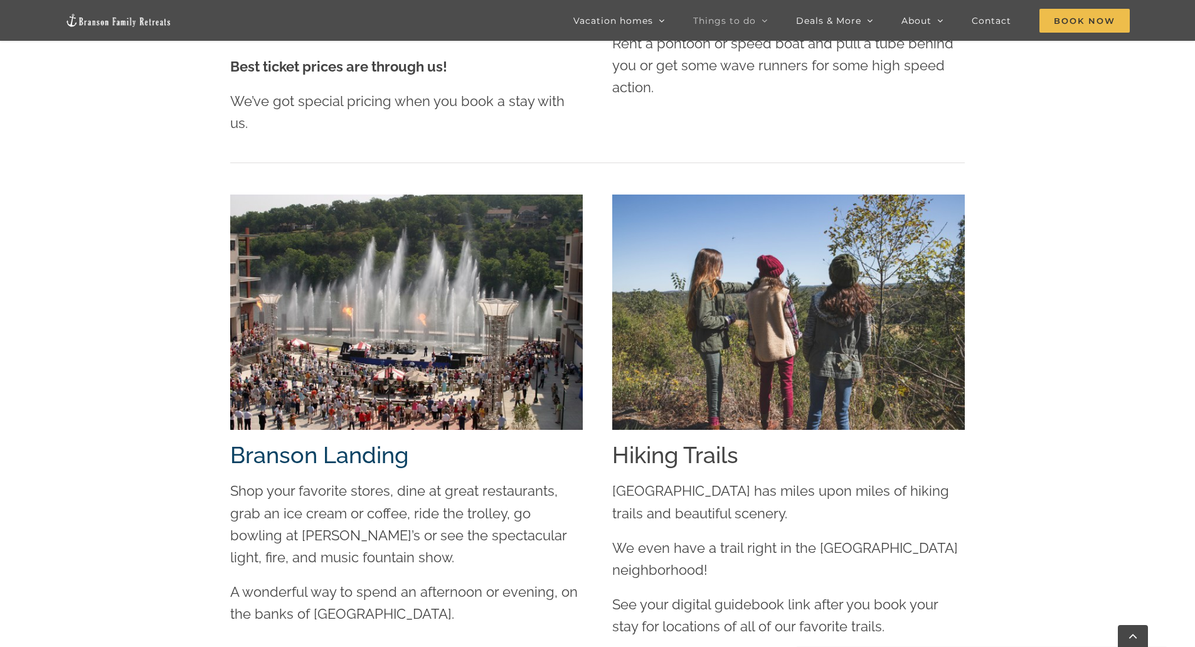
scroll to position [2383, 0]
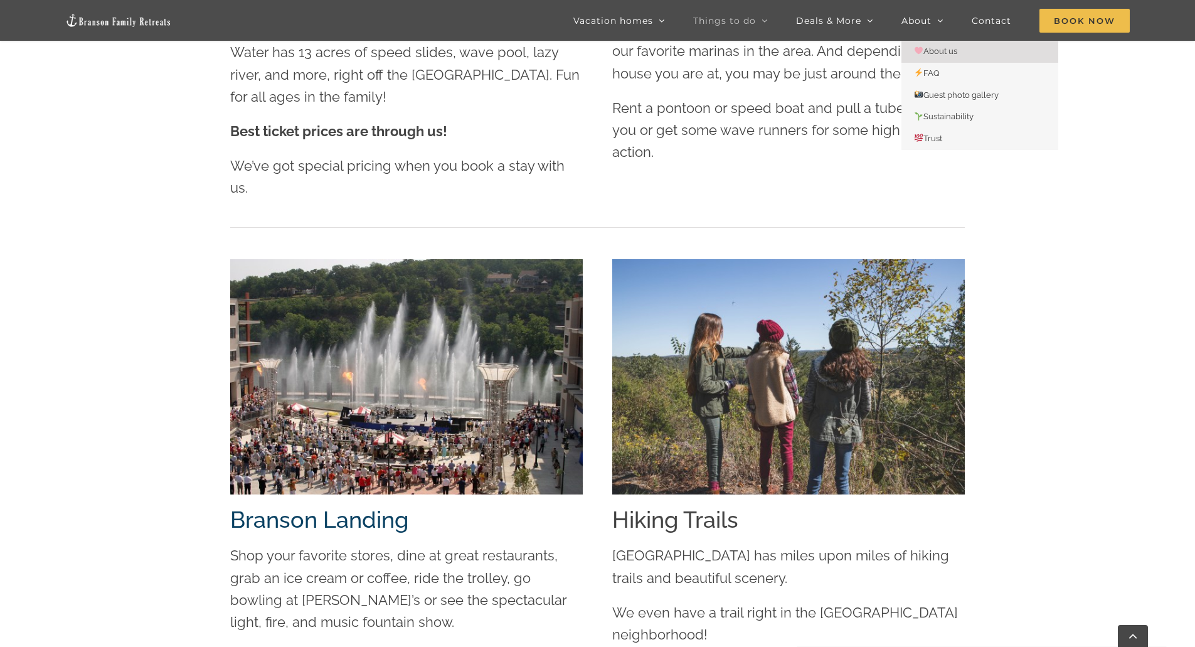
click at [942, 50] on span "About us" at bounding box center [935, 50] width 43 height 9
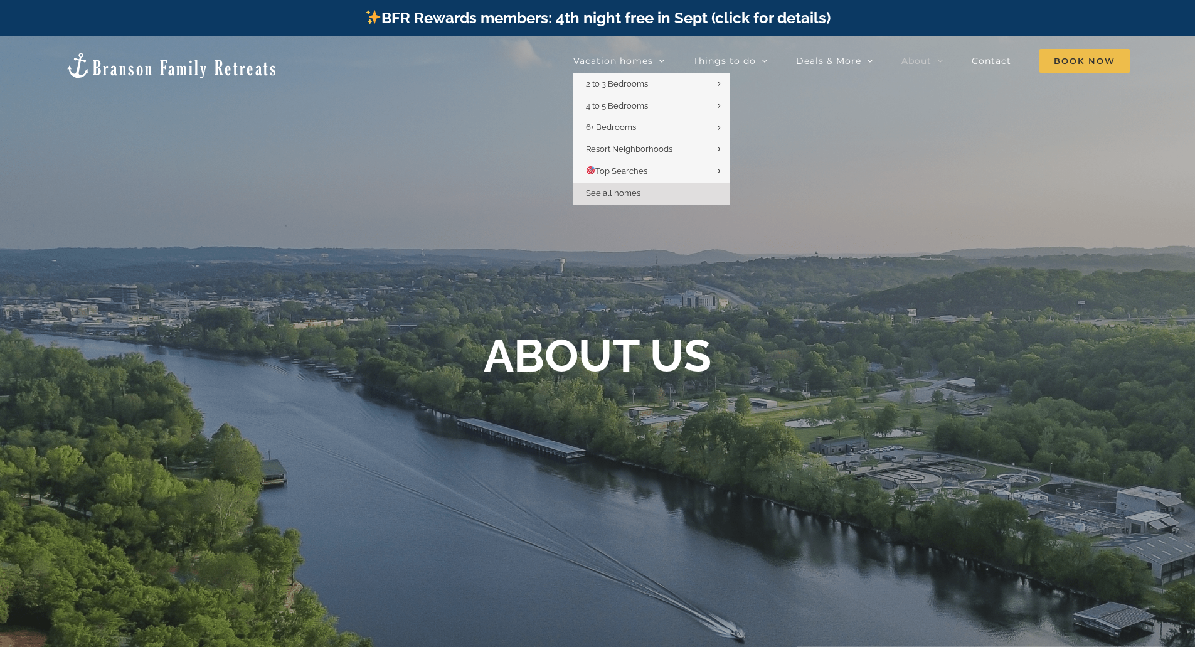
click at [608, 189] on span "See all homes" at bounding box center [613, 192] width 55 height 9
